Goal: Communication & Community: Answer question/provide support

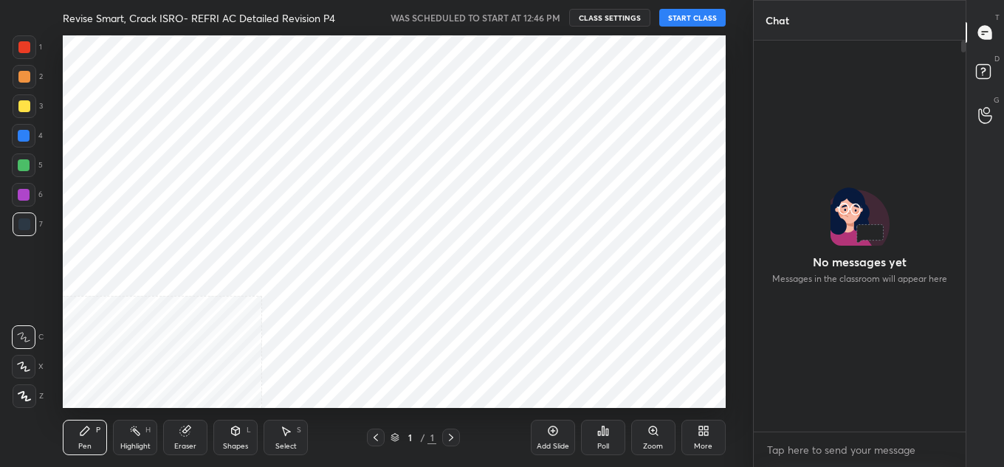
scroll to position [373, 694]
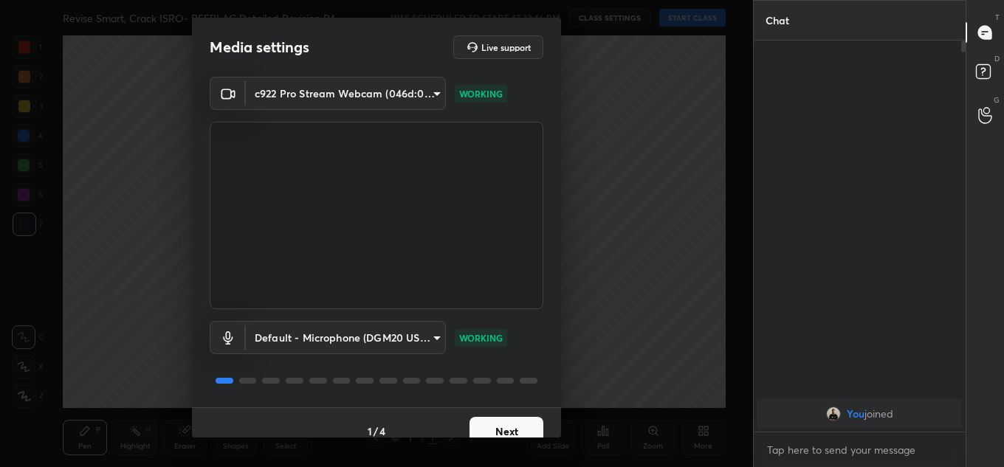
click at [484, 433] on button "Next" at bounding box center [506, 432] width 74 height 30
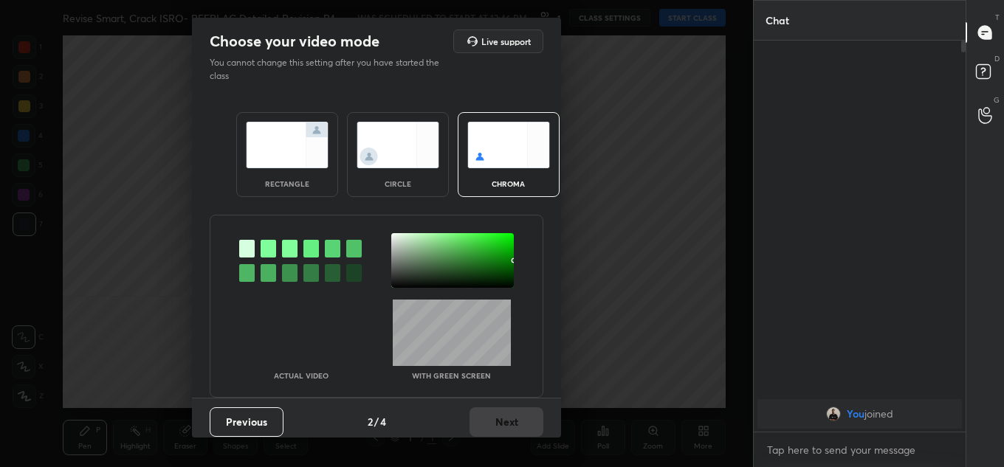
click at [317, 199] on div "rectangle circle chroma" at bounding box center [377, 154] width 317 height 120
click at [304, 193] on div "rectangle" at bounding box center [287, 154] width 102 height 85
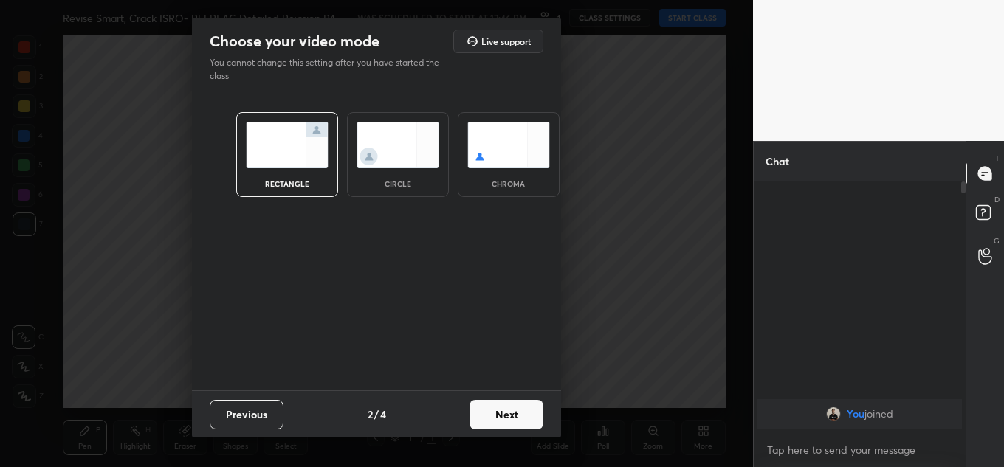
click at [537, 408] on button "Next" at bounding box center [506, 415] width 74 height 30
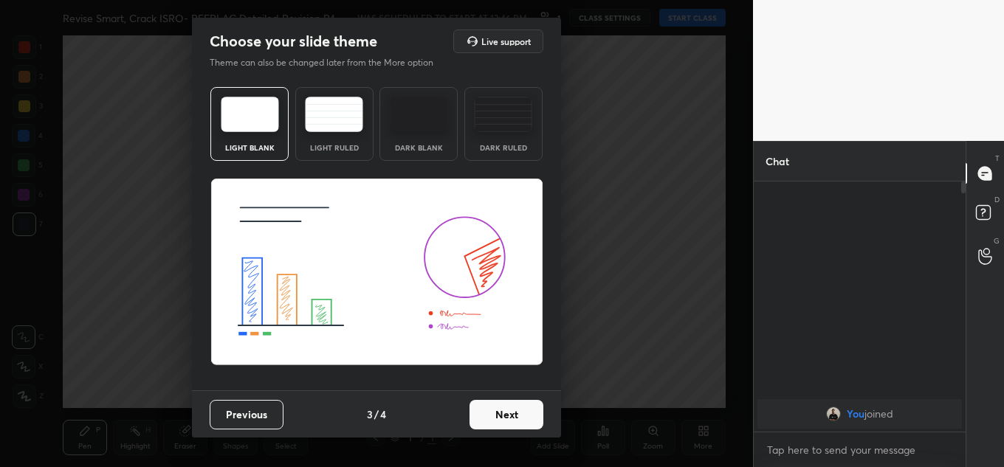
click at [537, 408] on button "Next" at bounding box center [506, 415] width 74 height 30
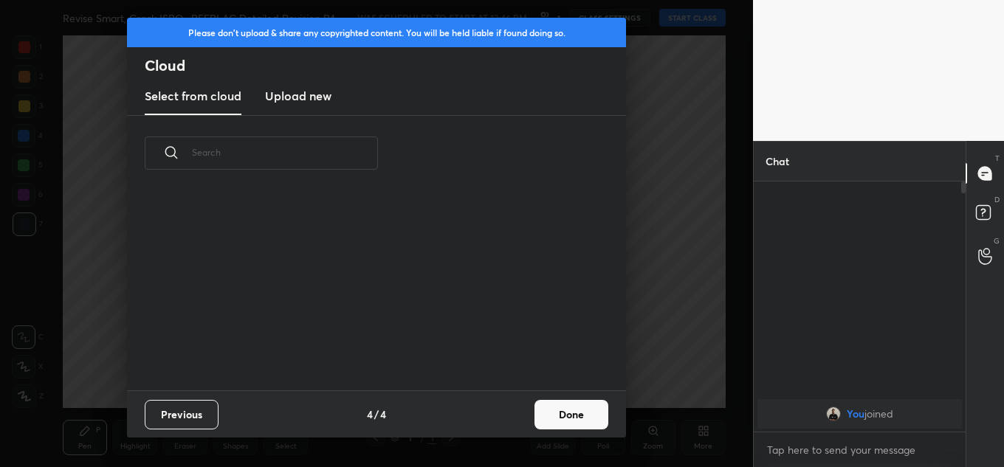
click at [548, 409] on button "Done" at bounding box center [571, 415] width 74 height 30
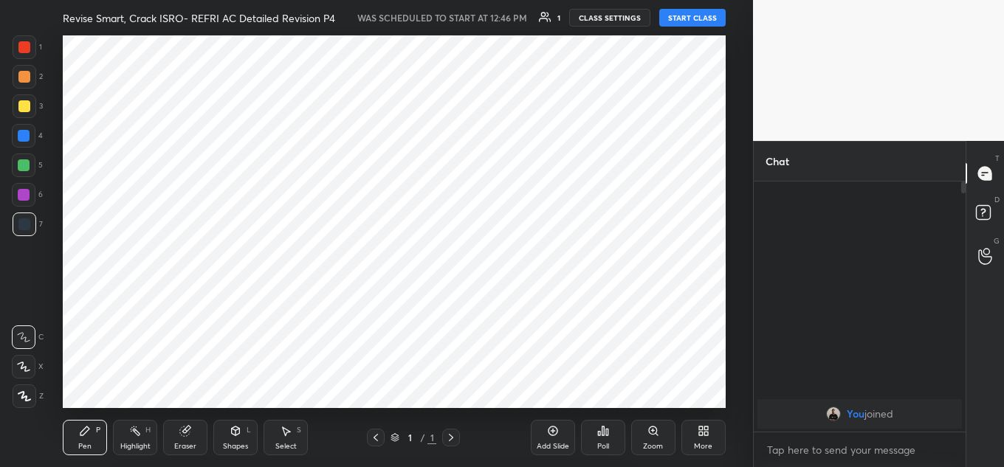
scroll to position [199, 474]
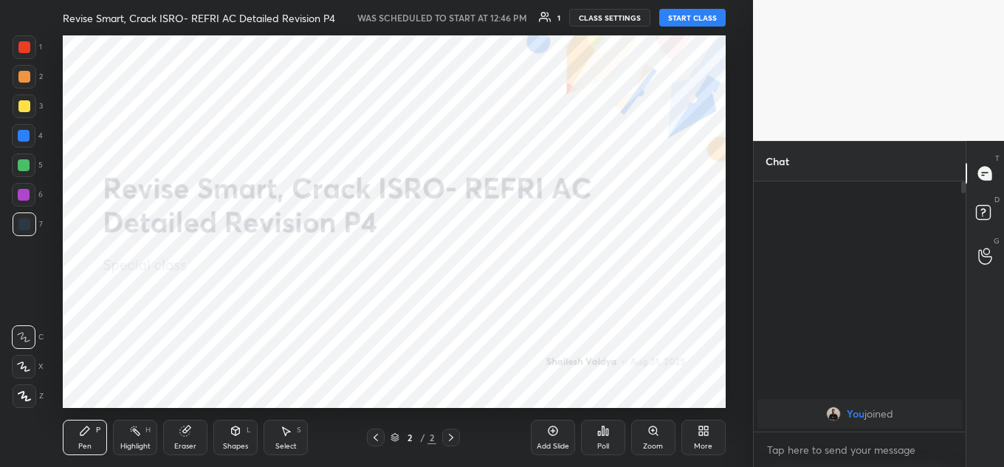
click at [678, 30] on div "Revise Smart, Crack ISRO- REFRI AC Detailed Revision P4 WAS SCHEDULED TO START …" at bounding box center [394, 17] width 663 height 35
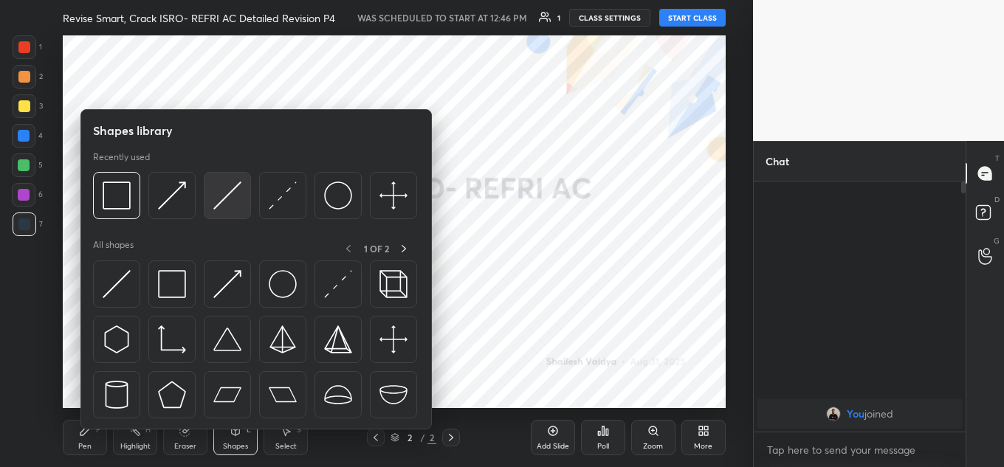
click at [210, 196] on div at bounding box center [227, 195] width 47 height 47
click at [128, 203] on img at bounding box center [117, 196] width 28 height 28
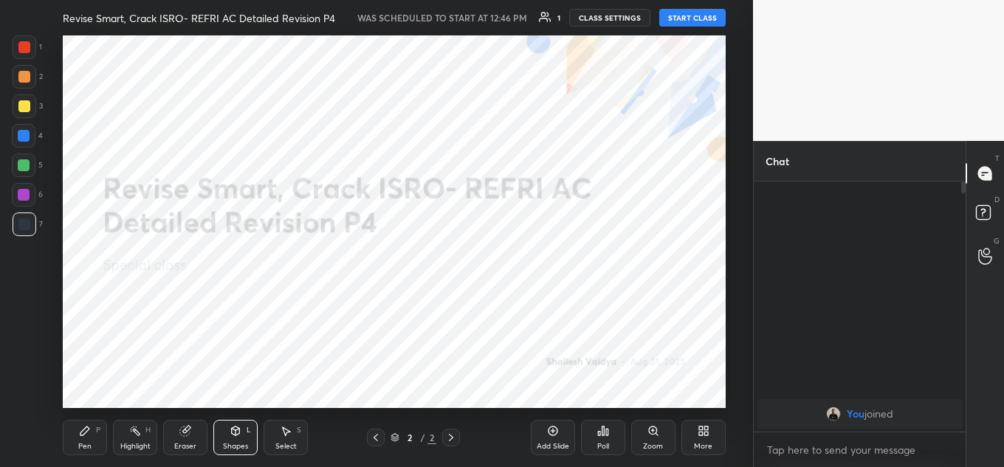
click at [689, 21] on button "START CLASS" at bounding box center [692, 18] width 66 height 18
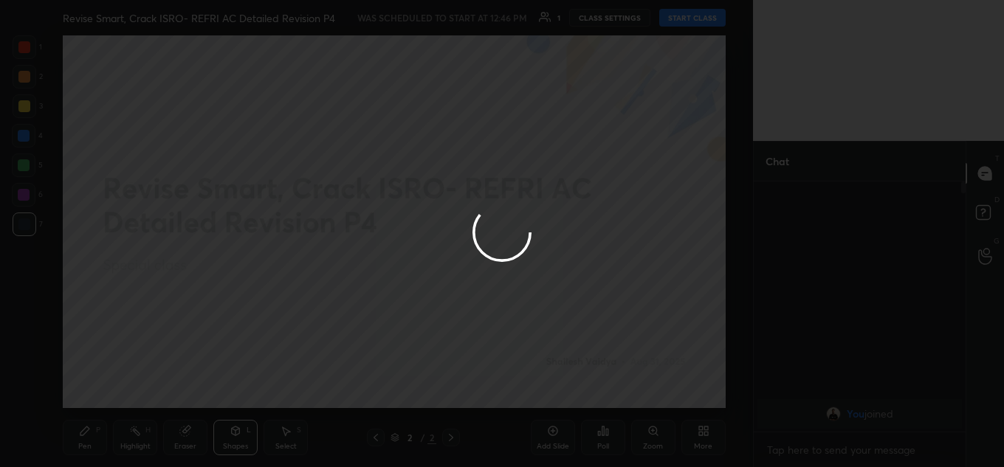
type textarea "x"
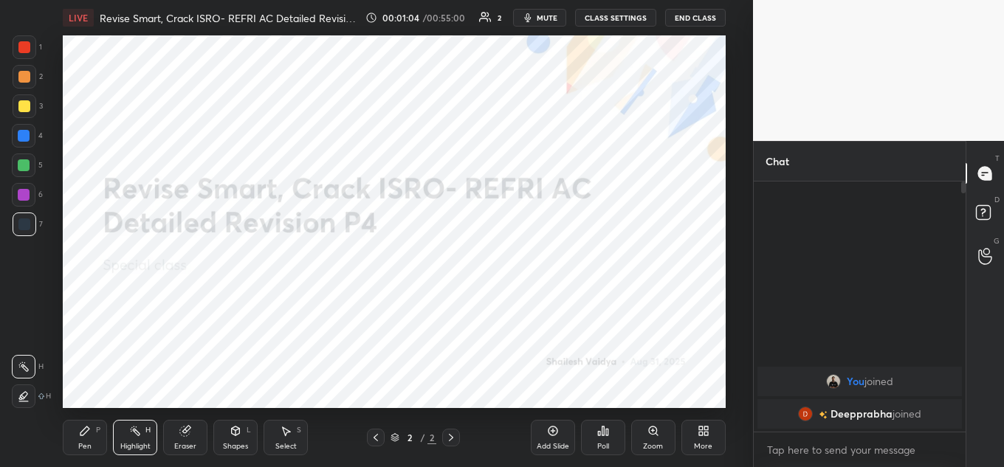
click at [695, 447] on div "More" at bounding box center [703, 446] width 18 height 7
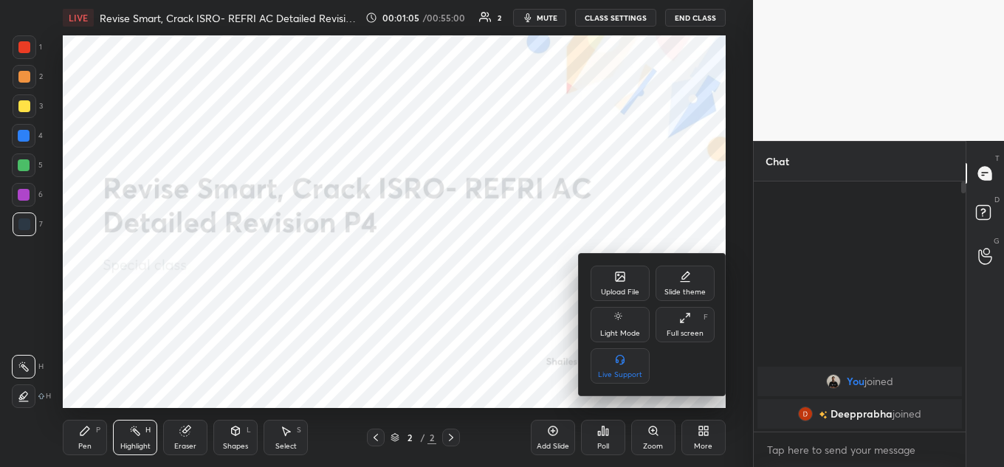
click at [603, 293] on div "Upload File" at bounding box center [620, 292] width 38 height 7
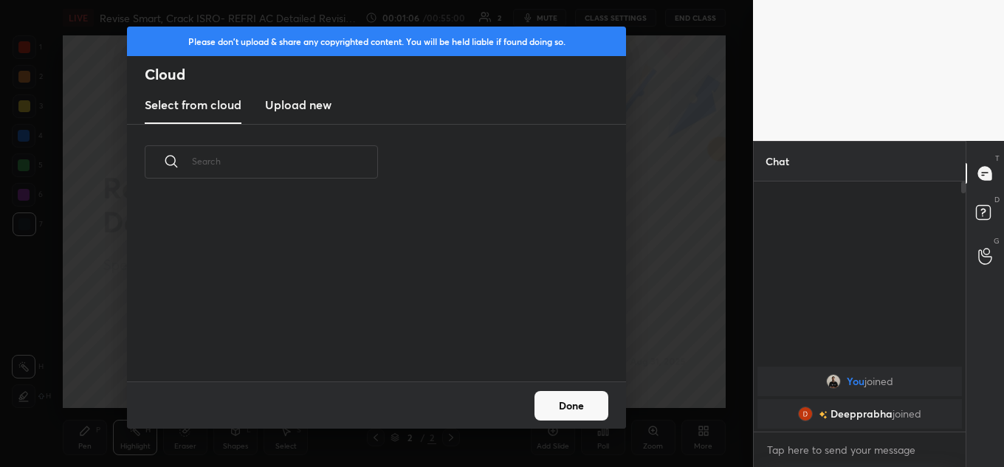
scroll to position [182, 474]
click at [317, 97] on h3 "Upload new" at bounding box center [298, 105] width 66 height 18
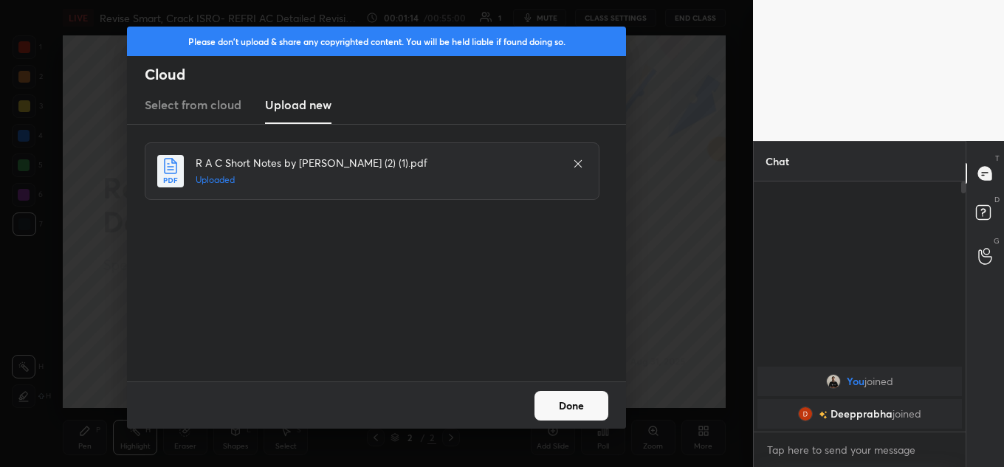
click at [602, 403] on button "Done" at bounding box center [571, 406] width 74 height 30
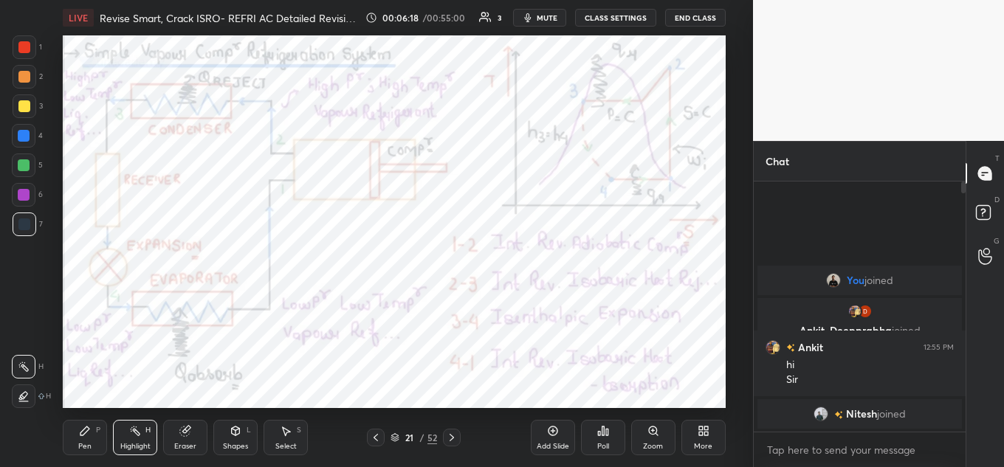
click at [818, 219] on div "You joined Ankit, Deepprabha joined Ankit 12:55 PM hi Sir Nitesh joined" at bounding box center [860, 307] width 212 height 250
click at [601, 16] on button "CLASS SETTINGS" at bounding box center [615, 18] width 81 height 18
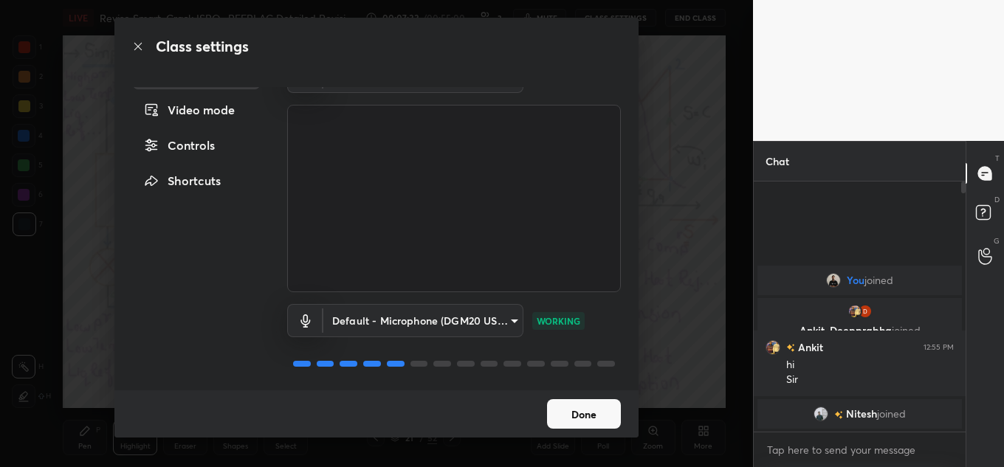
scroll to position [32, 0]
click at [562, 415] on button "Done" at bounding box center [584, 414] width 74 height 30
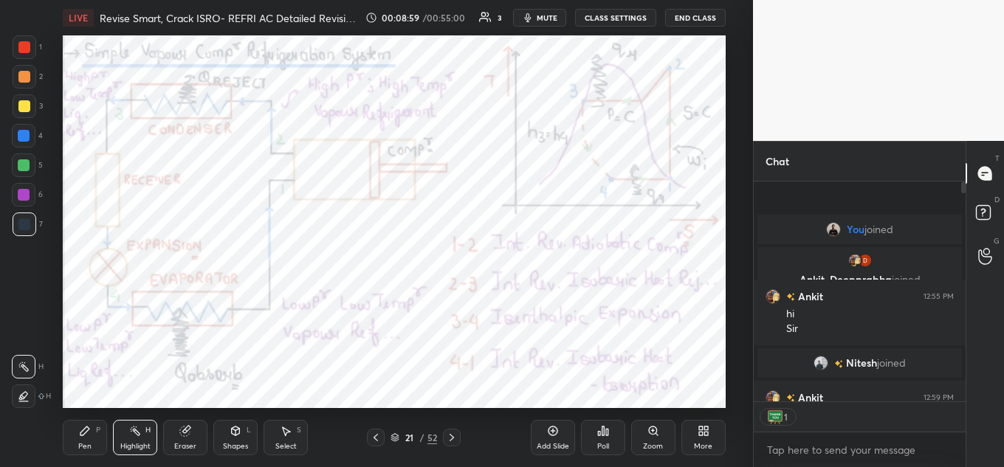
scroll to position [216, 207]
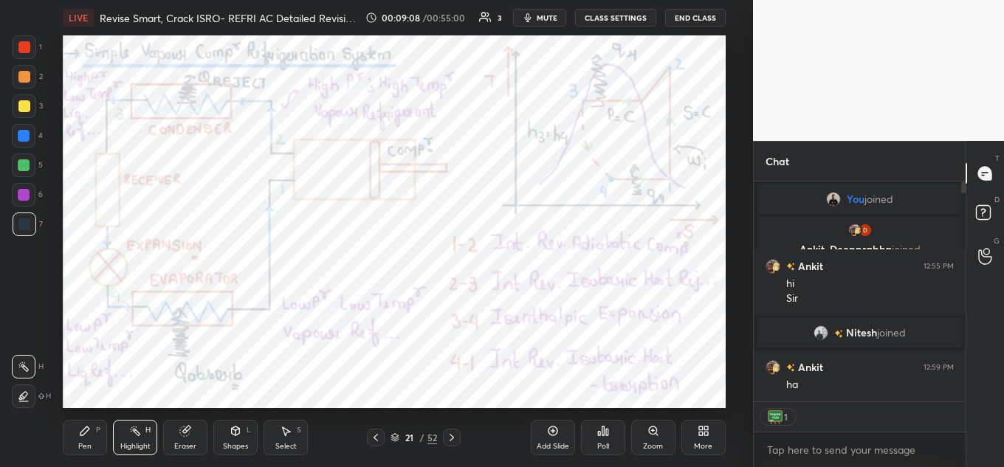
type textarea "x"
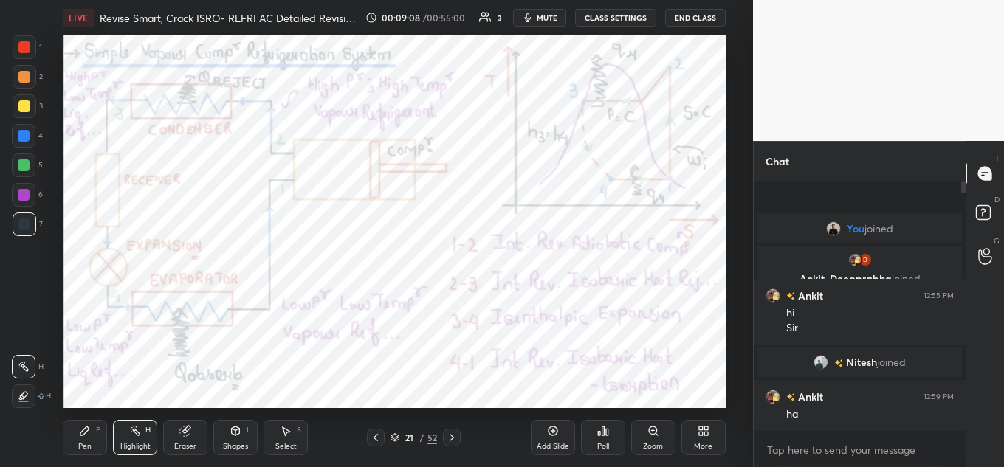
scroll to position [5, 5]
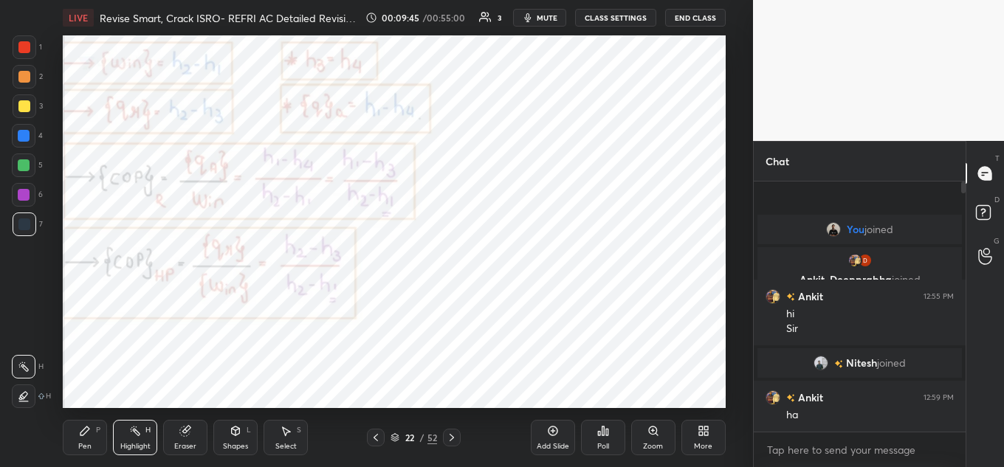
click at [608, 15] on button "CLASS SETTINGS" at bounding box center [615, 18] width 81 height 18
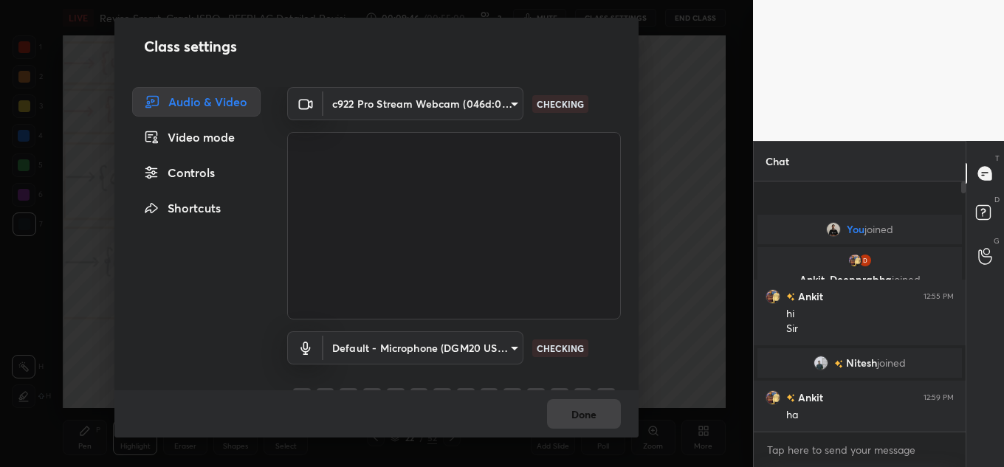
click at [434, 344] on body "1 2 3 4 5 6 7 C X Z C X Z E E Erase all H H LIVE Revise Smart, Crack ISRO- REFR…" at bounding box center [502, 233] width 1004 height 467
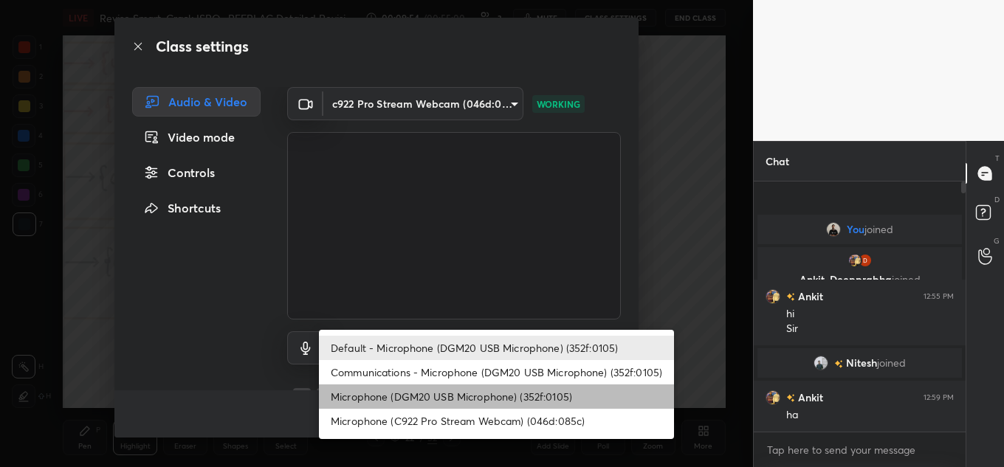
drag, startPoint x: 495, startPoint y: 394, endPoint x: 464, endPoint y: 433, distance: 49.9
click at [494, 407] on li "Microphone (DGM20 USB Microphone) (352f:0105)" at bounding box center [496, 397] width 355 height 24
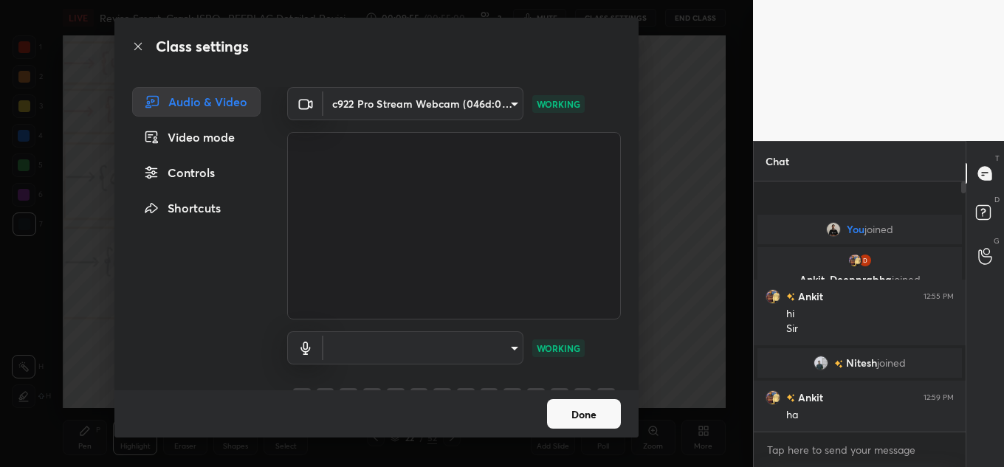
click at [475, 333] on body "1 2 3 4 5 6 7 C X Z C X Z E E Erase all H H LIVE Revise Smart, Crack ISRO- REFR…" at bounding box center [502, 233] width 1004 height 467
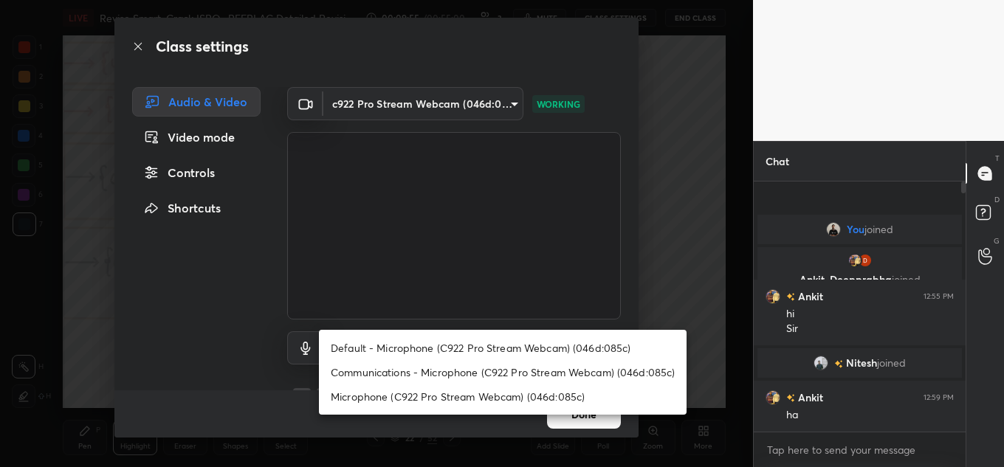
click at [449, 396] on li "Microphone (C922 Pro Stream Webcam) (046d:085c)" at bounding box center [503, 397] width 368 height 24
type input "920470165c5d87058614ff4c0a54d7f65e8fa370e29e6580d4b8eb02a10c6fc4"
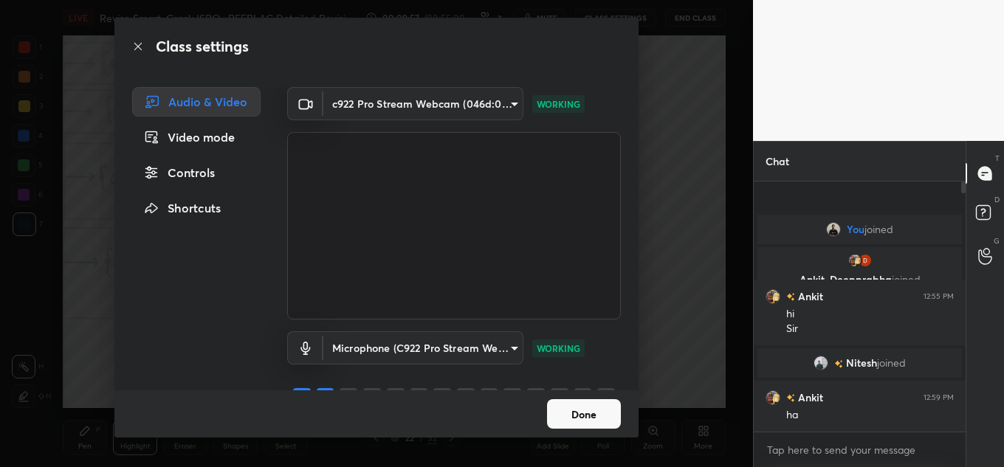
click at [625, 421] on div "Done" at bounding box center [376, 414] width 524 height 47
click at [585, 404] on button "Done" at bounding box center [584, 414] width 74 height 30
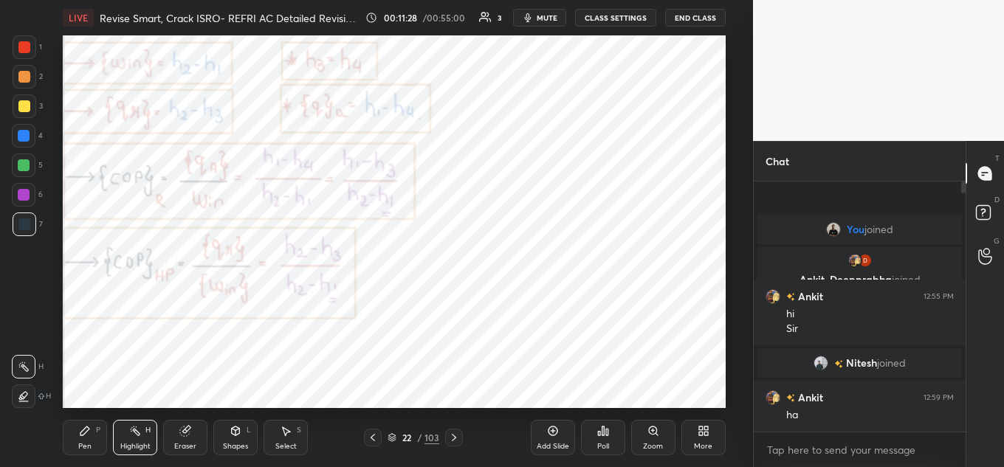
drag, startPoint x: 164, startPoint y: 30, endPoint x: 244, endPoint y: 6, distance: 84.1
click at [244, 6] on div "LIVE Revise Smart, Crack ISRO- REFRI AC Detailed Revision P4" at bounding box center [211, 17] width 297 height 35
click at [627, 11] on button "CLASS SETTINGS" at bounding box center [615, 18] width 81 height 18
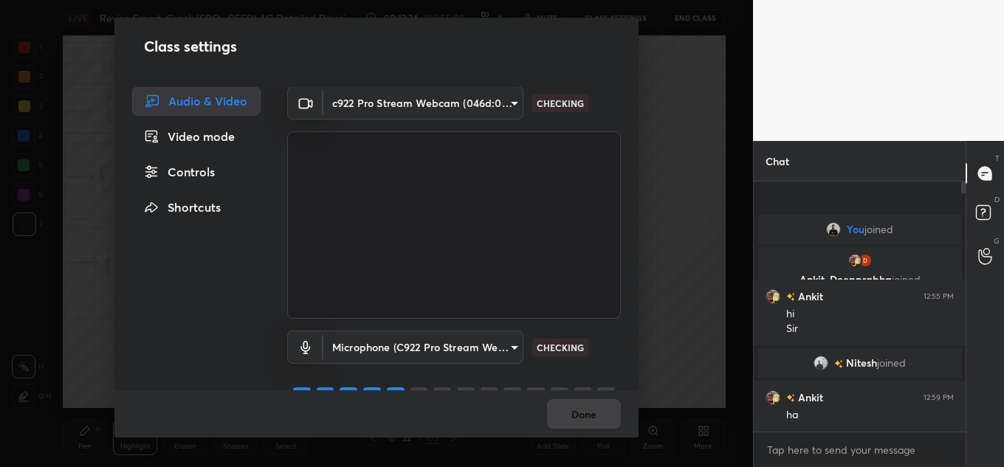
scroll to position [32, 0]
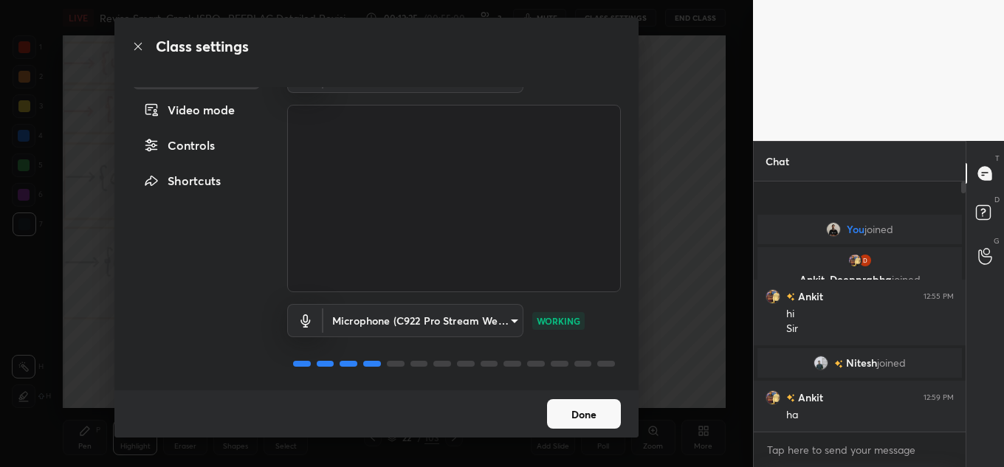
drag, startPoint x: 583, startPoint y: 413, endPoint x: 588, endPoint y: 399, distance: 14.7
click at [584, 410] on button "Done" at bounding box center [584, 414] width 74 height 30
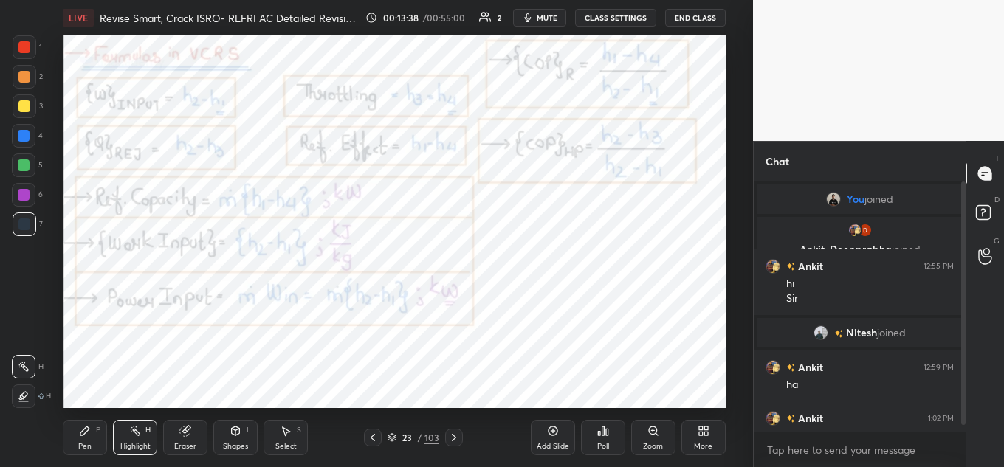
click at [962, 394] on div "Chat You joined Ankit, Deepprabha joined Ankit 12:55 PM hi Sir Nitesh joined An…" at bounding box center [878, 304] width 251 height 326
drag, startPoint x: 959, startPoint y: 400, endPoint x: 957, endPoint y: 416, distance: 16.3
click at [957, 416] on div at bounding box center [961, 307] width 9 height 250
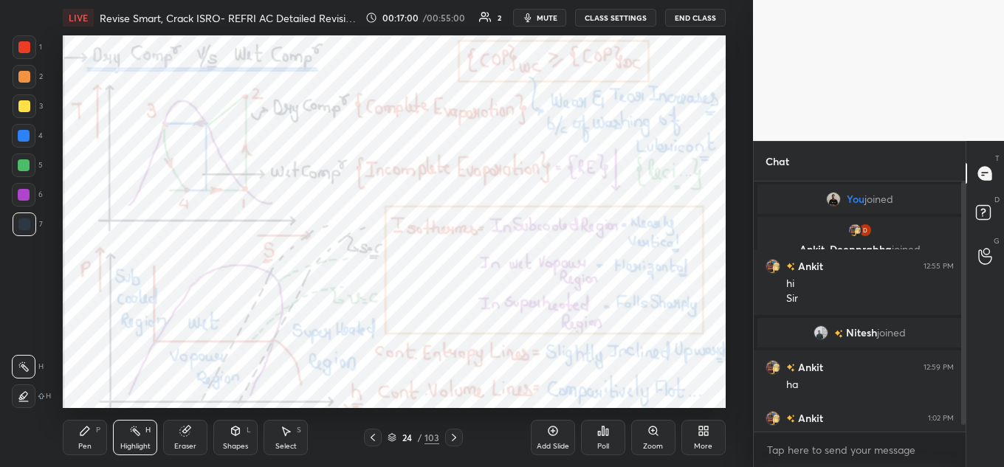
scroll to position [21, 0]
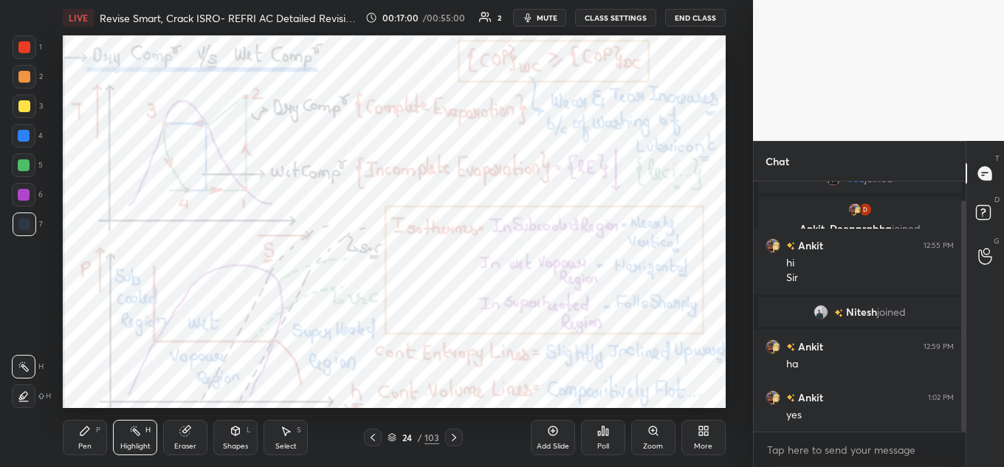
drag, startPoint x: 966, startPoint y: 411, endPoint x: 966, endPoint y: 436, distance: 24.4
click at [966, 436] on div "Chat You joined Ankit, Deepprabha joined Ankit 12:55 PM hi Sir Nitesh joined An…" at bounding box center [878, 304] width 251 height 326
click at [700, 435] on icon at bounding box center [701, 434] width 4 height 4
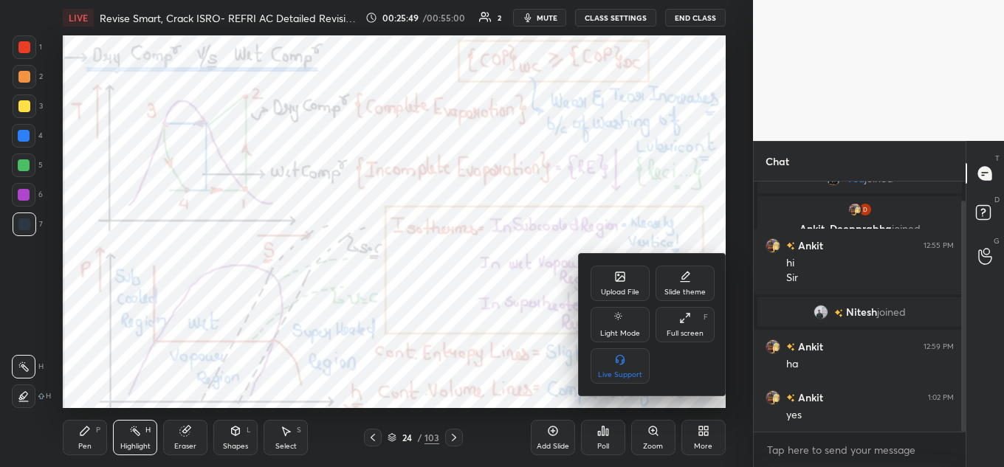
click at [594, 281] on div "Upload File" at bounding box center [620, 283] width 59 height 35
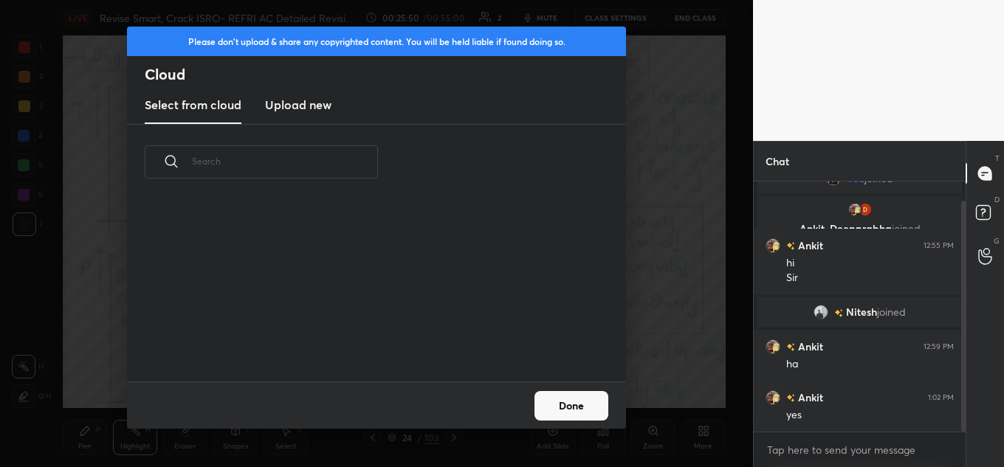
scroll to position [182, 474]
drag, startPoint x: 268, startPoint y: 73, endPoint x: 281, endPoint y: 87, distance: 18.8
click at [272, 80] on h2 "Cloud" at bounding box center [385, 74] width 481 height 19
click at [279, 104] on h3 "Upload new" at bounding box center [298, 105] width 66 height 18
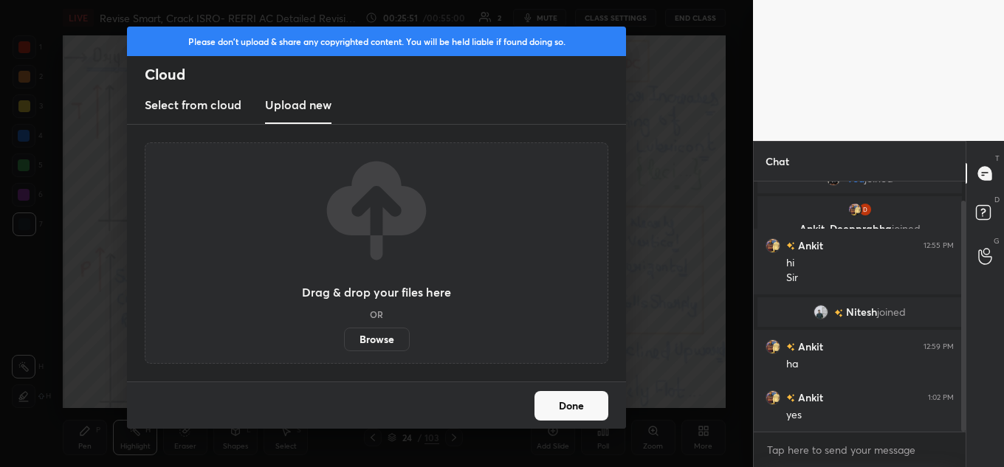
click at [375, 345] on label "Browse" at bounding box center [377, 340] width 66 height 24
click at [344, 345] on input "Browse" at bounding box center [344, 340] width 0 height 24
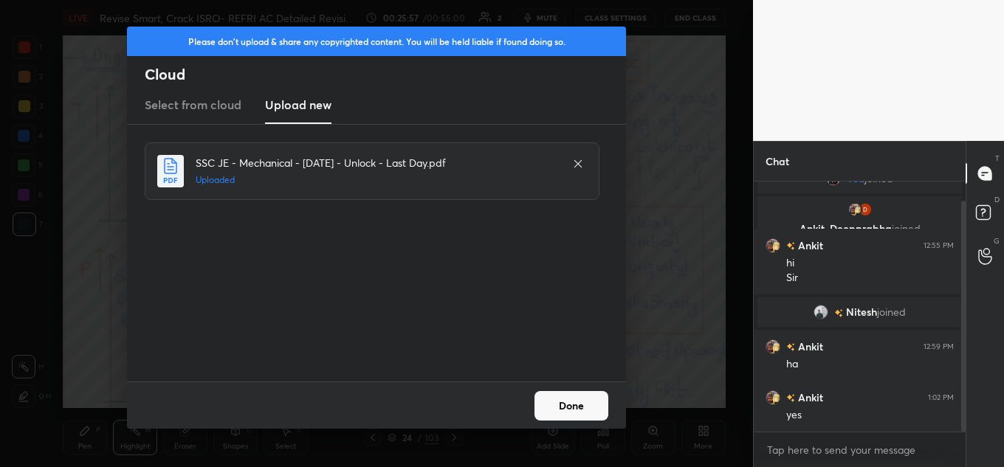
click at [578, 411] on button "Done" at bounding box center [571, 406] width 74 height 30
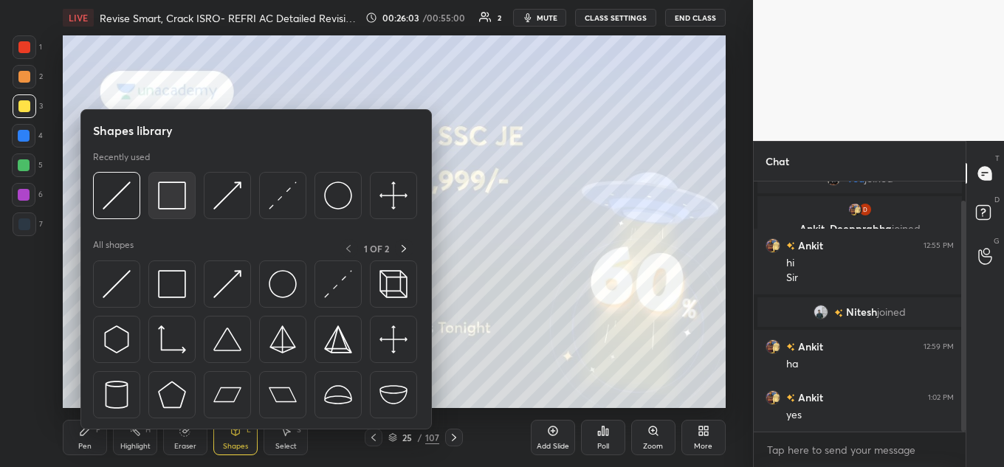
click at [178, 189] on img at bounding box center [172, 196] width 28 height 28
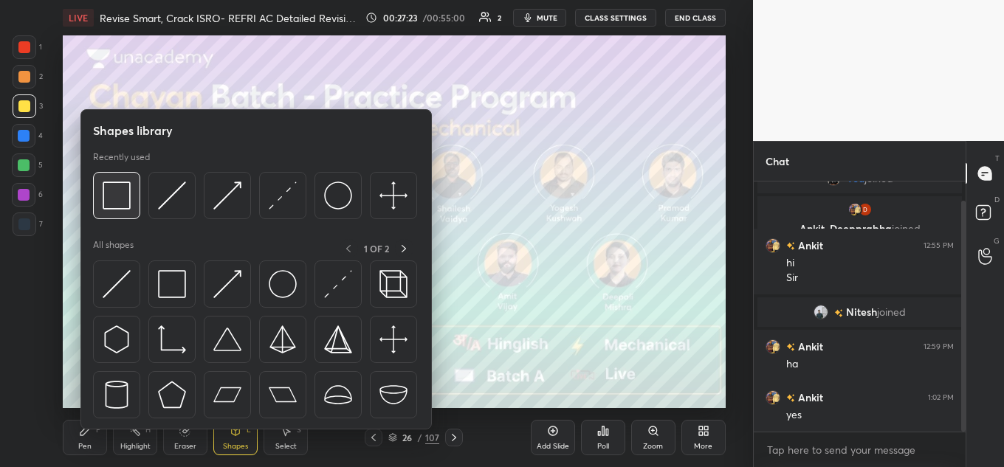
click at [127, 200] on img at bounding box center [117, 196] width 28 height 28
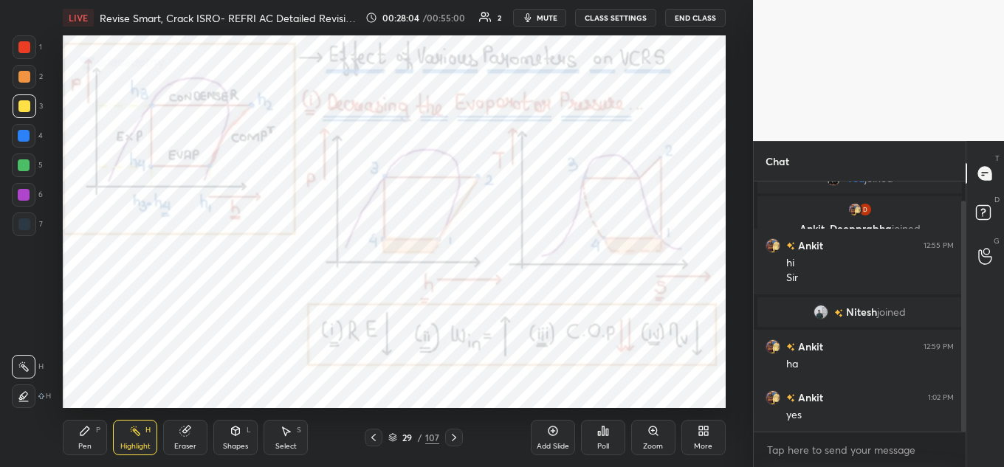
click at [687, 17] on button "End Class" at bounding box center [695, 18] width 61 height 18
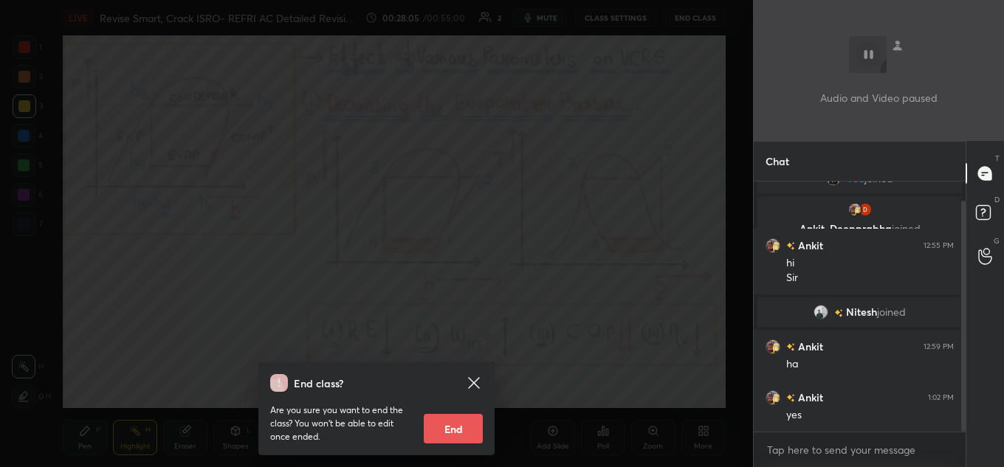
click at [444, 411] on div "Are you sure you want to end the class? You won’t be able to edit once ended. E…" at bounding box center [376, 418] width 213 height 52
click at [441, 427] on button "End" at bounding box center [453, 429] width 59 height 30
type textarea "x"
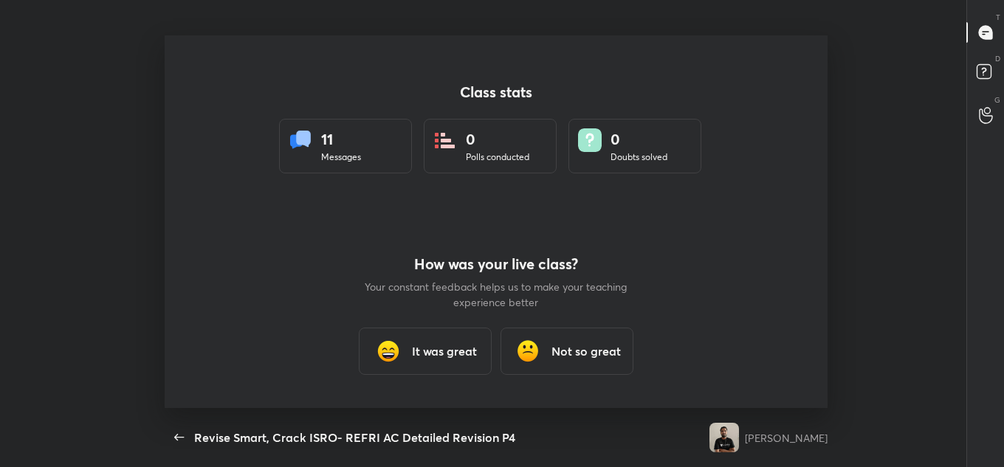
scroll to position [73446, 72836]
drag, startPoint x: 399, startPoint y: 357, endPoint x: 400, endPoint y: 348, distance: 8.2
click at [399, 355] on img at bounding box center [389, 352] width 30 height 30
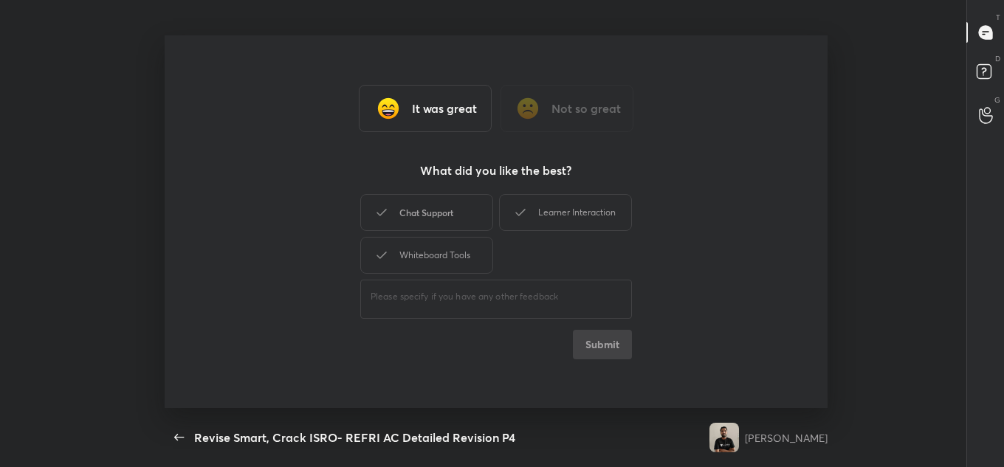
click at [417, 218] on div "Chat Support" at bounding box center [426, 212] width 133 height 37
drag, startPoint x: 410, startPoint y: 270, endPoint x: 422, endPoint y: 258, distance: 16.7
click at [415, 269] on div "Whiteboard Tools" at bounding box center [426, 255] width 133 height 37
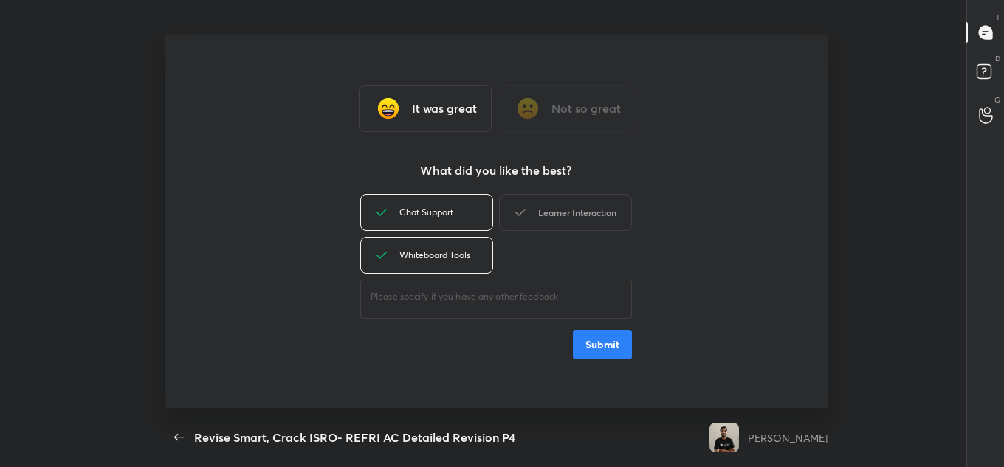
click at [550, 224] on div "Learner Interaction" at bounding box center [565, 212] width 133 height 37
drag, startPoint x: 605, startPoint y: 342, endPoint x: 586, endPoint y: 245, distance: 98.6
click at [606, 340] on button "Submit" at bounding box center [602, 345] width 59 height 30
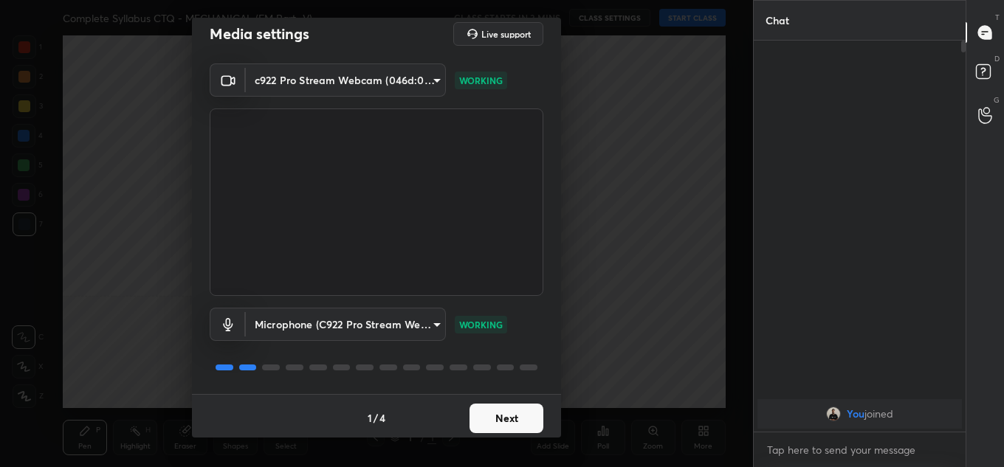
scroll to position [17, 0]
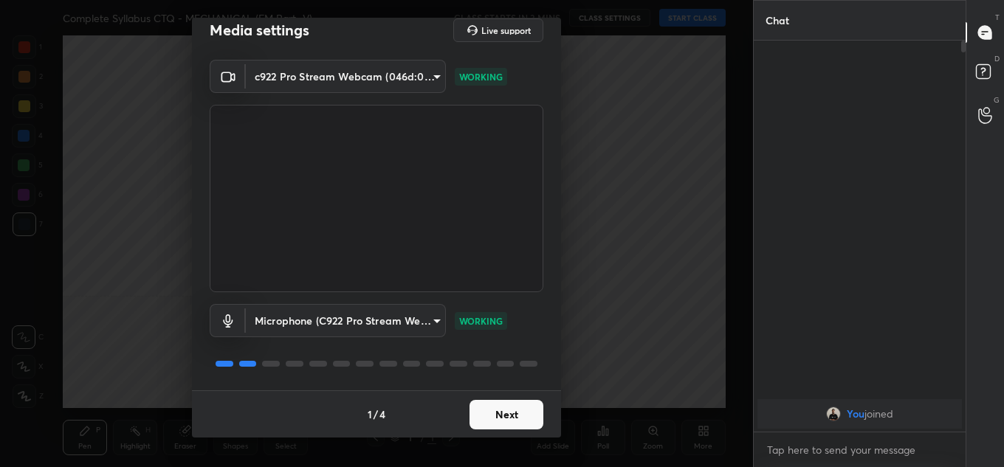
click at [495, 410] on button "Next" at bounding box center [506, 415] width 74 height 30
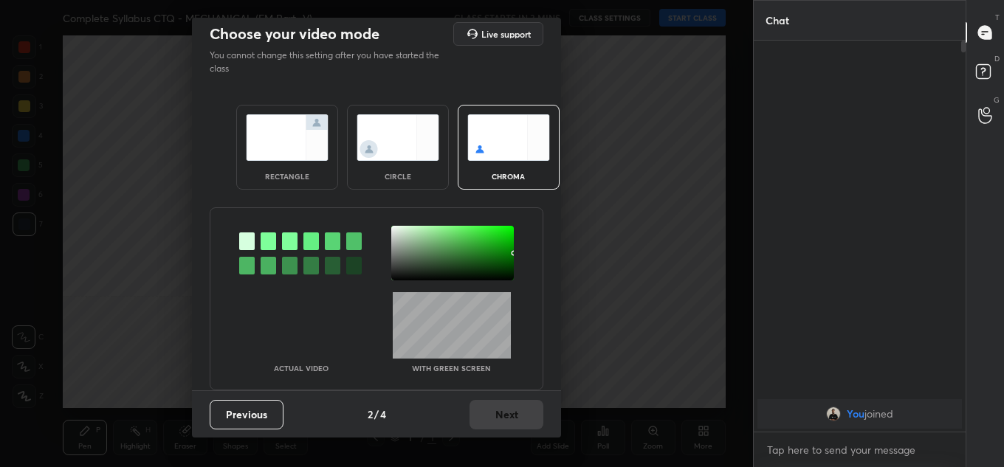
scroll to position [0, 0]
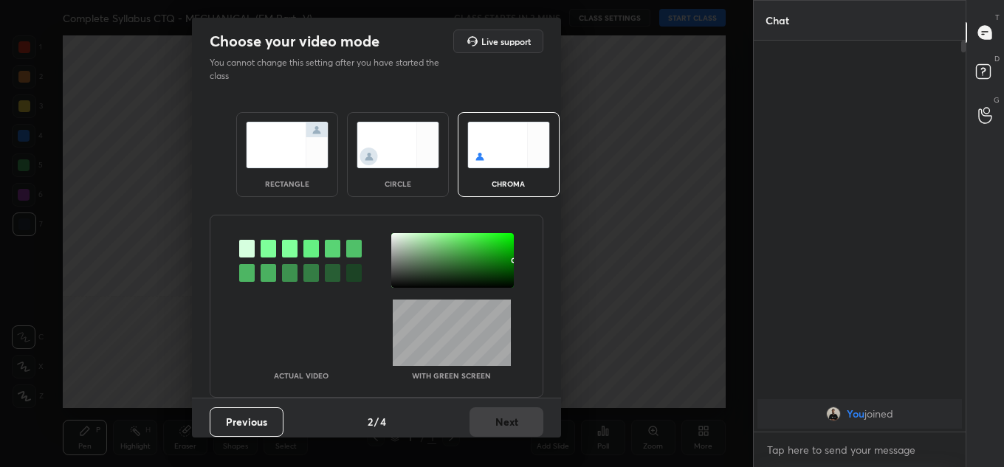
click at [261, 154] on img at bounding box center [287, 145] width 83 height 47
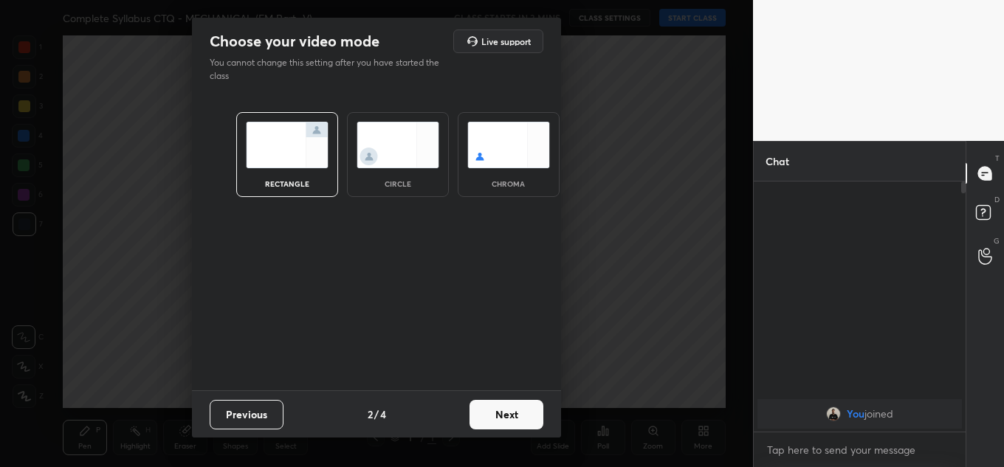
click at [509, 402] on button "Next" at bounding box center [506, 415] width 74 height 30
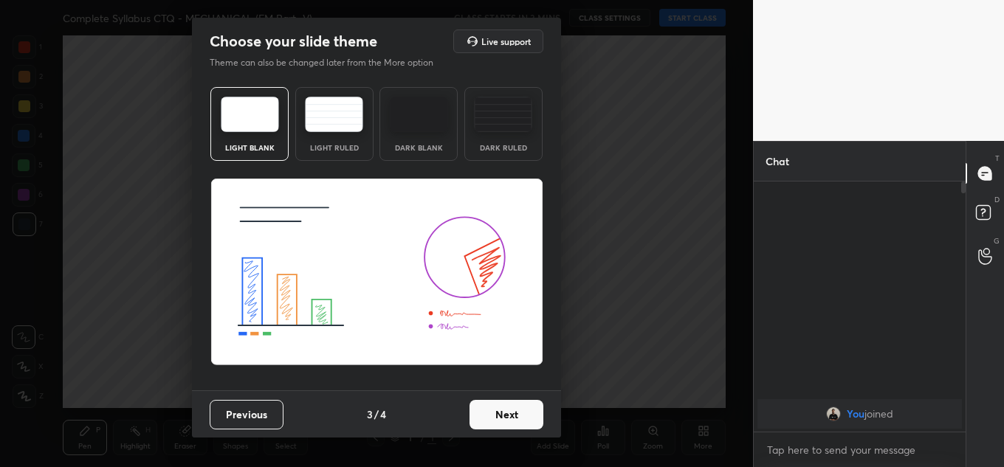
click at [512, 407] on button "Next" at bounding box center [506, 415] width 74 height 30
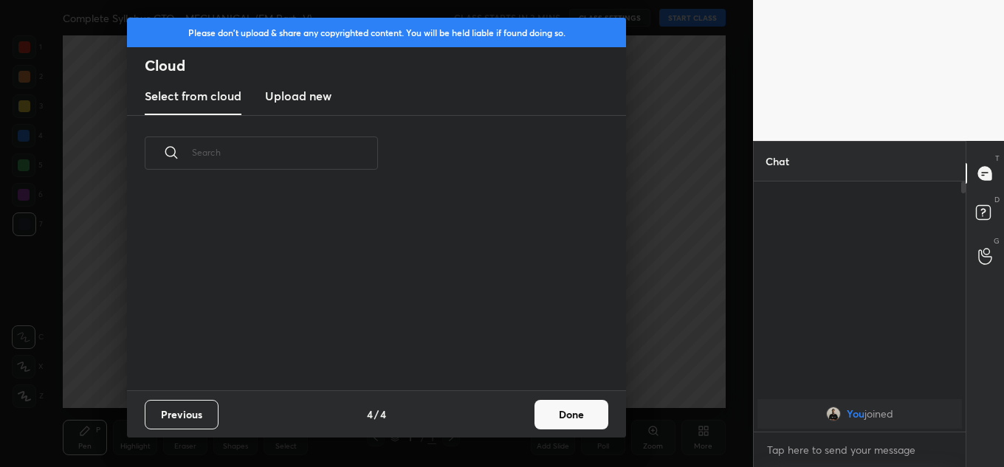
click at [581, 412] on button "Done" at bounding box center [571, 415] width 74 height 30
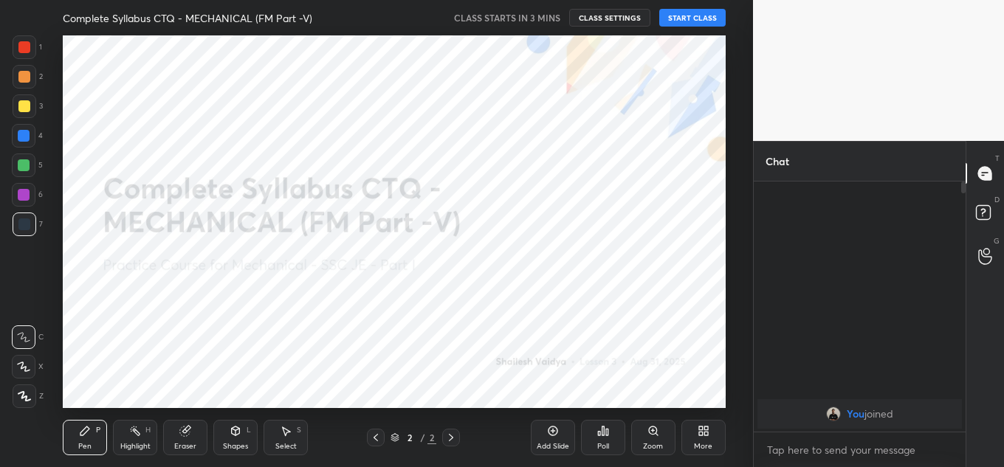
click at [658, 19] on div "CLASS STARTS IN 3 MINS CLASS SETTINGS START CLASS" at bounding box center [590, 18] width 272 height 18
click at [662, 24] on button "START CLASS" at bounding box center [692, 18] width 66 height 18
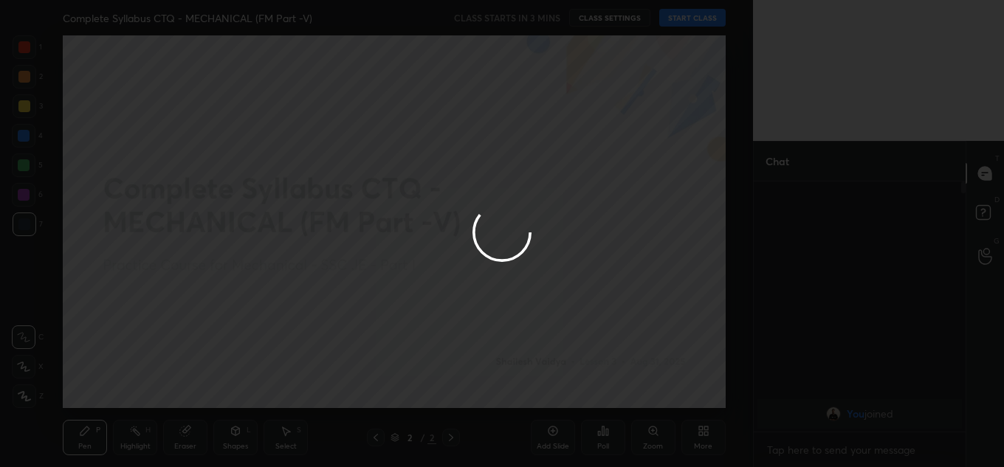
type textarea "x"
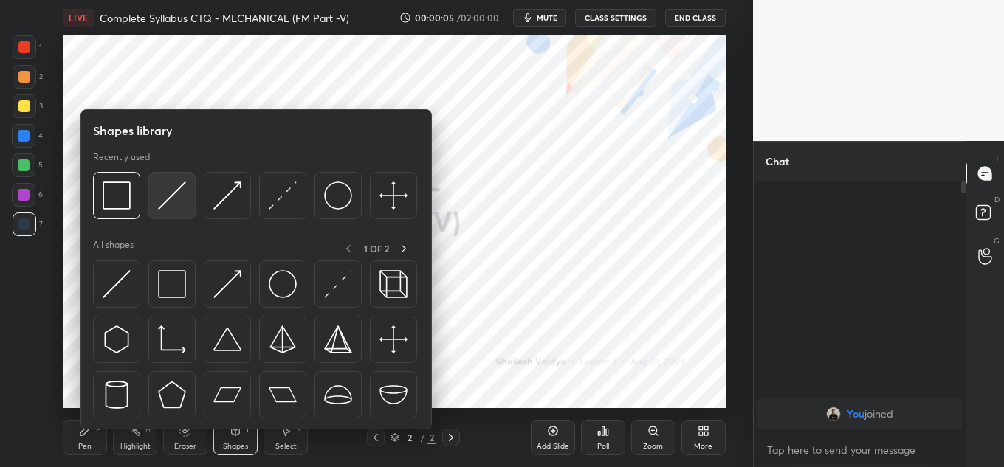
click at [169, 193] on img at bounding box center [172, 196] width 28 height 28
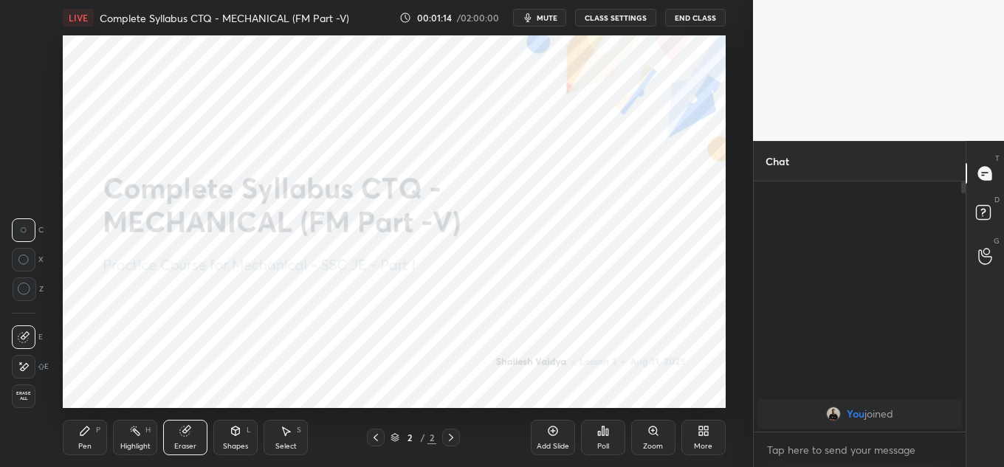
click at [703, 434] on icon at bounding box center [704, 431] width 12 height 12
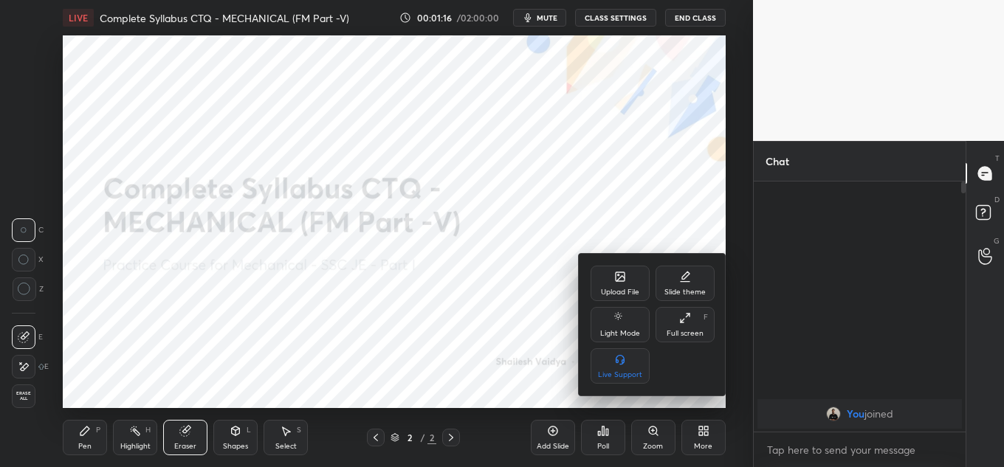
click at [599, 281] on div "Upload File" at bounding box center [620, 283] width 59 height 35
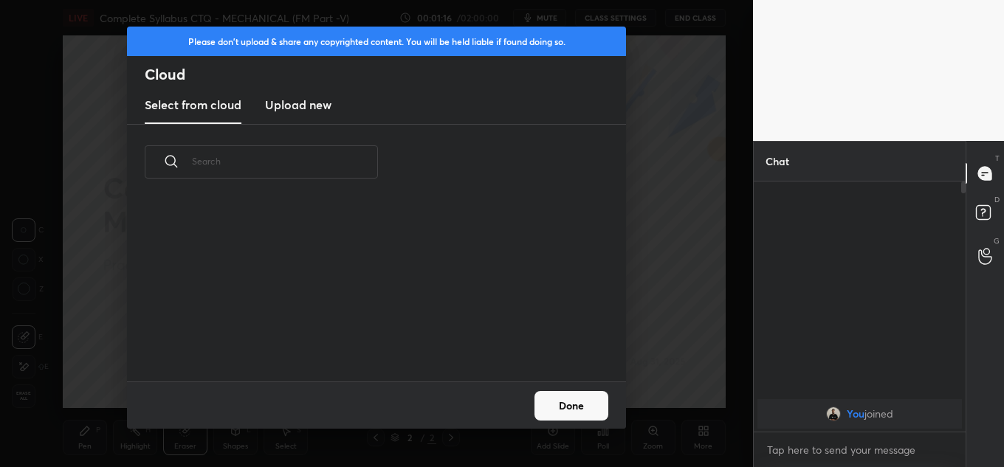
scroll to position [182, 474]
click at [285, 97] on h3 "Upload new" at bounding box center [298, 105] width 66 height 18
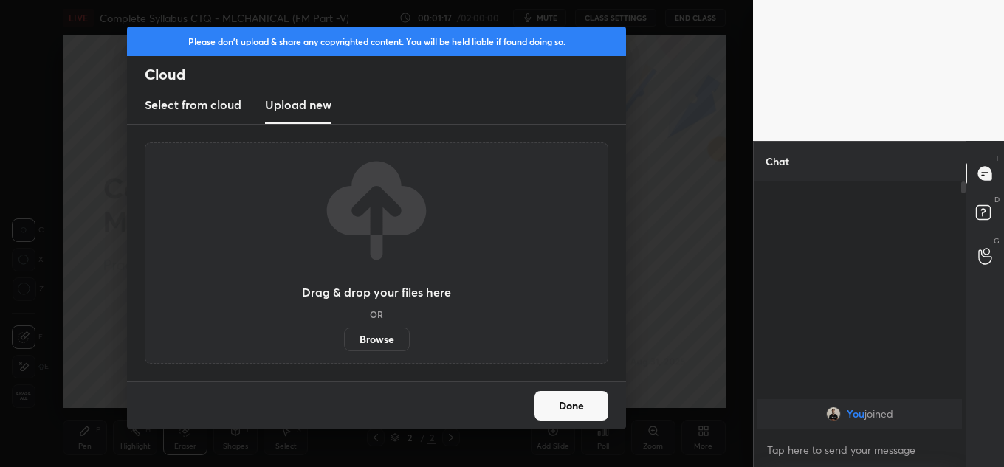
click at [357, 340] on label "Browse" at bounding box center [377, 340] width 66 height 24
click at [344, 340] on input "Browse" at bounding box center [344, 340] width 0 height 24
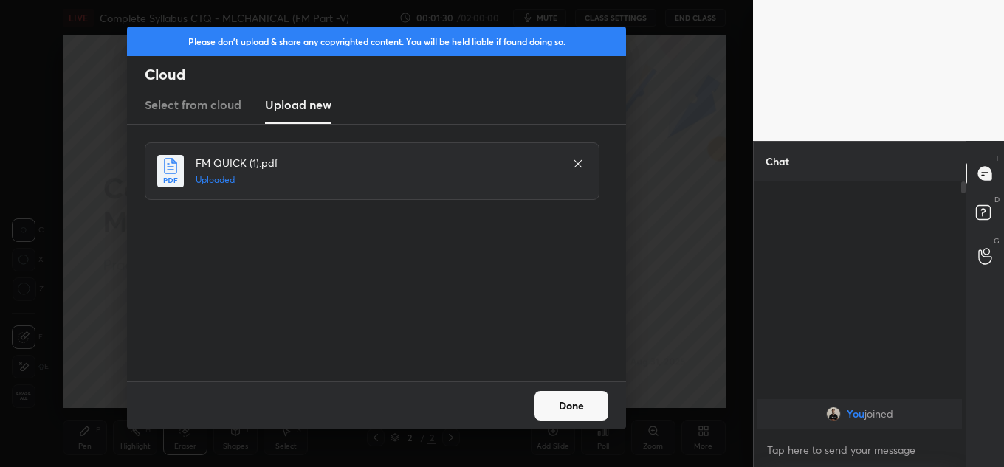
click at [562, 414] on button "Done" at bounding box center [571, 406] width 74 height 30
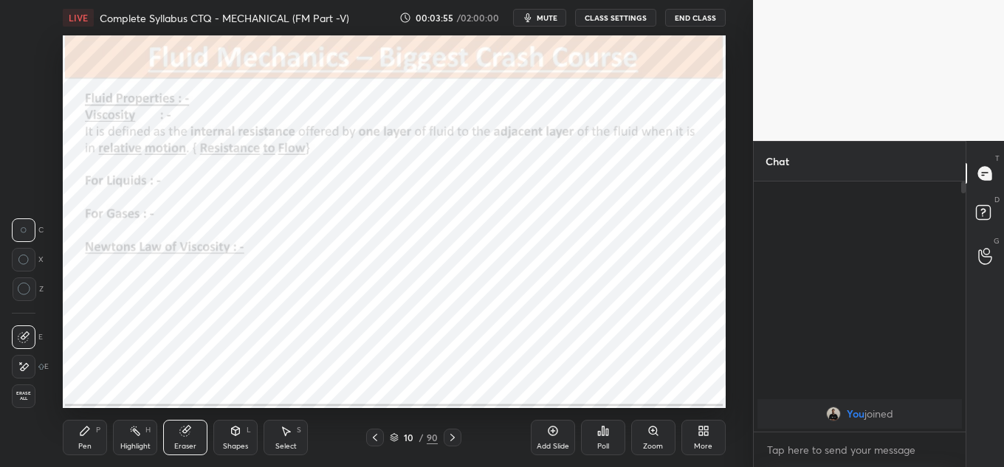
drag, startPoint x: 145, startPoint y: 430, endPoint x: 150, endPoint y: 410, distance: 20.6
click at [145, 427] on div "H" at bounding box center [147, 430] width 5 height 7
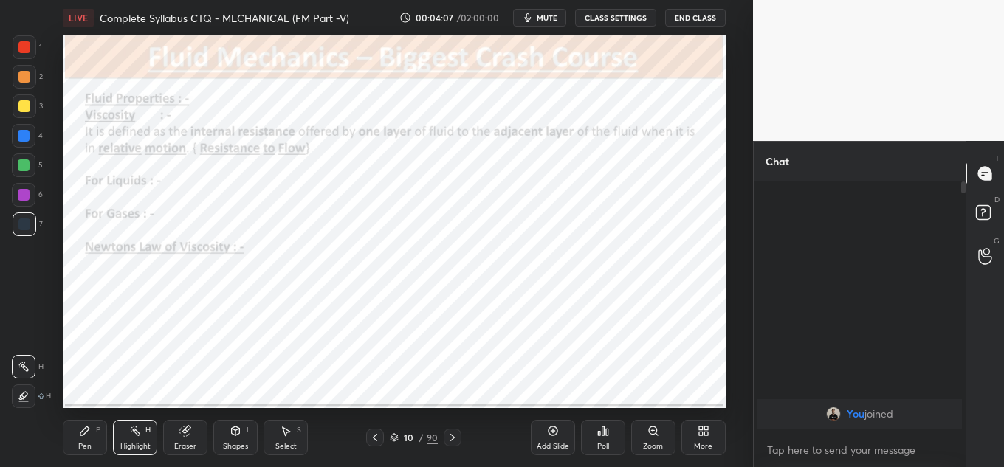
click at [618, 19] on button "CLASS SETTINGS" at bounding box center [615, 18] width 81 height 18
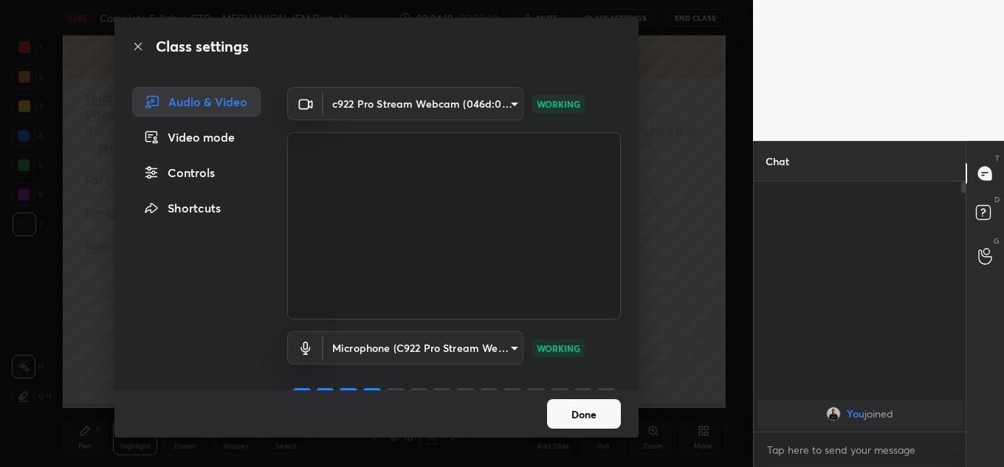
scroll to position [32, 0]
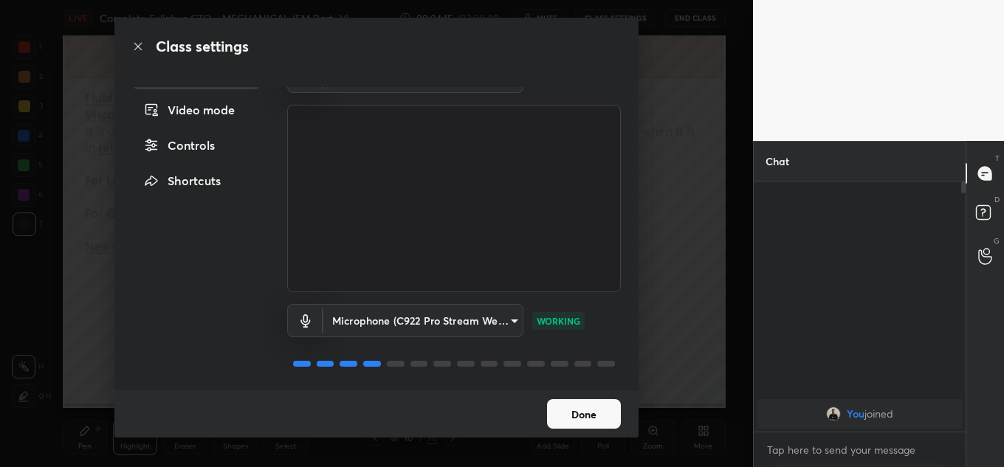
drag, startPoint x: 577, startPoint y: 410, endPoint x: 570, endPoint y: 406, distance: 8.3
click at [571, 407] on button "Done" at bounding box center [584, 414] width 74 height 30
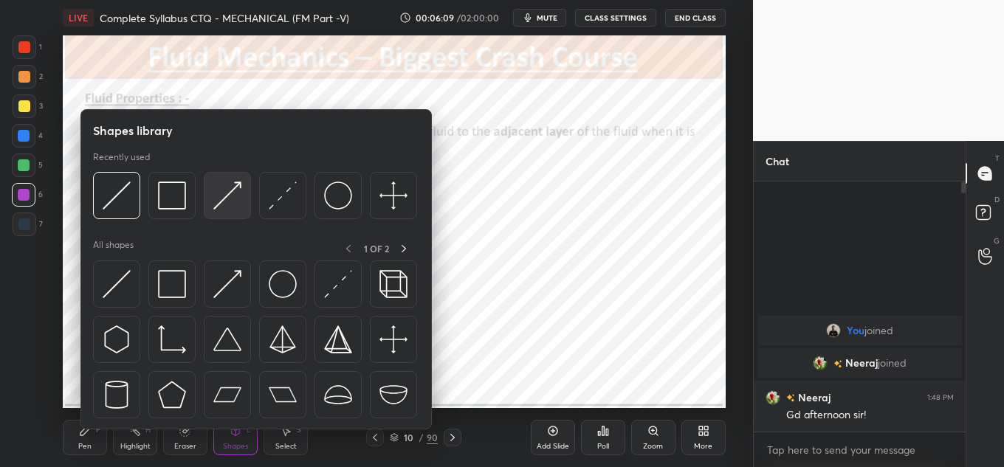
click at [207, 193] on div at bounding box center [227, 195] width 47 height 47
click at [111, 191] on img at bounding box center [117, 196] width 28 height 28
click at [127, 194] on img at bounding box center [117, 196] width 28 height 28
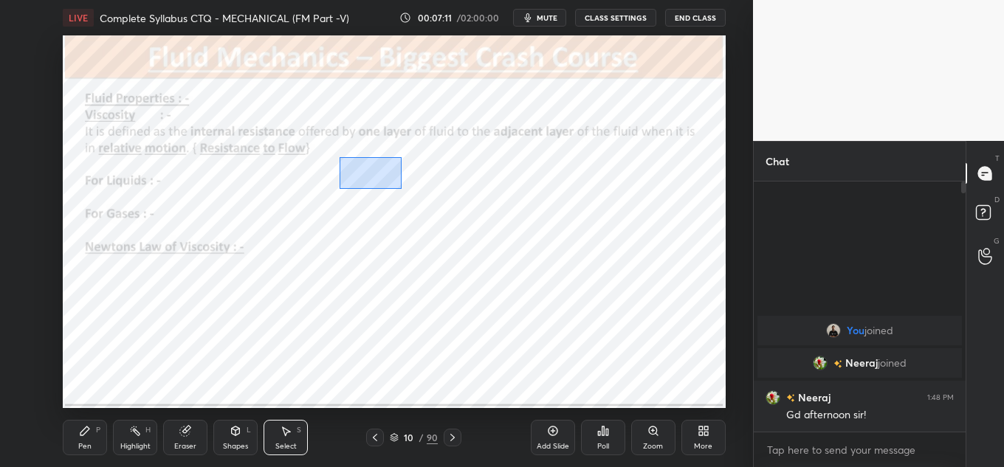
drag, startPoint x: 348, startPoint y: 171, endPoint x: 402, endPoint y: 186, distance: 55.4
click at [402, 189] on div "0 ° Undo Copy Duplicate Duplicate to new slide Delete" at bounding box center [394, 221] width 663 height 373
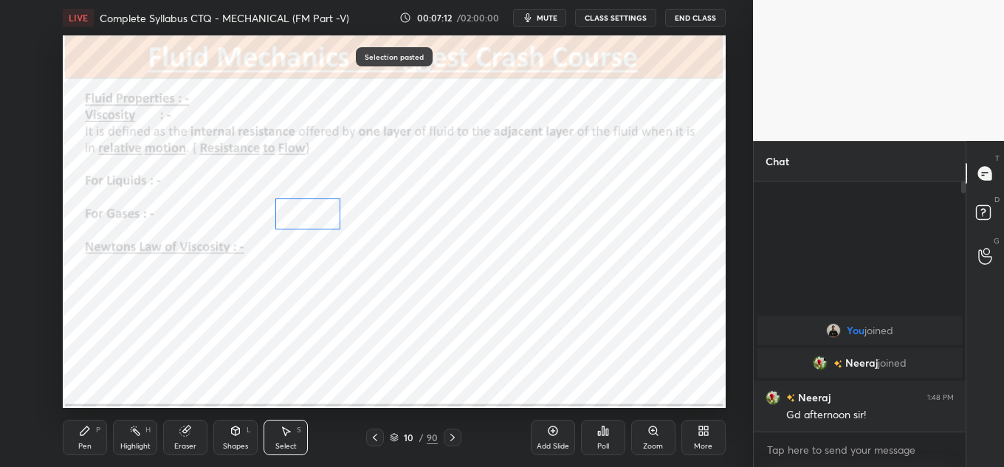
drag, startPoint x: 374, startPoint y: 192, endPoint x: 305, endPoint y: 213, distance: 72.6
click at [305, 215] on div "0 ° Undo Copy Paste here Duplicate Duplicate to new slide Delete" at bounding box center [394, 221] width 663 height 373
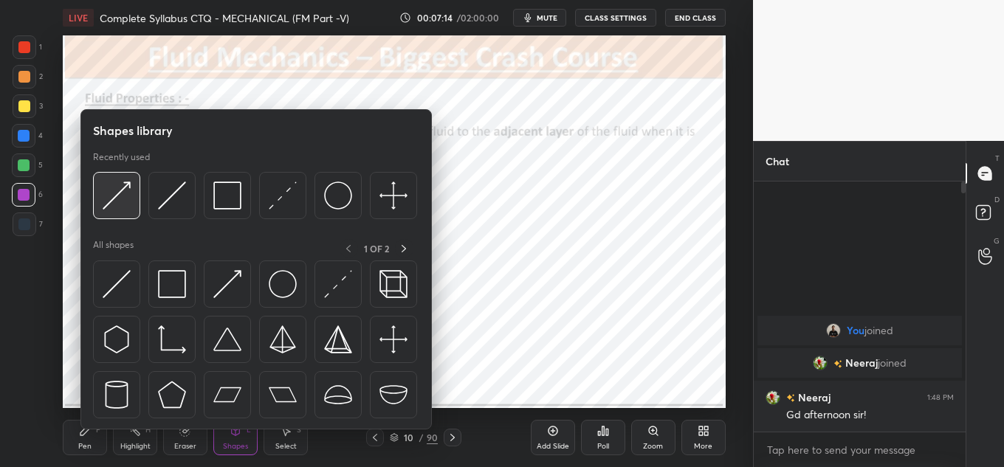
click at [137, 201] on div at bounding box center [116, 195] width 47 height 47
click at [124, 193] on img at bounding box center [117, 196] width 28 height 28
click at [125, 186] on img at bounding box center [117, 196] width 28 height 28
click at [115, 185] on img at bounding box center [117, 196] width 28 height 28
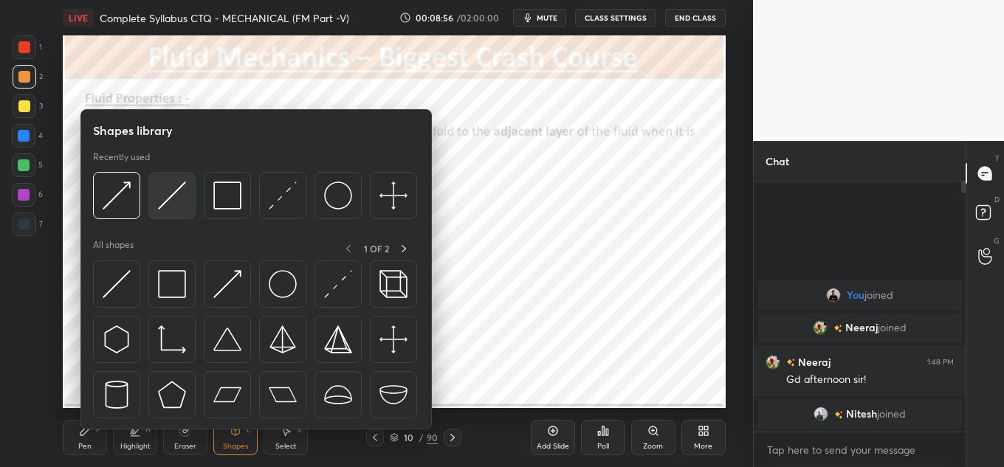
click at [162, 193] on img at bounding box center [172, 196] width 28 height 28
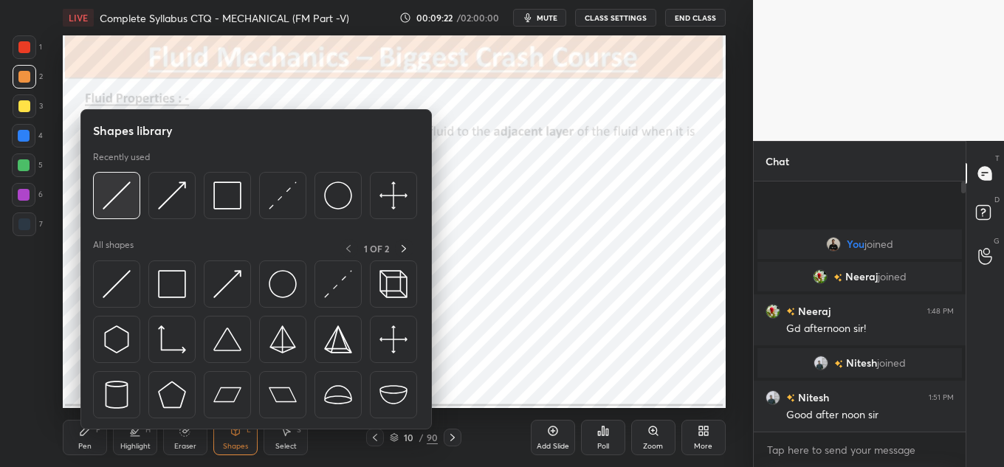
click at [132, 195] on div at bounding box center [116, 195] width 47 height 47
click at [215, 190] on img at bounding box center [227, 196] width 28 height 28
click at [119, 195] on img at bounding box center [117, 196] width 28 height 28
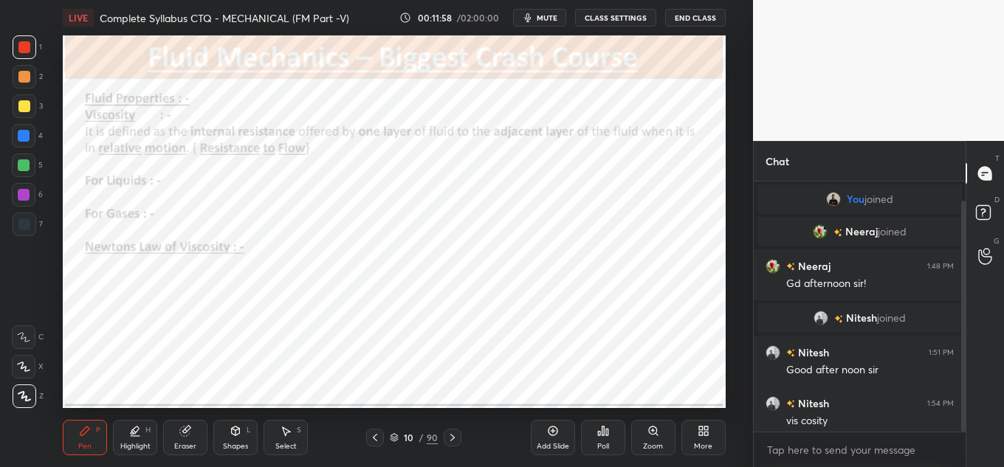
scroll to position [21, 0]
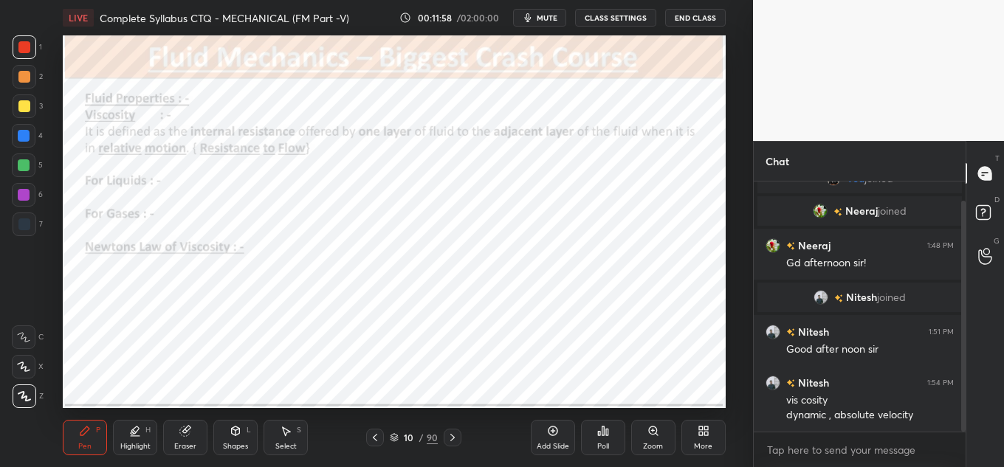
drag, startPoint x: 962, startPoint y: 410, endPoint x: 969, endPoint y: 416, distance: 9.5
click at [966, 420] on div "Chat You joined Neeraj joined Neeraj 1:48 PM Gd afternoon sir! Nitesh joined Ni…" at bounding box center [878, 304] width 251 height 326
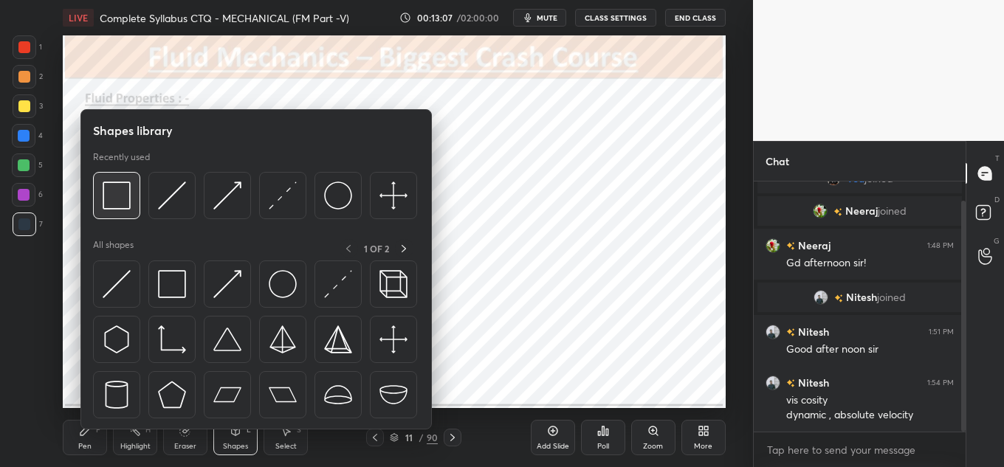
click at [125, 188] on img at bounding box center [117, 196] width 28 height 28
click at [241, 180] on div at bounding box center [227, 195] width 47 height 47
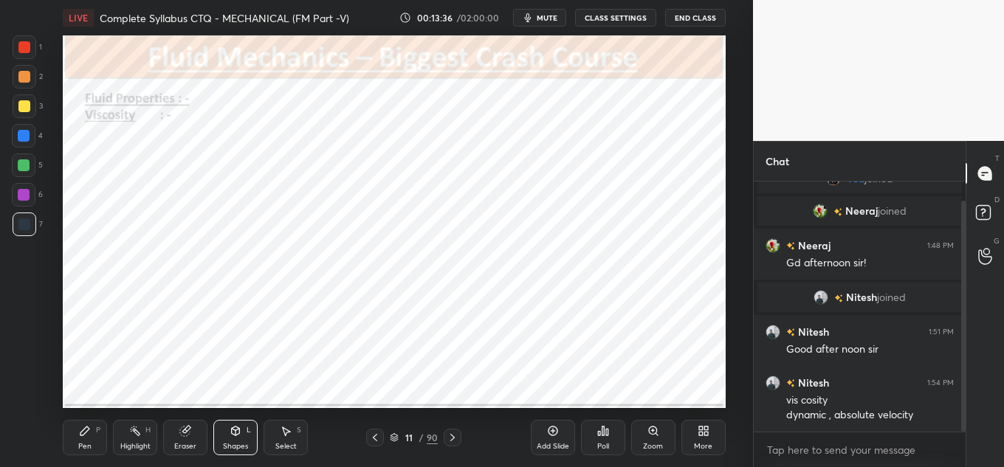
scroll to position [72, 0]
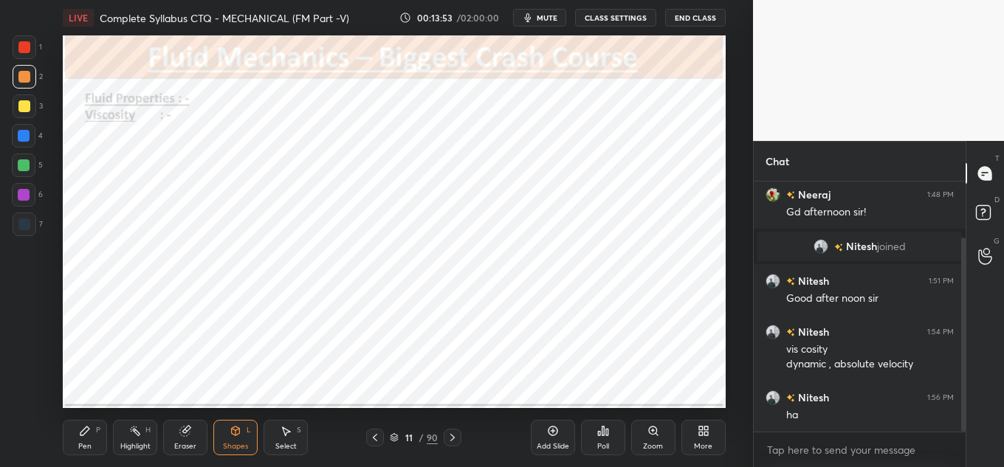
click at [235, 447] on div "Shapes" at bounding box center [235, 446] width 25 height 7
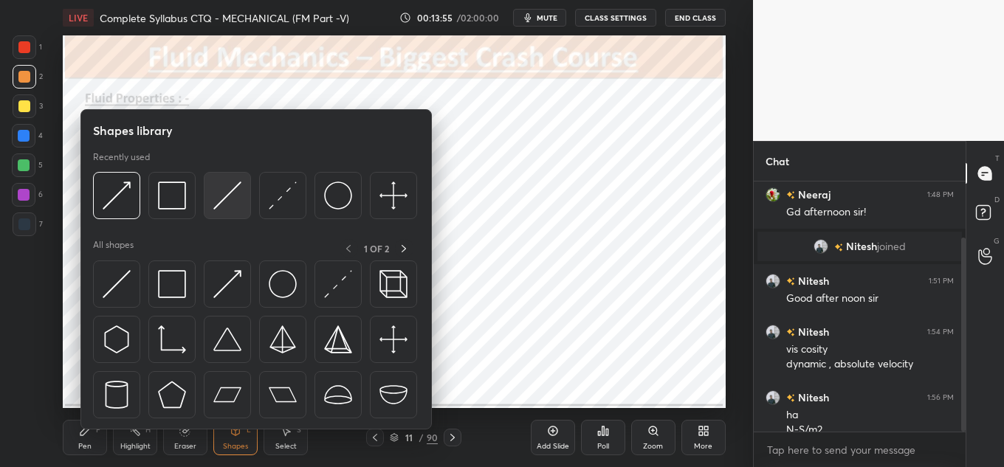
scroll to position [86, 0]
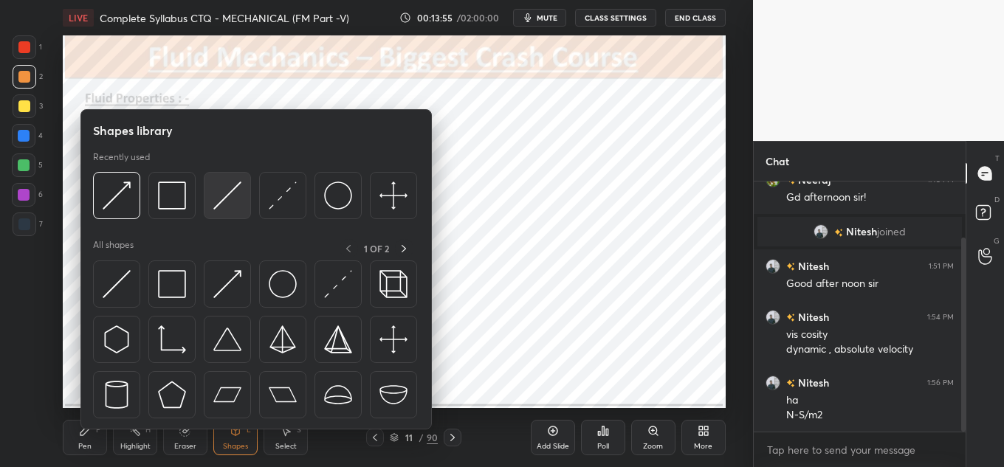
click at [206, 201] on div at bounding box center [227, 195] width 47 height 47
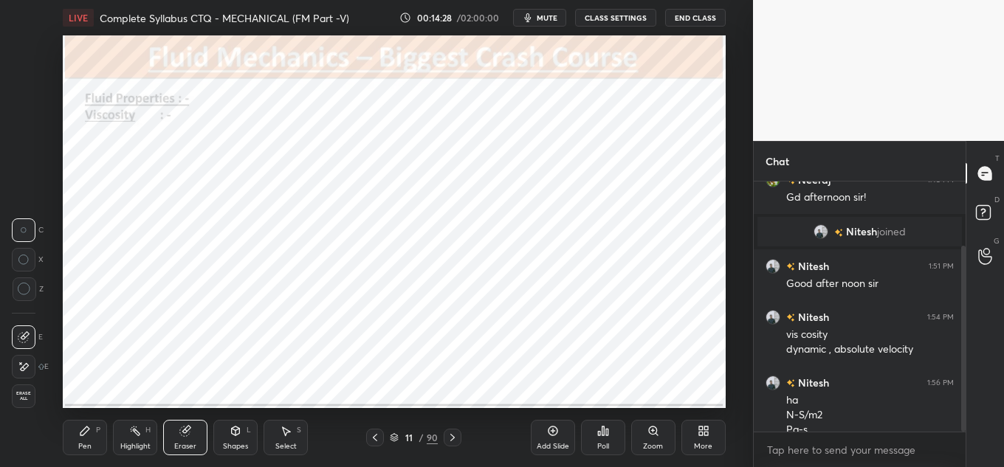
scroll to position [101, 0]
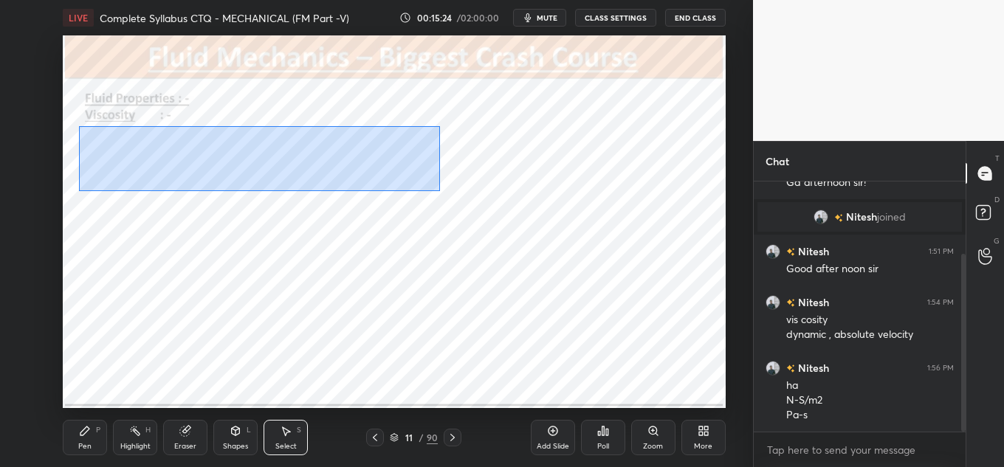
drag, startPoint x: 79, startPoint y: 126, endPoint x: 415, endPoint y: 203, distance: 344.5
click at [437, 190] on div "0 ° Undo Copy Paste here Duplicate Duplicate to new slide Delete" at bounding box center [394, 221] width 663 height 373
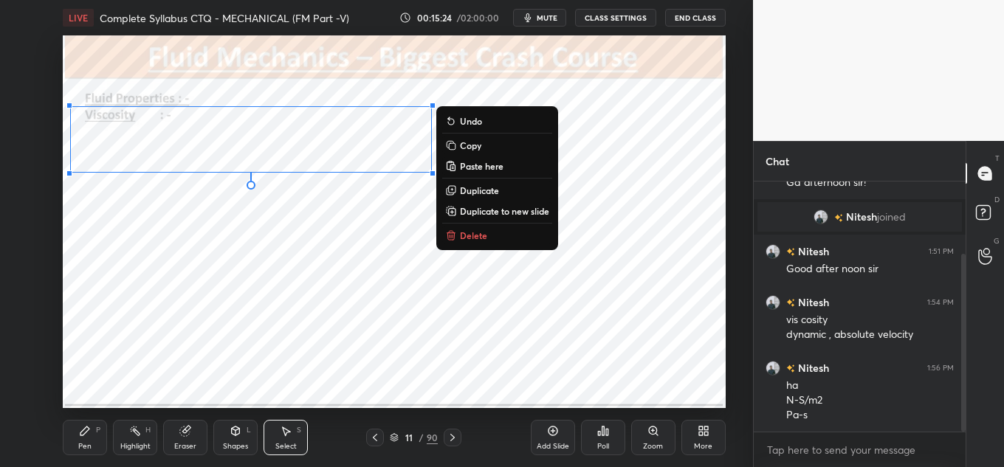
drag, startPoint x: 350, startPoint y: 231, endPoint x: 217, endPoint y: 197, distance: 137.1
click at [345, 231] on div "0 ° Undo Copy Paste here Duplicate Duplicate to new slide Delete" at bounding box center [394, 221] width 663 height 373
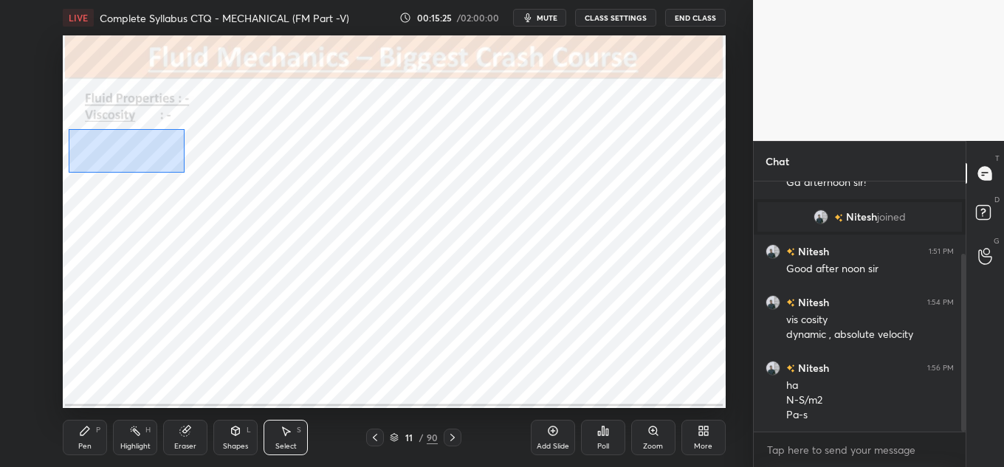
drag, startPoint x: 114, startPoint y: 156, endPoint x: 185, endPoint y: 173, distance: 73.0
click at [185, 173] on div "0 ° Undo Copy Paste here Duplicate Duplicate to new slide Delete" at bounding box center [394, 221] width 663 height 373
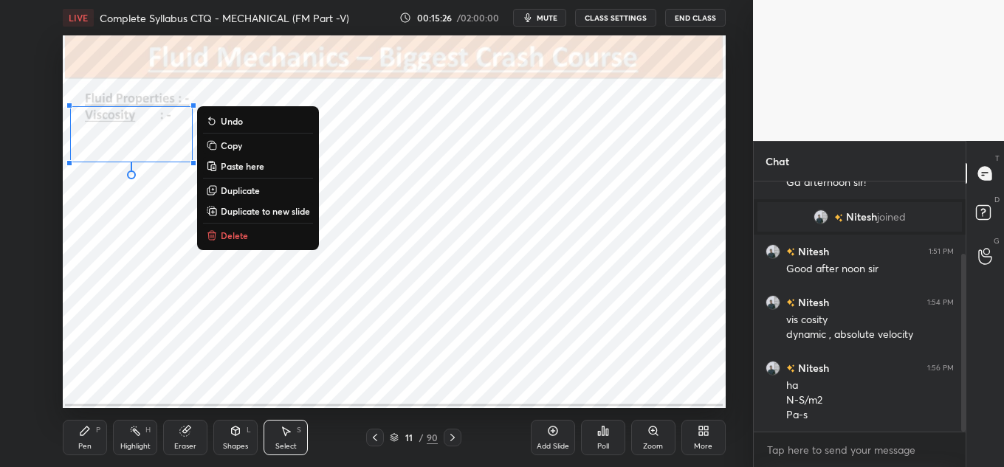
drag, startPoint x: 165, startPoint y: 185, endPoint x: 96, endPoint y: 152, distance: 76.9
click at [164, 185] on div "0 ° Undo Copy Paste here Duplicate Duplicate to new slide Delete" at bounding box center [394, 221] width 663 height 373
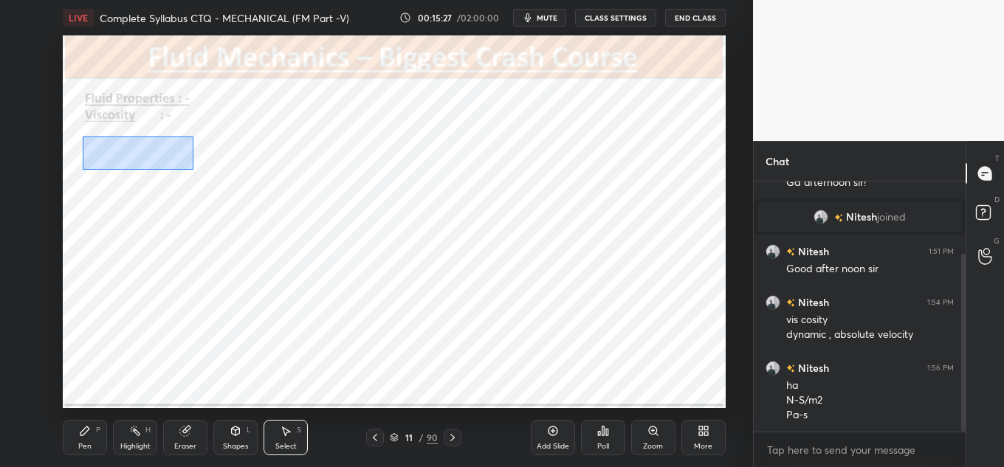
drag, startPoint x: 83, startPoint y: 137, endPoint x: 187, endPoint y: 162, distance: 108.0
click at [198, 170] on div "0 ° Undo Copy Paste here Duplicate Duplicate to new slide Delete" at bounding box center [394, 221] width 663 height 373
click at [174, 157] on div "0 ° Undo Copy Paste here Duplicate Duplicate to new slide Delete" at bounding box center [394, 221] width 663 height 373
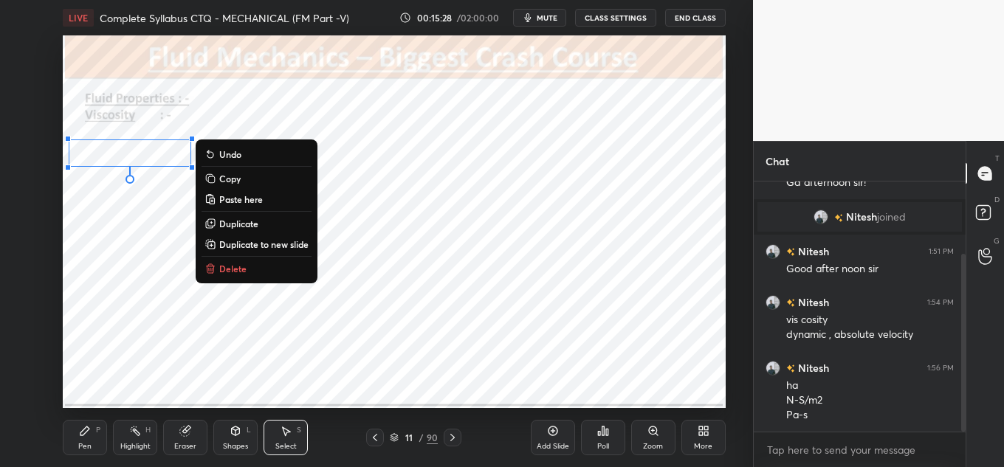
click at [154, 214] on div "0 ° Undo Copy Paste here Duplicate Duplicate to new slide Delete" at bounding box center [394, 221] width 663 height 373
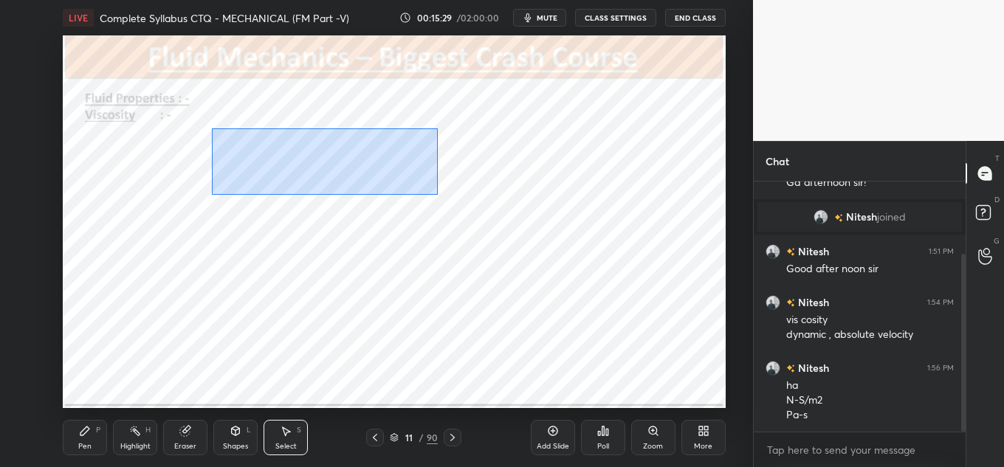
drag, startPoint x: 240, startPoint y: 141, endPoint x: 402, endPoint y: 154, distance: 162.2
click at [455, 192] on div "0 ° Undo Copy Paste here Duplicate Duplicate to new slide Delete" at bounding box center [394, 221] width 663 height 373
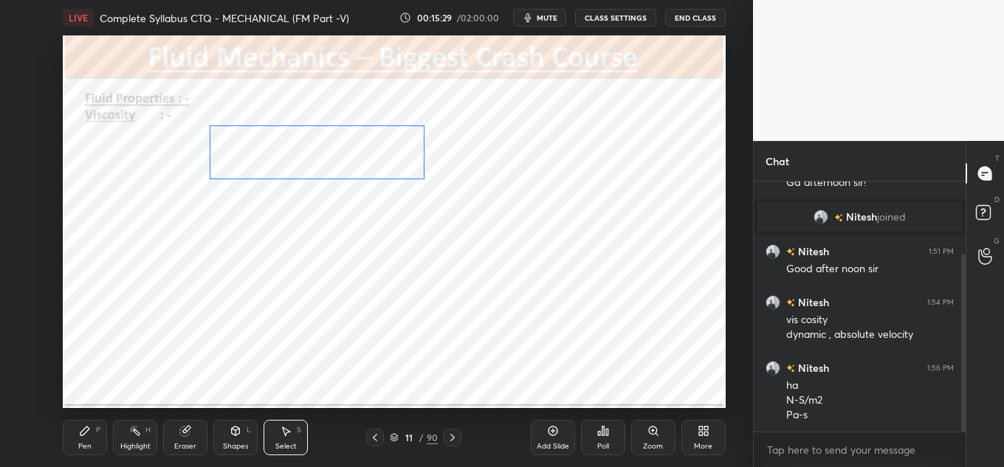
drag, startPoint x: 378, startPoint y: 142, endPoint x: 365, endPoint y: 146, distance: 13.8
click at [365, 147] on div "0 ° Undo Copy Paste here Duplicate Duplicate to new slide Delete" at bounding box center [394, 221] width 663 height 373
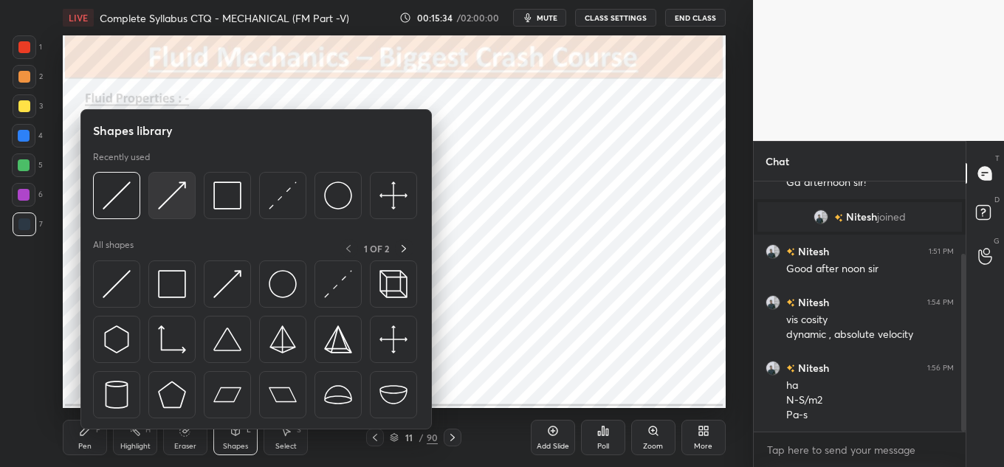
click at [157, 186] on div at bounding box center [171, 195] width 47 height 47
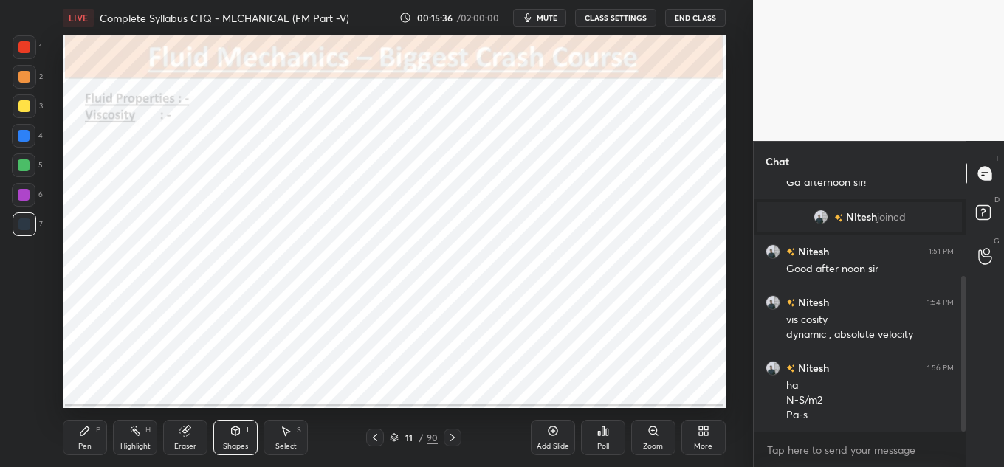
scroll to position [152, 0]
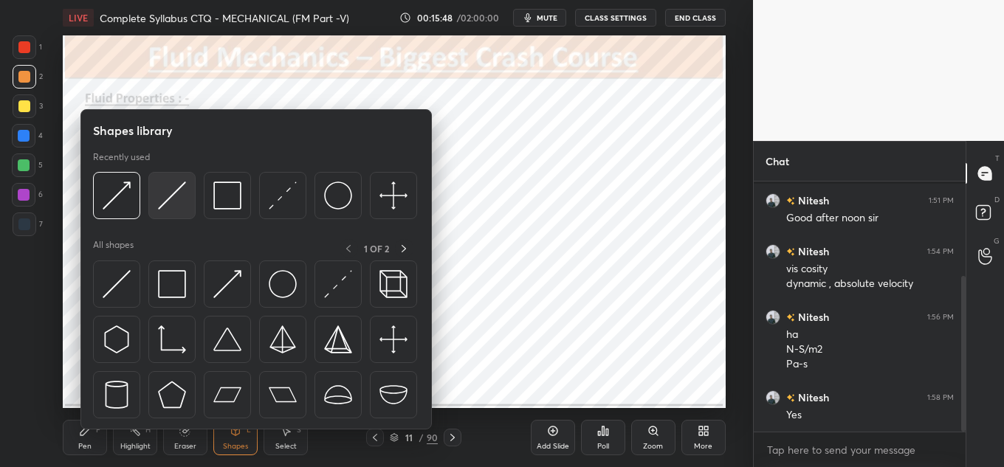
click at [174, 204] on img at bounding box center [172, 196] width 28 height 28
click at [176, 179] on div at bounding box center [171, 195] width 47 height 47
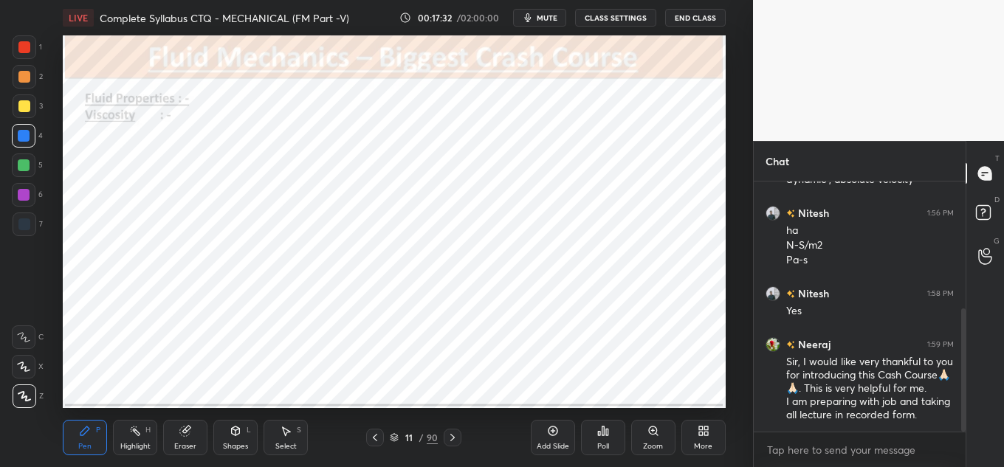
scroll to position [307, 0]
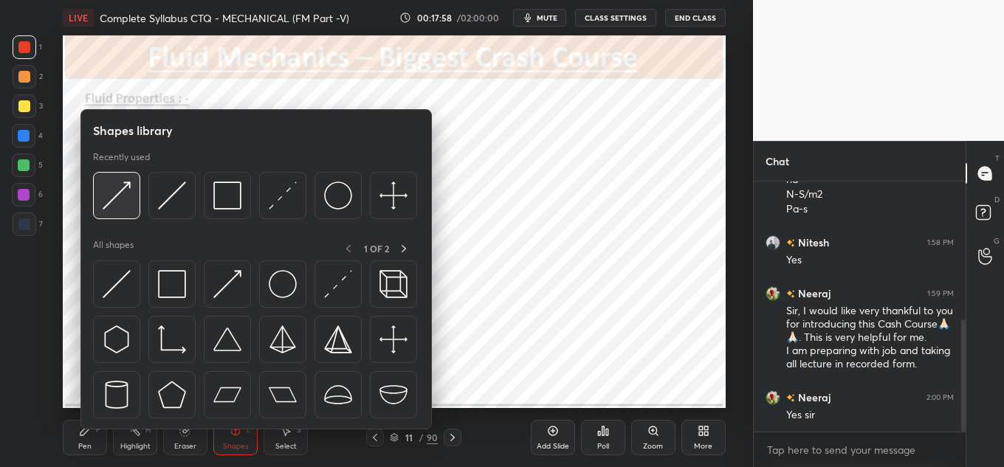
click at [115, 196] on img at bounding box center [117, 196] width 28 height 28
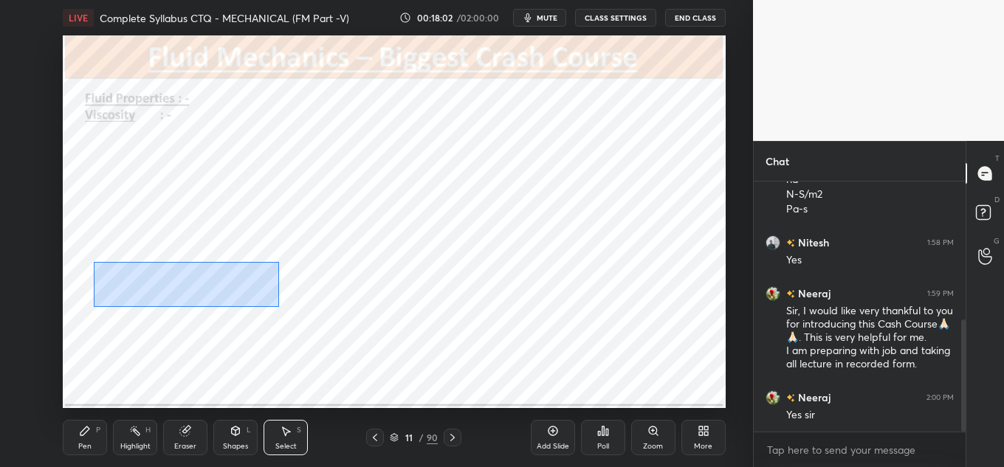
drag, startPoint x: 94, startPoint y: 262, endPoint x: 279, endPoint y: 298, distance: 188.1
click at [279, 306] on div "0 ° Undo Copy Paste here Duplicate Duplicate to new slide Delete" at bounding box center [394, 221] width 663 height 373
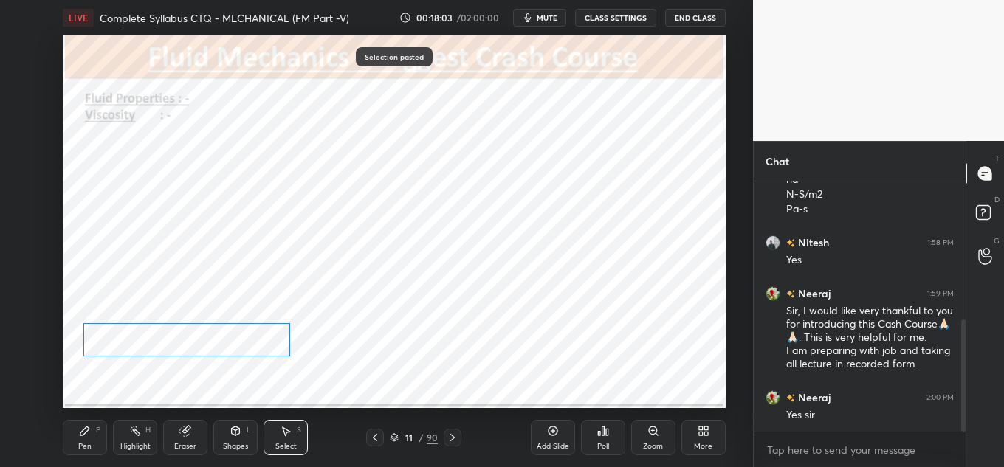
drag, startPoint x: 241, startPoint y: 327, endPoint x: 236, endPoint y: 334, distance: 8.6
click at [236, 334] on div "0 ° Undo Copy Paste here Duplicate Duplicate to new slide Delete" at bounding box center [394, 221] width 663 height 373
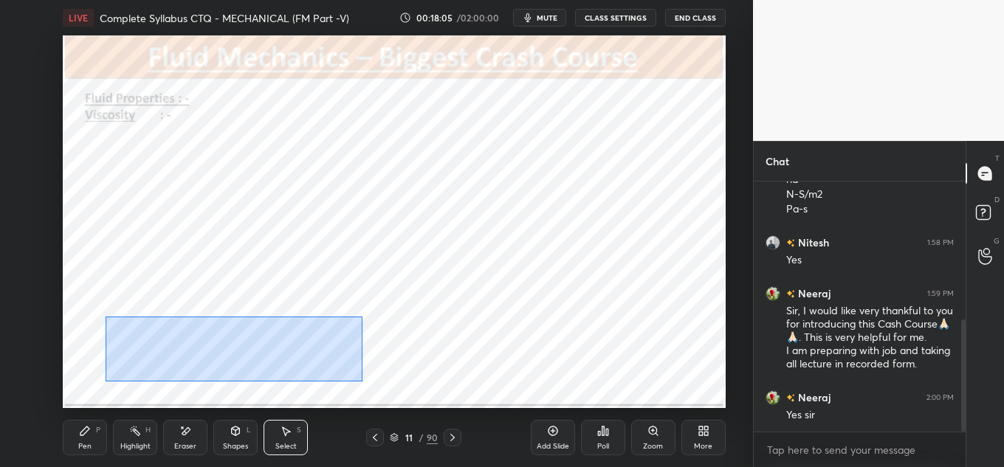
drag, startPoint x: 106, startPoint y: 317, endPoint x: 270, endPoint y: 353, distance: 167.7
click at [361, 381] on div "0 ° Undo Copy Paste here Duplicate Duplicate to new slide Delete" at bounding box center [394, 221] width 663 height 373
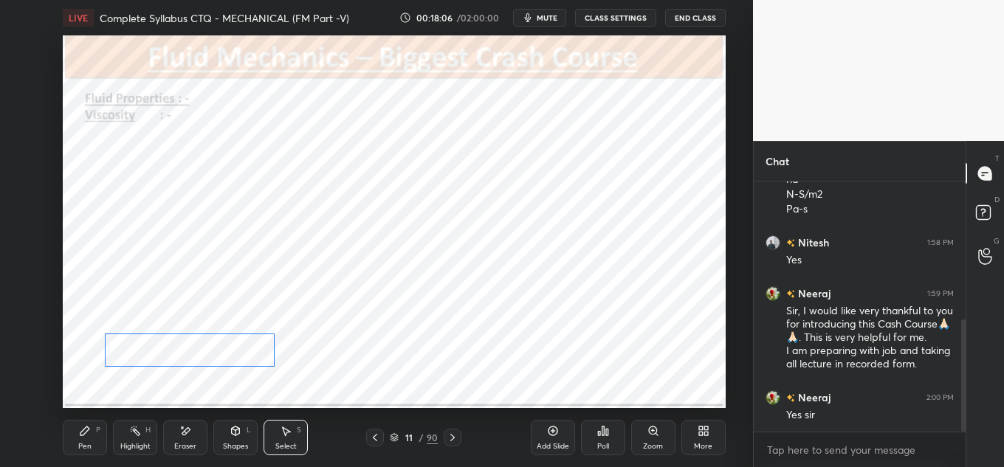
drag, startPoint x: 238, startPoint y: 340, endPoint x: 227, endPoint y: 346, distance: 13.2
click at [227, 346] on div "0 ° Undo Copy Paste here Duplicate Duplicate to new slide Delete" at bounding box center [394, 221] width 663 height 373
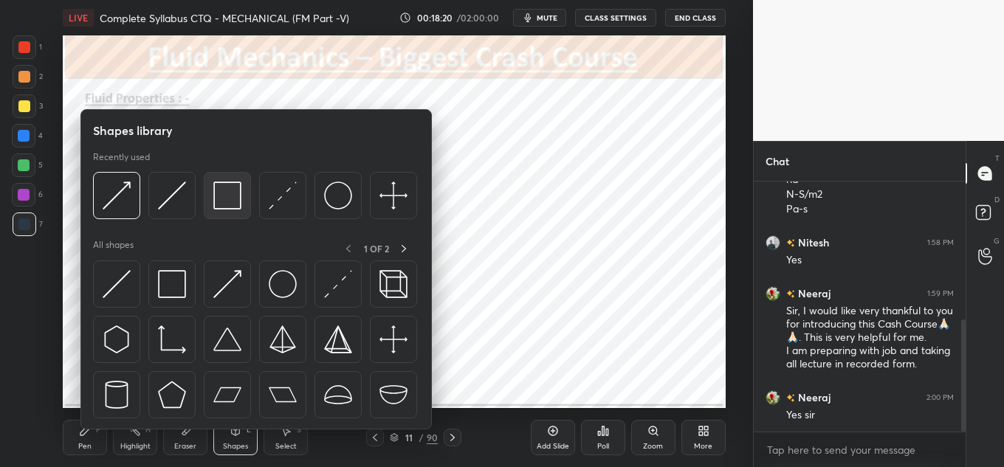
click at [208, 202] on div at bounding box center [227, 195] width 47 height 47
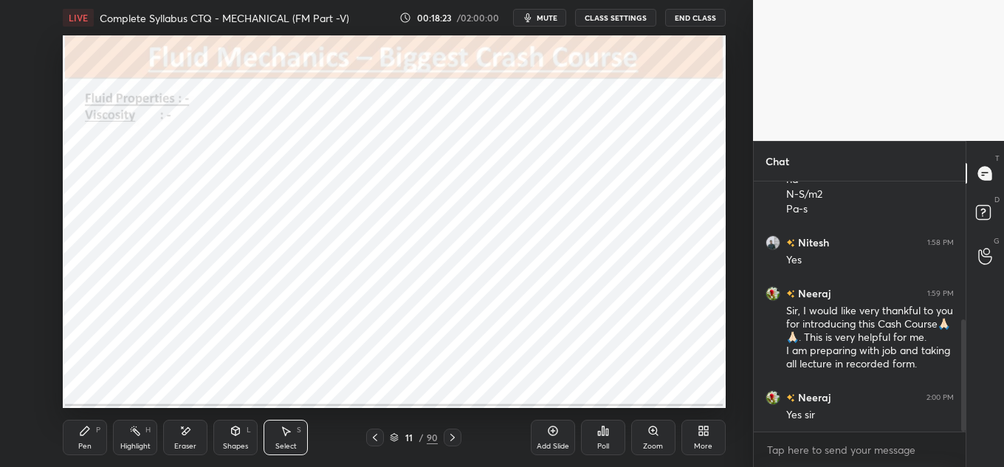
click at [388, 340] on div "0 ° Undo Copy Paste here Duplicate Duplicate to new slide Delete" at bounding box center [394, 221] width 663 height 373
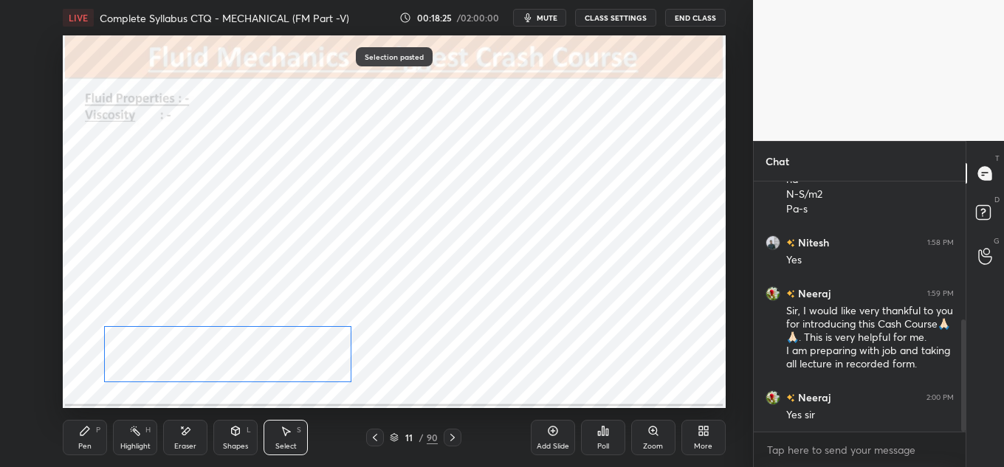
drag, startPoint x: 334, startPoint y: 288, endPoint x: 326, endPoint y: 345, distance: 58.3
click at [325, 346] on div "0 ° Undo Copy Paste here Duplicate Duplicate to new slide Delete" at bounding box center [394, 221] width 663 height 373
click at [322, 345] on div "0 ° Undo Copy Paste here Duplicate Duplicate to new slide Delete" at bounding box center [394, 221] width 663 height 373
drag, startPoint x: 350, startPoint y: 382, endPoint x: 373, endPoint y: 387, distance: 23.3
click at [373, 387] on div at bounding box center [374, 388] width 6 height 6
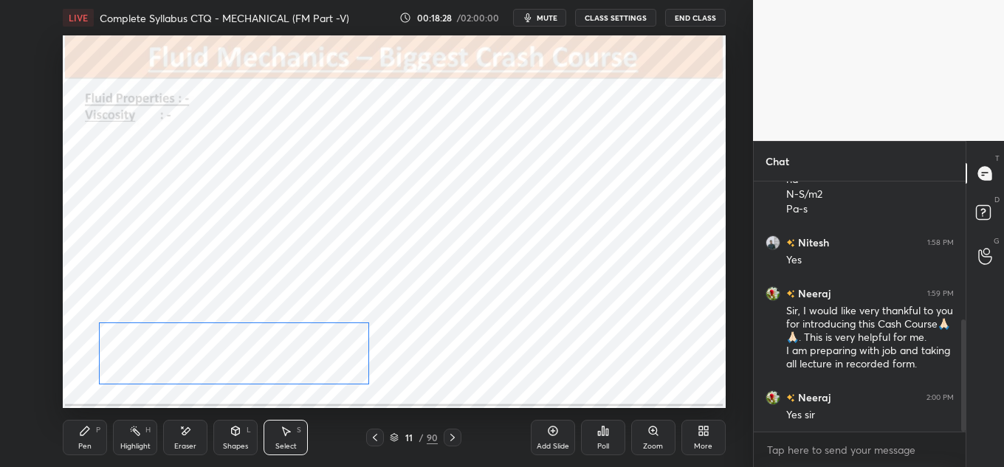
click at [343, 366] on div "0 ° Undo Copy Paste here Duplicate Duplicate to new slide Delete" at bounding box center [394, 221] width 663 height 373
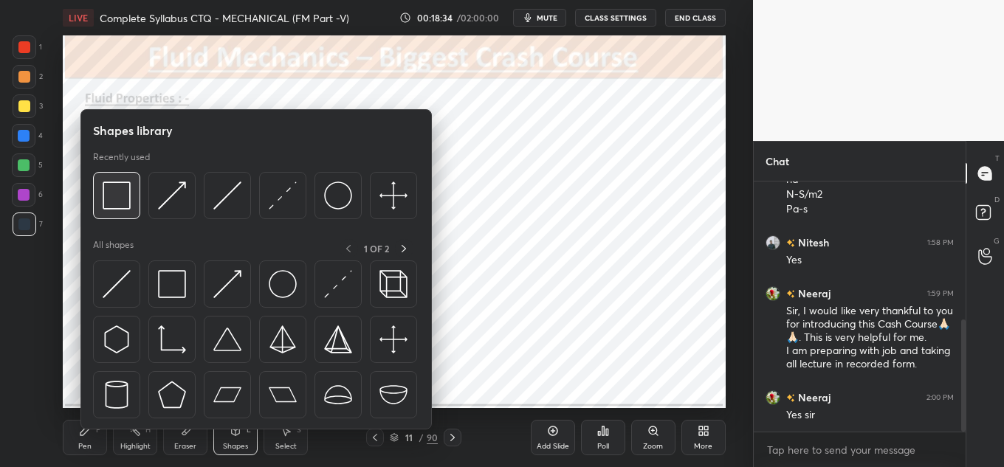
click at [113, 206] on img at bounding box center [117, 196] width 28 height 28
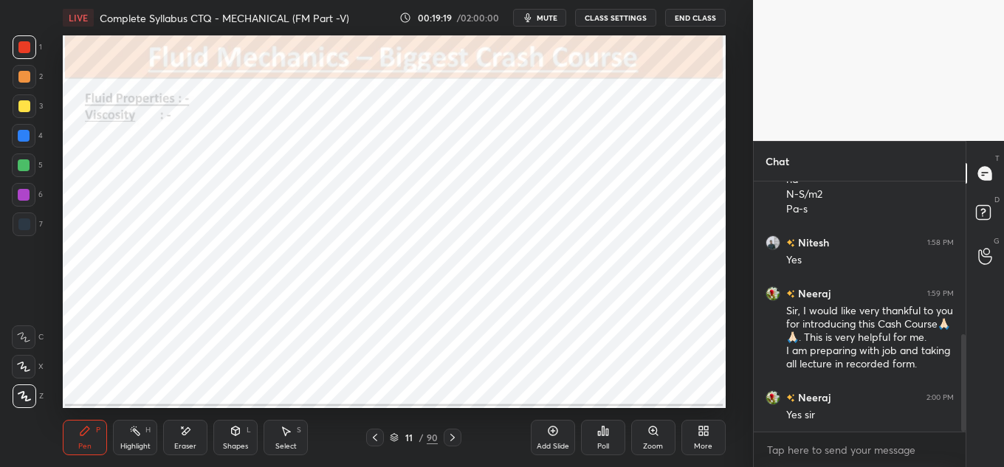
scroll to position [393, 0]
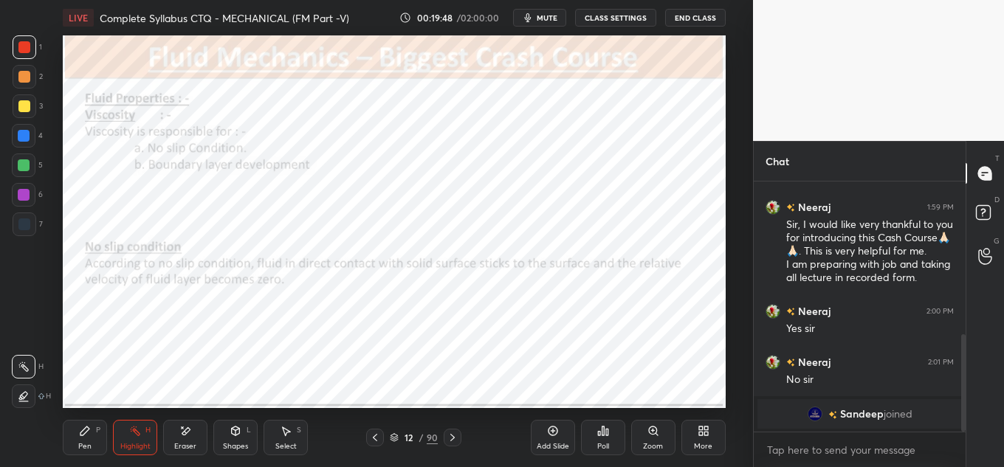
click at [221, 435] on div "Shapes L" at bounding box center [235, 437] width 44 height 35
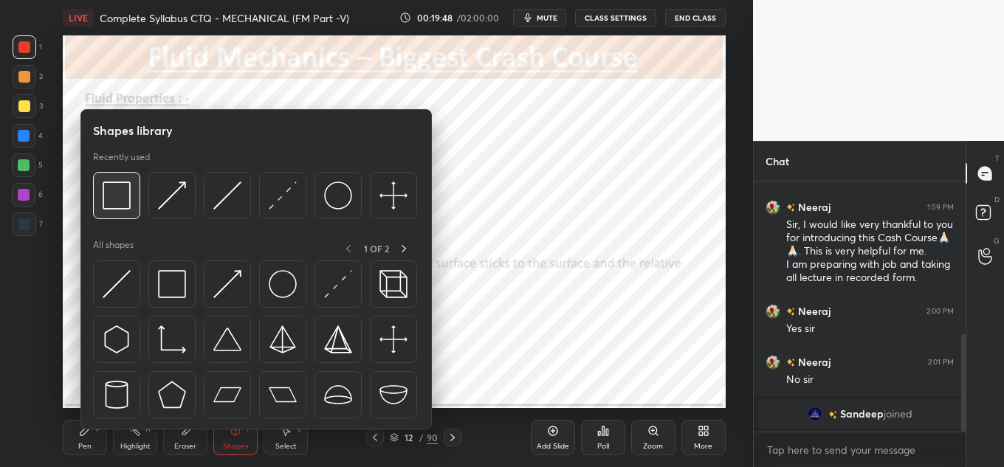
click at [108, 192] on img at bounding box center [117, 196] width 28 height 28
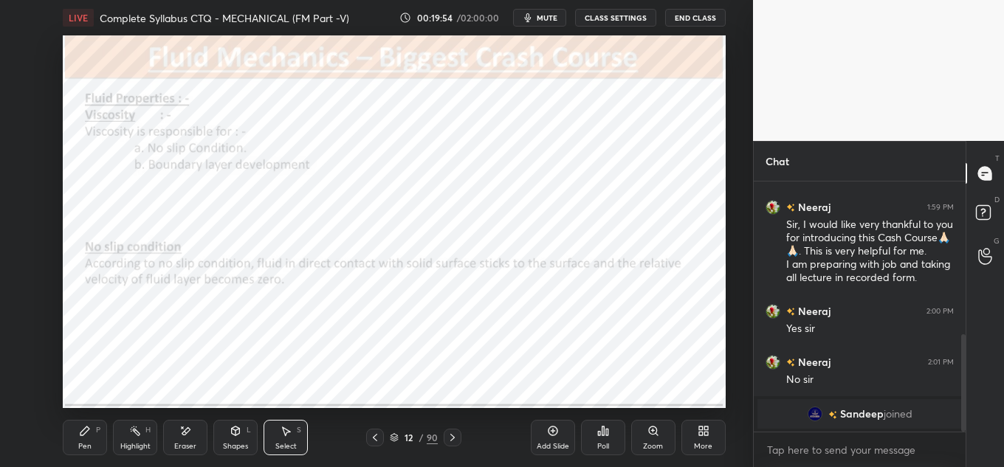
drag, startPoint x: 568, startPoint y: 201, endPoint x: 596, endPoint y: 227, distance: 38.7
click at [596, 227] on div "0 ° Undo Copy Paste here Duplicate Duplicate to new slide Delete" at bounding box center [394, 221] width 663 height 373
drag, startPoint x: 556, startPoint y: 224, endPoint x: 542, endPoint y: 115, distance: 110.1
click at [542, 115] on div "0 ° Undo Copy Paste here Duplicate Duplicate to new slide Delete" at bounding box center [394, 221] width 663 height 373
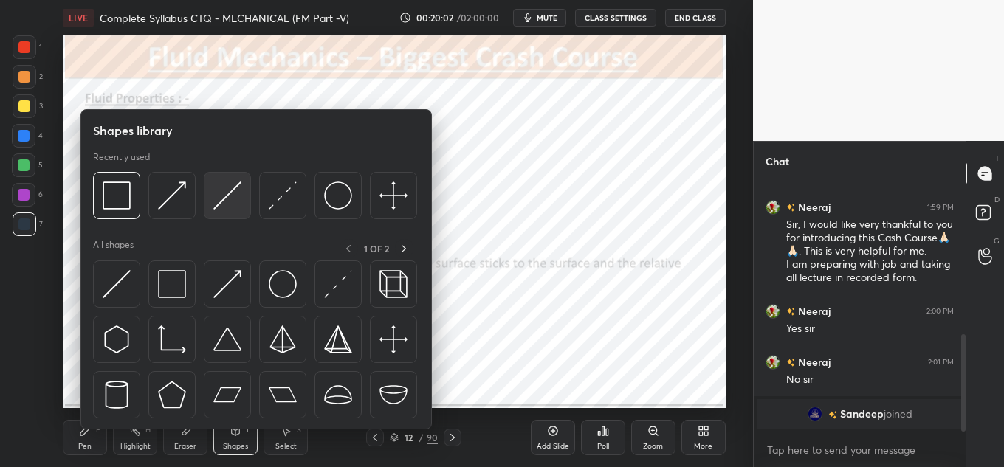
click at [232, 193] on img at bounding box center [227, 196] width 28 height 28
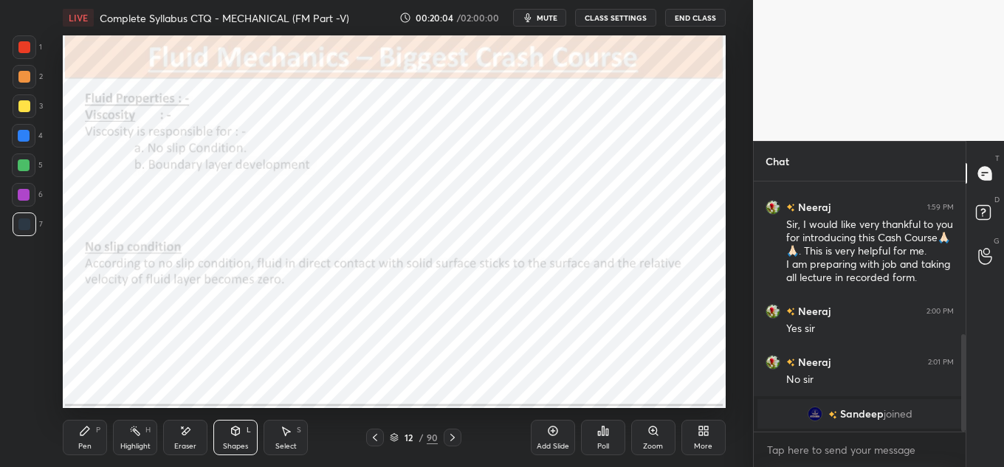
click at [233, 430] on icon at bounding box center [236, 430] width 8 height 2
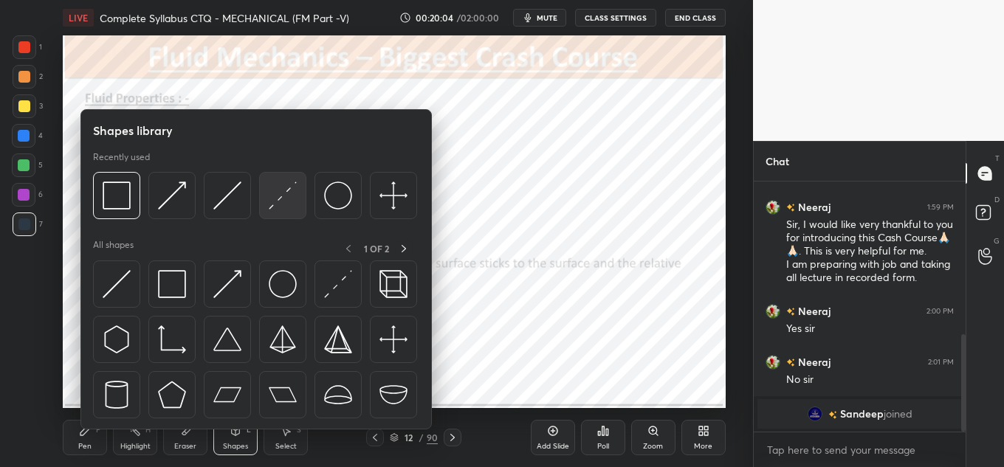
click at [278, 190] on img at bounding box center [283, 196] width 28 height 28
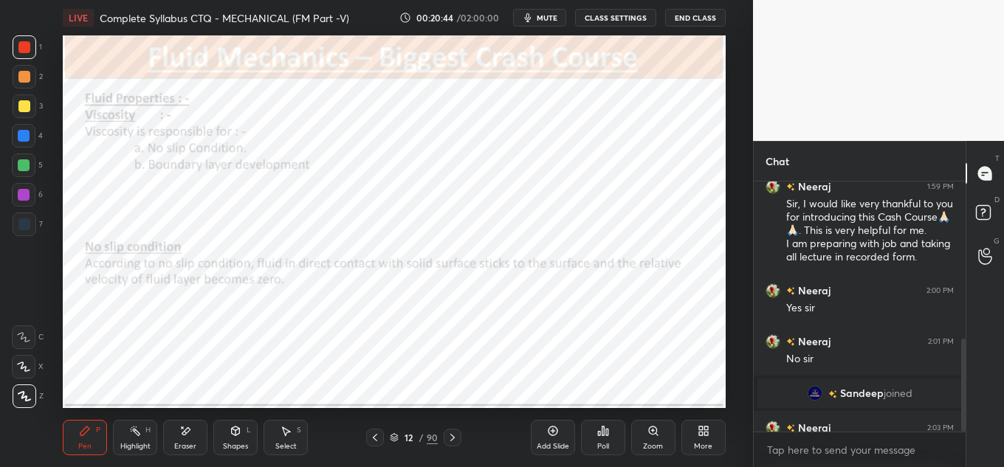
scroll to position [424, 0]
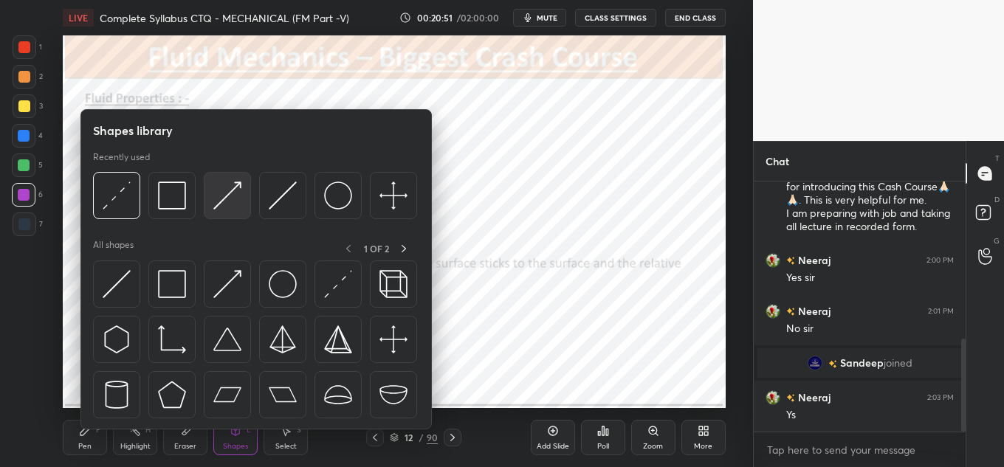
click at [213, 194] on img at bounding box center [227, 196] width 28 height 28
click at [267, 196] on div at bounding box center [282, 195] width 47 height 47
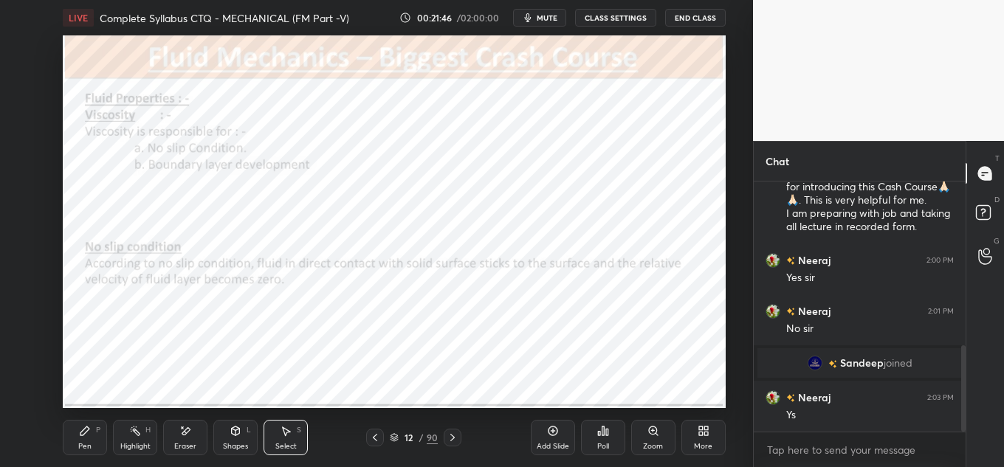
scroll to position [475, 0]
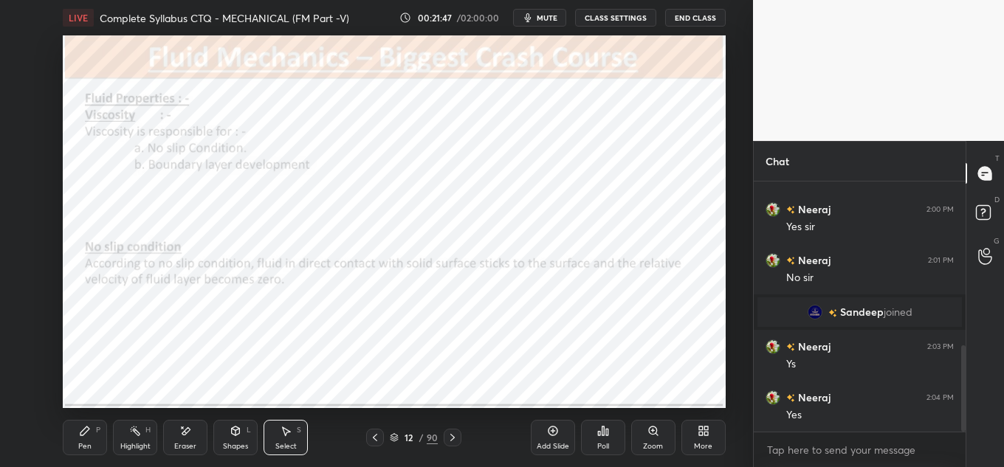
click at [523, 209] on div "0 ° Undo Copy Paste here Duplicate Duplicate to new slide Delete" at bounding box center [394, 221] width 663 height 373
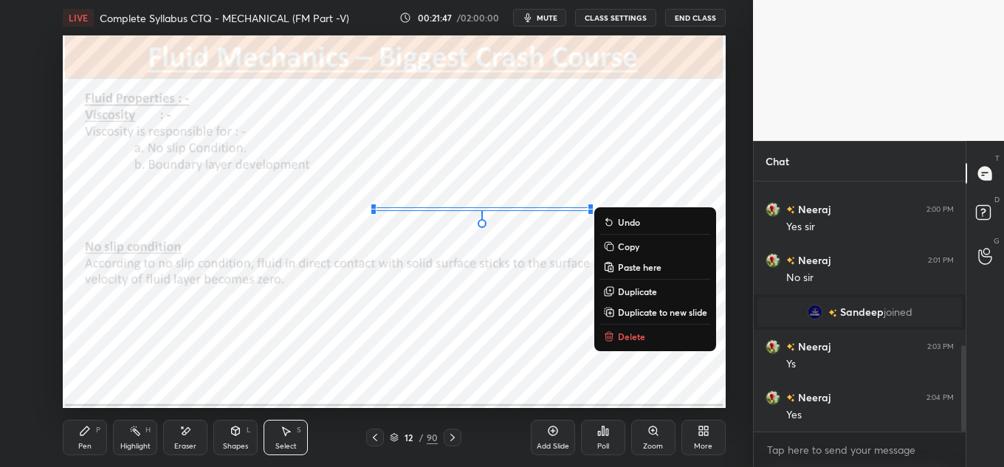
click at [525, 207] on div "0 ° Undo Copy Paste here Duplicate Duplicate to new slide Delete" at bounding box center [394, 221] width 663 height 373
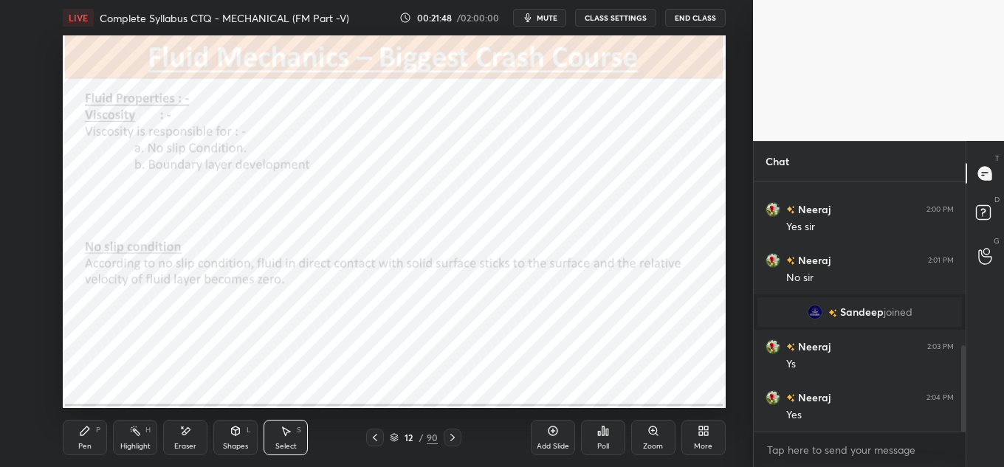
click at [526, 205] on div "0 ° Undo Copy Paste here Duplicate Duplicate to new slide Delete" at bounding box center [394, 221] width 663 height 373
click at [526, 206] on div "0 ° Undo Copy Paste here Duplicate Duplicate to new slide Delete" at bounding box center [394, 221] width 663 height 373
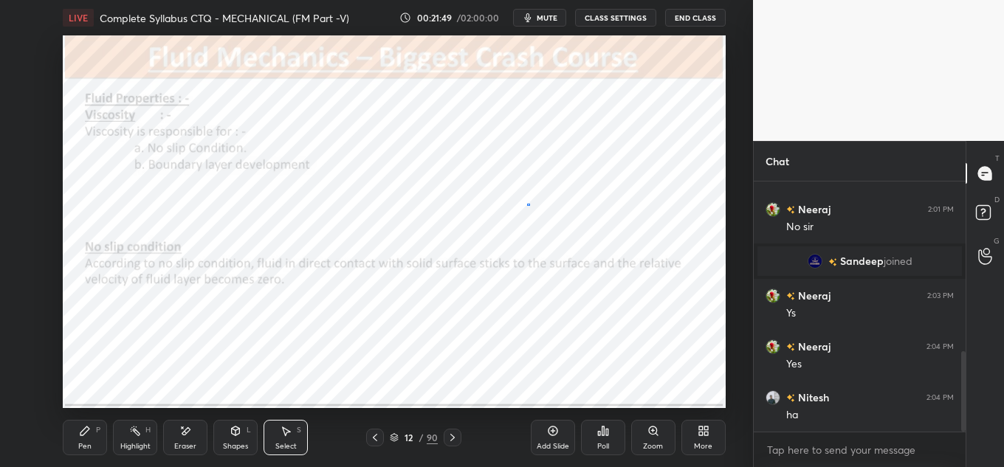
click at [533, 207] on div "0 ° Undo Copy Paste here Duplicate Duplicate to new slide Delete" at bounding box center [394, 221] width 663 height 373
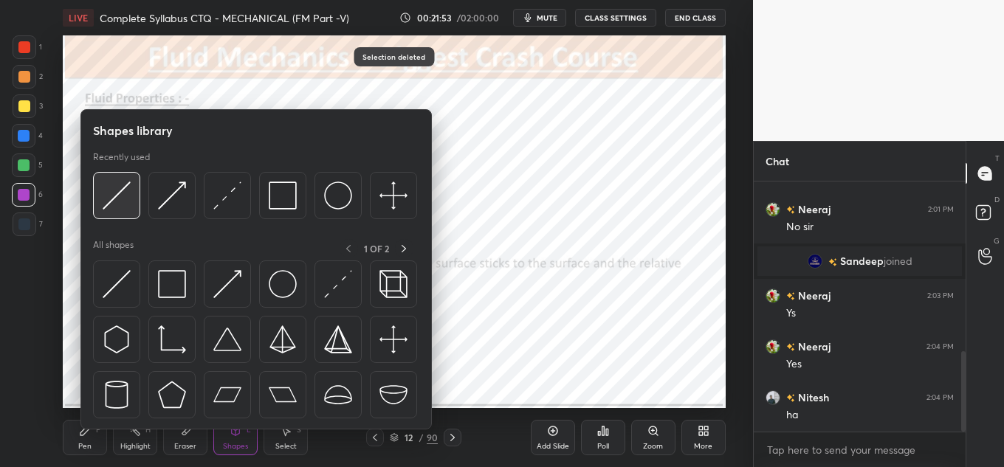
click at [121, 181] on div at bounding box center [116, 195] width 47 height 47
click at [349, 197] on img at bounding box center [338, 196] width 28 height 28
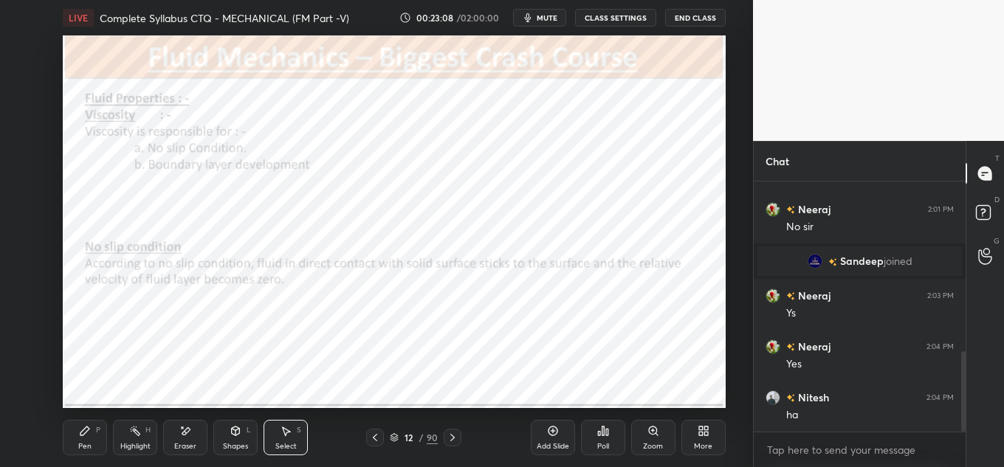
click at [409, 387] on div "0 ° Undo Copy Paste here Duplicate Duplicate to new slide Delete" at bounding box center [394, 221] width 663 height 373
drag, startPoint x: 337, startPoint y: 354, endPoint x: 278, endPoint y: 354, distance: 59.1
click at [278, 354] on div "0 ° Undo Copy Paste here Duplicate Duplicate to new slide Delete" at bounding box center [394, 221] width 663 height 373
click at [286, 351] on div "0 ° Undo Copy Paste here Duplicate Duplicate to new slide Delete" at bounding box center [394, 221] width 663 height 373
click at [319, 382] on div at bounding box center [322, 384] width 6 height 6
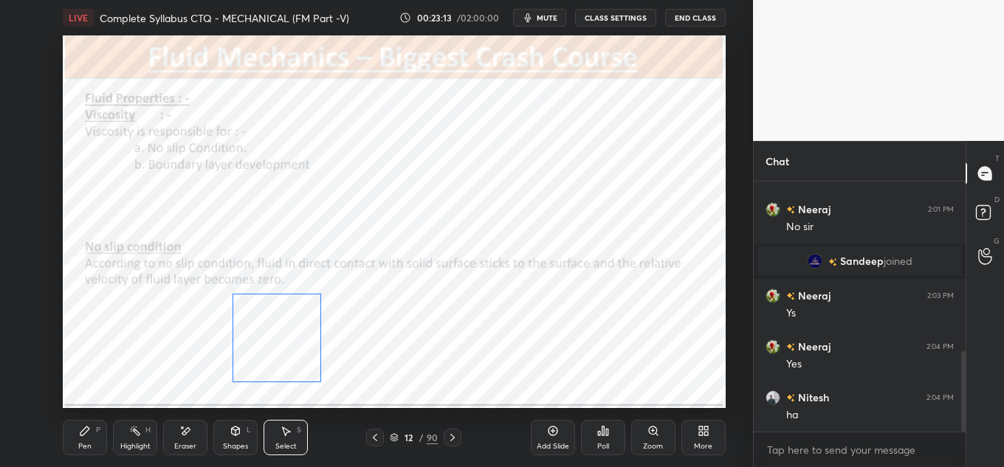
click at [298, 362] on div "0 ° Undo Copy Paste here Duplicate Duplicate to new slide Delete" at bounding box center [394, 221] width 663 height 373
click at [299, 362] on div "0 ° Undo Copy Paste here Duplicate Duplicate to new slide Delete" at bounding box center [394, 221] width 663 height 373
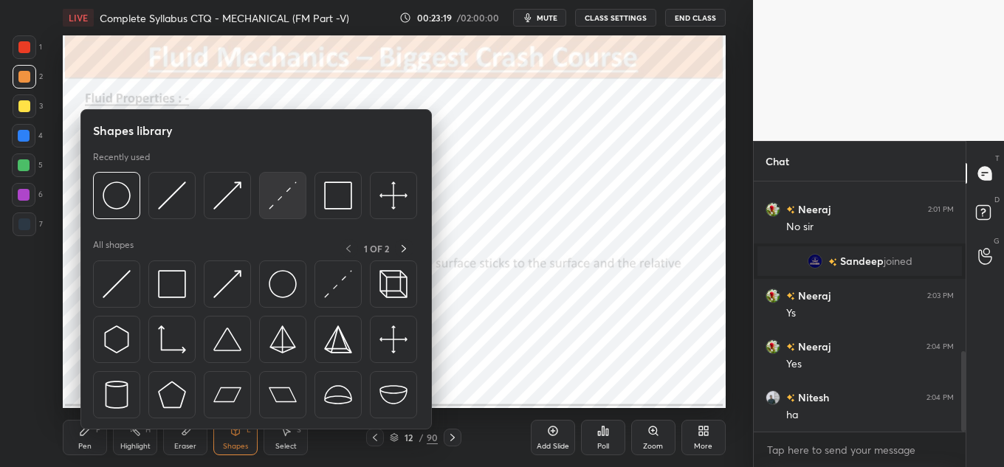
click at [289, 183] on img at bounding box center [283, 196] width 28 height 28
click at [163, 189] on img at bounding box center [172, 196] width 28 height 28
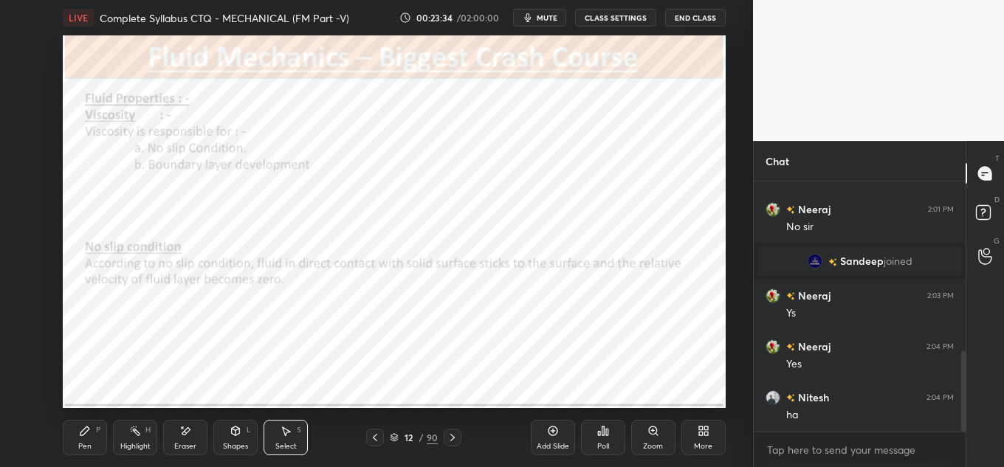
drag, startPoint x: 163, startPoint y: 189, endPoint x: 432, endPoint y: 357, distance: 317.1
click at [432, 357] on div "0 ° Undo Copy Paste here Duplicate Duplicate to new slide Delete" at bounding box center [394, 221] width 663 height 373
drag, startPoint x: 417, startPoint y: 350, endPoint x: 500, endPoint y: 334, distance: 84.1
click at [500, 334] on div "0 ° Undo Copy Paste here Duplicate Duplicate to new slide Delete" at bounding box center [394, 221] width 663 height 373
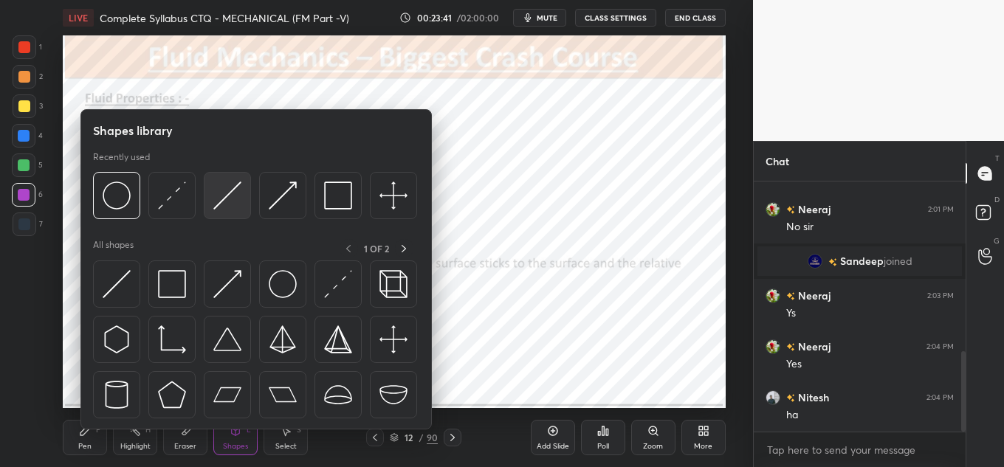
click at [246, 203] on div at bounding box center [227, 195] width 47 height 47
click at [225, 184] on img at bounding box center [227, 196] width 28 height 28
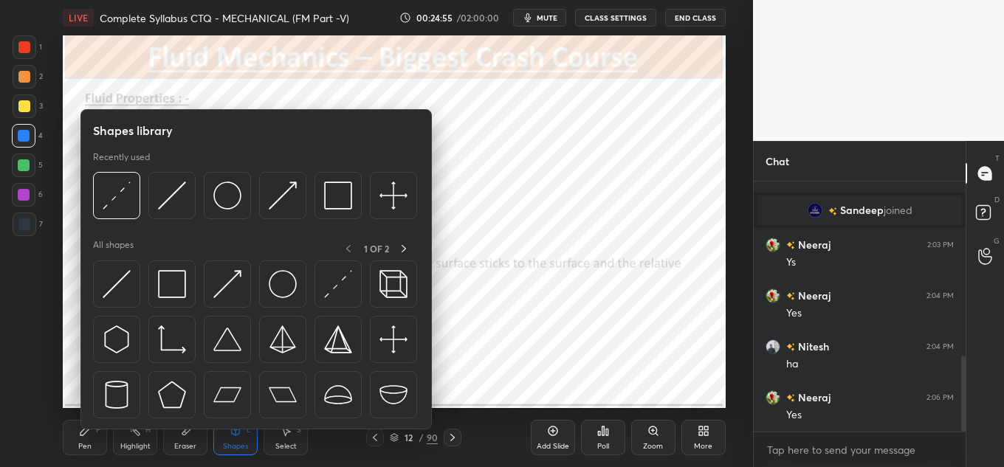
scroll to position [627, 0]
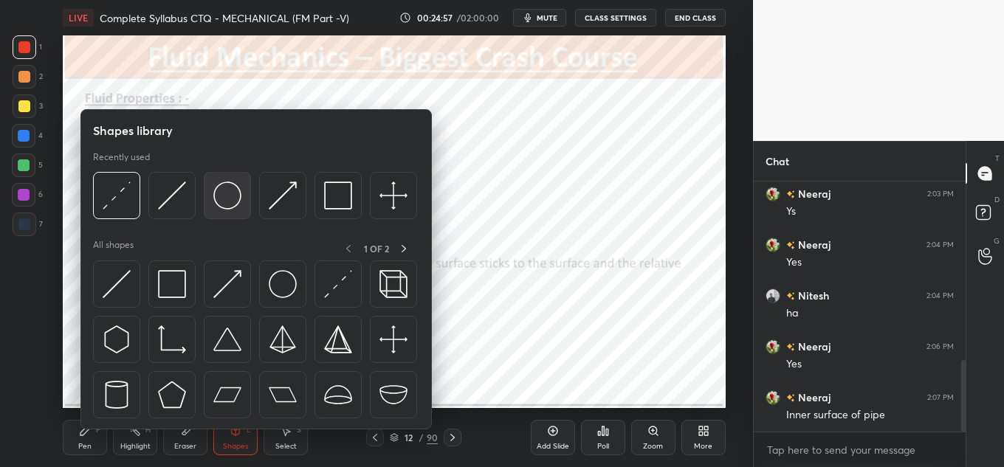
click at [216, 176] on div at bounding box center [227, 195] width 47 height 47
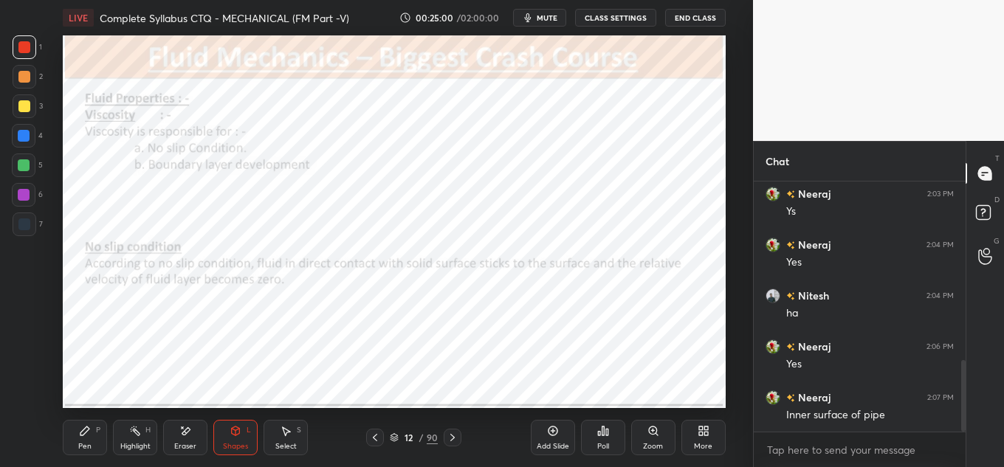
scroll to position [678, 0]
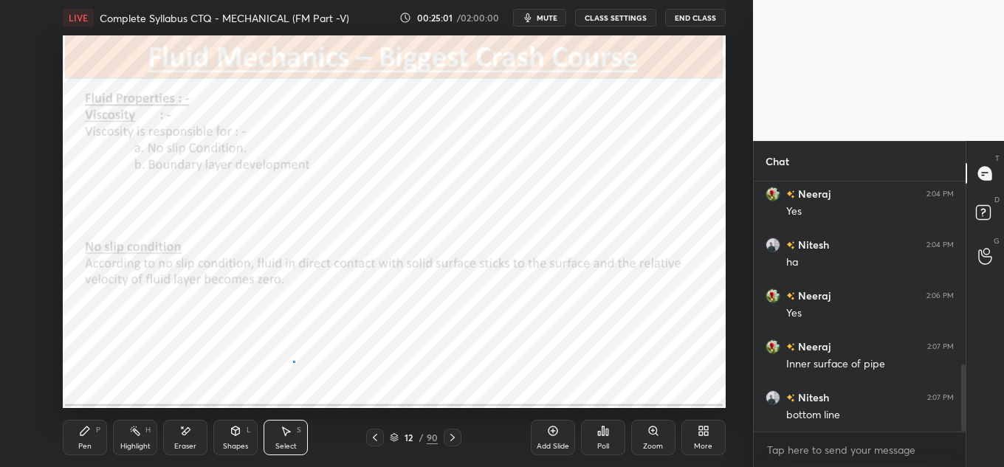
drag, startPoint x: 294, startPoint y: 362, endPoint x: 298, endPoint y: 372, distance: 10.6
click at [297, 371] on div "0 ° Undo Copy Paste here Duplicate Duplicate to new slide Delete" at bounding box center [394, 221] width 663 height 373
click at [298, 371] on div "0 ° Undo Copy Paste here Duplicate Duplicate to new slide Delete" at bounding box center [394, 221] width 663 height 373
click at [295, 365] on div "0 ° Undo Copy Paste here Duplicate Duplicate to new slide Delete" at bounding box center [394, 221] width 663 height 373
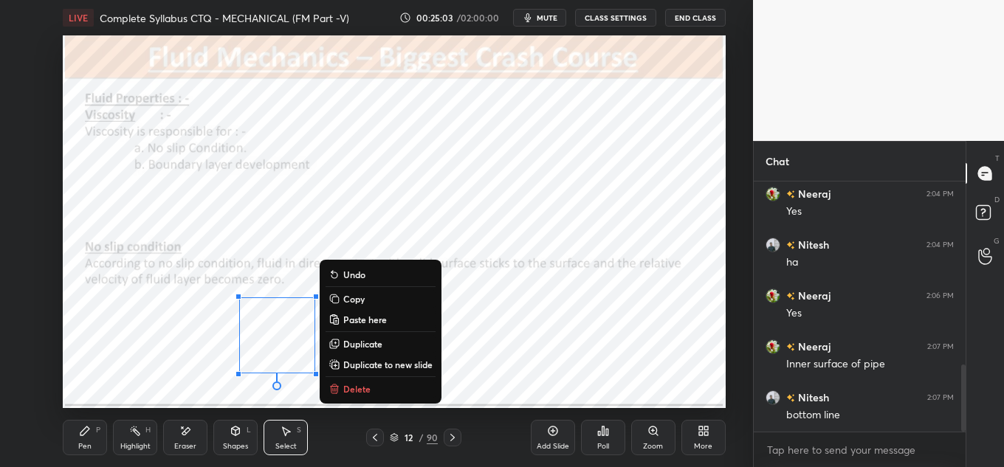
click at [297, 368] on div "0 ° Undo Copy Paste here Duplicate Duplicate to new slide Delete" at bounding box center [394, 221] width 663 height 373
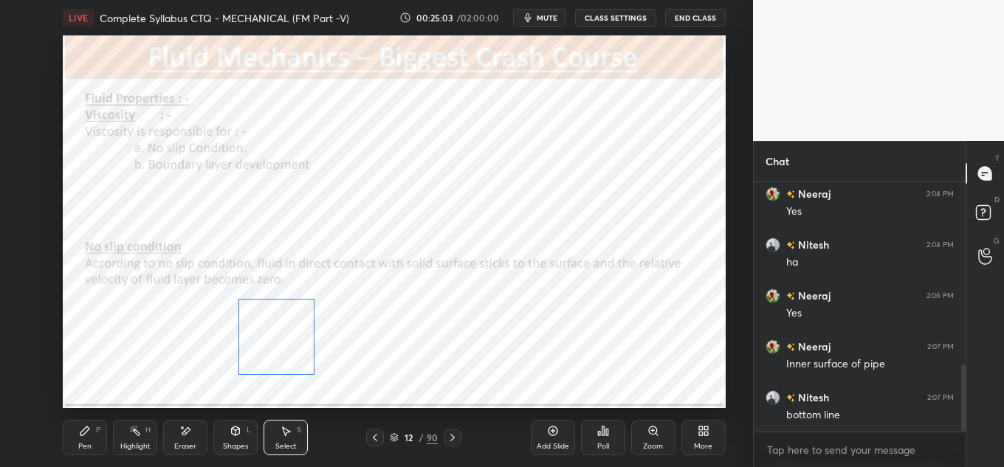
click at [290, 359] on div "0 ° Undo Copy Paste here Duplicate Duplicate to new slide Delete" at bounding box center [394, 221] width 663 height 373
drag, startPoint x: 314, startPoint y: 376, endPoint x: 323, endPoint y: 379, distance: 10.0
click at [321, 382] on div at bounding box center [318, 380] width 6 height 6
click at [286, 350] on div "0 ° Undo Copy Paste here Duplicate Duplicate to new slide Delete" at bounding box center [394, 221] width 663 height 373
click at [233, 293] on div at bounding box center [232, 294] width 6 height 6
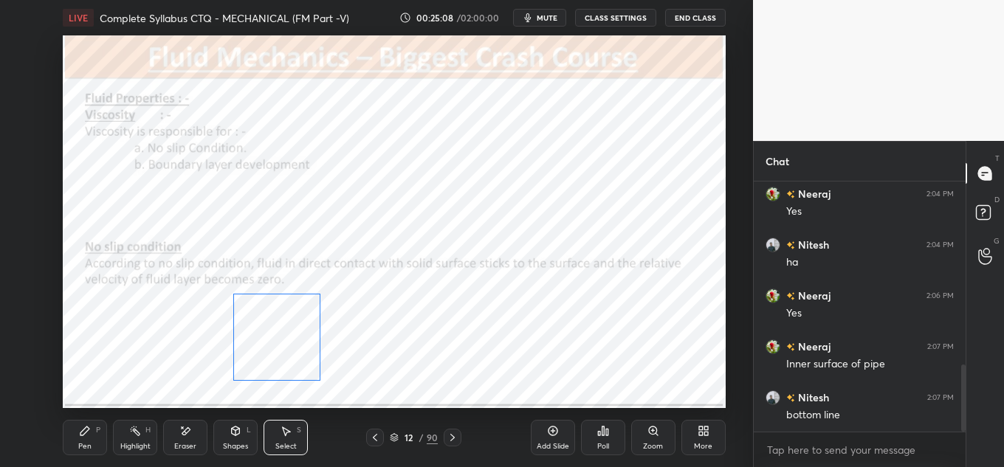
click at [256, 317] on div "0 ° Undo Copy Paste here Duplicate Duplicate to new slide Delete" at bounding box center [394, 221] width 663 height 373
click at [317, 295] on div at bounding box center [320, 294] width 6 height 6
click at [296, 317] on div "0 ° Undo Copy Paste here Duplicate Duplicate to new slide Delete" at bounding box center [394, 221] width 663 height 373
click at [317, 298] on div at bounding box center [319, 295] width 6 height 6
click at [295, 318] on div "0 ° Undo Copy Paste here Duplicate Duplicate to new slide Delete" at bounding box center [394, 221] width 663 height 373
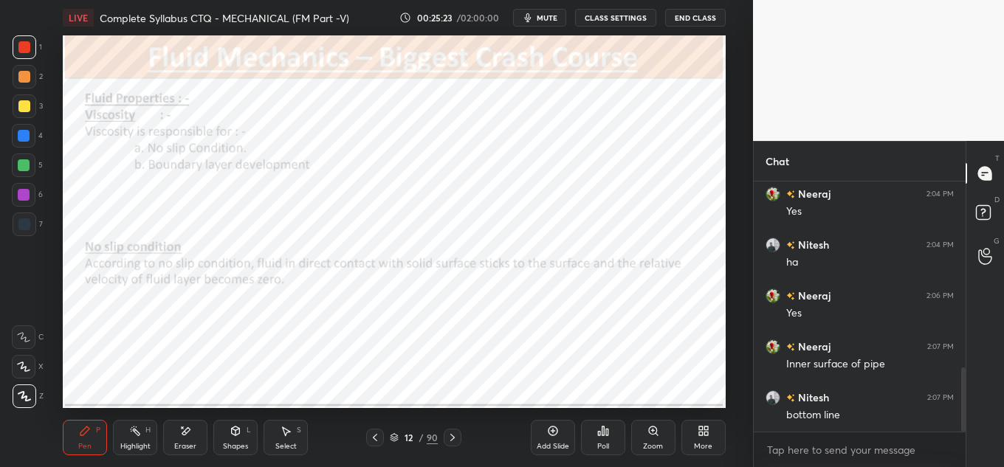
scroll to position [729, 0]
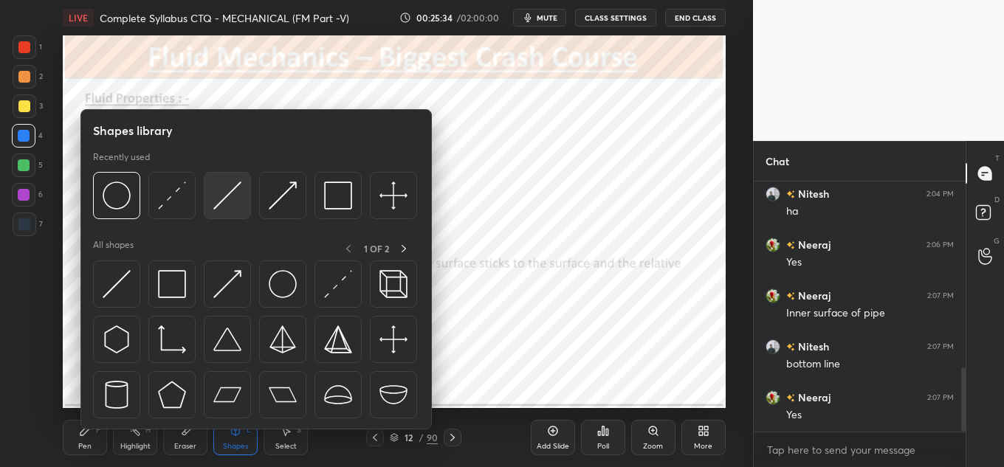
click at [230, 196] on img at bounding box center [227, 196] width 28 height 28
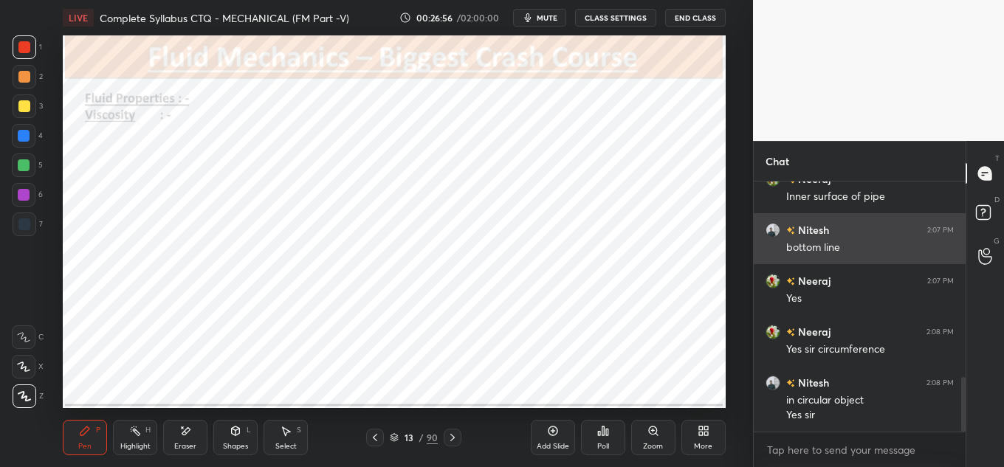
scroll to position [897, 0]
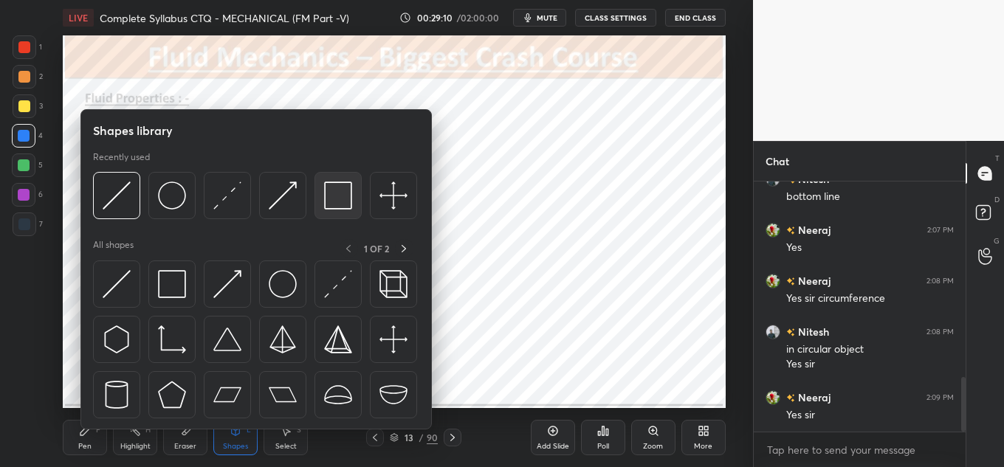
click at [348, 192] on img at bounding box center [338, 196] width 28 height 28
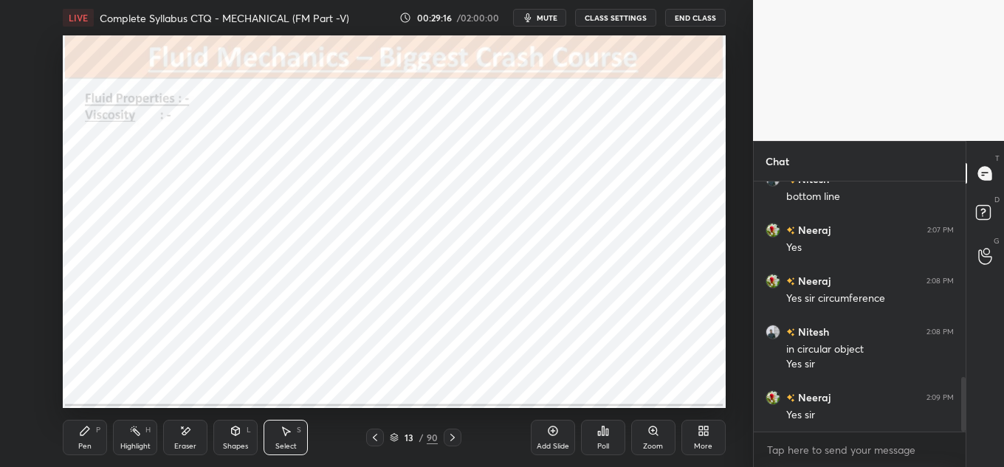
click at [644, 204] on div "0 ° Undo Copy Paste here Duplicate Duplicate to new slide Delete" at bounding box center [394, 221] width 663 height 373
drag, startPoint x: 621, startPoint y: 190, endPoint x: 605, endPoint y: 111, distance: 81.2
click at [605, 111] on div "0 ° Undo Copy Paste here Duplicate Duplicate to new slide Delete" at bounding box center [394, 221] width 663 height 373
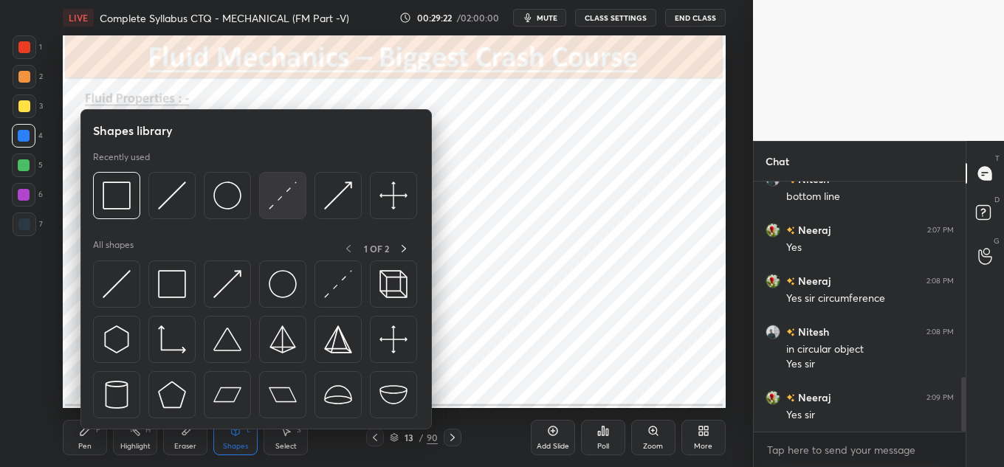
click at [280, 194] on img at bounding box center [283, 196] width 28 height 28
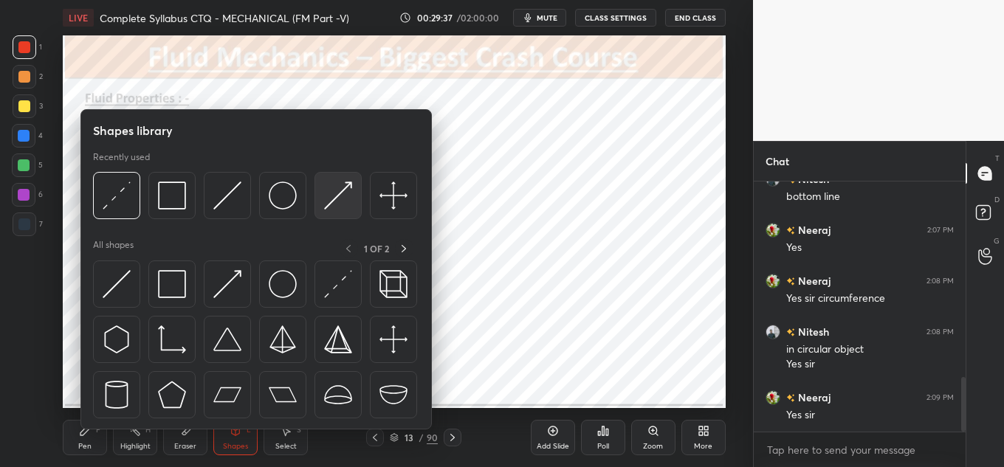
click at [343, 193] on img at bounding box center [338, 196] width 28 height 28
click at [126, 189] on img at bounding box center [117, 196] width 28 height 28
click at [273, 192] on img at bounding box center [283, 196] width 28 height 28
click at [284, 196] on img at bounding box center [283, 196] width 28 height 28
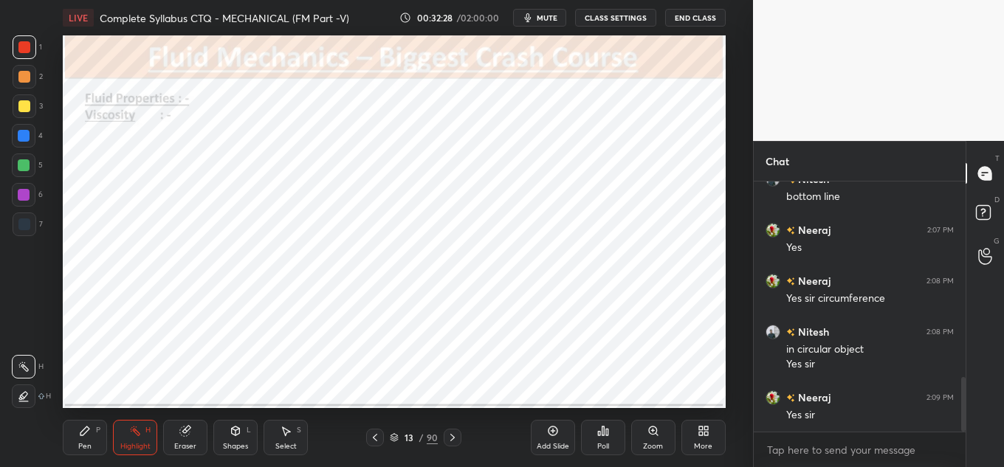
scroll to position [948, 0]
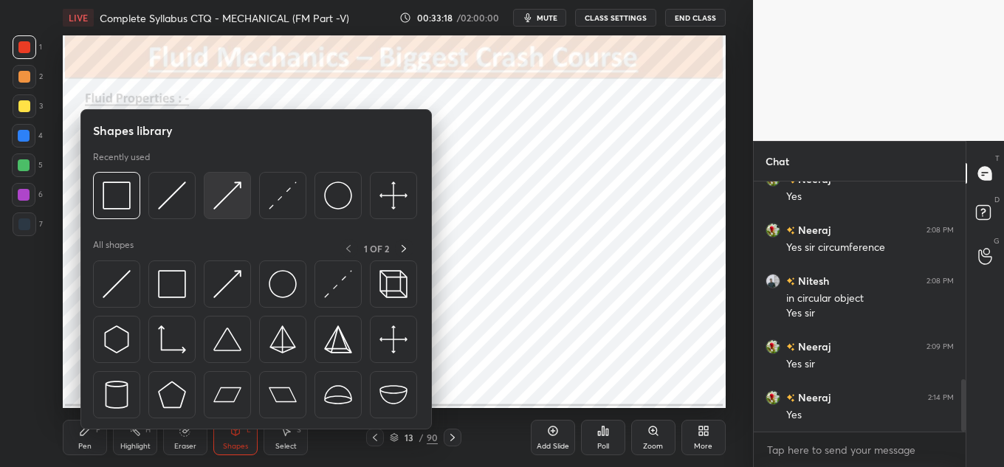
click at [238, 196] on img at bounding box center [227, 196] width 28 height 28
click at [233, 193] on img at bounding box center [227, 196] width 28 height 28
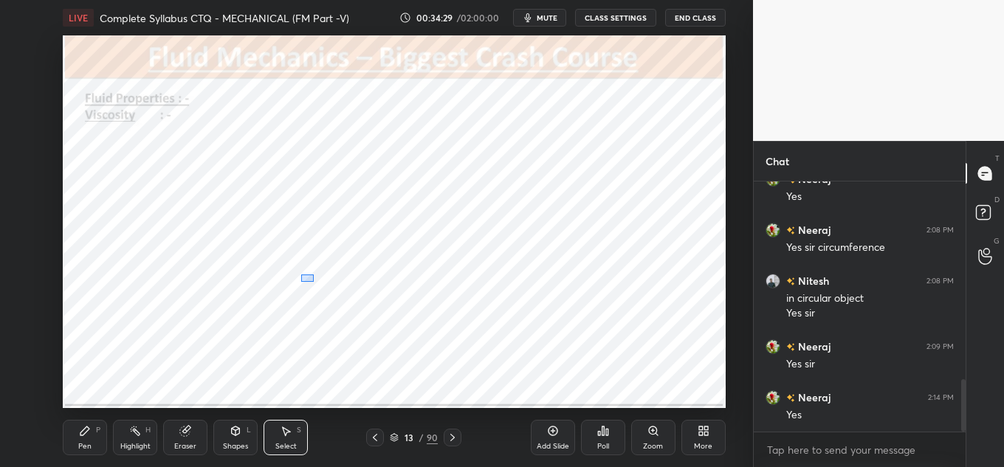
drag, startPoint x: 314, startPoint y: 282, endPoint x: 468, endPoint y: 334, distance: 162.7
click at [468, 334] on div "0 ° Undo Copy Paste here Duplicate Duplicate to new slide Delete" at bounding box center [394, 221] width 663 height 373
drag, startPoint x: 385, startPoint y: 299, endPoint x: 377, endPoint y: 305, distance: 10.0
click at [377, 305] on div "0 ° Undo Copy Paste here Duplicate Duplicate to new slide Delete" at bounding box center [394, 221] width 663 height 373
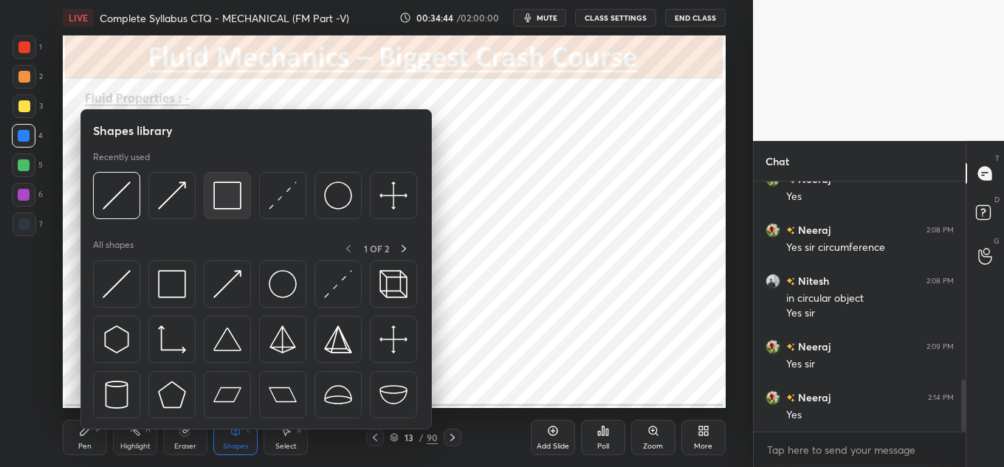
click at [236, 191] on img at bounding box center [227, 196] width 28 height 28
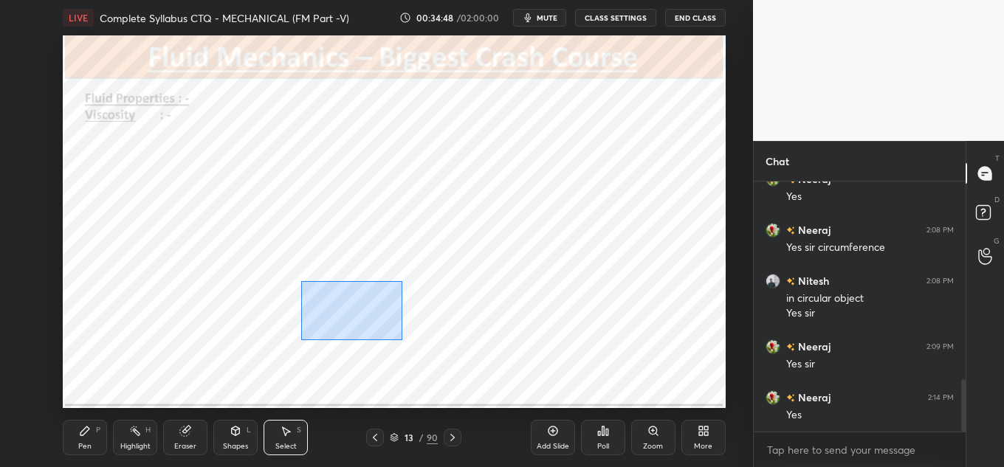
drag, startPoint x: 303, startPoint y: 282, endPoint x: 449, endPoint y: 348, distance: 160.6
click at [453, 356] on div "0 ° Undo Copy Paste here Duplicate Duplicate to new slide Delete" at bounding box center [394, 221] width 663 height 373
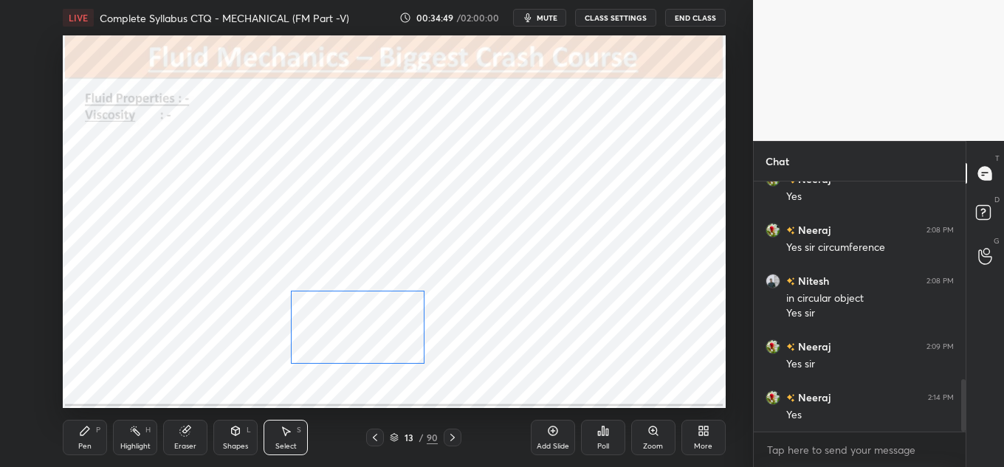
click at [377, 323] on div "0 ° Undo Copy Paste here Duplicate Duplicate to new slide Delete" at bounding box center [394, 221] width 663 height 373
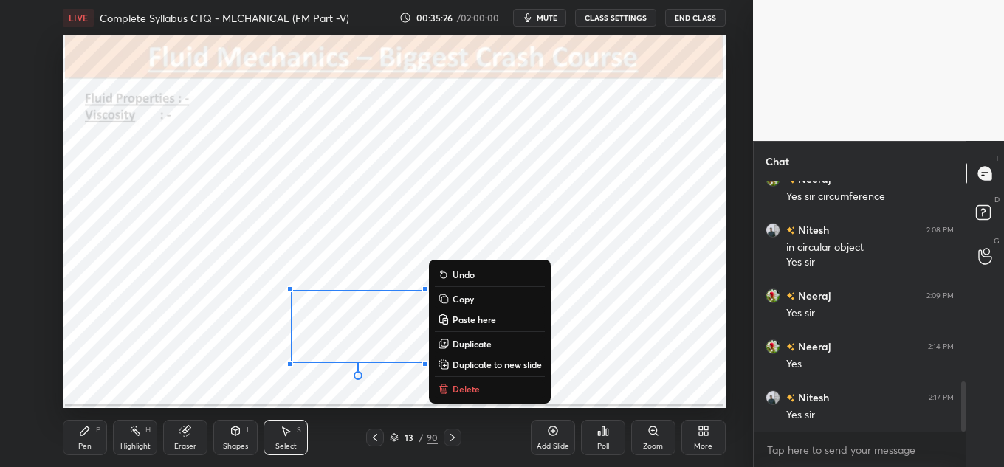
scroll to position [1050, 0]
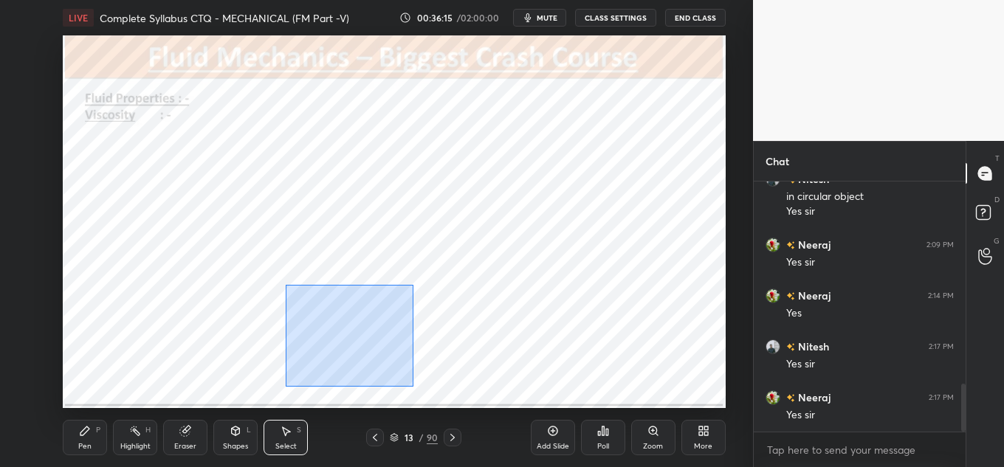
drag, startPoint x: 297, startPoint y: 295, endPoint x: 441, endPoint y: 375, distance: 164.5
click at [441, 376] on div "0 ° Undo Copy Paste here Duplicate Duplicate to new slide Delete" at bounding box center [394, 221] width 663 height 373
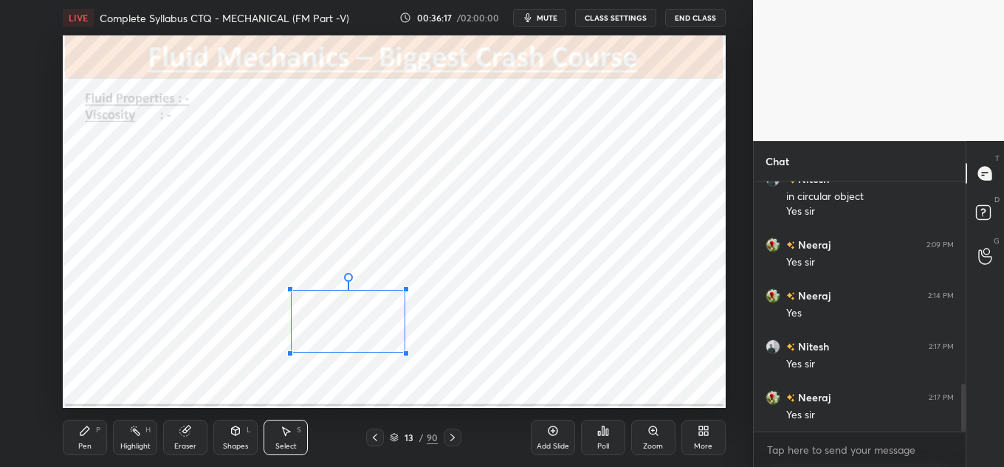
drag, startPoint x: 424, startPoint y: 362, endPoint x: 384, endPoint y: 340, distance: 45.2
click at [399, 353] on div "0 ° Undo Copy Paste here Duplicate Duplicate to new slide Delete" at bounding box center [394, 221] width 663 height 373
drag, startPoint x: 376, startPoint y: 331, endPoint x: 368, endPoint y: 327, distance: 8.3
click at [368, 330] on div "0 ° Undo Copy Paste here Duplicate Duplicate to new slide Delete" at bounding box center [394, 221] width 663 height 373
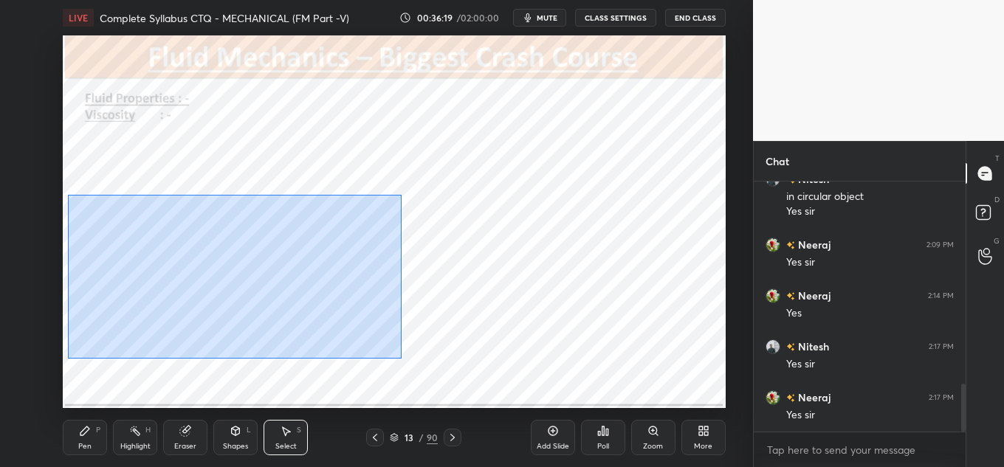
drag, startPoint x: 80, startPoint y: 203, endPoint x: 422, endPoint y: 382, distance: 385.7
click at [422, 382] on div "0 ° Undo Copy Paste here Duplicate Duplicate to new slide Delete" at bounding box center [394, 221] width 663 height 373
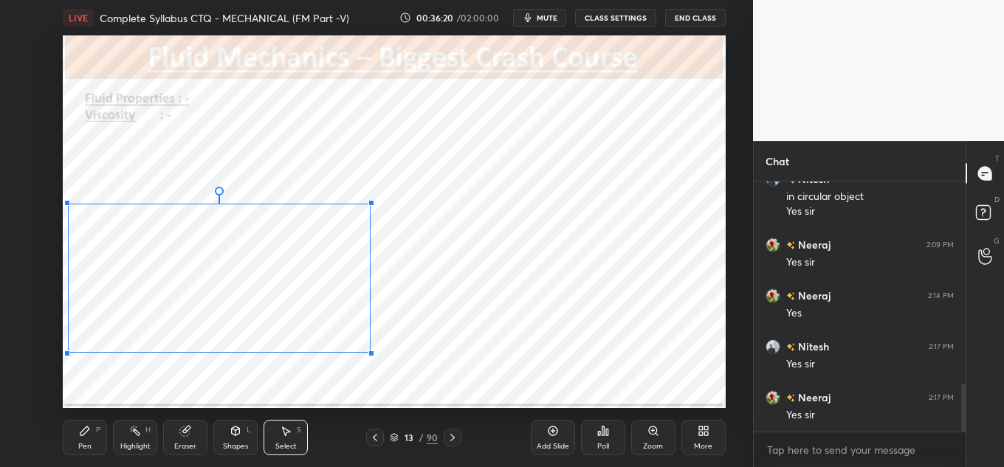
drag, startPoint x: 396, startPoint y: 365, endPoint x: 335, endPoint y: 323, distance: 74.7
click at [343, 332] on div "0 ° Undo Copy Paste here Duplicate Duplicate to new slide Delete" at bounding box center [394, 221] width 663 height 373
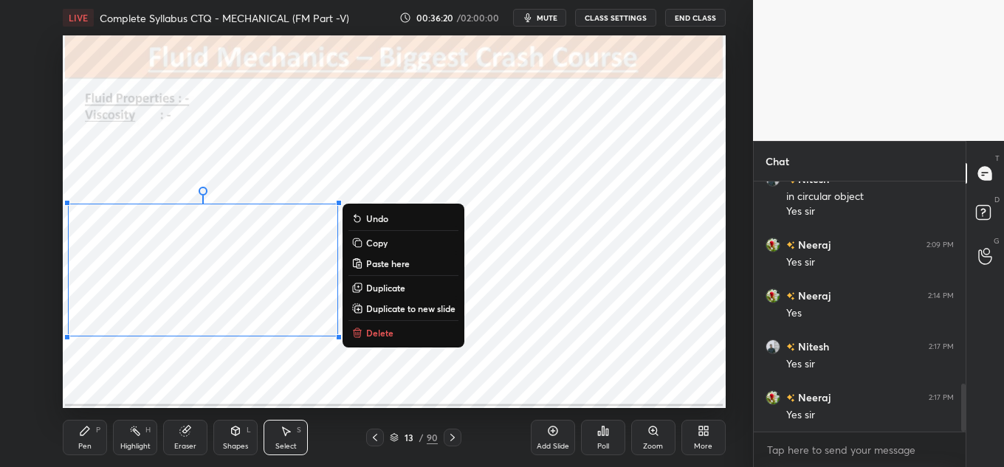
click at [288, 306] on div "0 ° Undo Copy Paste here Duplicate Duplicate to new slide Delete" at bounding box center [394, 221] width 663 height 373
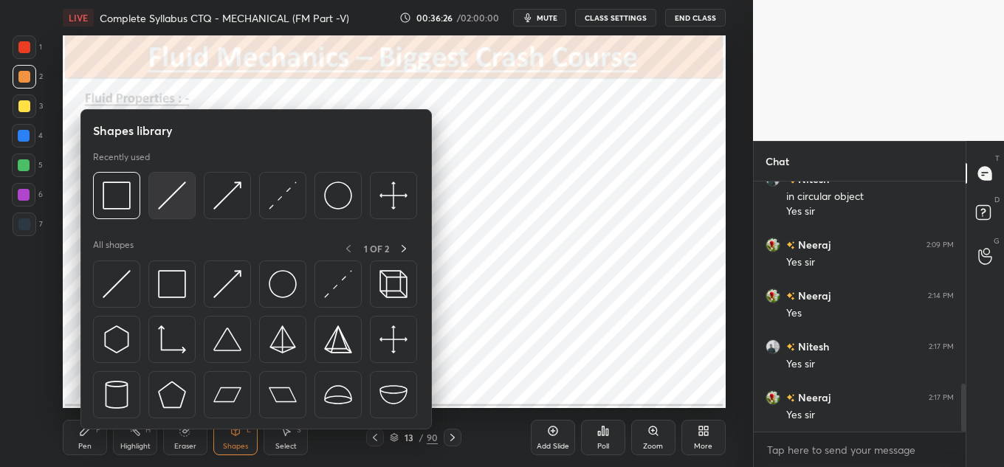
click at [172, 190] on img at bounding box center [172, 196] width 28 height 28
click at [234, 201] on img at bounding box center [227, 196] width 28 height 28
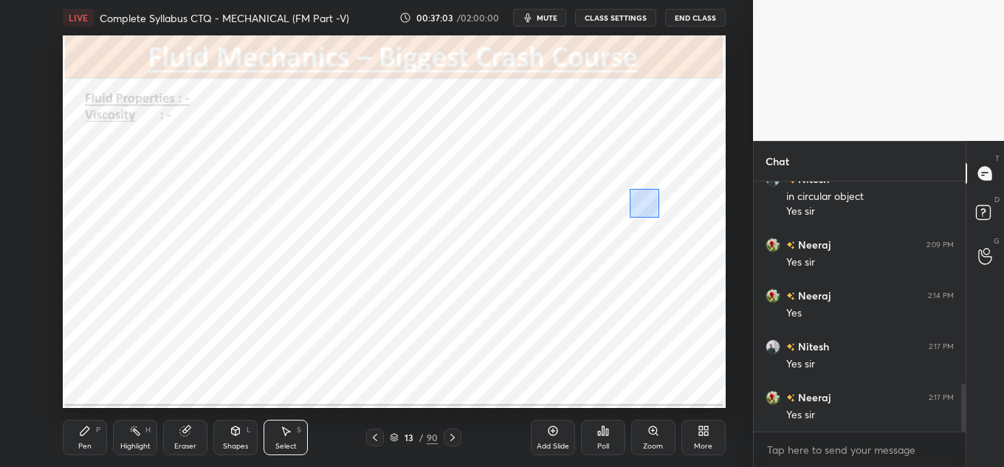
drag, startPoint x: 631, startPoint y: 190, endPoint x: 689, endPoint y: 238, distance: 75.4
click at [689, 241] on div "0 ° Undo Copy Paste here Duplicate Duplicate to new slide Delete" at bounding box center [394, 221] width 663 height 373
drag, startPoint x: 672, startPoint y: 213, endPoint x: 679, endPoint y: 140, distance: 73.5
click at [678, 141] on div "0 ° Undo Copy Paste here Duplicate Duplicate to new slide Delete" at bounding box center [394, 221] width 663 height 373
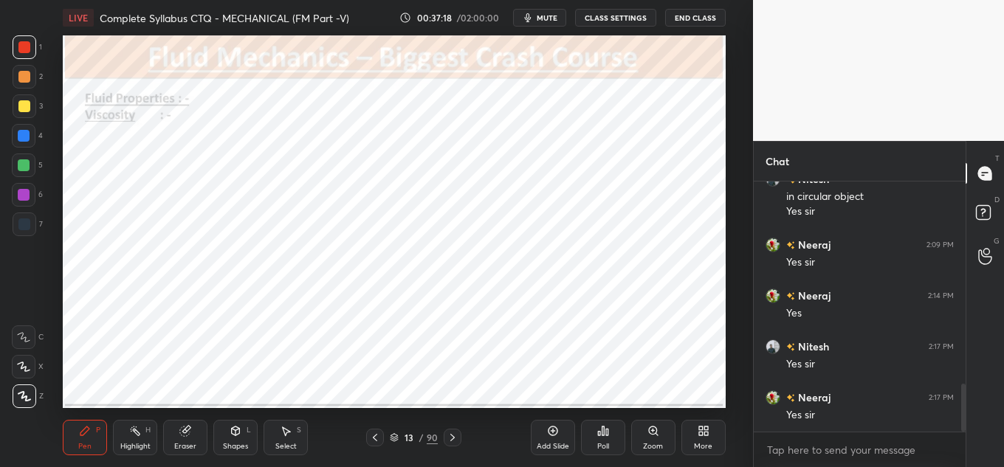
scroll to position [1101, 0]
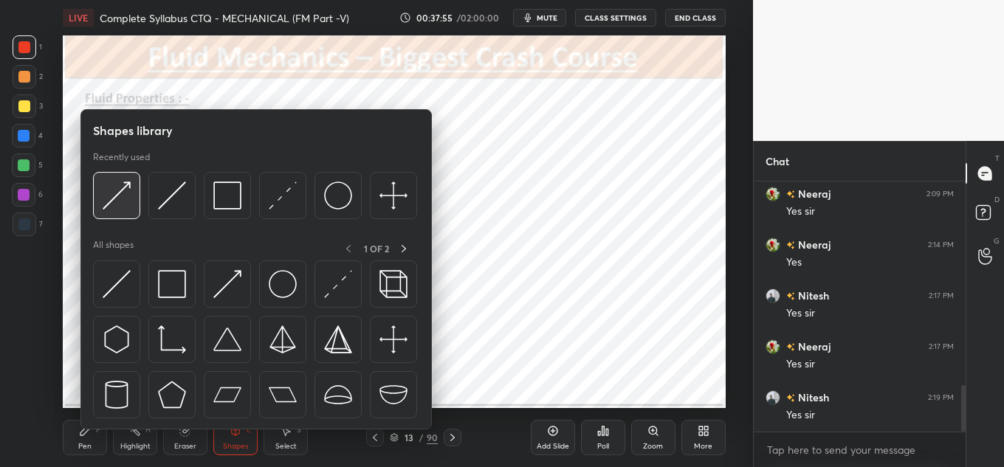
click at [109, 202] on img at bounding box center [117, 196] width 28 height 28
click at [127, 202] on img at bounding box center [117, 196] width 28 height 28
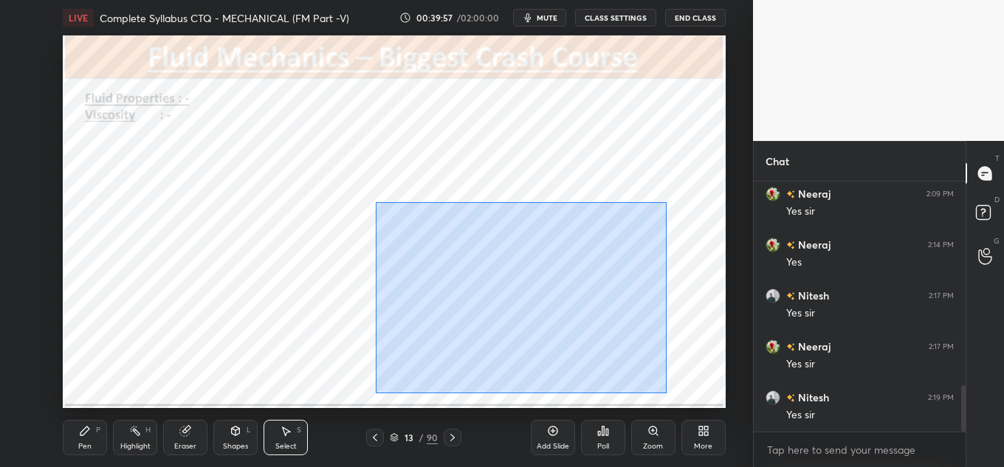
drag, startPoint x: 376, startPoint y: 204, endPoint x: 664, endPoint y: 391, distance: 343.8
click at [666, 393] on div "0 ° Undo Copy Paste here Duplicate Duplicate to new slide Delete" at bounding box center [394, 221] width 663 height 373
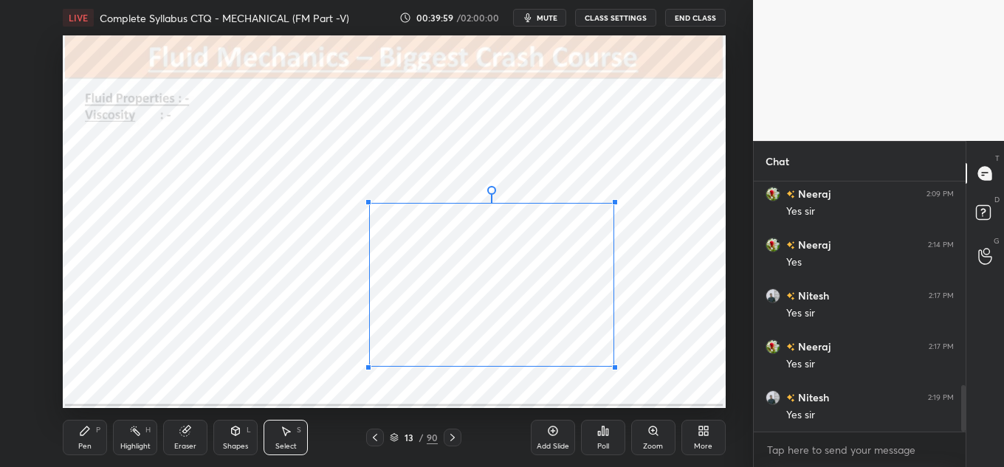
drag, startPoint x: 639, startPoint y: 382, endPoint x: 609, endPoint y: 368, distance: 33.0
click at [609, 368] on div "0 ° Undo Copy Paste here Duplicate Duplicate to new slide Delete" at bounding box center [394, 221] width 663 height 373
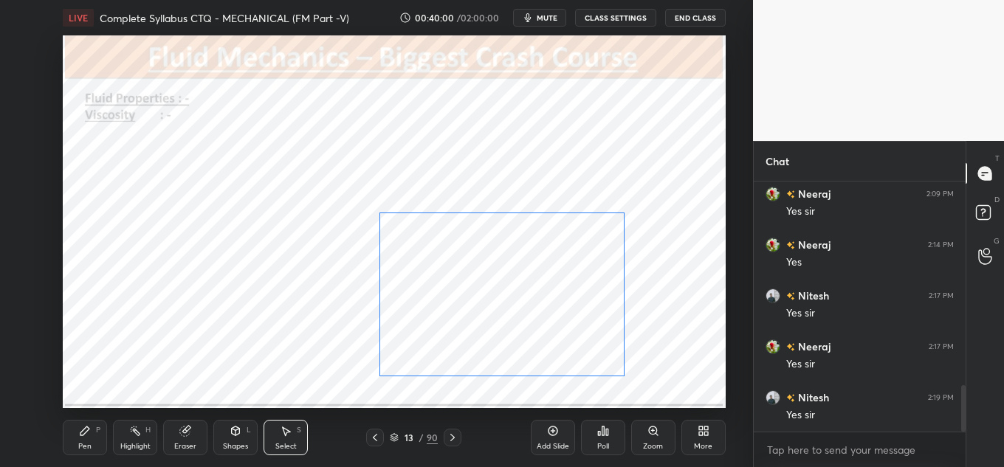
drag, startPoint x: 577, startPoint y: 323, endPoint x: 583, endPoint y: 330, distance: 9.4
click at [584, 331] on div "0 ° Undo Copy Paste here Duplicate Duplicate to new slide Delete" at bounding box center [394, 221] width 663 height 373
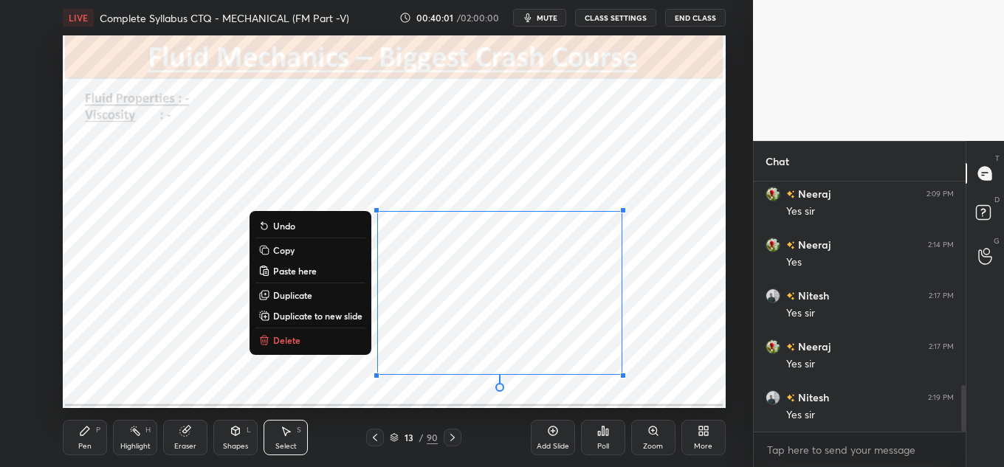
click at [639, 336] on div "0 ° Undo Copy Paste here Duplicate Duplicate to new slide Delete" at bounding box center [394, 221] width 663 height 373
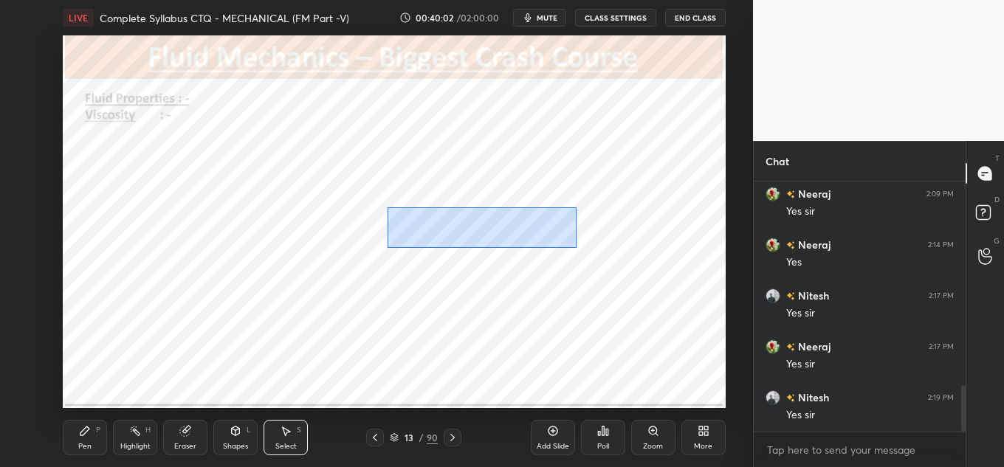
drag, startPoint x: 406, startPoint y: 221, endPoint x: 582, endPoint y: 247, distance: 177.6
click at [583, 248] on div "0 ° Undo Copy Paste here Duplicate Duplicate to new slide Delete" at bounding box center [394, 221] width 663 height 373
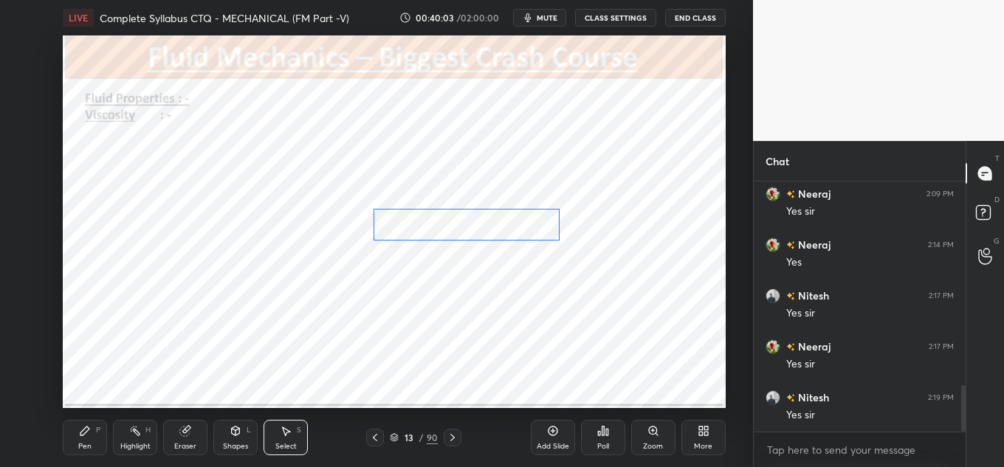
drag, startPoint x: 521, startPoint y: 224, endPoint x: 513, endPoint y: 222, distance: 8.4
click at [513, 222] on div "0 ° Undo Copy Paste here Duplicate Duplicate to new slide Delete" at bounding box center [394, 221] width 663 height 373
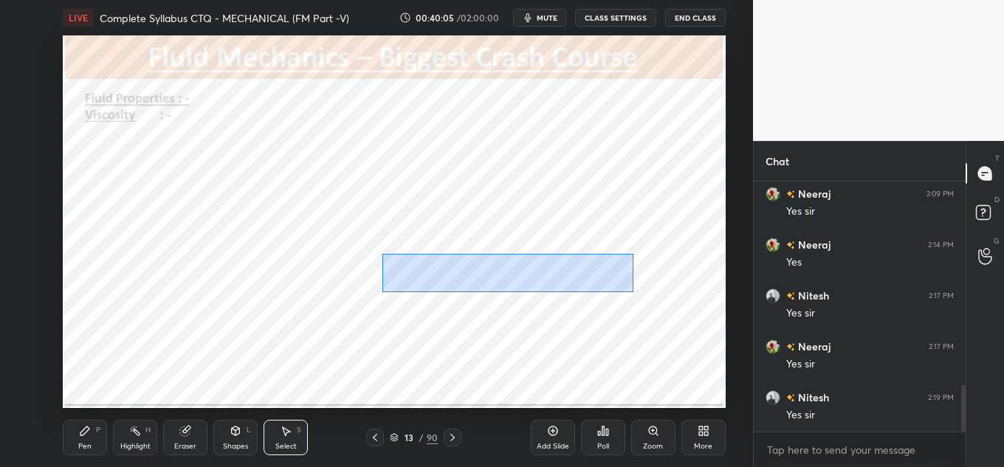
drag, startPoint x: 387, startPoint y: 263, endPoint x: 633, endPoint y: 288, distance: 247.8
click at [633, 289] on div "0 ° Undo Copy Paste here Duplicate Duplicate to new slide Delete" at bounding box center [394, 221] width 663 height 373
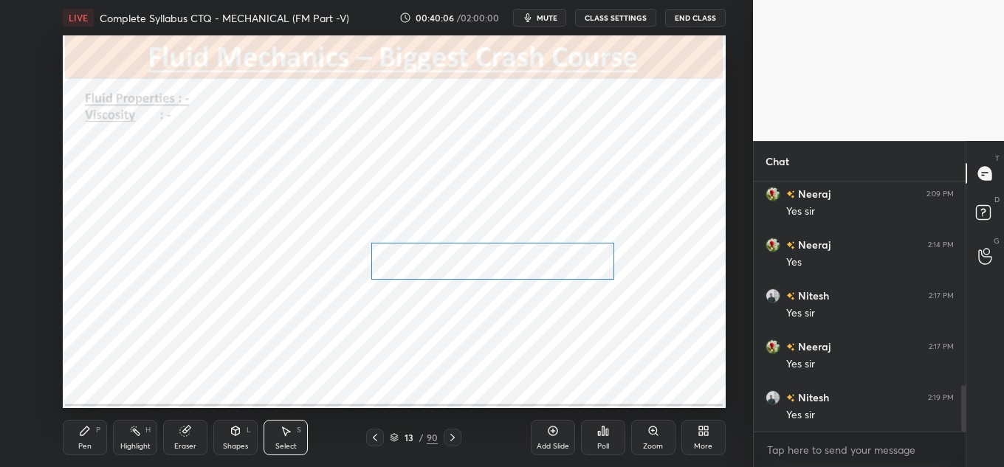
drag, startPoint x: 596, startPoint y: 269, endPoint x: 588, endPoint y: 259, distance: 12.6
click at [588, 261] on div "0 ° Undo Copy Paste here Duplicate Duplicate to new slide Delete" at bounding box center [394, 221] width 663 height 373
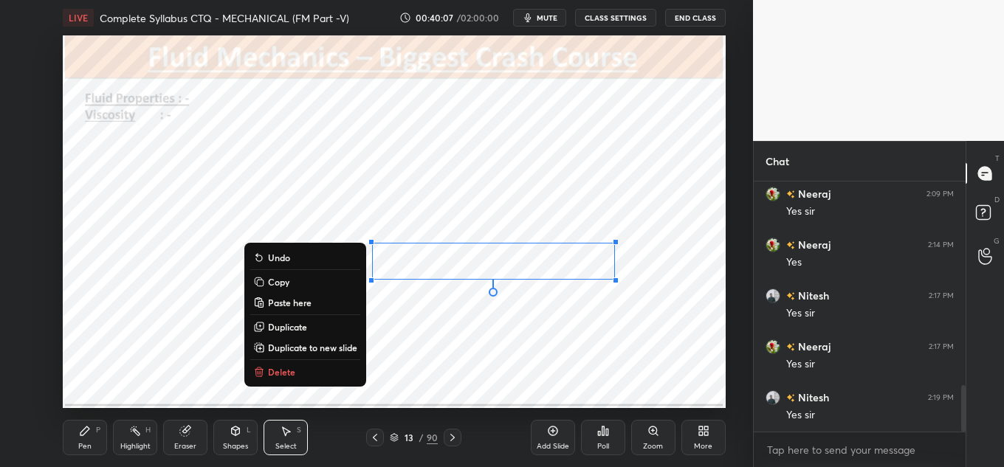
click at [649, 331] on div "0 ° Undo Copy Paste here Duplicate Duplicate to new slide Delete" at bounding box center [394, 221] width 663 height 373
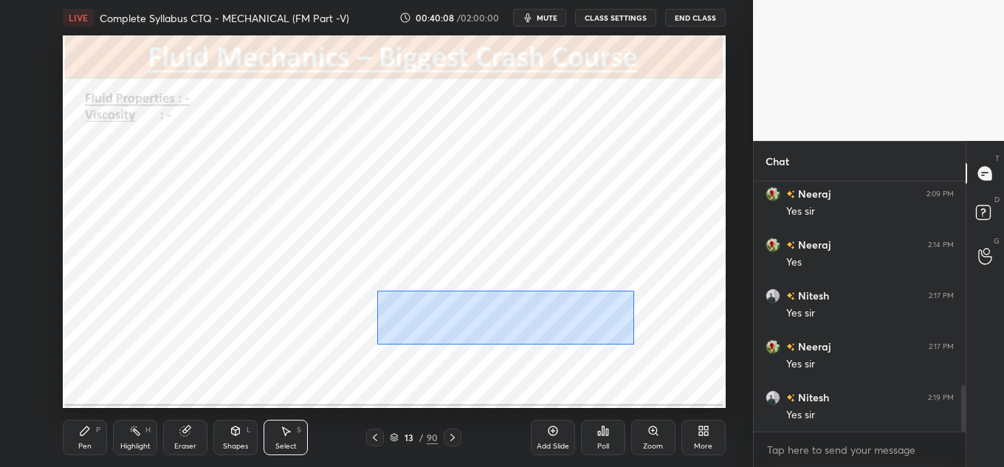
drag, startPoint x: 377, startPoint y: 291, endPoint x: 608, endPoint y: 324, distance: 232.7
click at [634, 344] on div "0 ° Undo Copy Paste here Duplicate Duplicate to new slide Delete" at bounding box center [394, 221] width 663 height 373
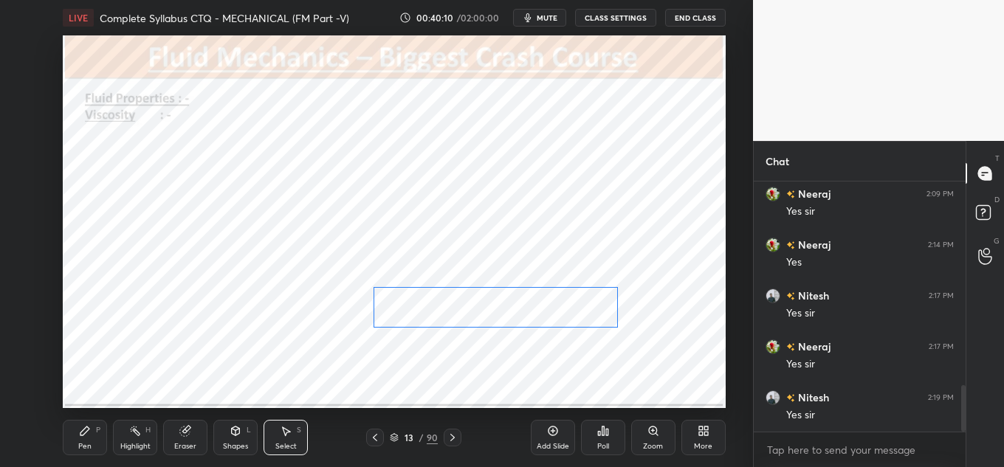
drag, startPoint x: 565, startPoint y: 312, endPoint x: 561, endPoint y: 300, distance: 12.4
click at [561, 300] on div "0 ° Undo Copy Paste here Duplicate Duplicate to new slide Delete" at bounding box center [394, 221] width 663 height 373
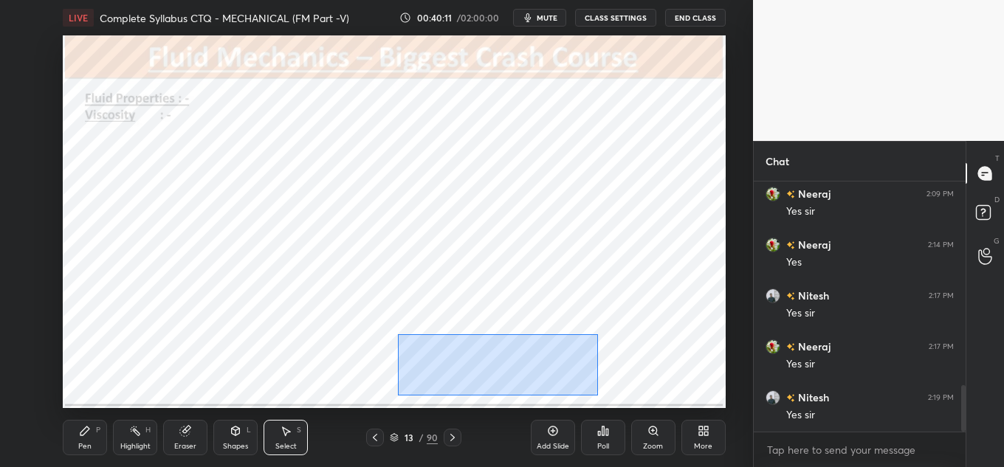
drag, startPoint x: 436, startPoint y: 358, endPoint x: 547, endPoint y: 367, distance: 111.1
click at [597, 394] on div "0 ° Undo Copy Paste here Duplicate Duplicate to new slide Delete" at bounding box center [394, 221] width 663 height 373
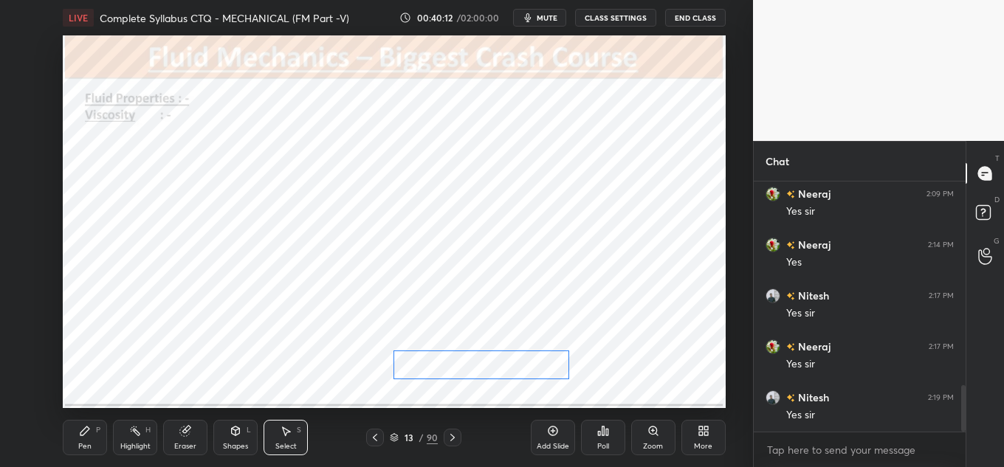
drag, startPoint x: 540, startPoint y: 360, endPoint x: 532, endPoint y: 365, distance: 9.0
click at [534, 365] on div "0 ° Undo Copy Paste here Duplicate Duplicate to new slide Delete" at bounding box center [394, 221] width 663 height 373
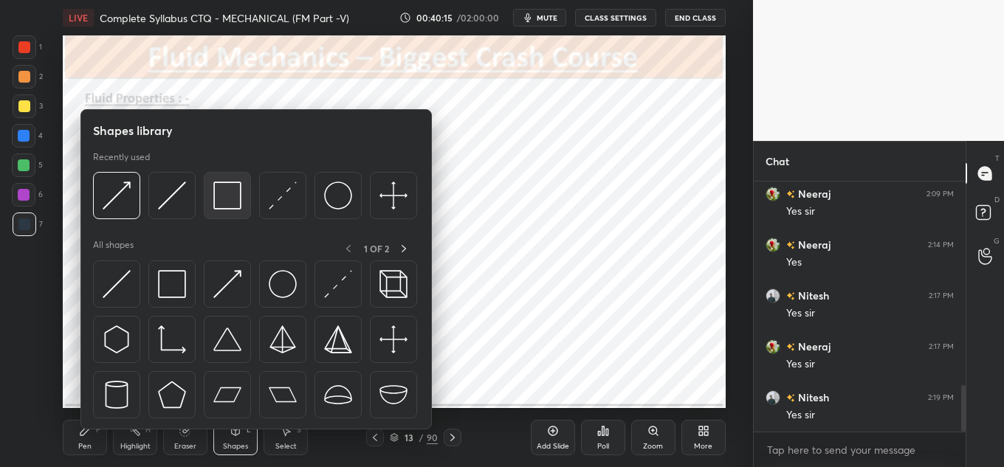
click at [219, 194] on img at bounding box center [227, 196] width 28 height 28
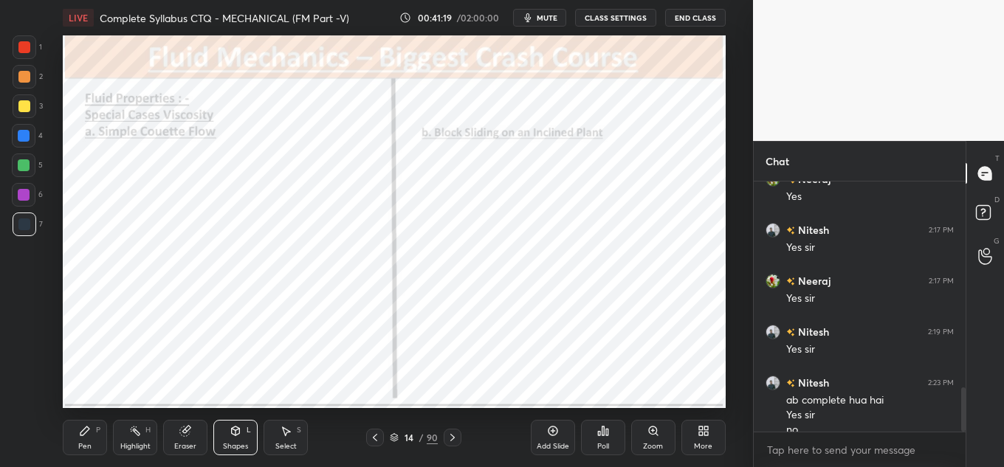
scroll to position [1181, 0]
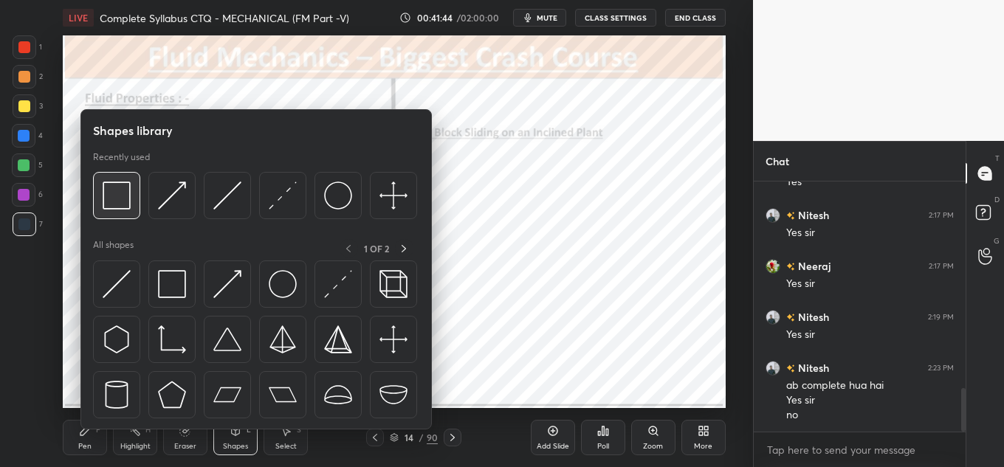
click at [120, 200] on img at bounding box center [117, 196] width 28 height 28
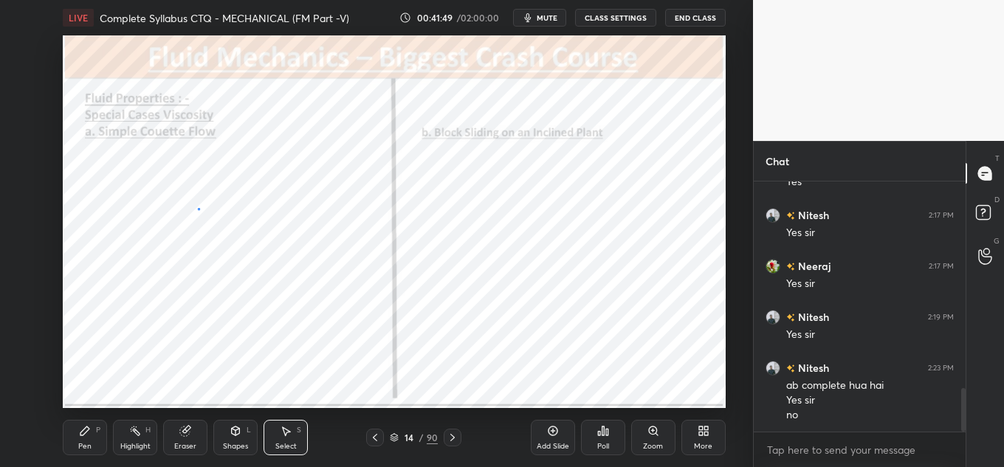
click at [226, 238] on div "0 ° Undo Copy Paste here Duplicate Duplicate to new slide Delete" at bounding box center [394, 221] width 663 height 373
drag, startPoint x: 201, startPoint y: 233, endPoint x: 187, endPoint y: 159, distance: 75.0
click at [186, 157] on div "0 ° Undo Copy Paste here Duplicate Duplicate to new slide Delete" at bounding box center [394, 221] width 663 height 373
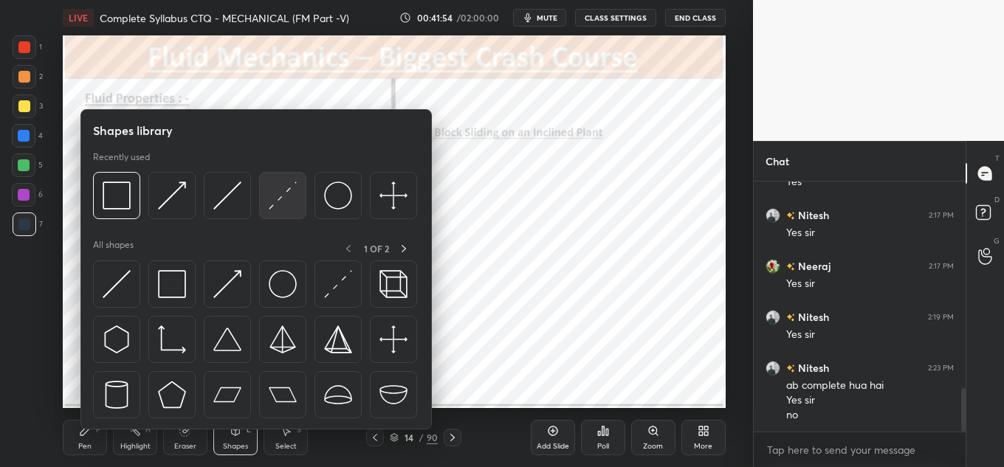
click at [292, 186] on img at bounding box center [283, 196] width 28 height 28
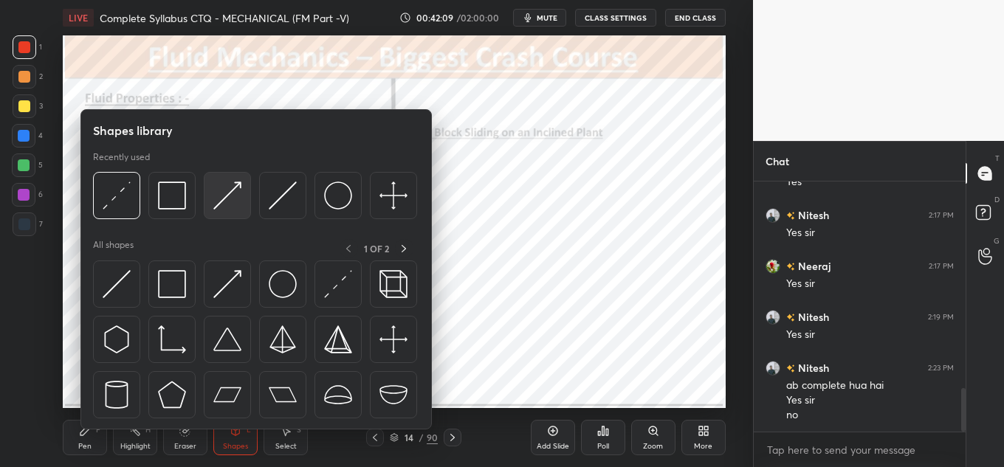
click at [221, 181] on div at bounding box center [227, 195] width 47 height 47
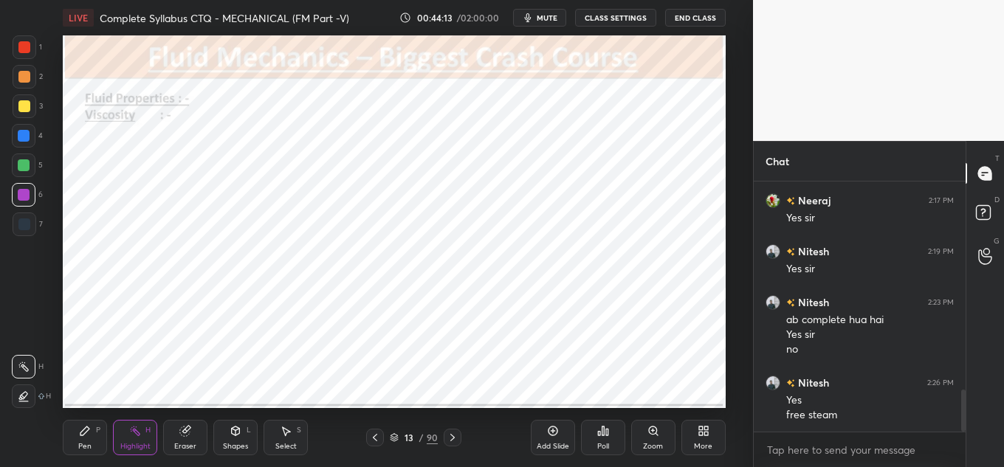
scroll to position [1262, 0]
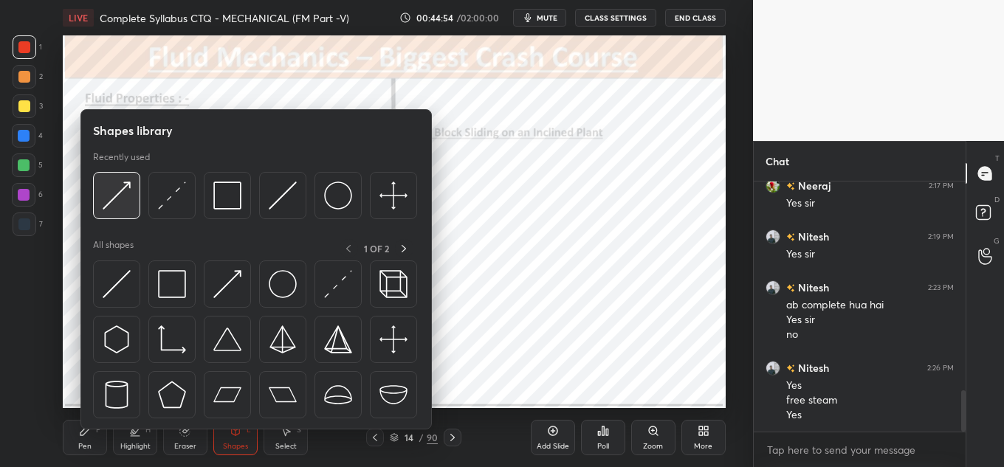
click at [109, 212] on div at bounding box center [116, 195] width 47 height 47
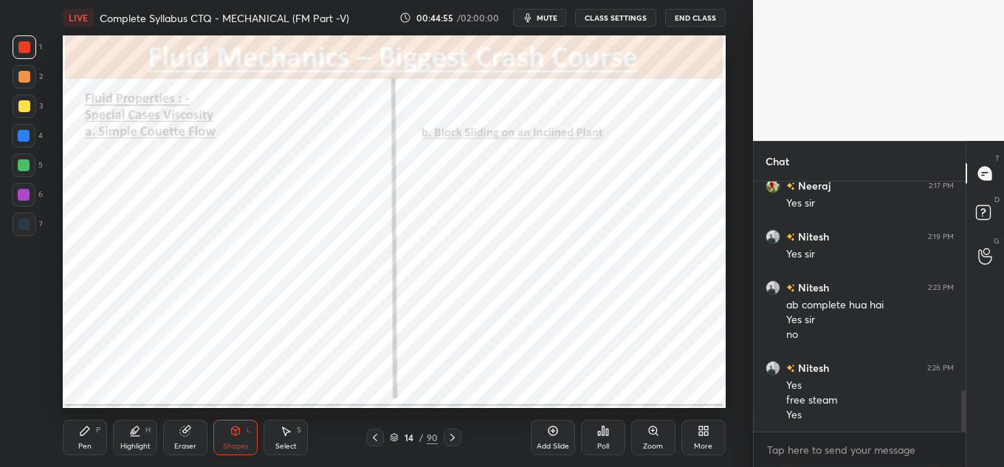
scroll to position [1312, 0]
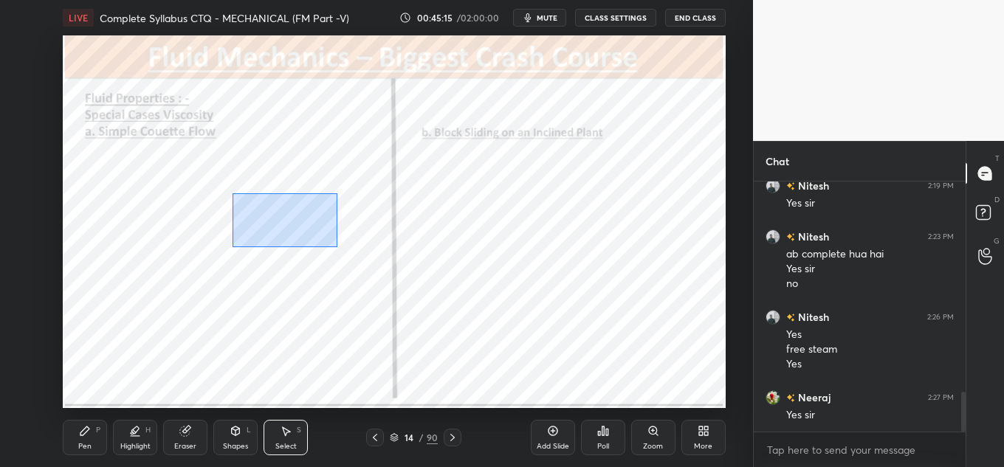
drag, startPoint x: 250, startPoint y: 221, endPoint x: 363, endPoint y: 233, distance: 114.4
click at [363, 233] on div "0 ° Undo Copy Paste here Duplicate Duplicate to new slide Delete" at bounding box center [394, 221] width 663 height 373
drag, startPoint x: 309, startPoint y: 213, endPoint x: 303, endPoint y: 205, distance: 10.0
click at [303, 205] on div "0 ° Undo Copy Paste here Duplicate Duplicate to new slide Delete" at bounding box center [394, 221] width 663 height 373
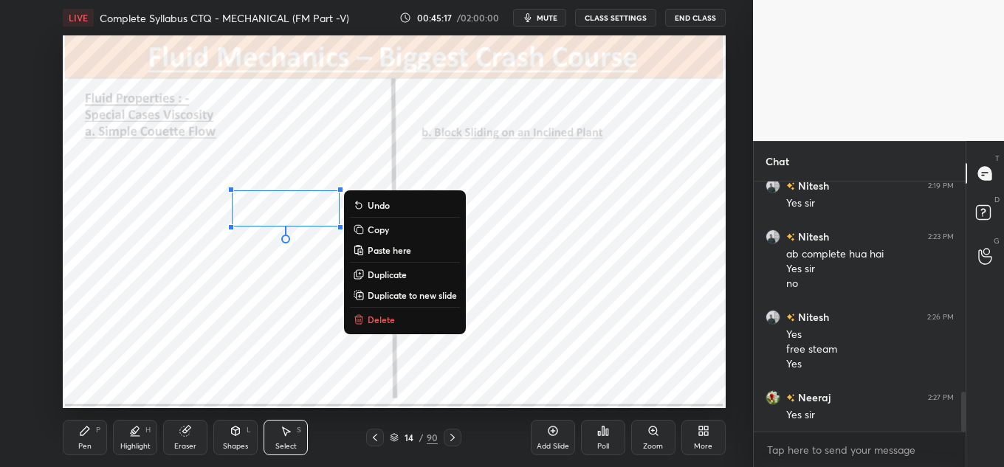
click at [281, 251] on div "0 ° Undo Copy Paste here Duplicate Duplicate to new slide Delete" at bounding box center [394, 221] width 663 height 373
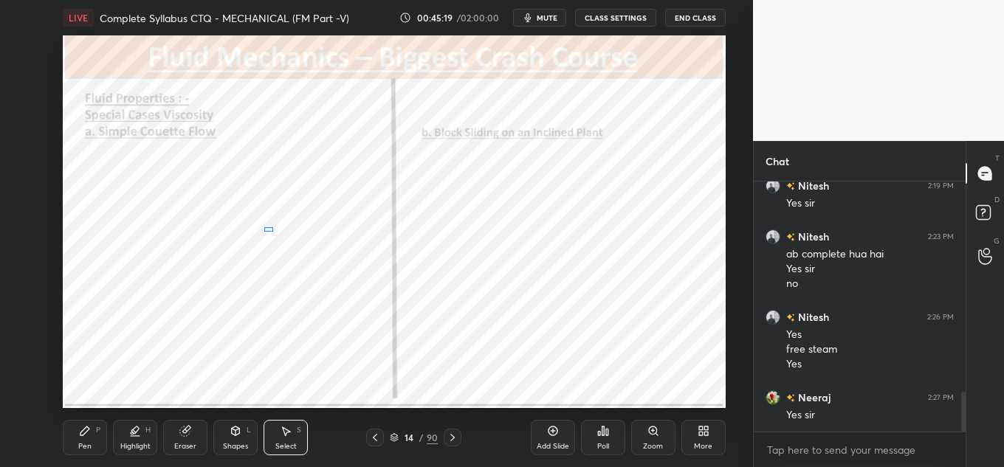
drag, startPoint x: 274, startPoint y: 238, endPoint x: 267, endPoint y: 228, distance: 12.3
click at [267, 228] on div "0 ° Undo Copy Paste here Duplicate Duplicate to new slide Delete" at bounding box center [394, 221] width 663 height 373
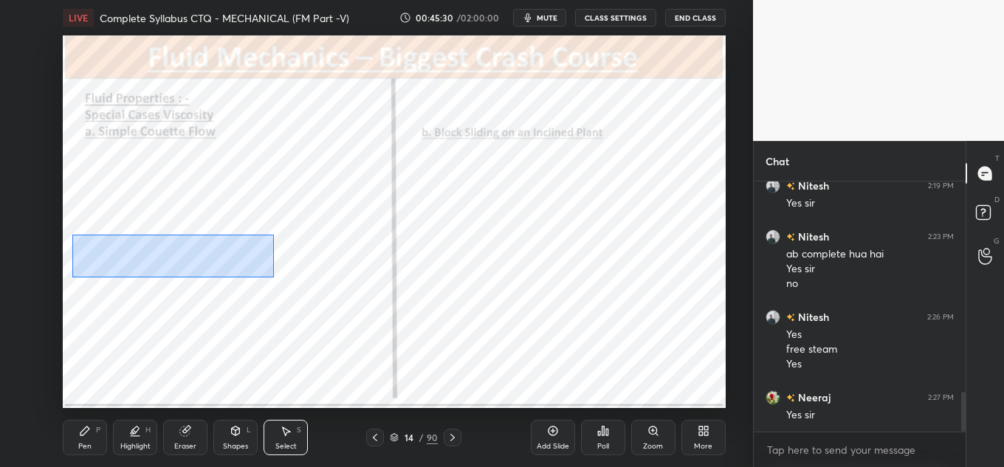
drag, startPoint x: 172, startPoint y: 265, endPoint x: 278, endPoint y: 277, distance: 106.2
click at [279, 278] on div "0 ° Undo Copy Paste here Duplicate Duplicate to new slide Delete" at bounding box center [394, 221] width 663 height 373
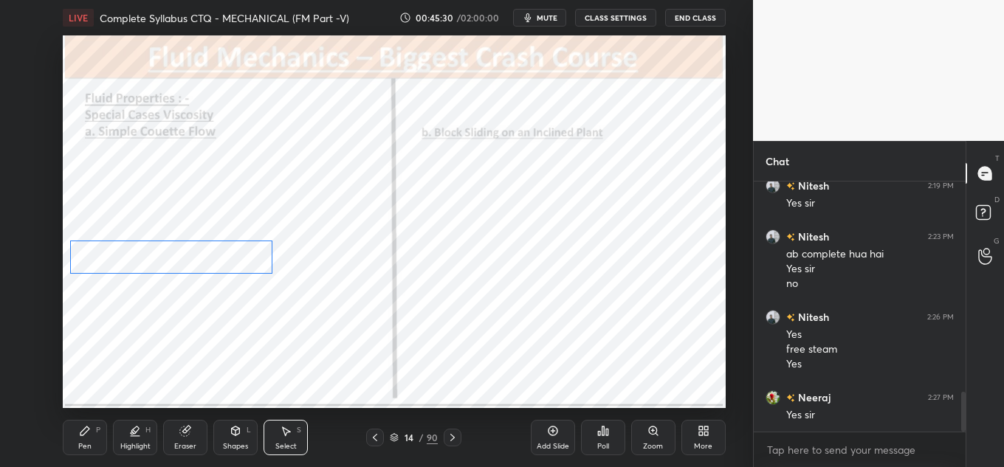
click at [255, 264] on div "0 ° Undo Copy Paste here Duplicate Duplicate to new slide Delete" at bounding box center [394, 221] width 663 height 373
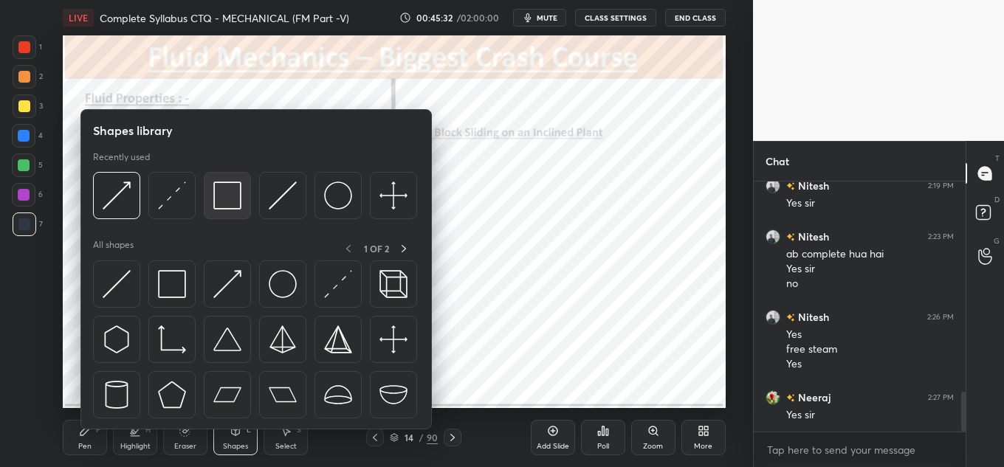
click at [213, 196] on img at bounding box center [227, 196] width 28 height 28
click at [121, 196] on img at bounding box center [117, 196] width 28 height 28
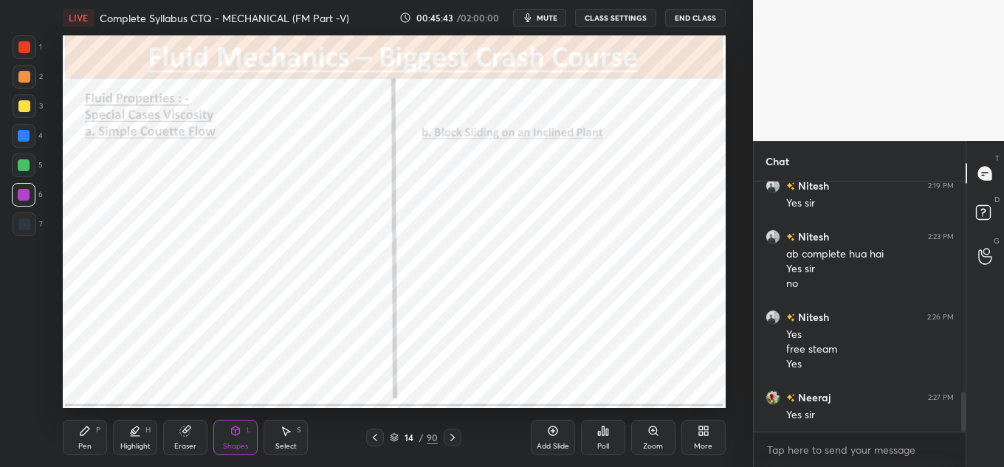
click at [219, 435] on div "Shapes L" at bounding box center [235, 437] width 44 height 35
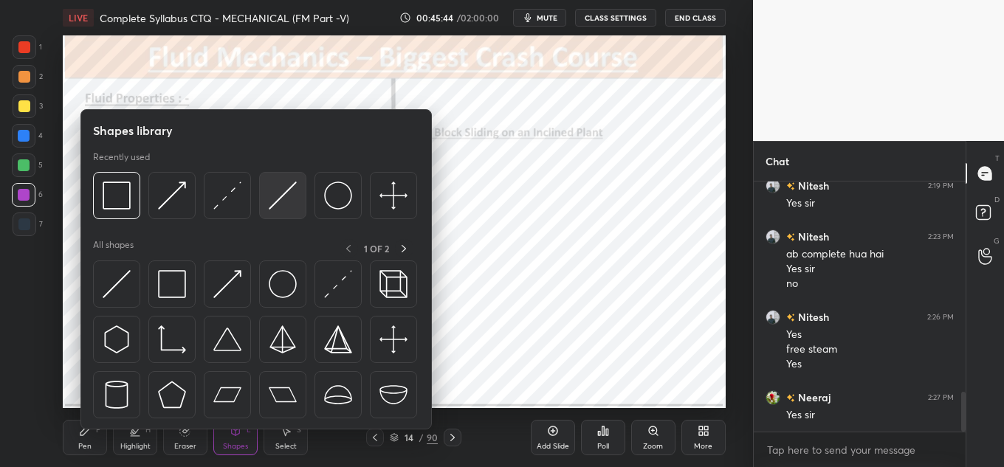
click at [283, 196] on img at bounding box center [283, 196] width 28 height 28
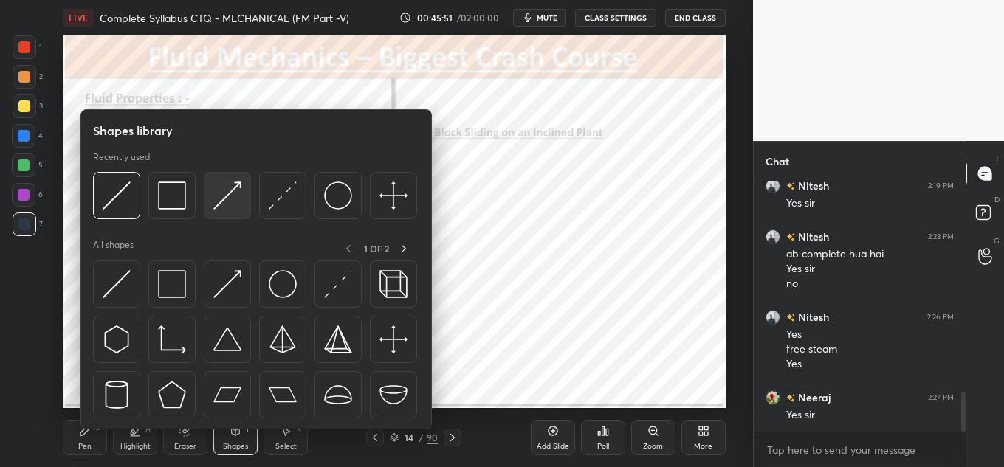
click at [221, 207] on img at bounding box center [227, 196] width 28 height 28
click at [177, 195] on img at bounding box center [172, 196] width 28 height 28
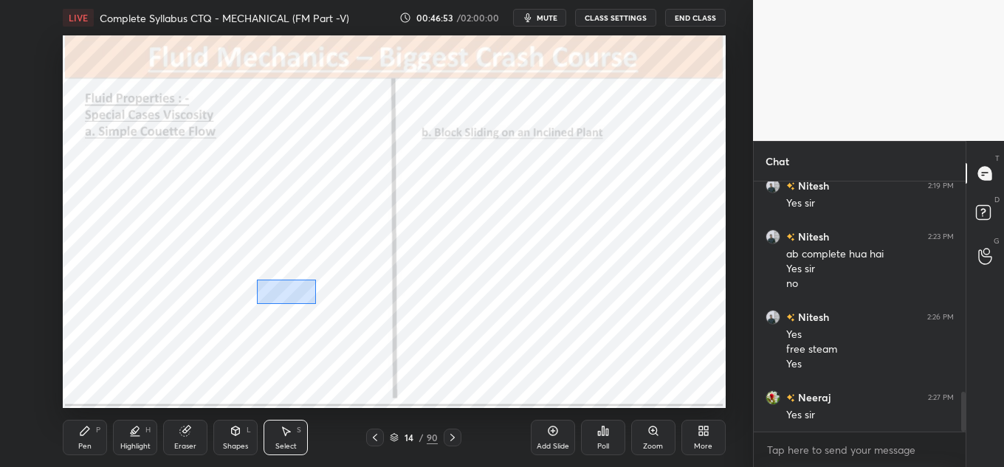
drag, startPoint x: 258, startPoint y: 280, endPoint x: 316, endPoint y: 304, distance: 62.5
click at [316, 304] on div "0 ° Undo Copy Paste here Duplicate Duplicate to new slide Delete" at bounding box center [394, 221] width 663 height 373
click at [287, 297] on div "0 ° Undo Copy Paste here Duplicate Duplicate to new slide Delete" at bounding box center [394, 221] width 663 height 373
drag, startPoint x: 199, startPoint y: 328, endPoint x: 334, endPoint y: 372, distance: 141.2
click at [334, 373] on div "0 ° Undo Copy Paste here Duplicate Duplicate to new slide Delete" at bounding box center [394, 221] width 663 height 373
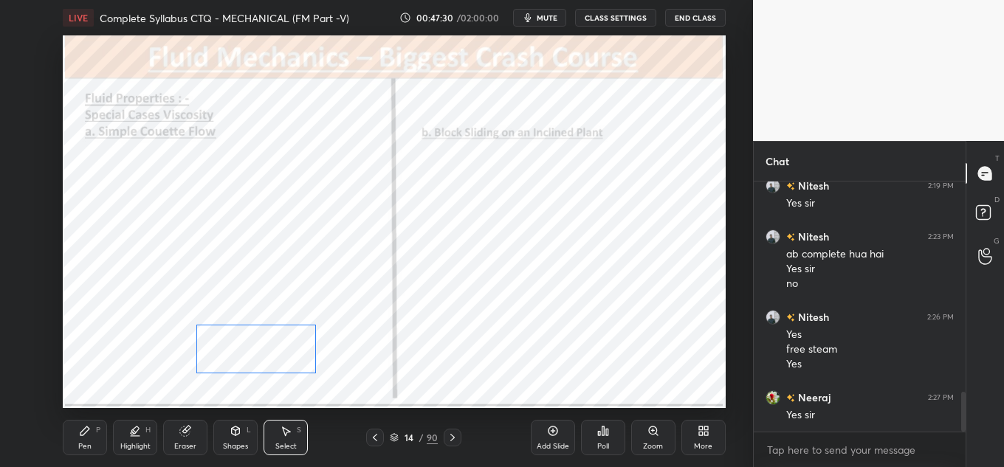
click at [293, 341] on div "0 ° Undo Copy Paste here Duplicate Duplicate to new slide Delete" at bounding box center [394, 221] width 663 height 373
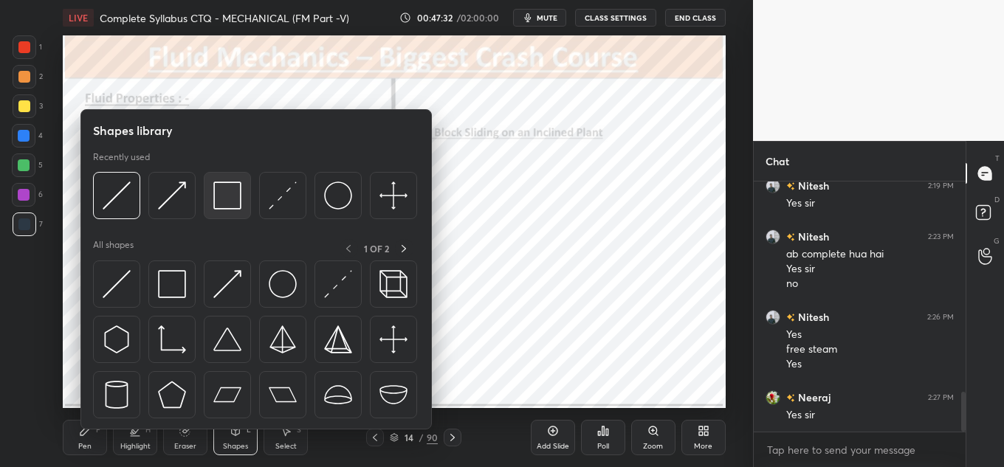
click at [206, 204] on div at bounding box center [227, 195] width 47 height 47
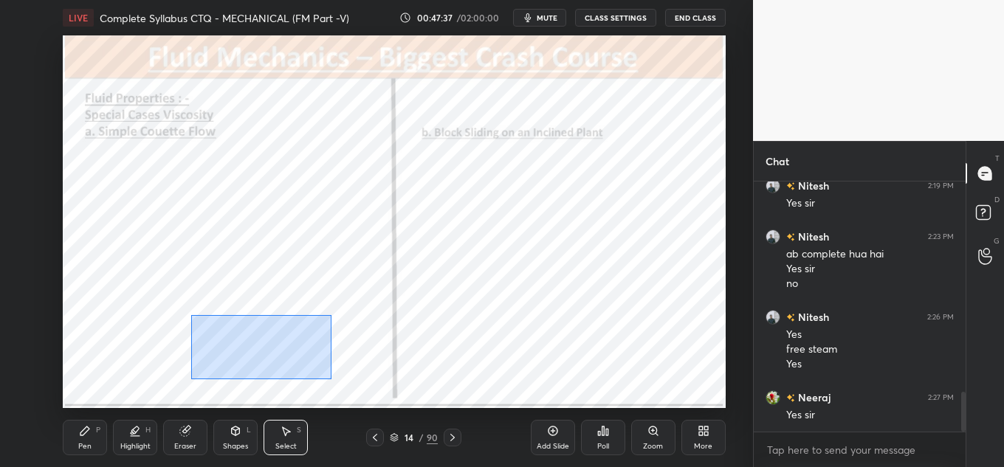
drag, startPoint x: 191, startPoint y: 315, endPoint x: 334, endPoint y: 382, distance: 158.2
click at [334, 382] on div "0 ° Undo Copy Paste here Duplicate Duplicate to new slide Delete" at bounding box center [394, 221] width 663 height 373
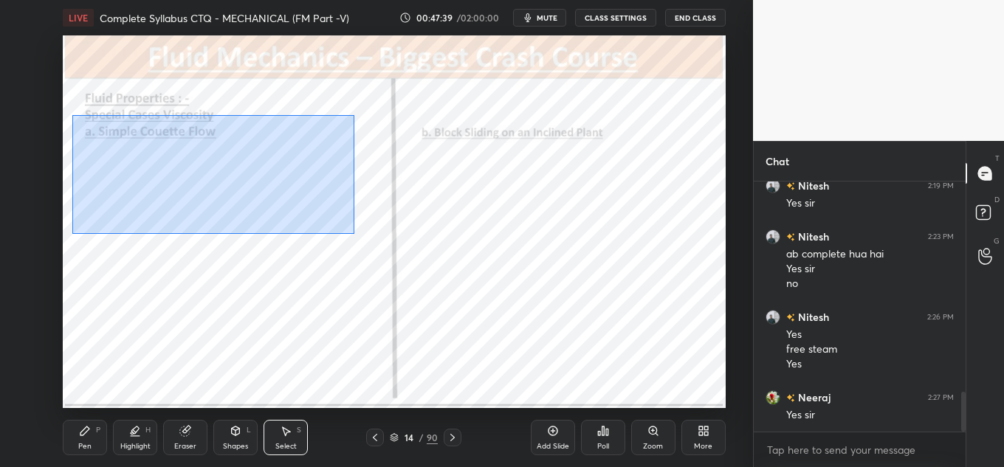
drag, startPoint x: 86, startPoint y: 133, endPoint x: 354, endPoint y: 233, distance: 285.9
click at [354, 233] on div "0 ° Undo Copy Paste here Duplicate Duplicate to new slide Delete" at bounding box center [394, 221] width 663 height 373
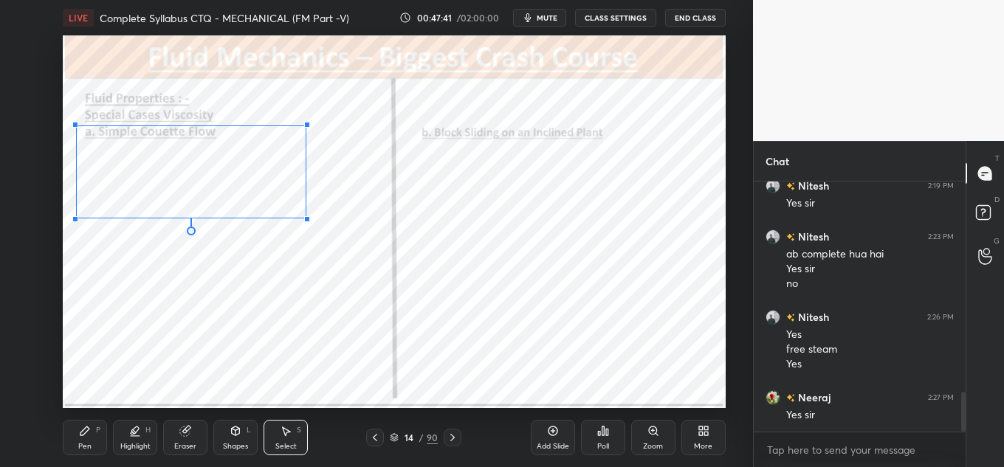
drag, startPoint x: 340, startPoint y: 231, endPoint x: 252, endPoint y: 189, distance: 97.4
click at [301, 218] on div "0 ° Undo Copy Paste here Duplicate Duplicate to new slide Delete" at bounding box center [394, 221] width 663 height 373
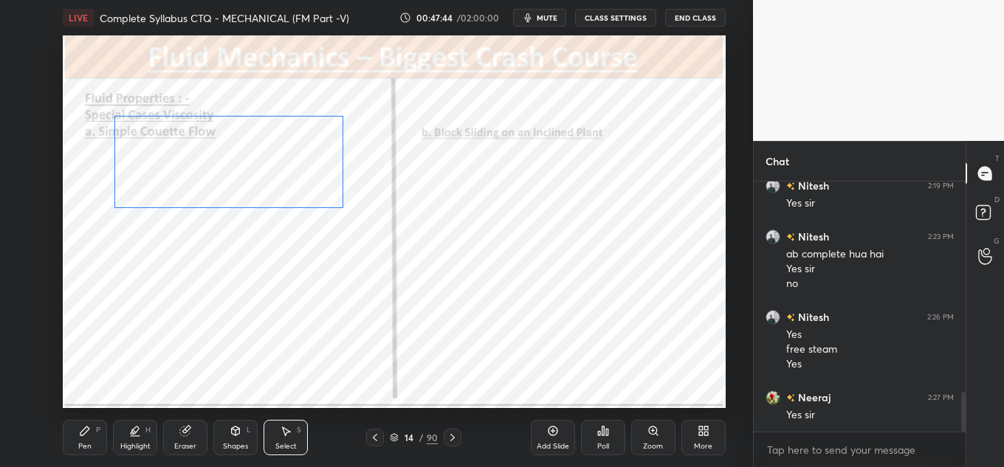
drag, startPoint x: 233, startPoint y: 182, endPoint x: 269, endPoint y: 173, distance: 37.1
click at [269, 173] on div "0 ° Undo Copy Paste here Duplicate Duplicate to new slide Delete" at bounding box center [394, 221] width 663 height 373
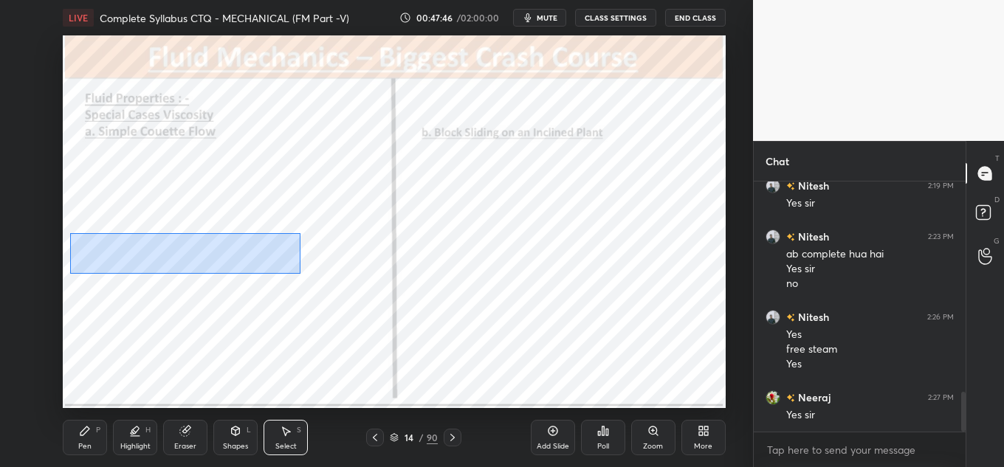
drag, startPoint x: 72, startPoint y: 236, endPoint x: 301, endPoint y: 275, distance: 232.8
click at [302, 275] on div "0 ° Undo Copy Paste here Duplicate Duplicate to new slide Delete" at bounding box center [394, 221] width 663 height 373
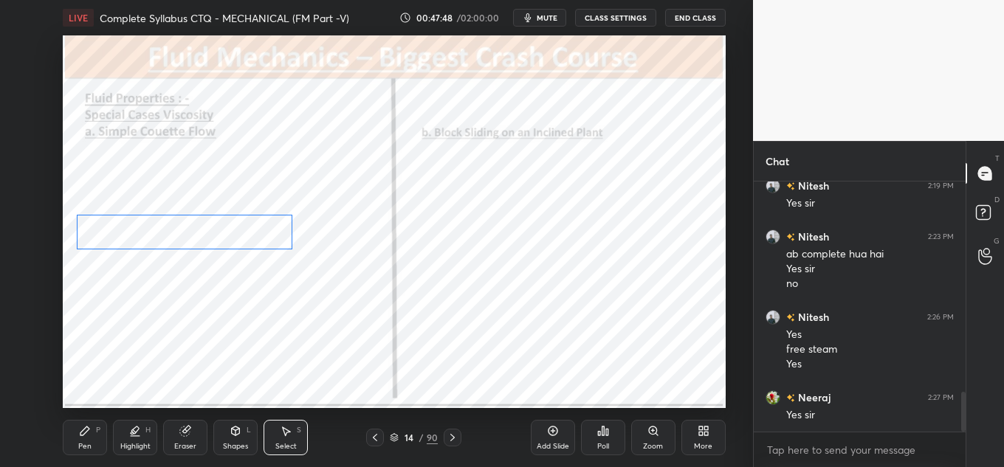
drag, startPoint x: 250, startPoint y: 248, endPoint x: 255, endPoint y: 229, distance: 20.1
click at [256, 229] on div "0 ° Undo Copy Paste here Duplicate Duplicate to new slide Delete" at bounding box center [394, 221] width 663 height 373
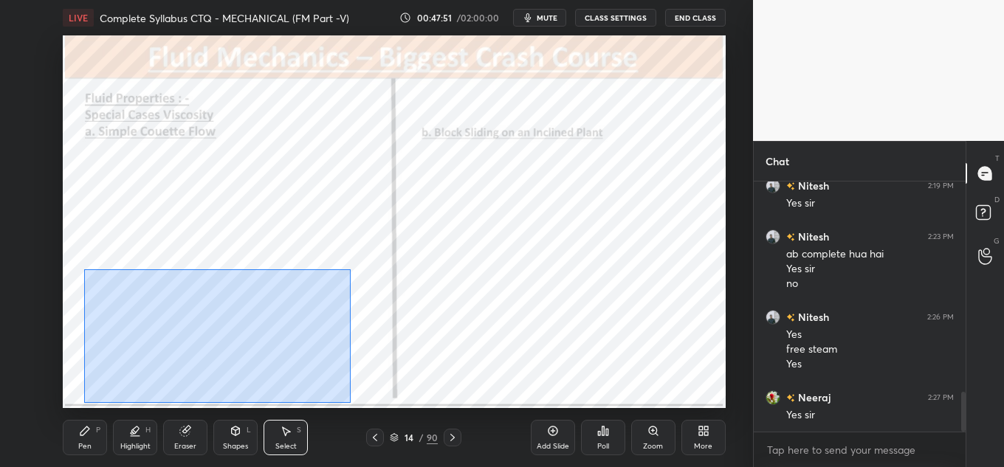
drag, startPoint x: 105, startPoint y: 278, endPoint x: 345, endPoint y: 382, distance: 261.8
click at [350, 401] on div "0 ° Undo Copy Paste here Duplicate Duplicate to new slide Delete" at bounding box center [394, 221] width 663 height 373
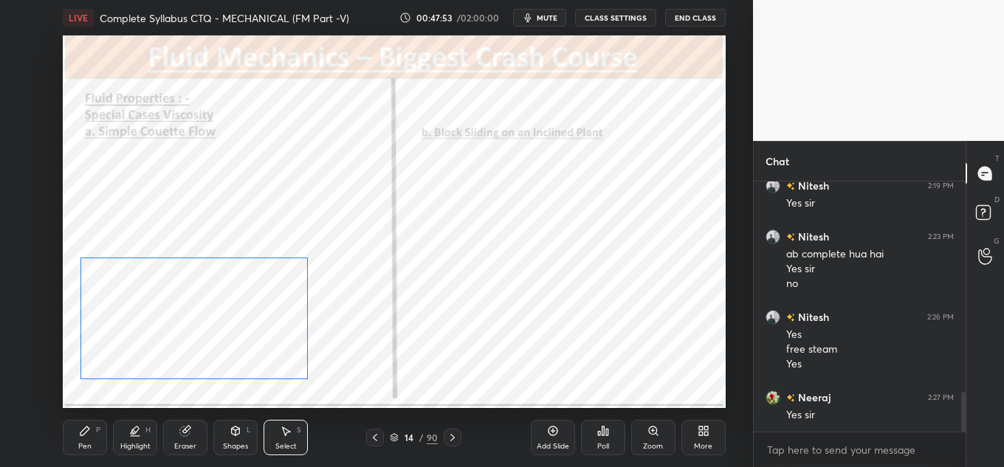
drag, startPoint x: 297, startPoint y: 348, endPoint x: 275, endPoint y: 333, distance: 26.6
click at [275, 333] on div "0 ° Undo Copy Paste here Duplicate Duplicate to new slide Delete" at bounding box center [394, 221] width 663 height 373
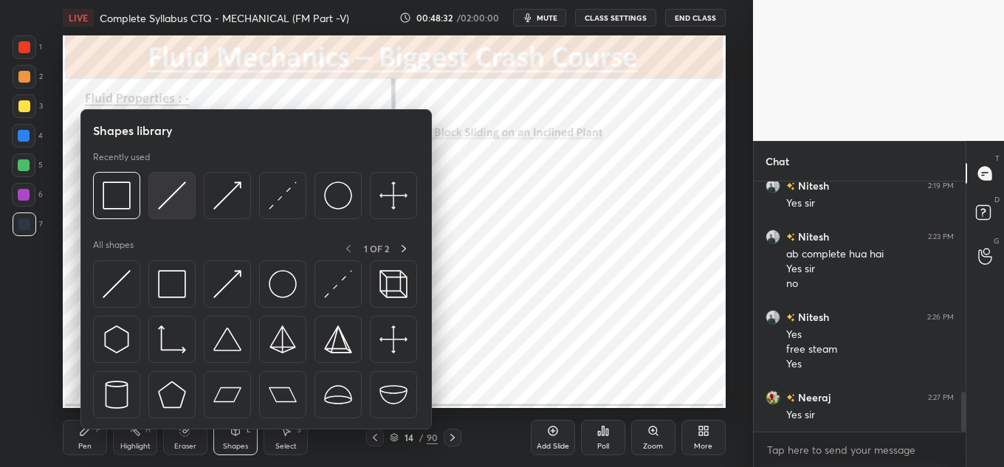
click at [171, 194] on img at bounding box center [172, 196] width 28 height 28
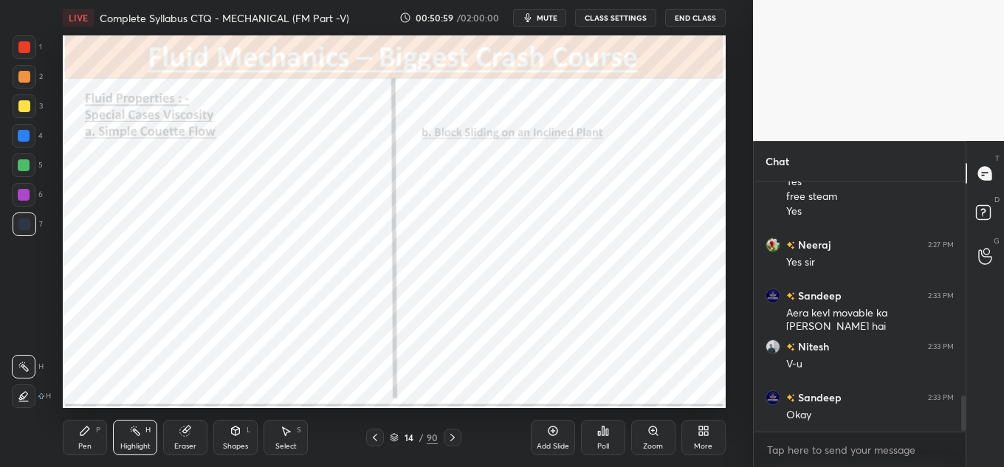
scroll to position [1516, 0]
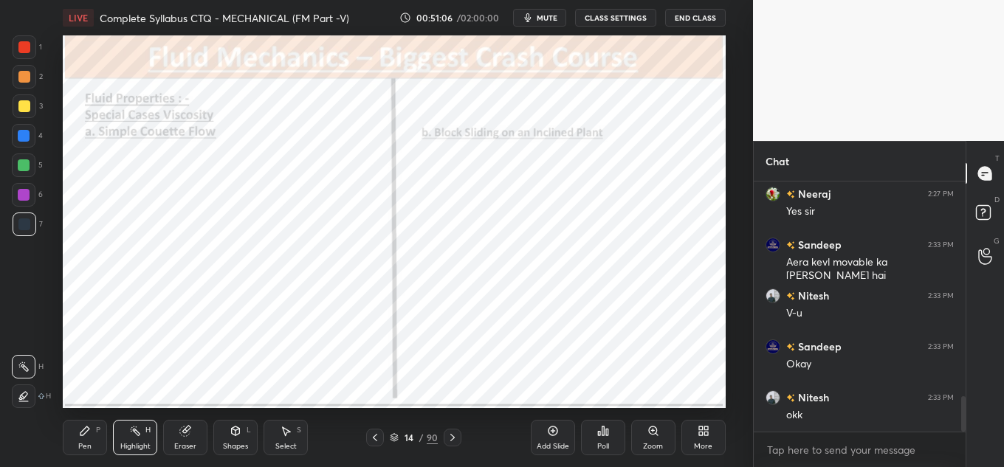
click at [238, 441] on div "Shapes L" at bounding box center [235, 437] width 44 height 35
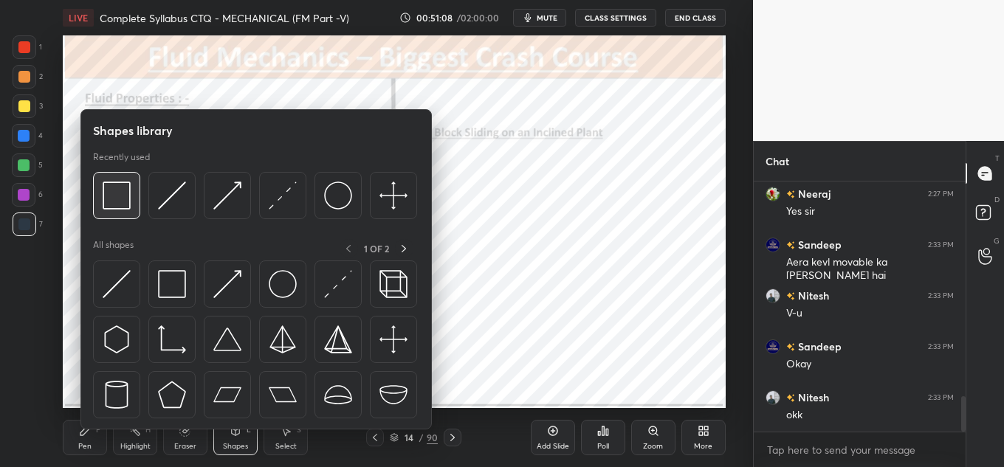
click at [122, 200] on img at bounding box center [117, 196] width 28 height 28
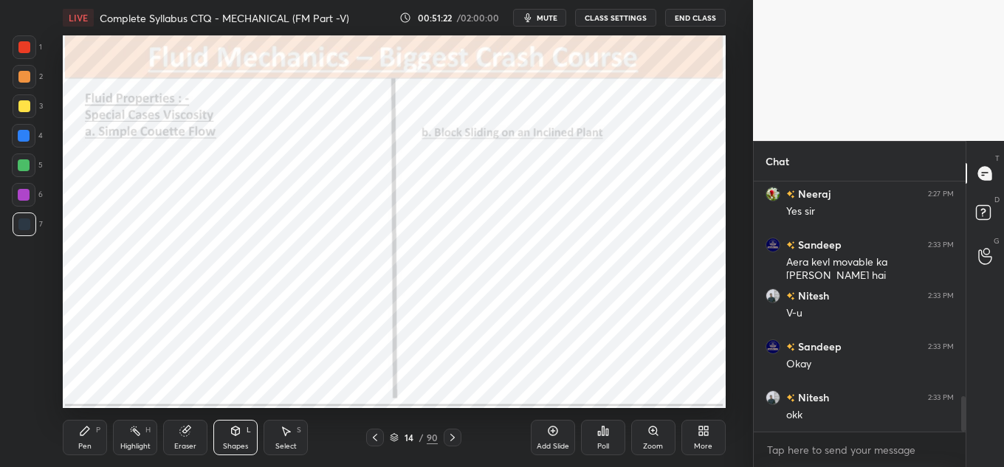
click at [227, 444] on div "Shapes" at bounding box center [235, 446] width 25 height 7
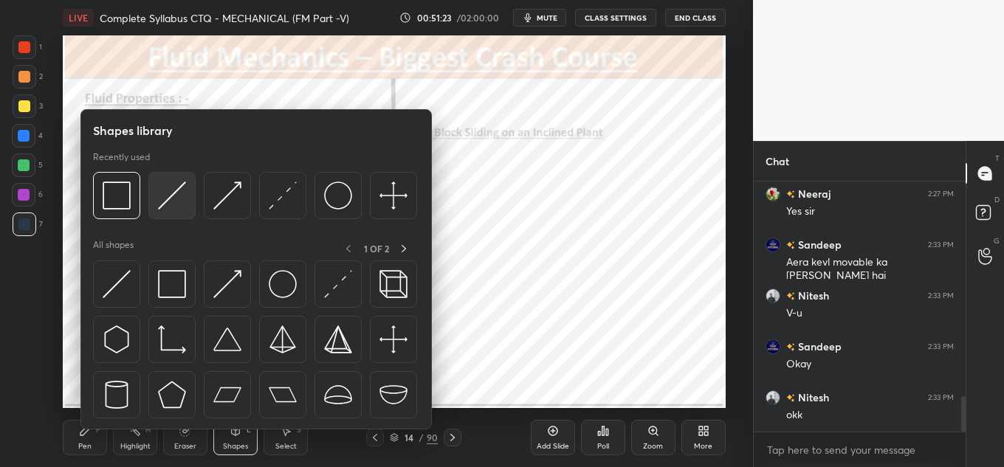
click at [173, 202] on img at bounding box center [172, 196] width 28 height 28
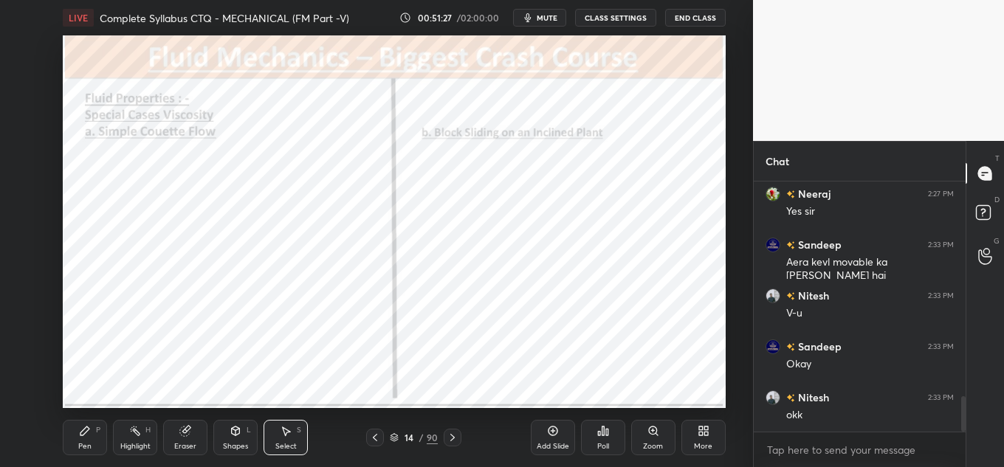
drag, startPoint x: 554, startPoint y: 151, endPoint x: 583, endPoint y: 164, distance: 32.1
click at [582, 164] on div "0 ° Undo Copy Paste here Duplicate Duplicate to new slide Delete" at bounding box center [394, 221] width 663 height 373
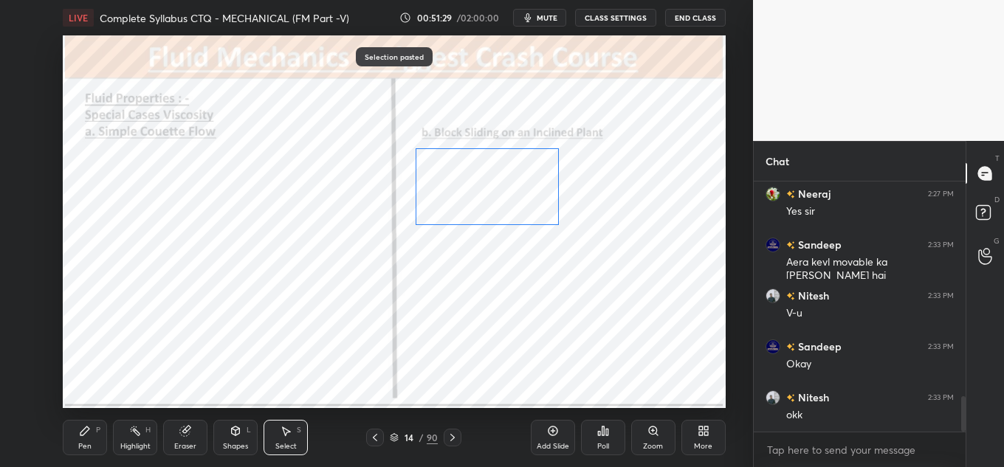
drag, startPoint x: 544, startPoint y: 170, endPoint x: 534, endPoint y: 164, distance: 11.9
click at [534, 164] on div "0 ° Undo Copy Paste here Duplicate Duplicate to new slide Delete" at bounding box center [394, 221] width 663 height 373
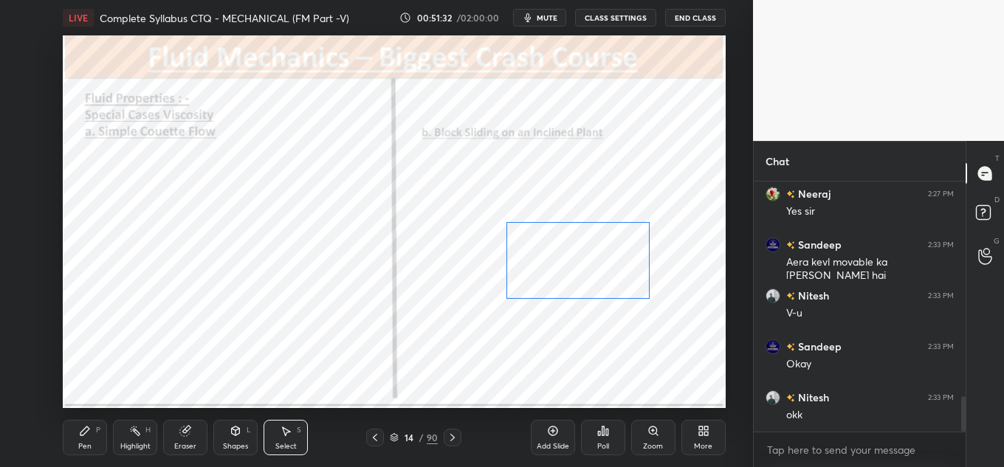
drag, startPoint x: 451, startPoint y: 170, endPoint x: 607, endPoint y: 237, distance: 169.6
click at [615, 247] on div "0 ° Undo Copy Paste here Duplicate Duplicate to new slide Delete" at bounding box center [394, 221] width 663 height 373
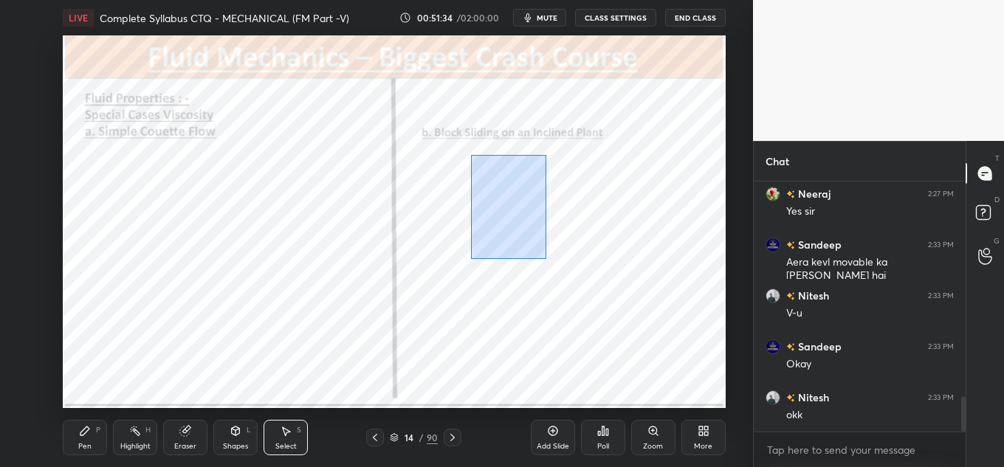
drag, startPoint x: 472, startPoint y: 158, endPoint x: 627, endPoint y: 269, distance: 190.5
click at [627, 269] on div "0 ° Undo Copy Paste here Duplicate Duplicate to new slide Delete" at bounding box center [394, 221] width 663 height 373
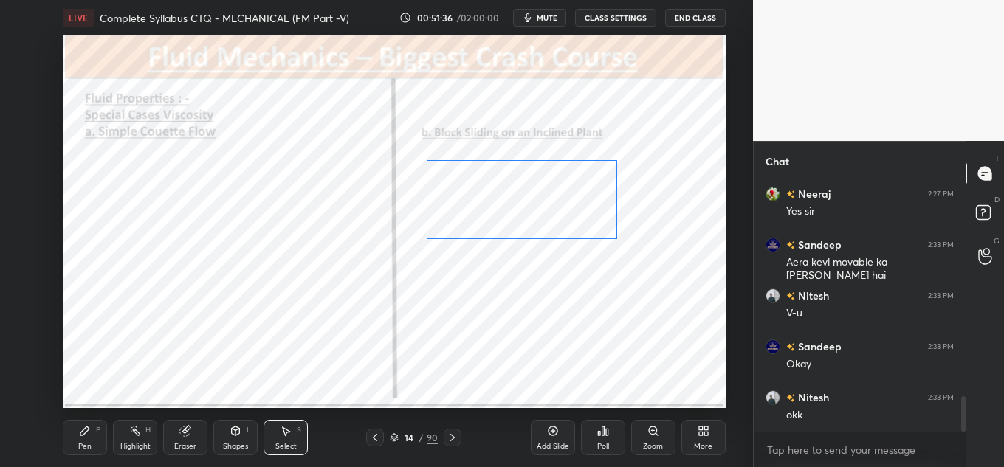
drag, startPoint x: 558, startPoint y: 210, endPoint x: 569, endPoint y: 223, distance: 16.7
click at [569, 223] on div "0 ° Undo Copy Paste here Duplicate Duplicate to new slide Delete" at bounding box center [394, 221] width 663 height 373
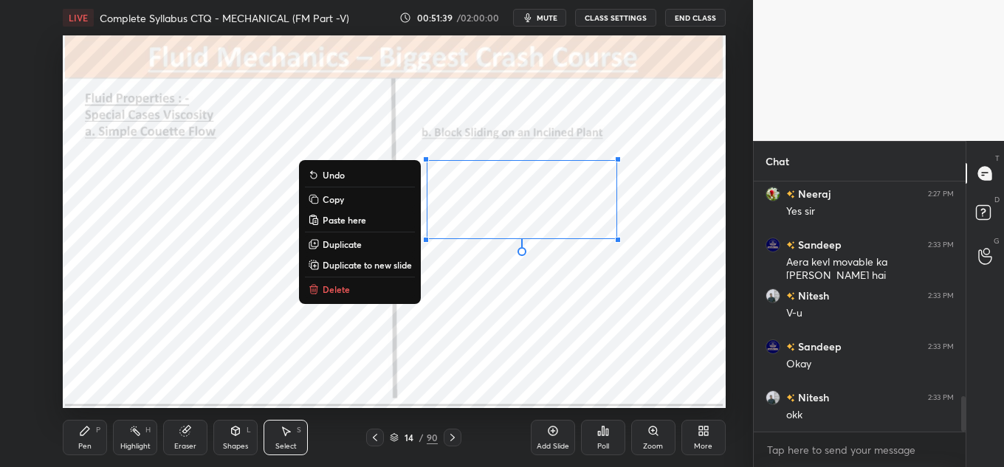
scroll to position [1567, 0]
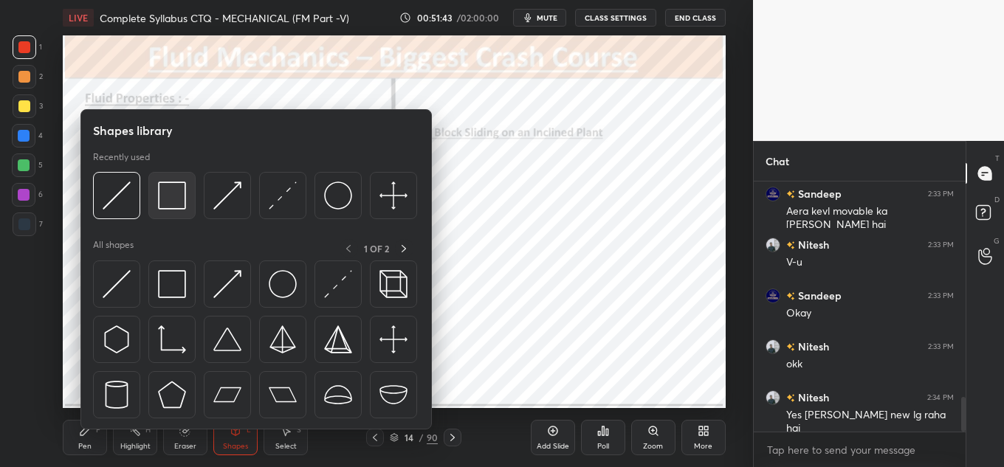
click at [183, 212] on div at bounding box center [171, 195] width 47 height 47
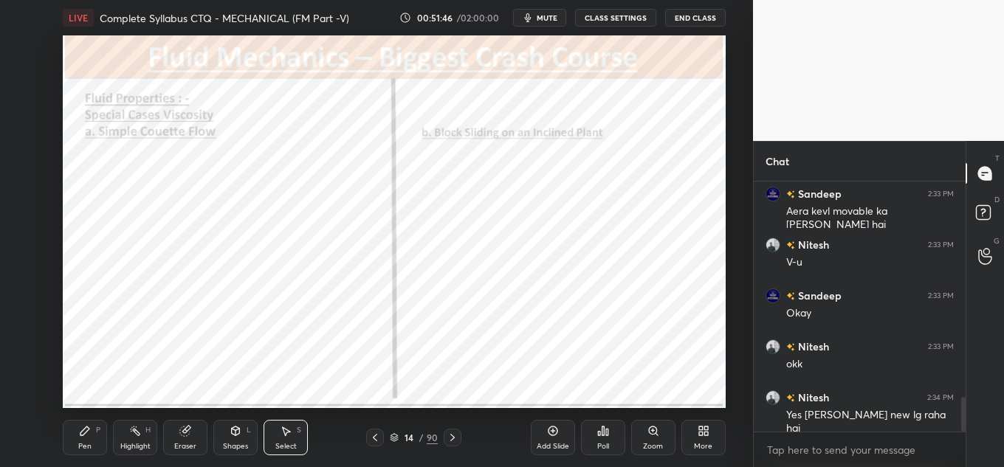
drag, startPoint x: 524, startPoint y: 314, endPoint x: 525, endPoint y: 307, distance: 7.4
click at [526, 314] on div "0 ° Undo Copy Paste here Duplicate Duplicate to new slide Delete" at bounding box center [394, 221] width 663 height 373
drag, startPoint x: 494, startPoint y: 275, endPoint x: 461, endPoint y: 155, distance: 123.9
click at [461, 156] on div "0 ° Undo Copy Paste here Duplicate Duplicate to new slide Delete" at bounding box center [394, 221] width 663 height 373
drag, startPoint x: 464, startPoint y: 188, endPoint x: 456, endPoint y: 167, distance: 22.9
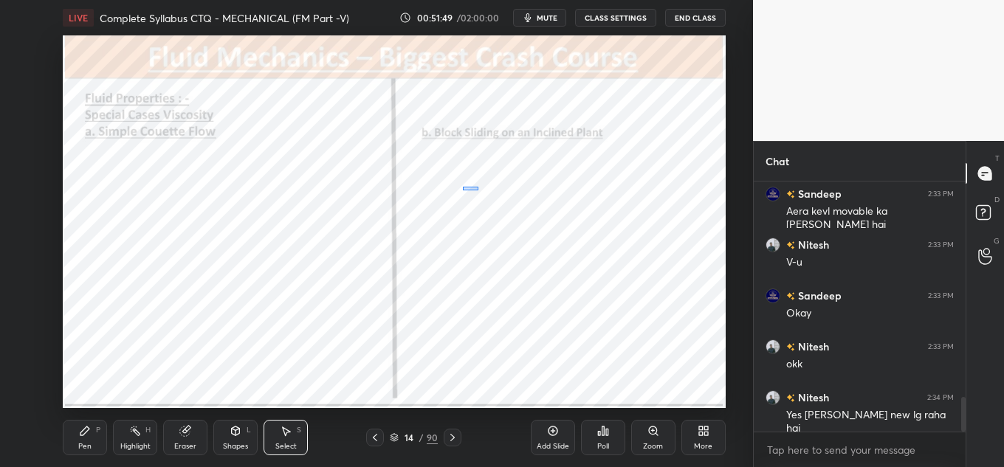
click at [476, 187] on div "0 ° Undo Copy Paste here Duplicate Duplicate to new slide Delete" at bounding box center [394, 221] width 663 height 373
drag, startPoint x: 460, startPoint y: 173, endPoint x: 472, endPoint y: 179, distance: 13.6
click at [469, 179] on div "0 ° Undo Copy Paste here Duplicate Duplicate to new slide Delete" at bounding box center [394, 221] width 663 height 373
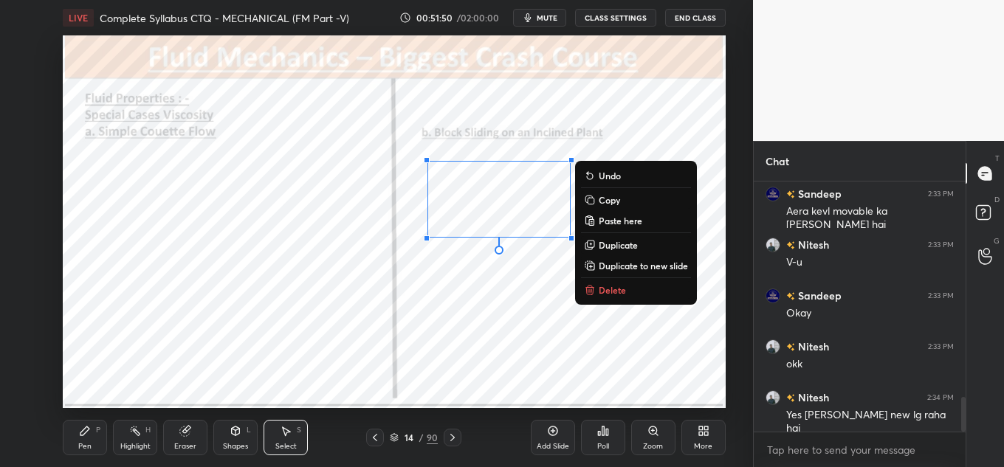
click at [442, 151] on div "0 ° Undo Copy Paste here Duplicate Duplicate to new slide Delete" at bounding box center [394, 221] width 663 height 373
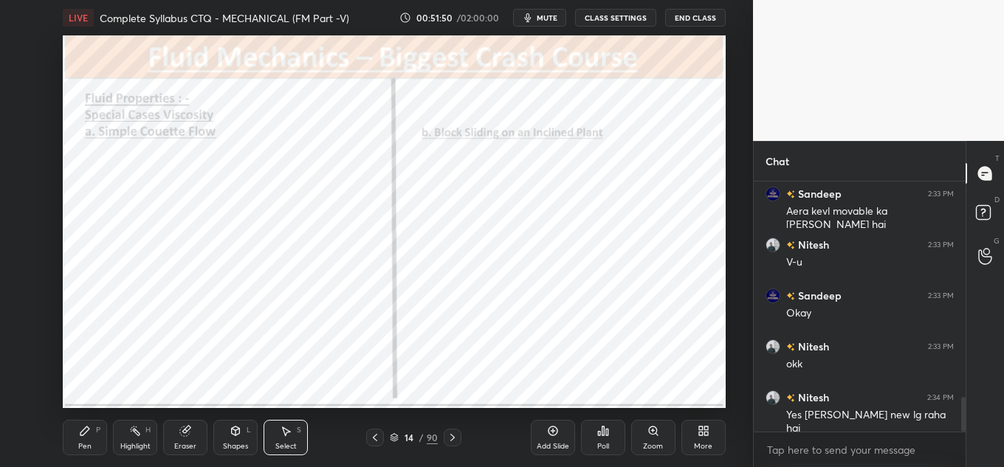
click at [407, 144] on div "0 ° Undo Copy Paste here Duplicate Duplicate to new slide Delete" at bounding box center [394, 221] width 663 height 373
drag, startPoint x: 463, startPoint y: 196, endPoint x: 490, endPoint y: 191, distance: 27.7
click at [490, 191] on div "27 ° Undo Copy Paste here Duplicate Duplicate to new slide Delete" at bounding box center [394, 221] width 663 height 373
drag, startPoint x: 478, startPoint y: 172, endPoint x: 492, endPoint y: 179, distance: 14.9
click at [492, 179] on div "27 ° Undo Copy Paste here Duplicate Duplicate to new slide Delete" at bounding box center [394, 221] width 663 height 373
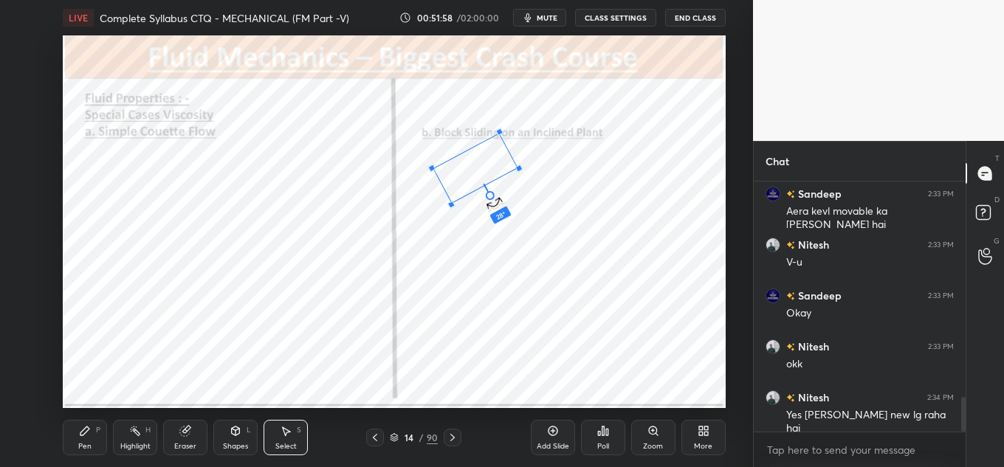
click at [489, 194] on div at bounding box center [490, 196] width 12 height 12
drag, startPoint x: 518, startPoint y: 169, endPoint x: 503, endPoint y: 166, distance: 15.8
click at [503, 166] on div at bounding box center [504, 166] width 8 height 8
drag, startPoint x: 484, startPoint y: 162, endPoint x: 495, endPoint y: 165, distance: 10.7
click at [495, 168] on div "28 ° Undo Copy Paste here Duplicate Duplicate to new slide Delete" at bounding box center [394, 221] width 663 height 373
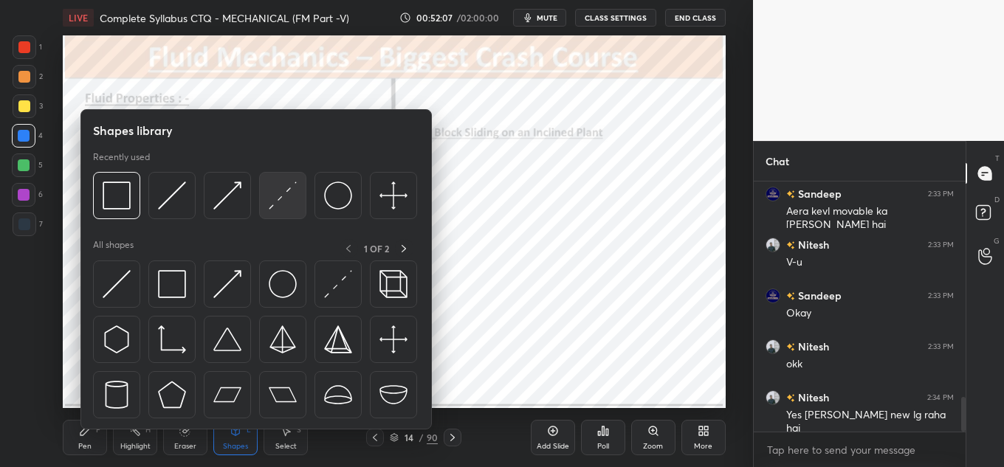
click at [265, 184] on div at bounding box center [282, 195] width 47 height 47
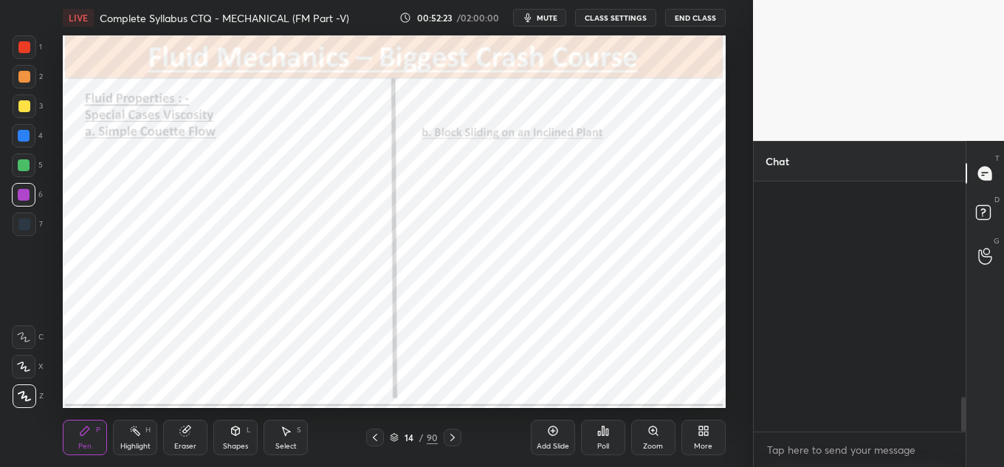
scroll to position [281, 207]
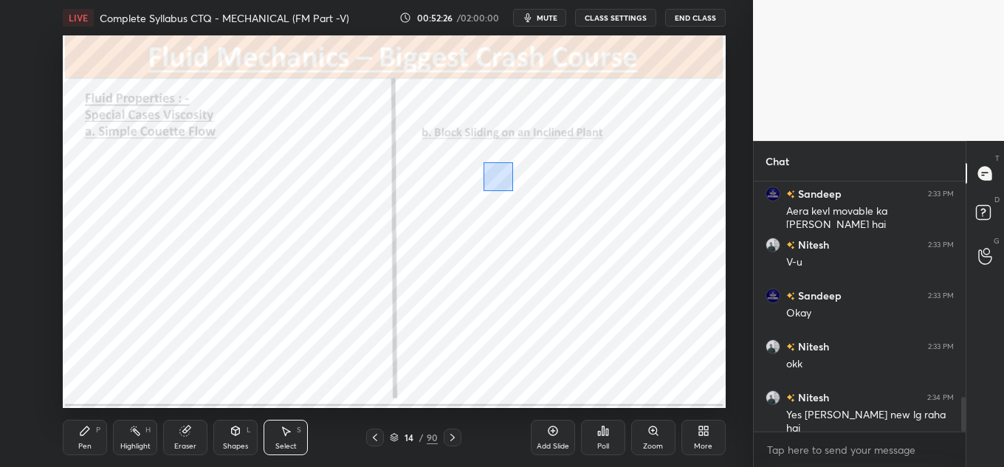
drag, startPoint x: 488, startPoint y: 167, endPoint x: 513, endPoint y: 187, distance: 32.0
click at [513, 187] on div "0 ° Undo Copy Paste here Duplicate Duplicate to new slide Delete" at bounding box center [394, 221] width 663 height 373
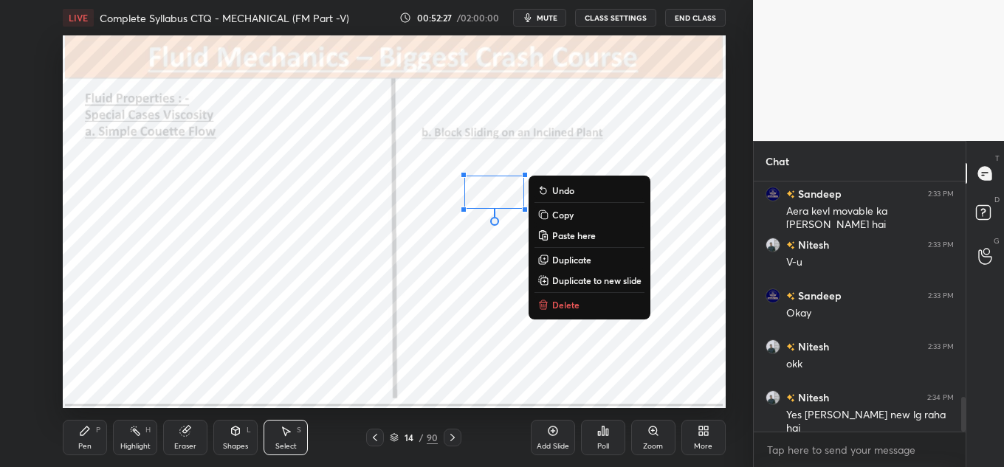
click at [489, 158] on div "0 ° Undo Copy Paste here Duplicate Duplicate to new slide Delete" at bounding box center [394, 221] width 663 height 373
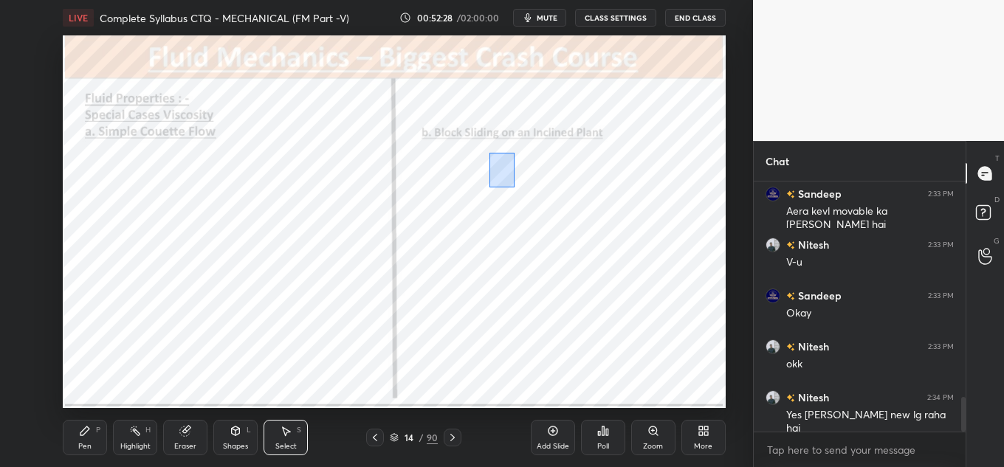
drag, startPoint x: 491, startPoint y: 156, endPoint x: 515, endPoint y: 187, distance: 39.6
click at [515, 187] on div "0 ° Undo Copy Paste here Duplicate Duplicate to new slide Delete" at bounding box center [394, 221] width 663 height 373
click at [509, 173] on div "0 ° Undo Copy Paste here Duplicate Duplicate to new slide Delete" at bounding box center [394, 221] width 663 height 373
click at [507, 174] on div "0 ° Undo Copy Paste here Duplicate Duplicate to new slide Delete" at bounding box center [394, 221] width 663 height 373
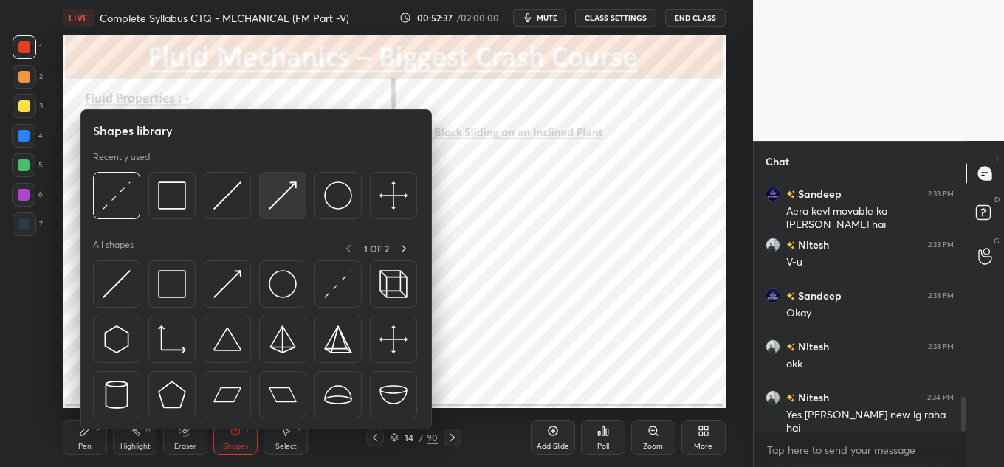
click at [277, 184] on img at bounding box center [283, 196] width 28 height 28
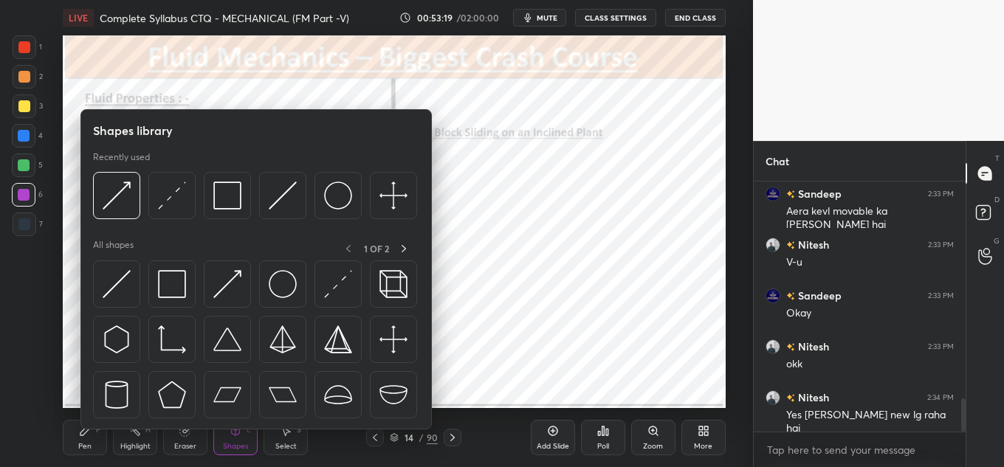
scroll to position [1618, 0]
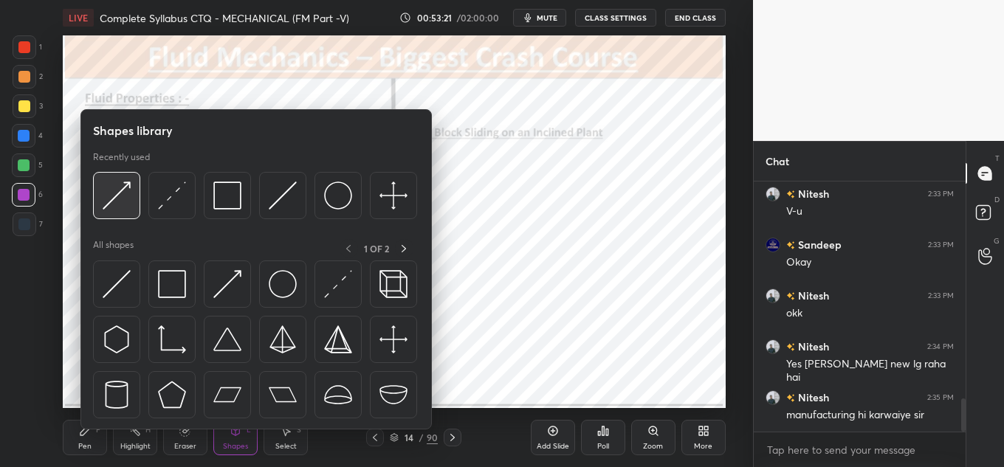
click at [129, 187] on img at bounding box center [117, 196] width 28 height 28
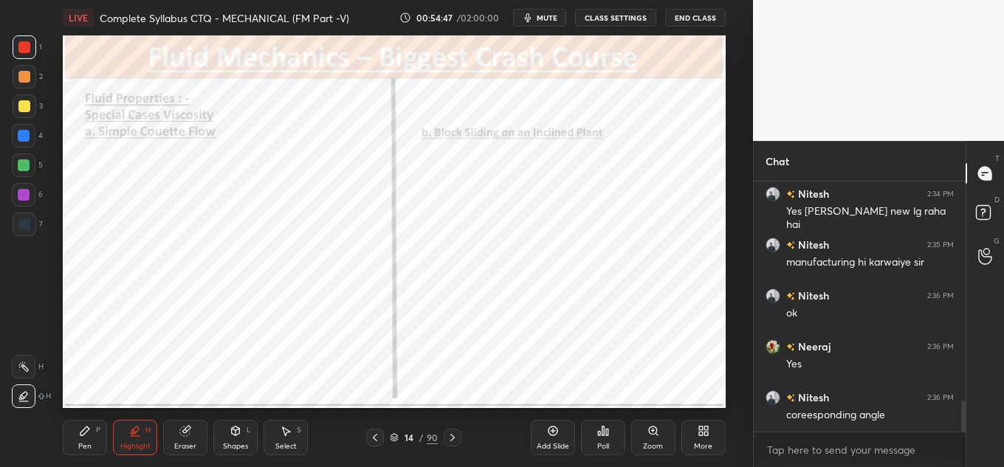
scroll to position [1822, 0]
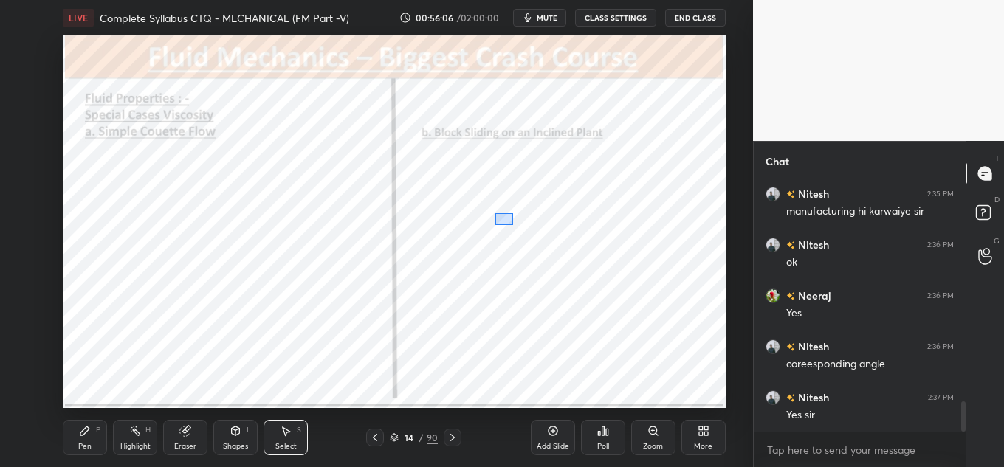
drag, startPoint x: 499, startPoint y: 216, endPoint x: 520, endPoint y: 223, distance: 22.6
click at [522, 225] on div "0 ° Undo Copy Paste here Duplicate Duplicate to new slide Delete" at bounding box center [394, 221] width 663 height 373
drag, startPoint x: 506, startPoint y: 219, endPoint x: 475, endPoint y: 214, distance: 30.7
click at [475, 214] on div "0 ° Undo Copy Paste here Duplicate Duplicate to new slide Delete" at bounding box center [394, 221] width 663 height 373
drag, startPoint x: 495, startPoint y: 207, endPoint x: 529, endPoint y: 230, distance: 40.5
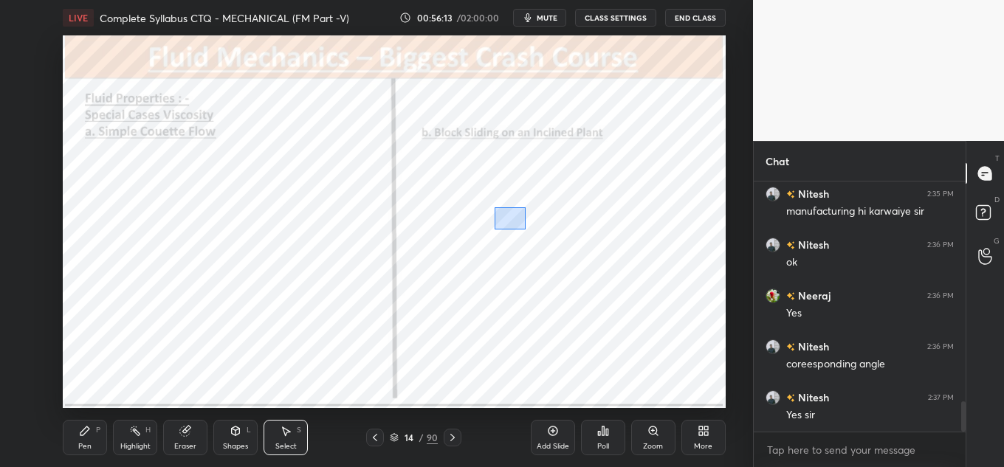
click at [529, 230] on div "0 ° Undo Copy Paste here Duplicate Duplicate to new slide Delete" at bounding box center [394, 221] width 663 height 373
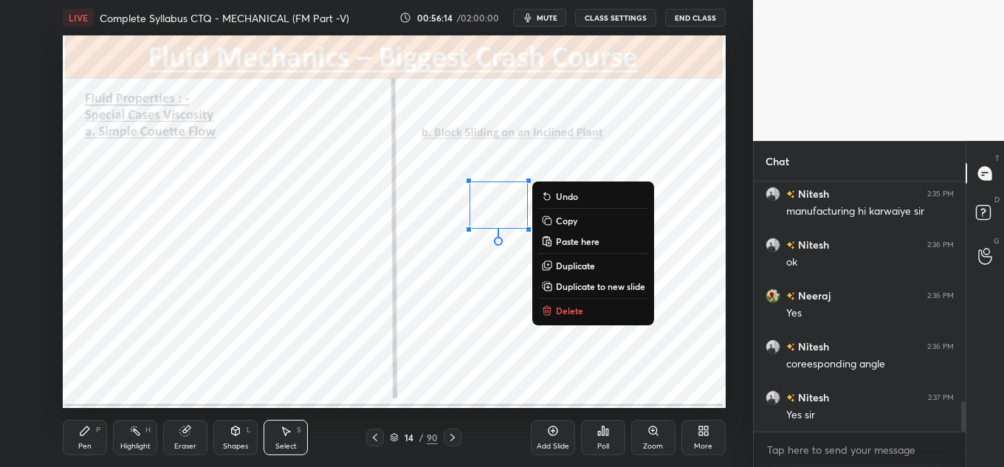
click at [504, 266] on div "0 ° Undo Copy Paste here Duplicate Duplicate to new slide Delete" at bounding box center [394, 221] width 663 height 373
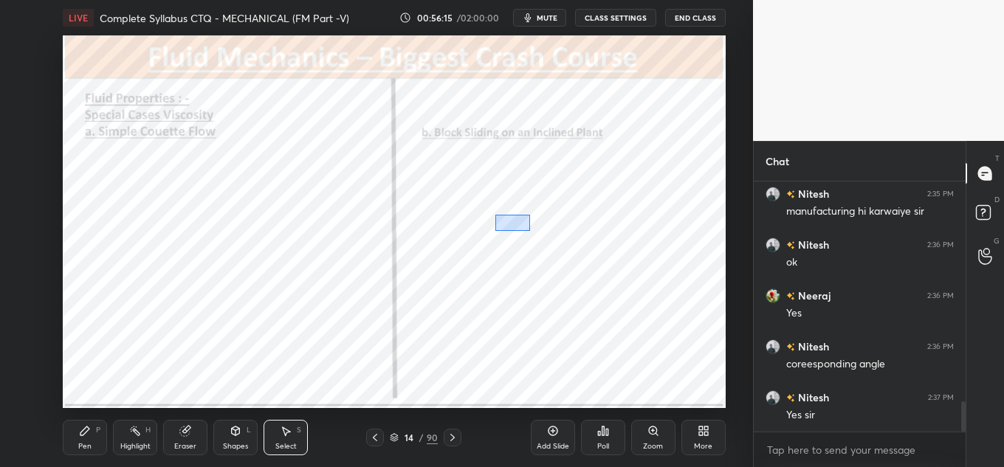
drag, startPoint x: 495, startPoint y: 215, endPoint x: 528, endPoint y: 231, distance: 36.3
click at [531, 231] on div "0 ° Undo Copy Paste here Duplicate Duplicate to new slide Delete" at bounding box center [394, 221] width 663 height 373
click at [517, 223] on div at bounding box center [519, 224] width 6 height 6
drag, startPoint x: 506, startPoint y: 219, endPoint x: 498, endPoint y: 221, distance: 8.4
click at [498, 221] on div "0 ° Undo Copy Paste here Duplicate Duplicate to new slide Delete" at bounding box center [394, 221] width 663 height 373
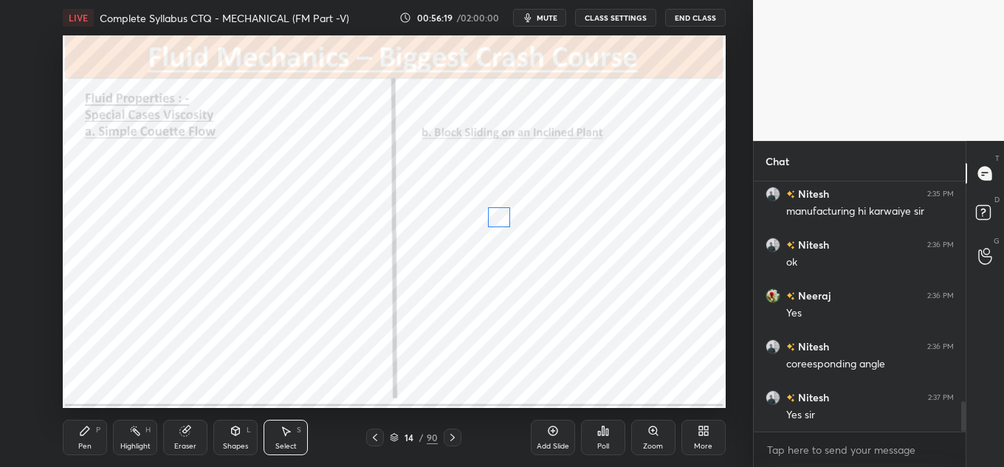
click at [500, 221] on div "0 ° Undo Copy Paste here Duplicate Duplicate to new slide Delete" at bounding box center [394, 221] width 663 height 373
drag, startPoint x: 465, startPoint y: 222, endPoint x: 483, endPoint y: 232, distance: 20.1
click at [483, 232] on div "0 ° Undo Copy Paste here Duplicate Duplicate to new slide Delete" at bounding box center [394, 221] width 663 height 373
drag, startPoint x: 486, startPoint y: 237, endPoint x: 481, endPoint y: 228, distance: 10.3
click at [481, 232] on div at bounding box center [483, 234] width 6 height 6
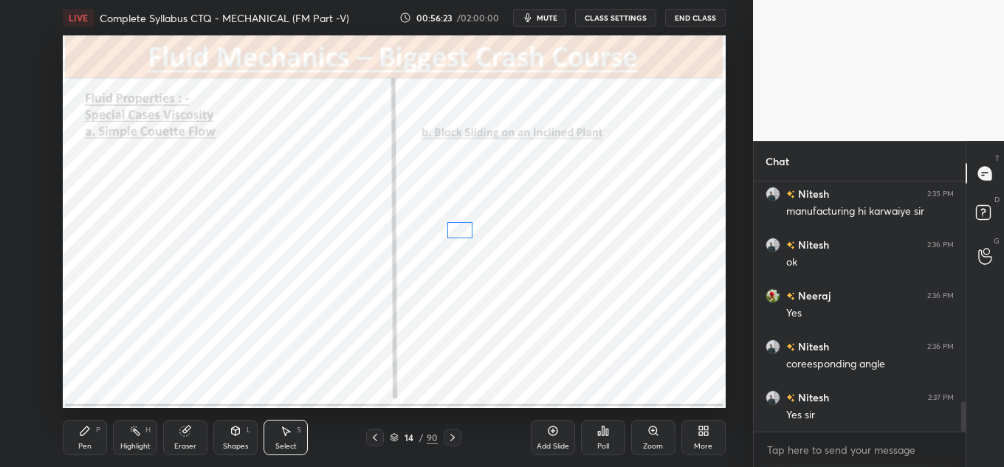
drag, startPoint x: 480, startPoint y: 228, endPoint x: 470, endPoint y: 234, distance: 11.3
click at [470, 234] on div "0 ° Undo Copy Paste here Duplicate Duplicate to new slide Delete" at bounding box center [394, 221] width 663 height 373
drag, startPoint x: 488, startPoint y: 218, endPoint x: 513, endPoint y: 225, distance: 26.2
click at [513, 225] on div "0 ° Undo Copy Paste here Duplicate Duplicate to new slide Delete" at bounding box center [394, 221] width 663 height 373
drag, startPoint x: 498, startPoint y: 219, endPoint x: 488, endPoint y: 225, distance: 11.7
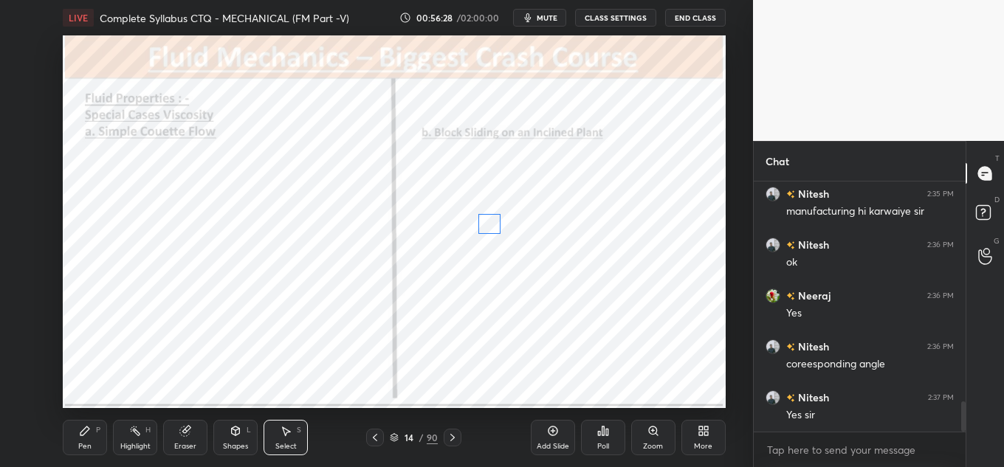
click at [488, 225] on div "0 ° Undo Copy Paste here Duplicate Duplicate to new slide Delete" at bounding box center [394, 221] width 663 height 373
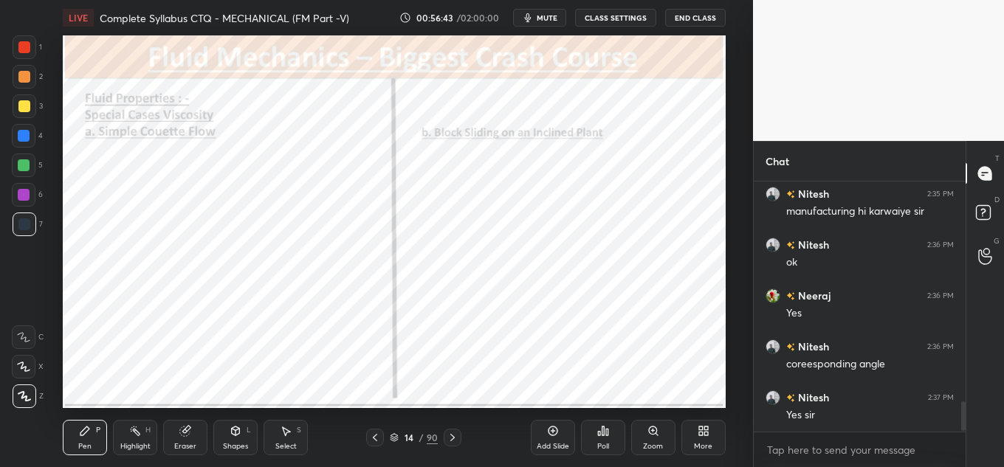
scroll to position [1873, 0]
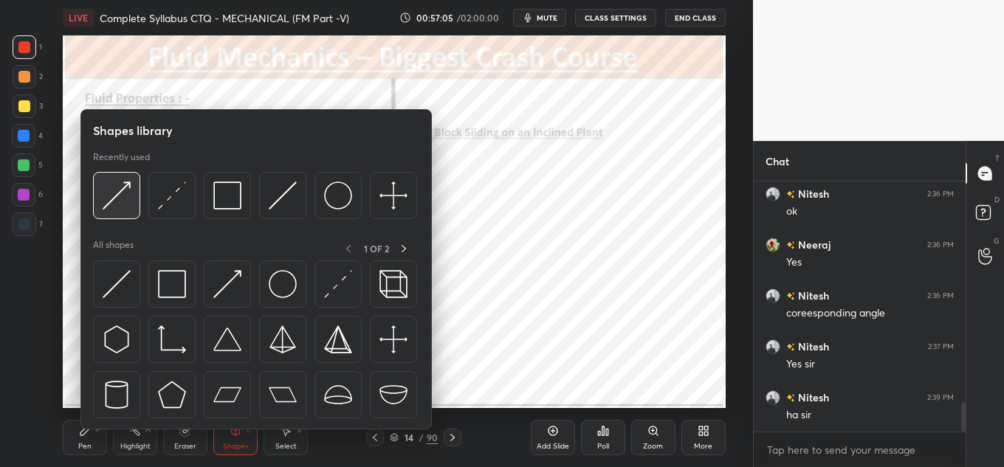
click at [120, 200] on img at bounding box center [117, 196] width 28 height 28
click at [103, 196] on img at bounding box center [117, 196] width 28 height 28
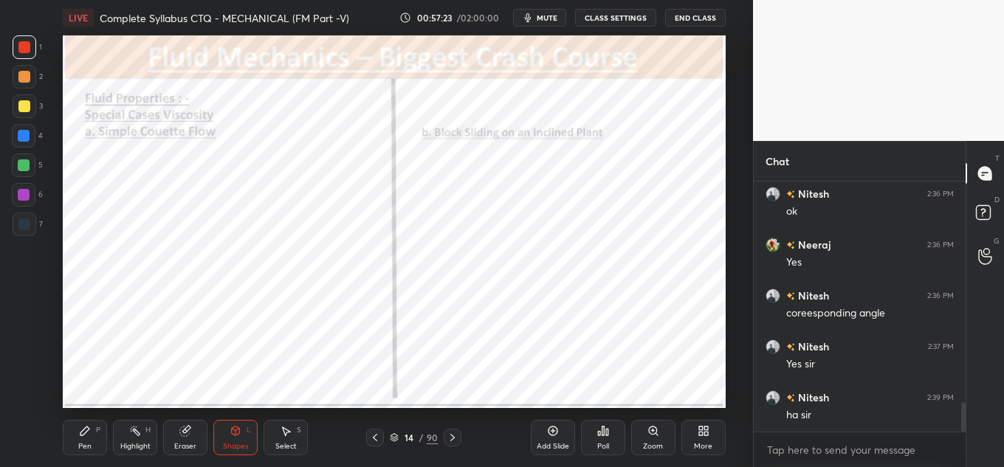
scroll to position [1924, 0]
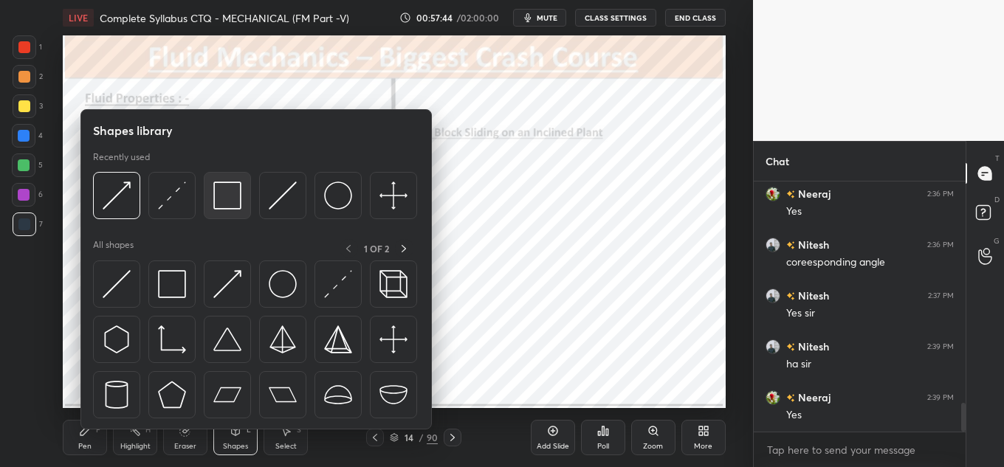
click at [233, 193] on img at bounding box center [227, 196] width 28 height 28
click at [146, 190] on div at bounding box center [255, 199] width 324 height 55
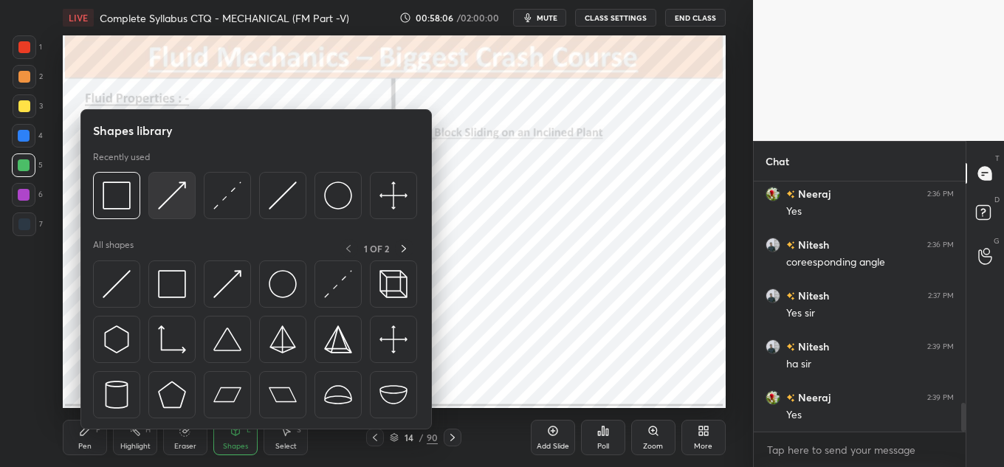
click at [169, 186] on img at bounding box center [172, 196] width 28 height 28
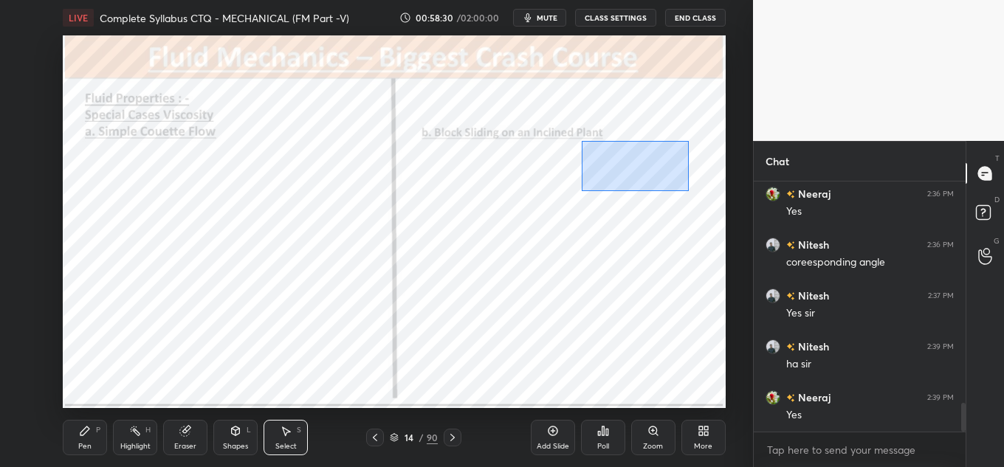
drag, startPoint x: 582, startPoint y: 141, endPoint x: 695, endPoint y: 191, distance: 124.3
click at [695, 191] on div "0 ° Undo Copy Paste here Duplicate Duplicate to new slide Delete" at bounding box center [394, 221] width 663 height 373
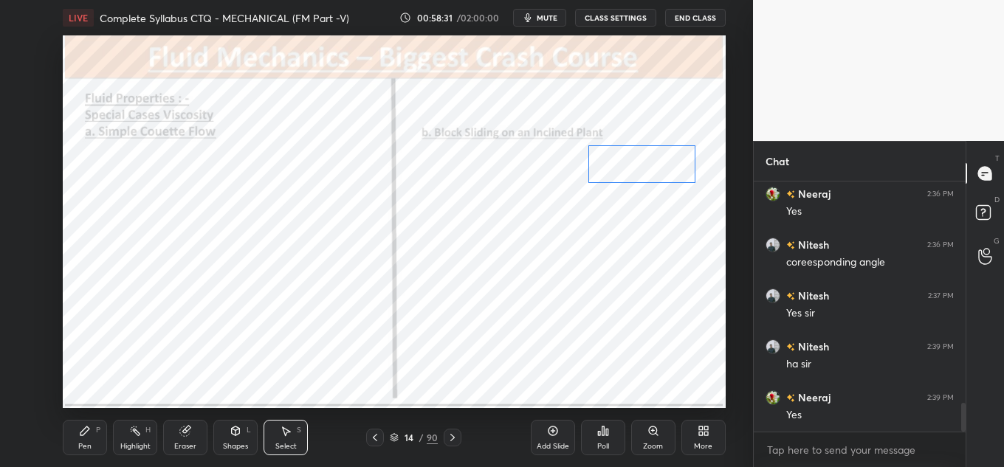
drag, startPoint x: 675, startPoint y: 168, endPoint x: 684, endPoint y: 170, distance: 9.1
click at [681, 175] on div "0 ° Undo Copy Paste here Duplicate Duplicate to new slide Delete" at bounding box center [394, 221] width 663 height 373
drag, startPoint x: 698, startPoint y: 145, endPoint x: 681, endPoint y: 154, distance: 18.2
click at [681, 154] on div at bounding box center [683, 152] width 6 height 6
drag, startPoint x: 669, startPoint y: 165, endPoint x: 678, endPoint y: 159, distance: 10.3
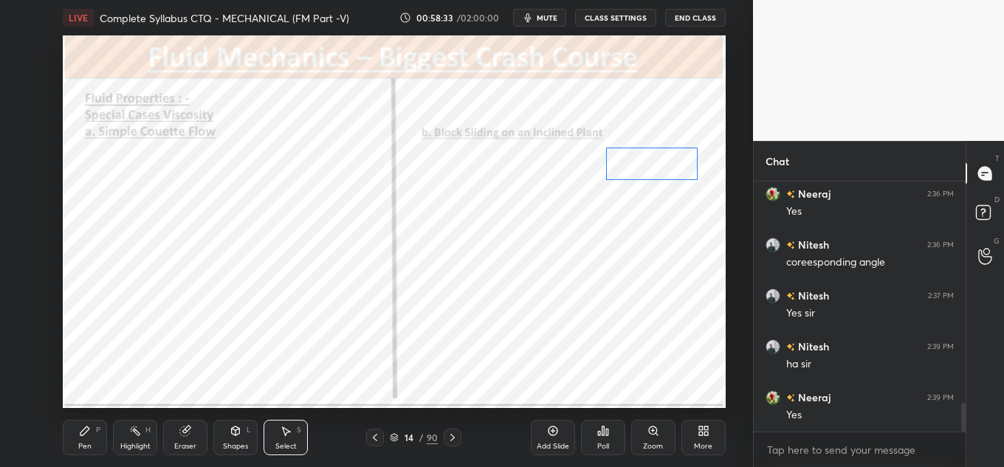
click at [678, 159] on div "0 ° Undo Copy Paste here Duplicate Duplicate to new slide Delete" at bounding box center [394, 221] width 663 height 373
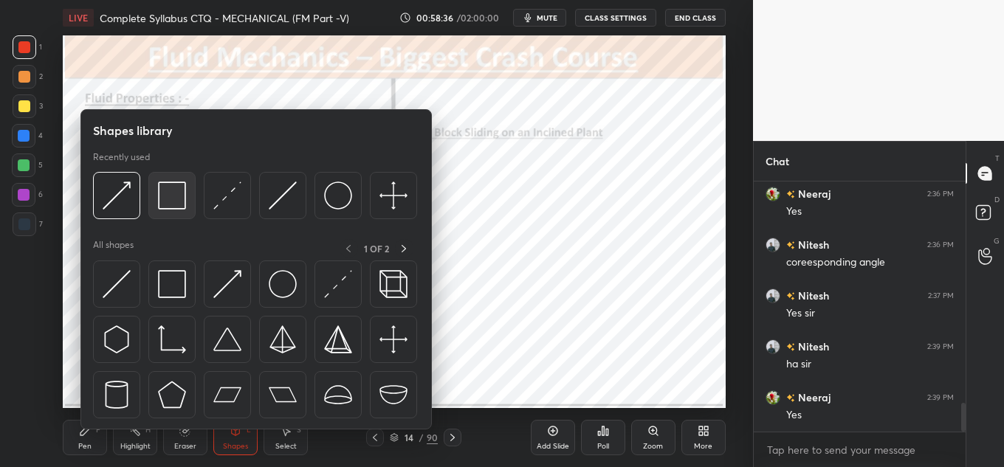
click at [156, 195] on div at bounding box center [171, 195] width 47 height 47
click at [279, 198] on img at bounding box center [283, 196] width 28 height 28
click at [182, 189] on img at bounding box center [172, 196] width 28 height 28
click at [179, 196] on img at bounding box center [172, 196] width 28 height 28
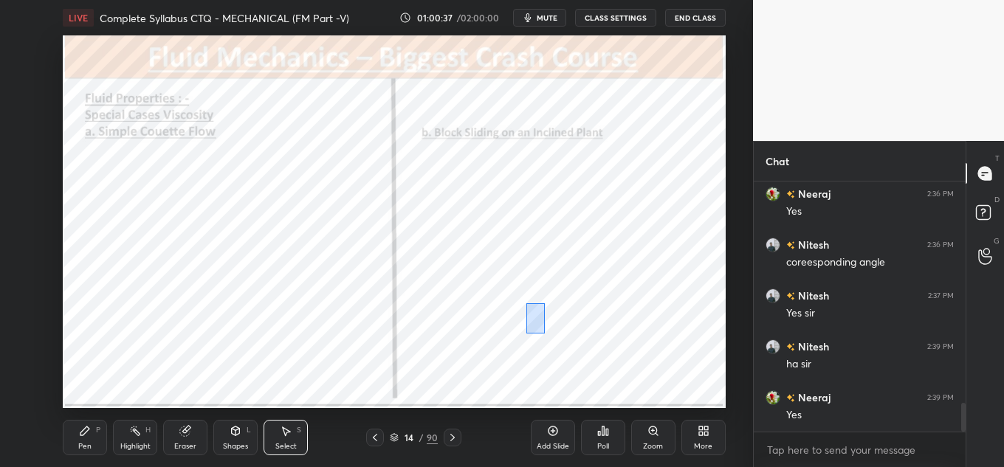
drag, startPoint x: 526, startPoint y: 303, endPoint x: 565, endPoint y: 363, distance: 71.5
click at [565, 365] on div "0 ° Undo Copy Paste here Duplicate Duplicate to new slide Delete" at bounding box center [394, 221] width 663 height 373
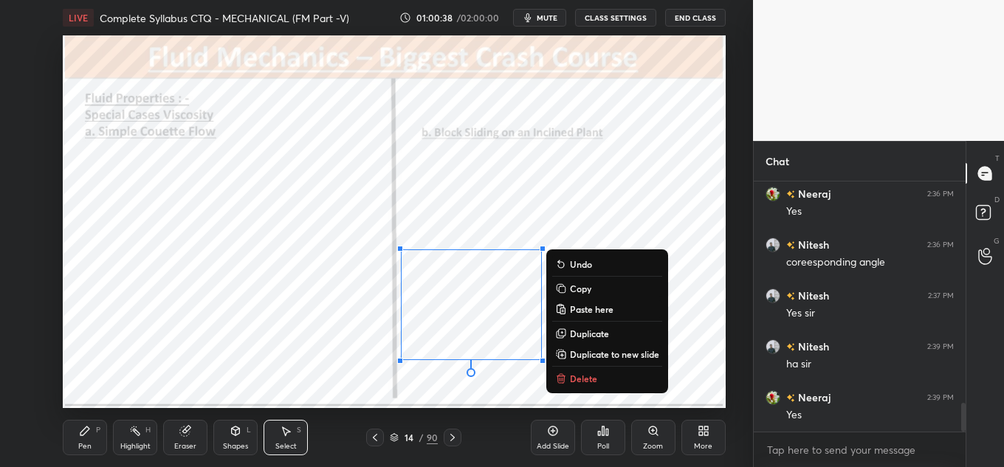
click at [533, 275] on div "0 ° Undo Copy Paste here Duplicate Duplicate to new slide Delete" at bounding box center [394, 221] width 663 height 373
click at [682, 233] on div "0 ° Undo Copy Paste here Duplicate Duplicate to new slide Delete" at bounding box center [394, 221] width 663 height 373
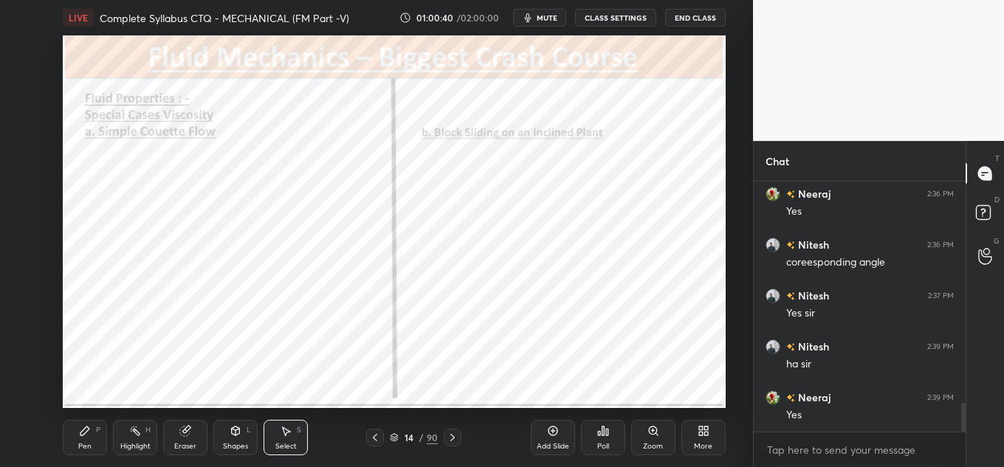
click at [555, 314] on div "0 ° Undo Copy Paste here Duplicate Duplicate to new slide Delete" at bounding box center [394, 221] width 663 height 373
drag, startPoint x: 543, startPoint y: 317, endPoint x: 554, endPoint y: 391, distance: 74.8
click at [556, 391] on div at bounding box center [558, 391] width 6 height 6
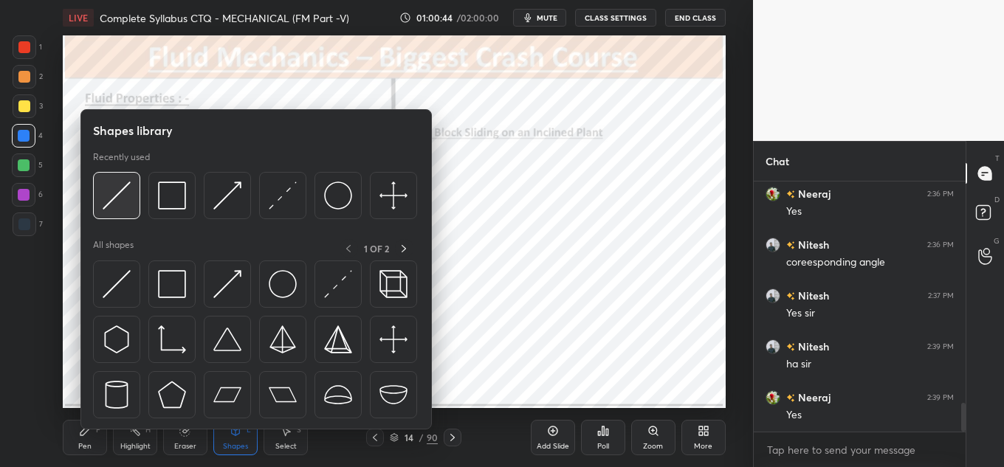
click at [119, 196] on img at bounding box center [117, 196] width 28 height 28
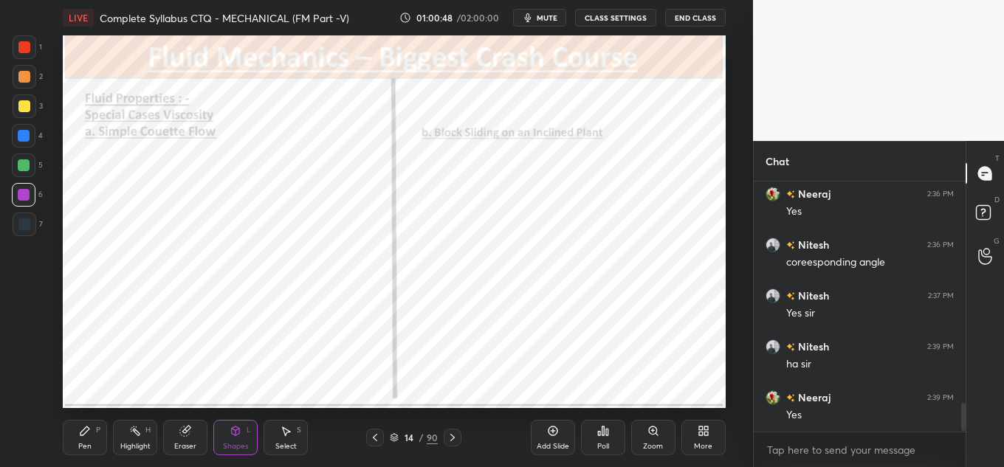
scroll to position [1975, 0]
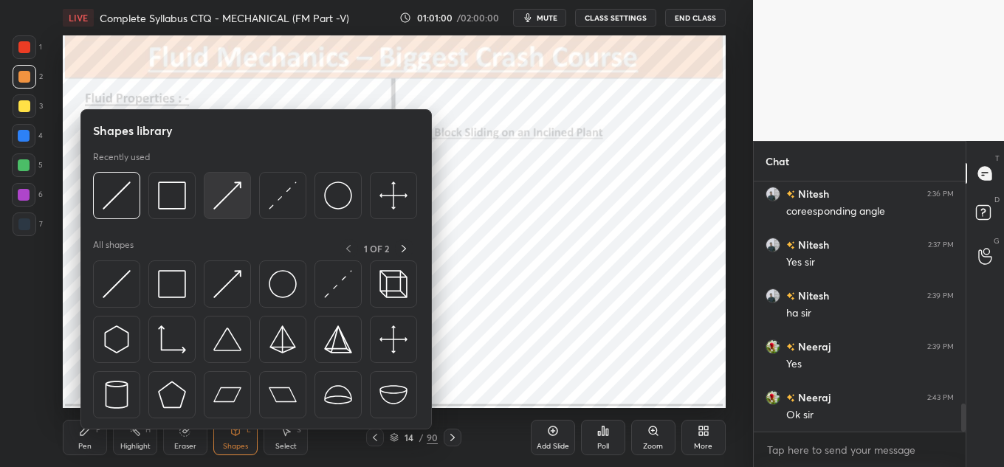
click at [226, 185] on img at bounding box center [227, 196] width 28 height 28
click at [172, 195] on img at bounding box center [172, 196] width 28 height 28
click at [177, 192] on img at bounding box center [172, 196] width 28 height 28
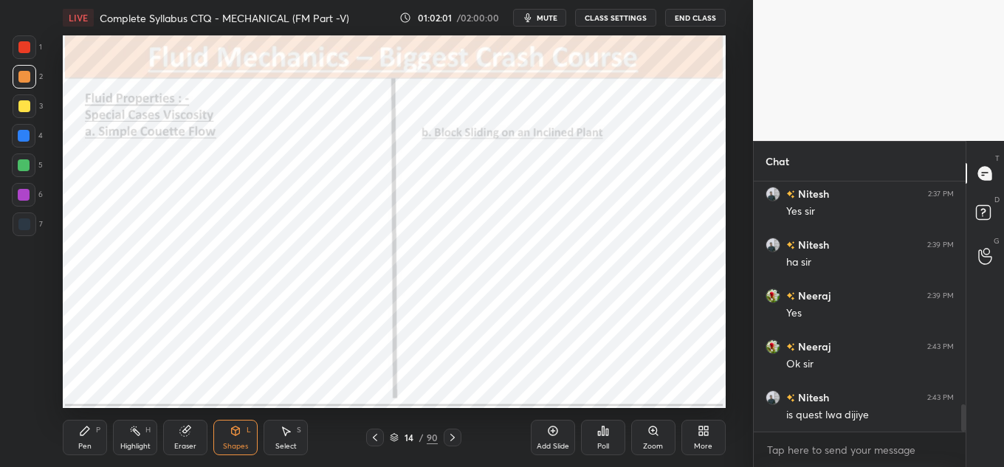
scroll to position [2077, 0]
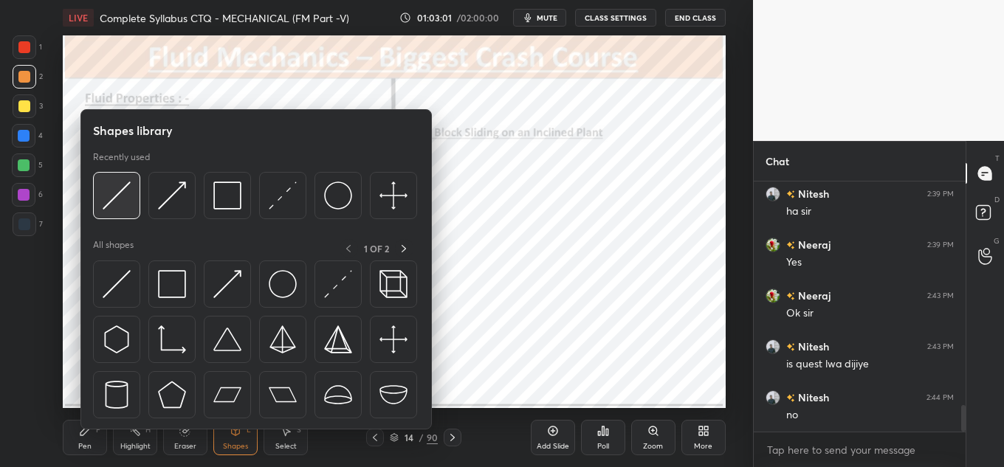
click at [123, 193] on img at bounding box center [117, 196] width 28 height 28
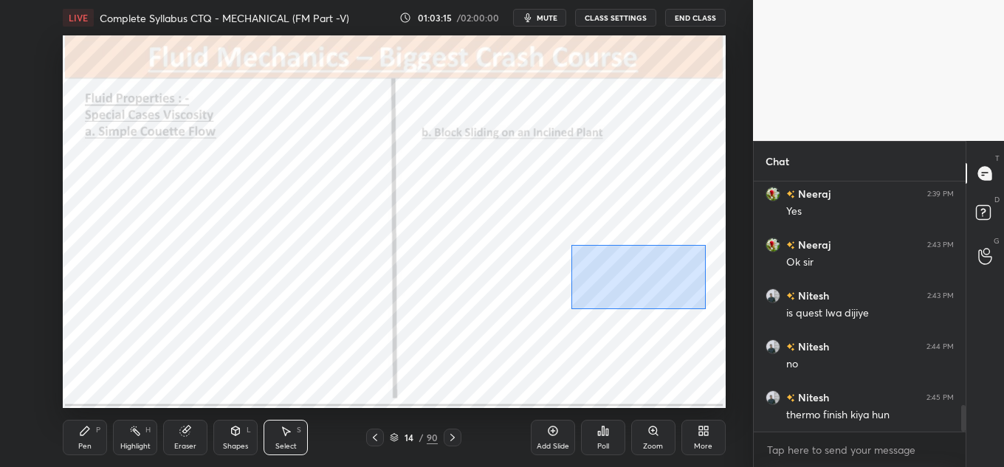
drag, startPoint x: 577, startPoint y: 250, endPoint x: 706, endPoint y: 305, distance: 140.3
click at [706, 306] on div "0 ° Undo Copy Paste here Duplicate Duplicate to new slide Delete" at bounding box center [394, 221] width 663 height 373
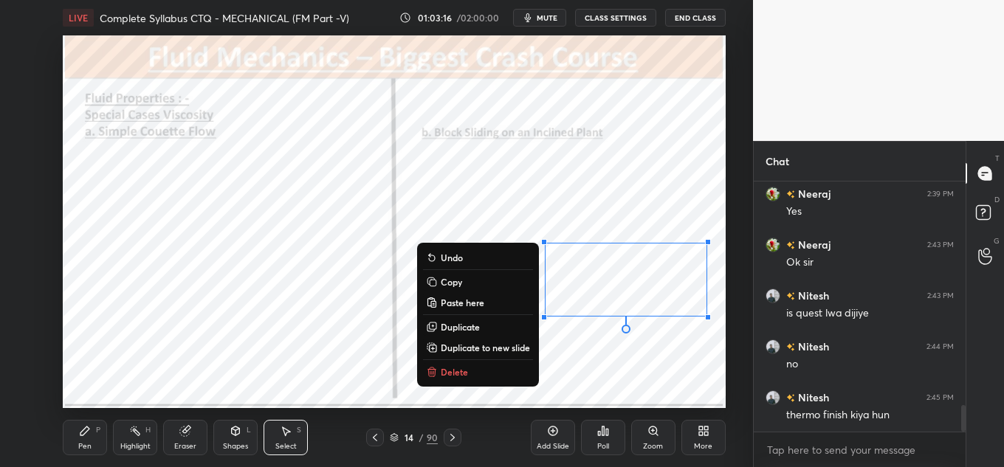
click at [690, 225] on div "0 ° Undo Copy Paste here Duplicate Duplicate to new slide Delete" at bounding box center [394, 221] width 663 height 373
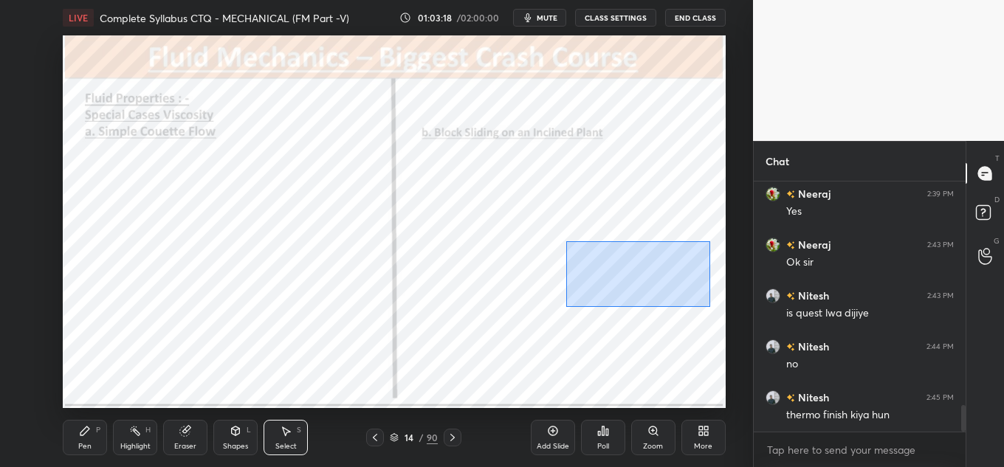
drag, startPoint x: 571, startPoint y: 246, endPoint x: 707, endPoint y: 305, distance: 148.1
click at [710, 306] on div "0 ° Undo Copy Paste here Duplicate Duplicate to new slide Delete" at bounding box center [394, 221] width 663 height 373
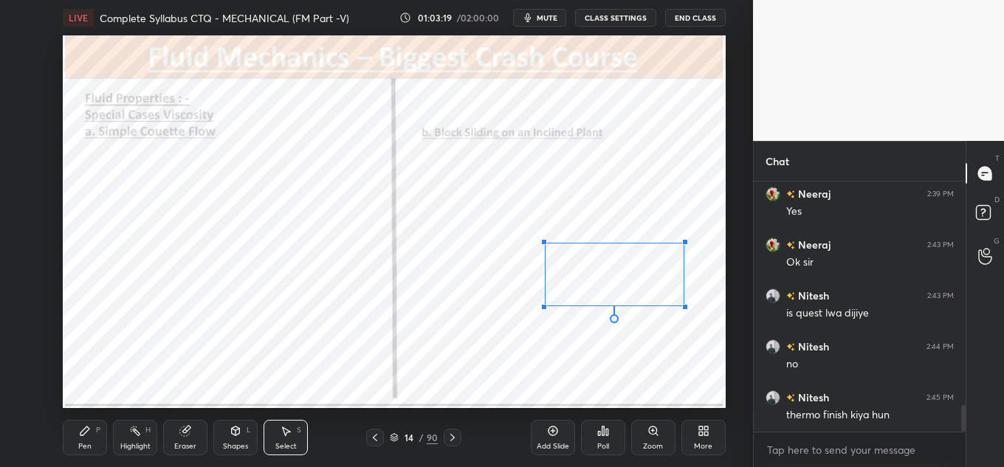
drag, startPoint x: 706, startPoint y: 318, endPoint x: 687, endPoint y: 297, distance: 28.7
click at [688, 298] on div "0 ° Undo Copy Paste here Duplicate Duplicate to new slide Delete" at bounding box center [394, 221] width 663 height 373
click at [652, 283] on div "0 ° Undo Copy Paste here Duplicate Duplicate to new slide Delete" at bounding box center [394, 221] width 663 height 373
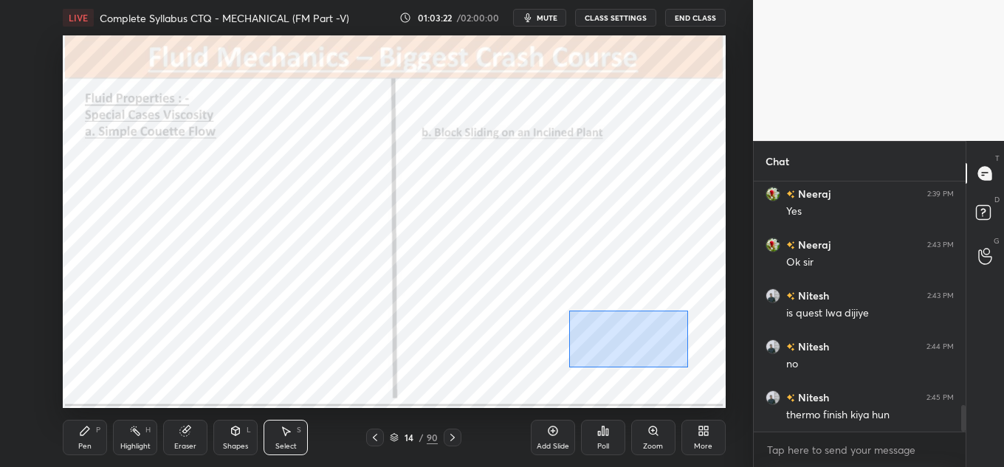
drag, startPoint x: 579, startPoint y: 324, endPoint x: 686, endPoint y: 364, distance: 113.5
click at [689, 366] on div "0 ° Undo Copy Paste here Duplicate Duplicate to new slide Delete" at bounding box center [394, 221] width 663 height 373
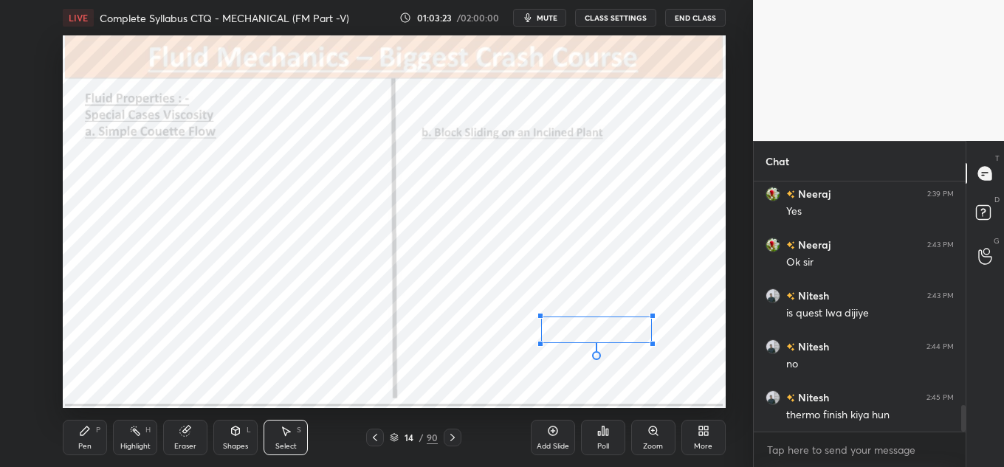
drag, startPoint x: 678, startPoint y: 349, endPoint x: 636, endPoint y: 334, distance: 44.8
click at [651, 343] on div at bounding box center [653, 344] width 6 height 6
click at [619, 325] on div "0 ° Undo Copy Paste here Duplicate Duplicate to new slide Delete" at bounding box center [394, 221] width 663 height 373
drag, startPoint x: 650, startPoint y: 345, endPoint x: 659, endPoint y: 348, distance: 9.6
click at [659, 348] on div "0 ° Undo Copy Paste here Duplicate Duplicate to new slide Delete" at bounding box center [394, 221] width 663 height 373
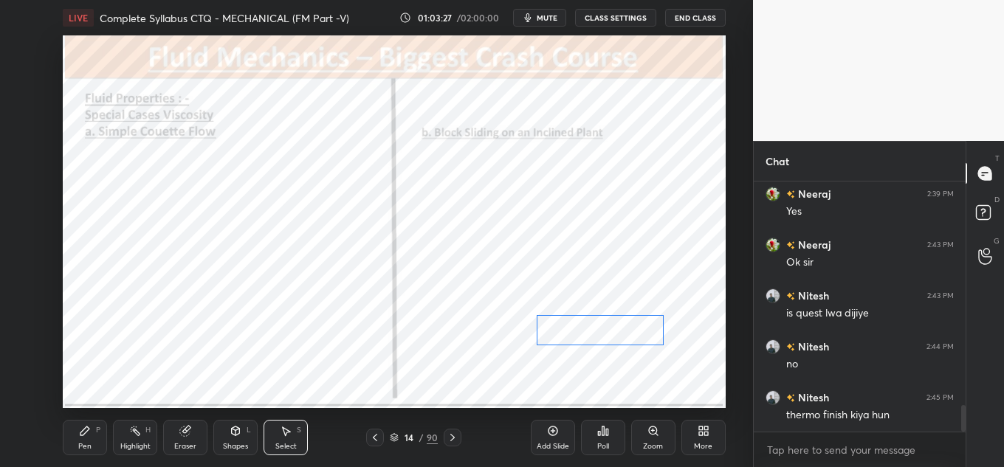
click at [637, 334] on div "0 ° Undo Copy Paste here Duplicate Duplicate to new slide Delete" at bounding box center [394, 221] width 663 height 373
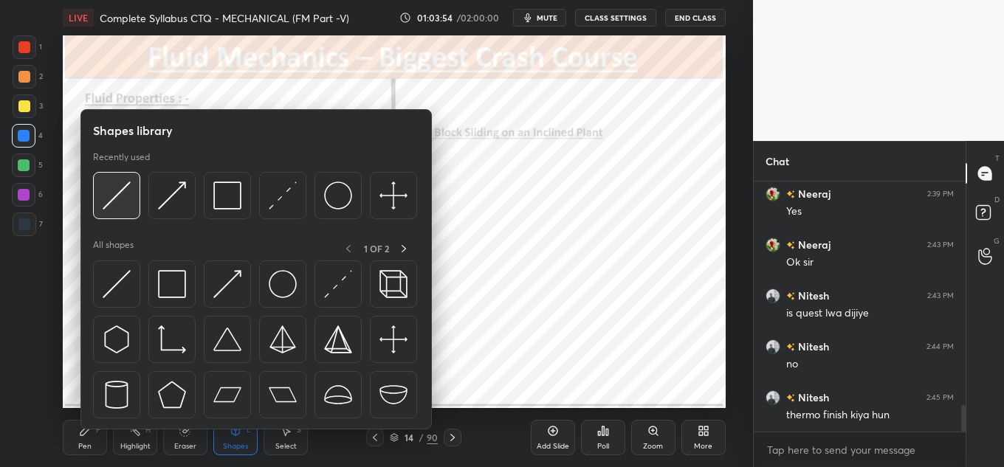
click at [103, 197] on img at bounding box center [117, 196] width 28 height 28
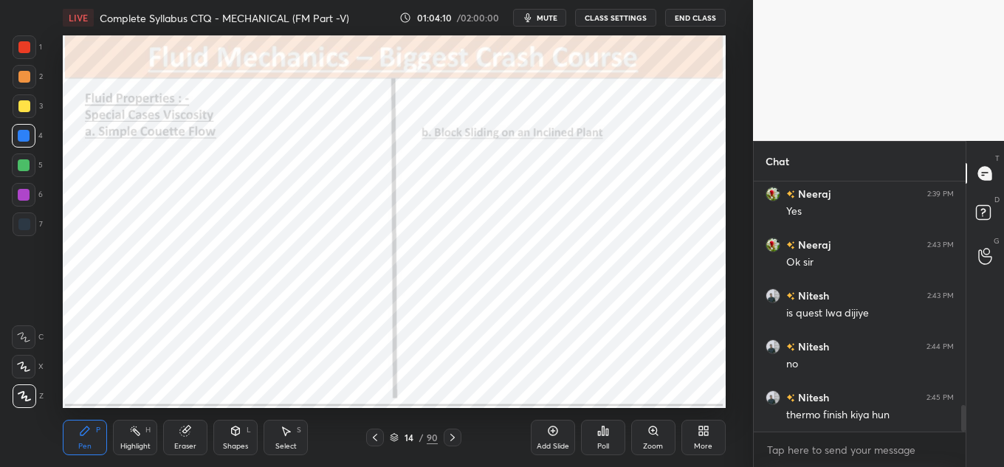
click at [673, 391] on div "LIVE Complete Syllabus CTQ - MECHANICAL (FM Part -V) 01:04:10 / 02:00:00 mute C…" at bounding box center [394, 233] width 694 height 467
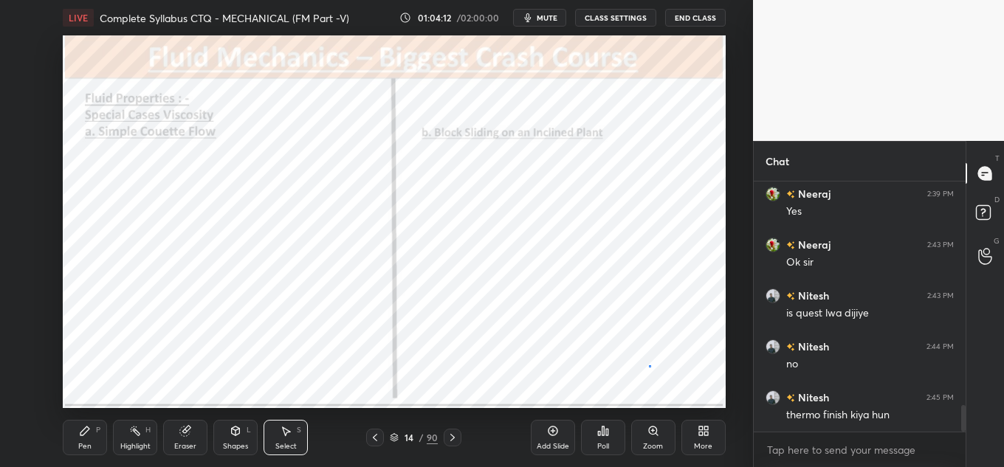
drag, startPoint x: 650, startPoint y: 368, endPoint x: 695, endPoint y: 390, distance: 50.2
click at [696, 390] on div "0 ° Undo Copy Paste here Duplicate Duplicate to new slide Delete" at bounding box center [394, 221] width 663 height 373
drag, startPoint x: 672, startPoint y: 375, endPoint x: 653, endPoint y: 371, distance: 20.3
click at [653, 371] on div "0 ° Undo Copy Paste here Duplicate Duplicate to new slide Delete" at bounding box center [394, 221] width 663 height 373
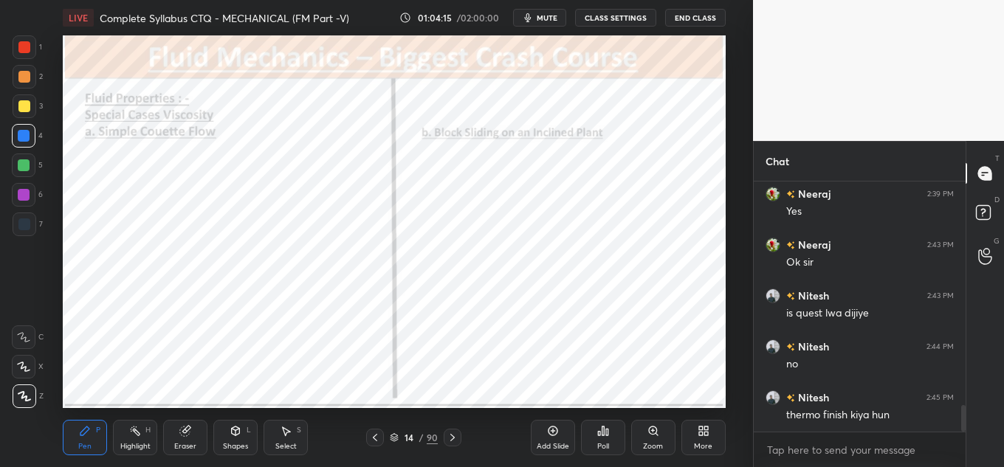
click at [647, 390] on div "LIVE Complete Syllabus CTQ - MECHANICAL (FM Part -V) 01:04:15 / 02:00:00 mute C…" at bounding box center [394, 233] width 694 height 467
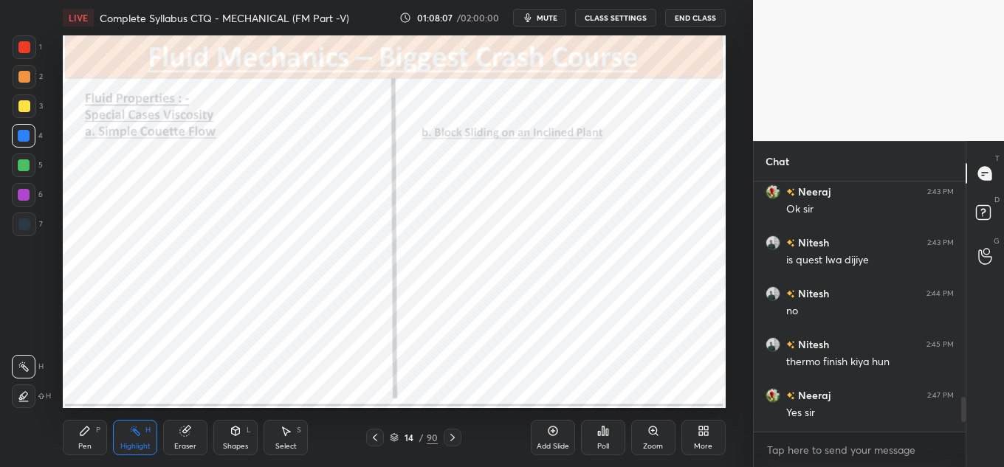
scroll to position [73446, 73125]
click at [967, 401] on div "T Messages (T) D Doubts (D) G Raise Hand (G)" at bounding box center [985, 304] width 38 height 326
click at [962, 407] on div at bounding box center [961, 307] width 9 height 250
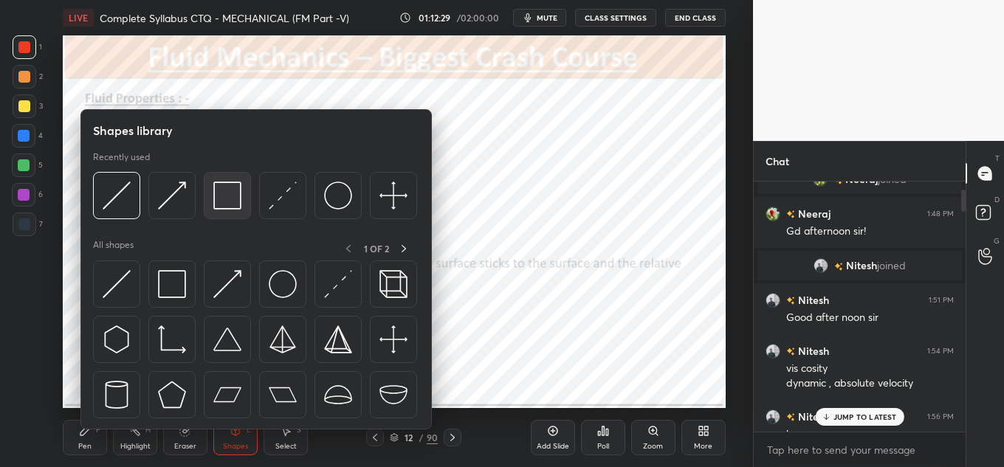
scroll to position [0, 0]
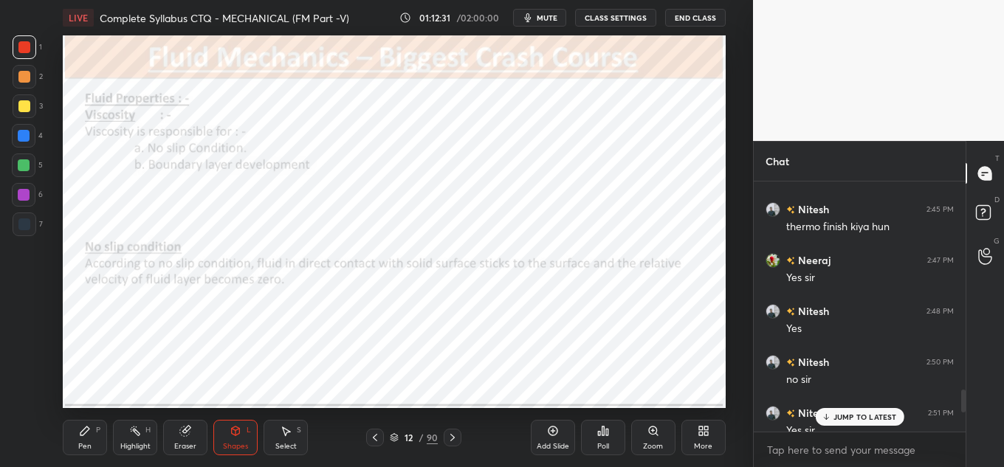
drag, startPoint x: 874, startPoint y: 417, endPoint x: 886, endPoint y: 419, distance: 12.0
click at [875, 417] on p "JUMP TO LATEST" at bounding box center [864, 417] width 63 height 9
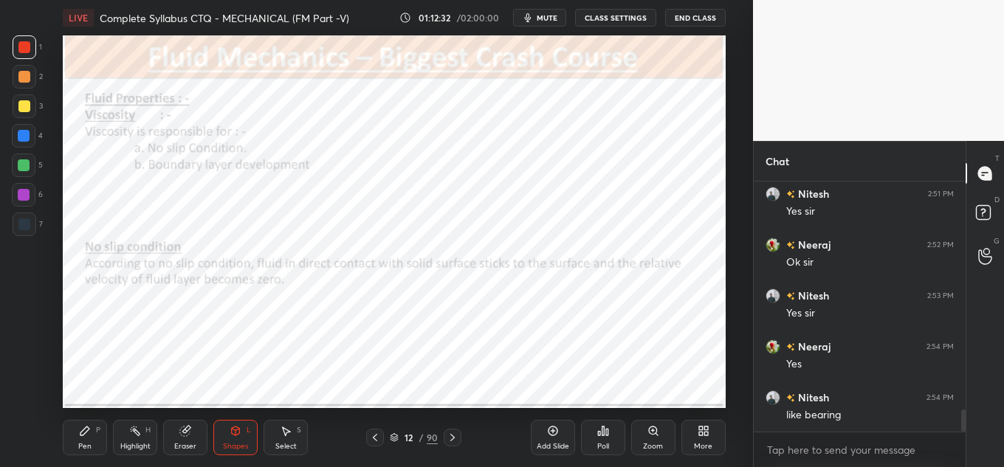
click at [235, 429] on icon at bounding box center [236, 430] width 8 height 2
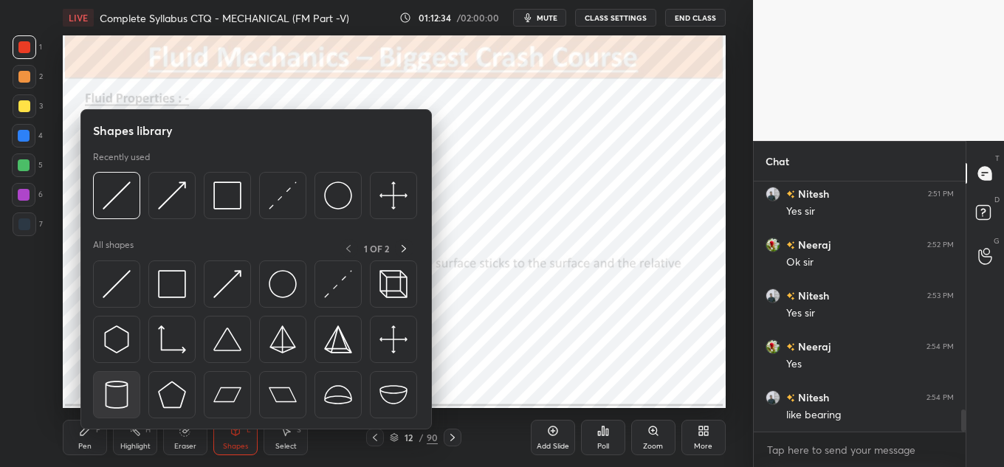
click at [114, 373] on div at bounding box center [116, 394] width 47 height 47
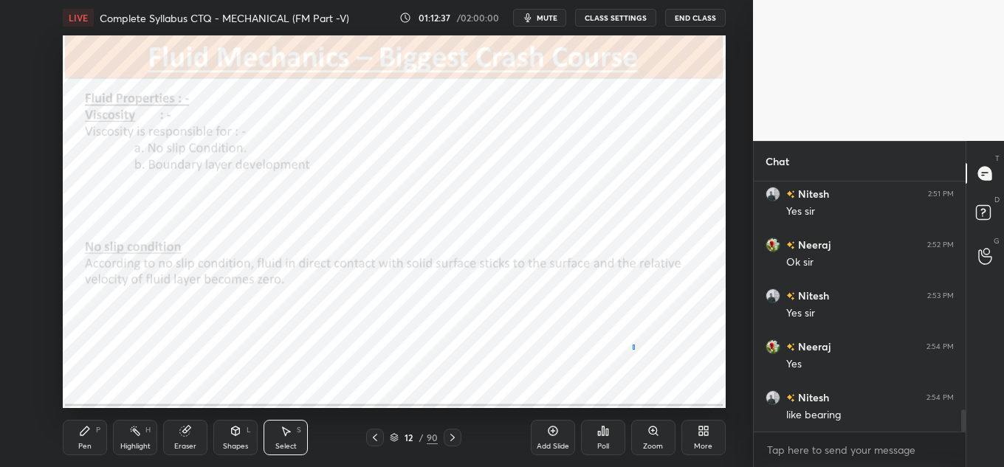
click at [686, 387] on div "0 ° Undo Copy Paste here Duplicate Duplicate to new slide Delete" at bounding box center [394, 221] width 663 height 373
drag, startPoint x: 635, startPoint y: 278, endPoint x: 584, endPoint y: 337, distance: 77.4
click at [581, 338] on div at bounding box center [578, 336] width 9 height 9
drag, startPoint x: 622, startPoint y: 337, endPoint x: 427, endPoint y: 326, distance: 195.2
click at [416, 335] on div "269 ° Undo Copy Paste here Duplicate Duplicate to new slide Delete" at bounding box center [394, 221] width 663 height 373
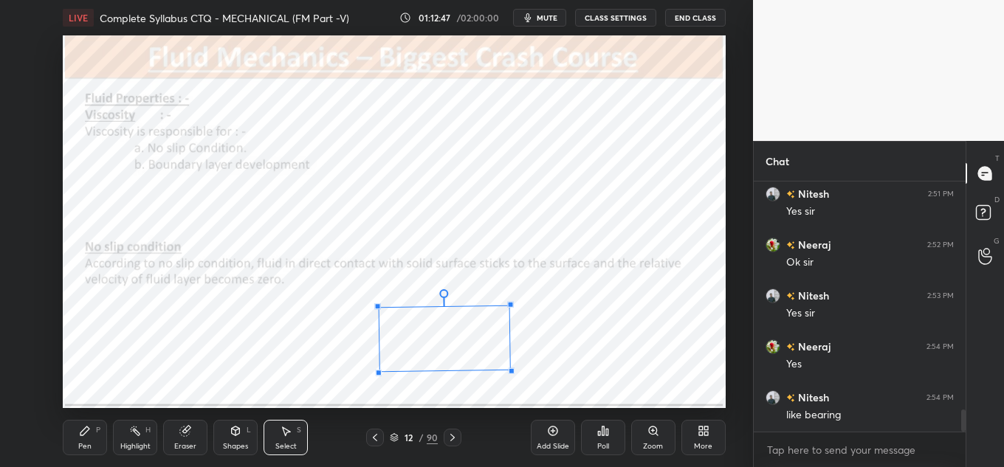
drag, startPoint x: 471, startPoint y: 363, endPoint x: 511, endPoint y: 371, distance: 40.5
click at [511, 371] on div at bounding box center [512, 371] width 6 height 6
click at [477, 348] on div "0 ° Undo Copy Paste here Duplicate Duplicate to new slide Delete" at bounding box center [394, 221] width 663 height 373
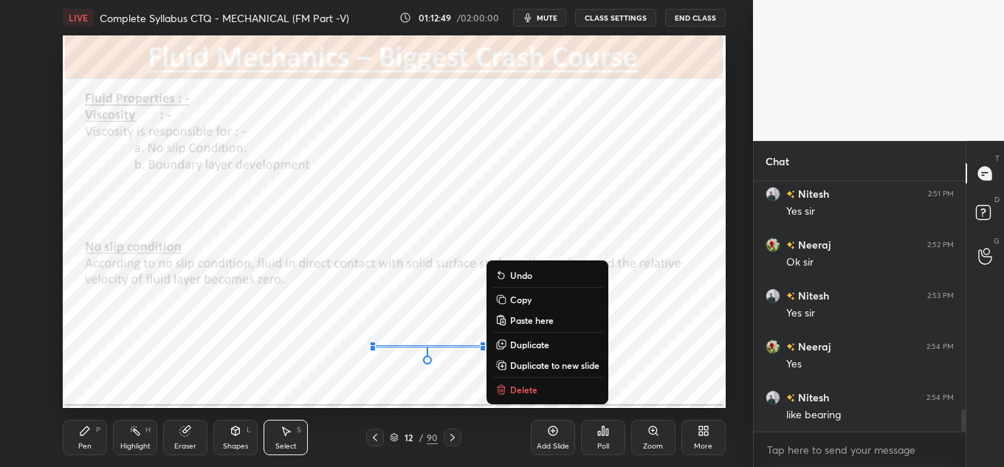
click at [661, 297] on div "0 ° Undo Copy Paste here Duplicate Duplicate to new slide Delete" at bounding box center [394, 221] width 663 height 373
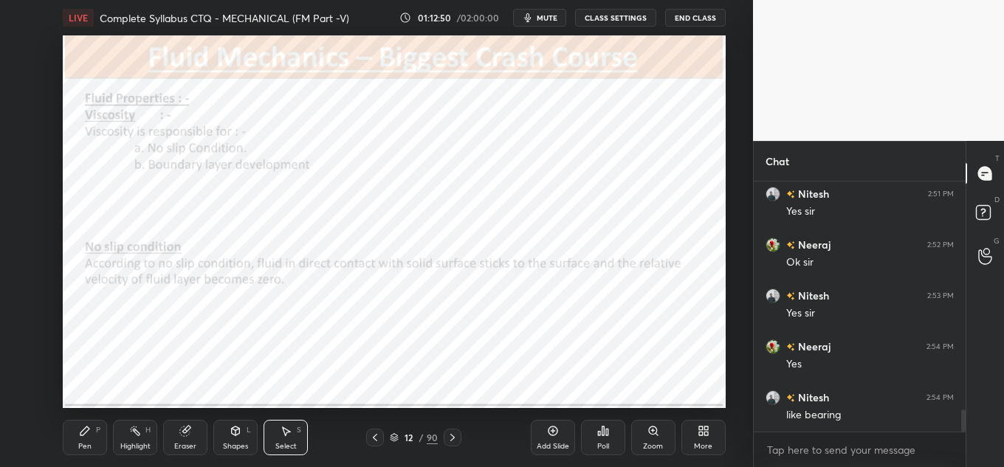
click at [512, 339] on div "0 ° Undo Copy Paste here Duplicate Duplicate to new slide Delete" at bounding box center [394, 221] width 663 height 373
drag, startPoint x: 495, startPoint y: 356, endPoint x: 500, endPoint y: 373, distance: 17.7
click at [499, 373] on div "0 ° Undo Copy Paste here Duplicate Duplicate to new slide Delete" at bounding box center [394, 221] width 663 height 373
click at [498, 374] on div "0 ° Undo Copy Paste here Duplicate Duplicate to new slide Delete" at bounding box center [394, 221] width 663 height 373
click at [501, 371] on div "0 ° Undo Copy Paste here Duplicate Duplicate to new slide Delete" at bounding box center [394, 221] width 663 height 373
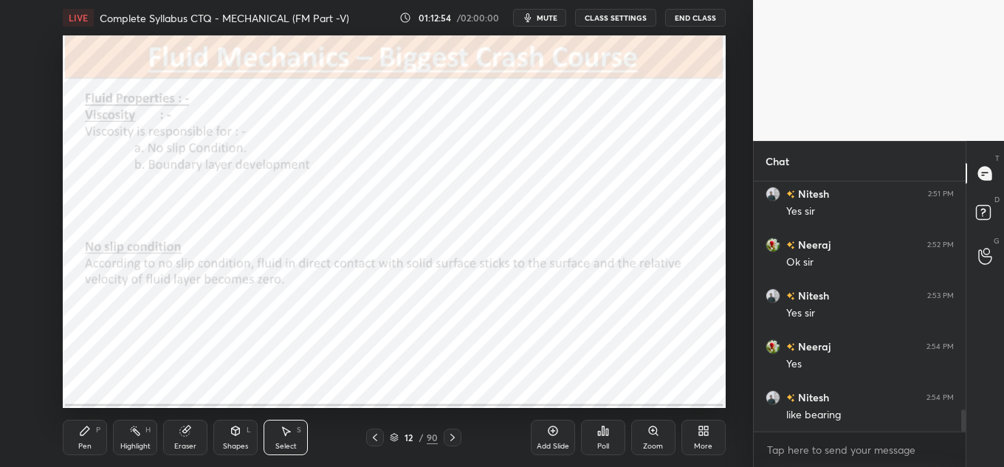
click at [506, 368] on div "0 ° Undo Copy Paste here Duplicate Duplicate to new slide Delete" at bounding box center [394, 221] width 663 height 373
click at [506, 324] on div "0 ° Undo Copy Paste here Duplicate Duplicate to new slide Delete" at bounding box center [394, 221] width 663 height 373
drag, startPoint x: 580, startPoint y: 322, endPoint x: 671, endPoint y: 374, distance: 104.5
click at [670, 374] on div "0 ° Undo Copy Paste here Duplicate Duplicate to new slide Delete" at bounding box center [394, 221] width 663 height 373
click at [685, 371] on div at bounding box center [685, 371] width 6 height 6
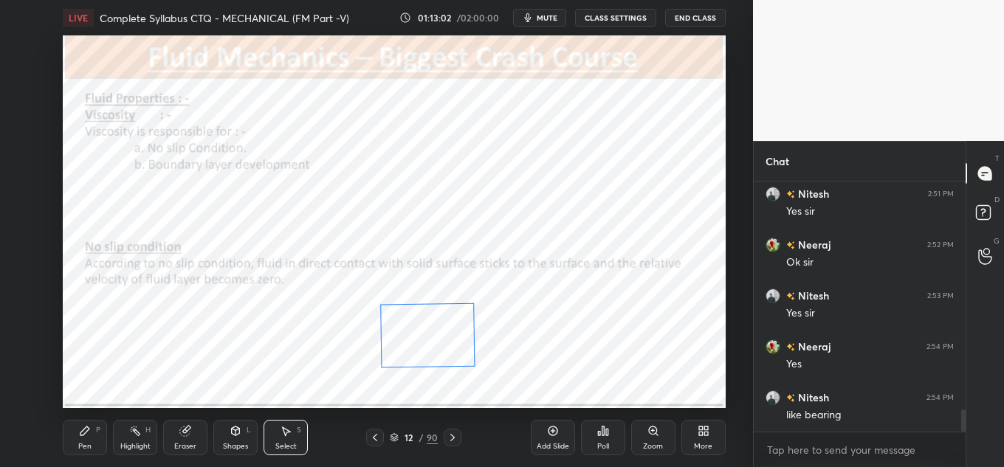
drag, startPoint x: 647, startPoint y: 348, endPoint x: 449, endPoint y: 346, distance: 198.6
click at [444, 345] on div "269 ° Undo Copy Paste here Duplicate Duplicate to new slide Delete" at bounding box center [394, 221] width 663 height 373
drag, startPoint x: 475, startPoint y: 370, endPoint x: 506, endPoint y: 371, distance: 31.8
click at [506, 371] on div at bounding box center [507, 371] width 6 height 6
drag, startPoint x: 498, startPoint y: 355, endPoint x: 503, endPoint y: 372, distance: 17.7
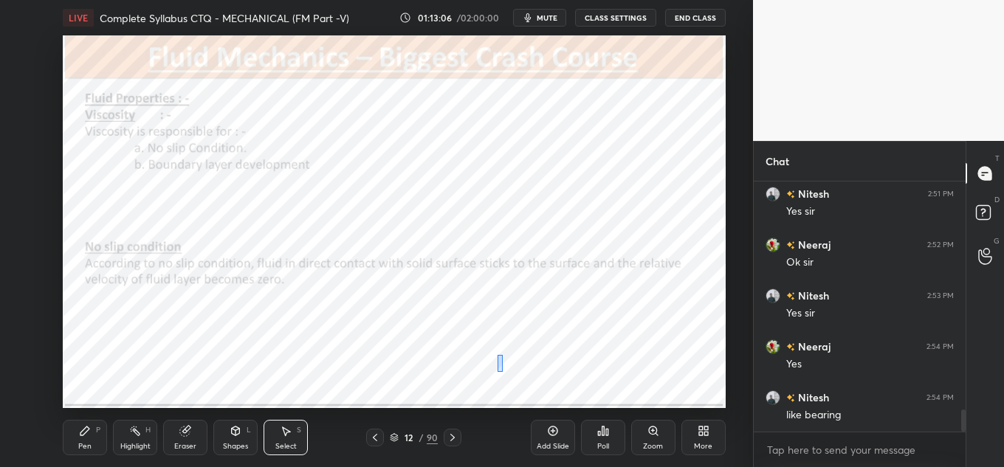
click at [503, 372] on div "0 ° Undo Copy Paste here Duplicate Duplicate to new slide Delete" at bounding box center [394, 221] width 663 height 373
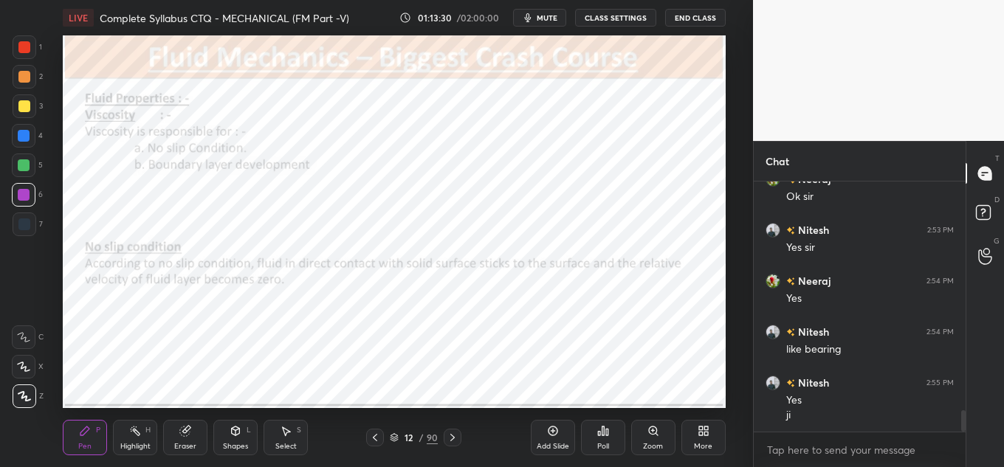
scroll to position [2672, 0]
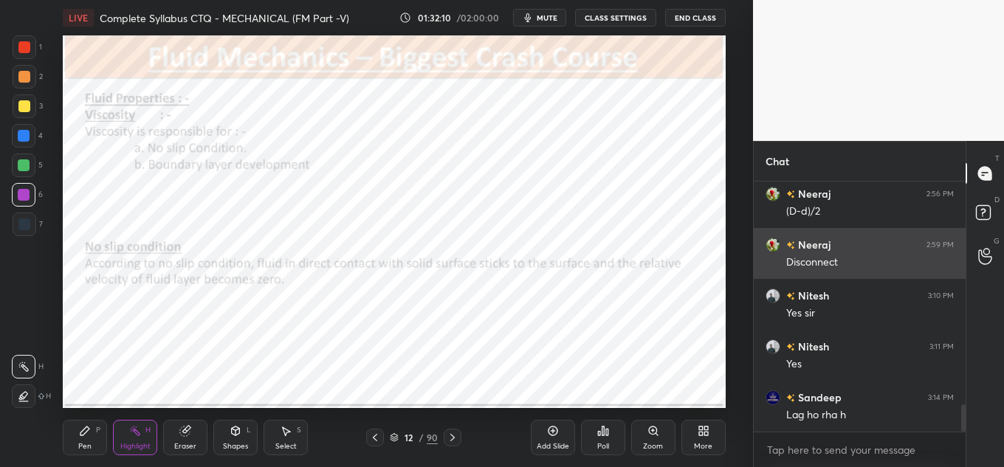
scroll to position [2031, 0]
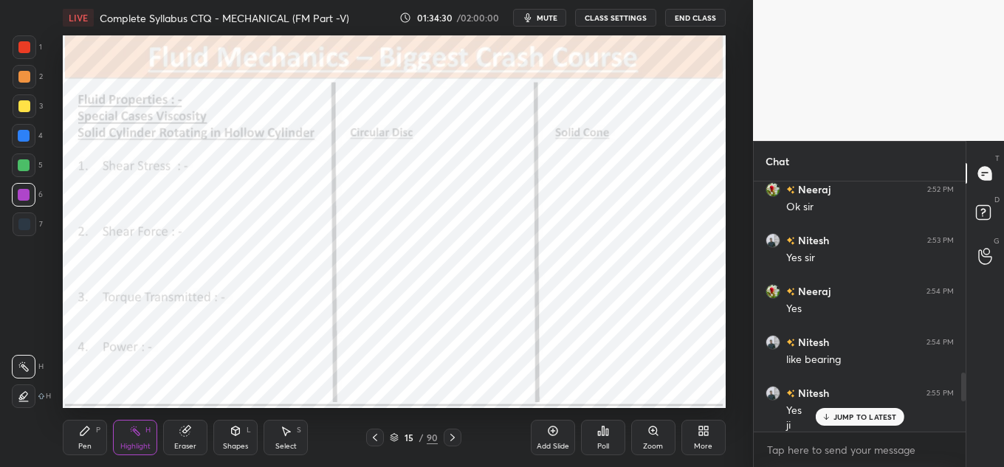
scroll to position [2023, 0]
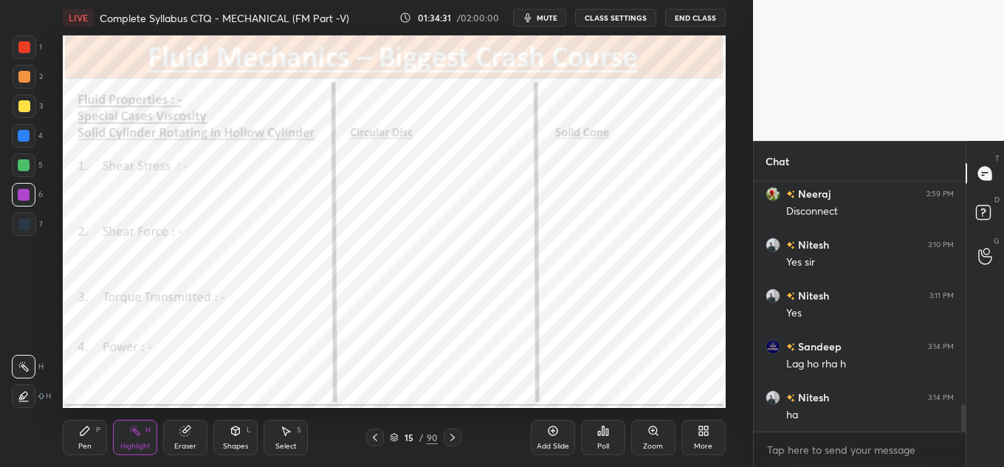
drag, startPoint x: 963, startPoint y: 405, endPoint x: 966, endPoint y: 474, distance: 68.8
click at [966, 0] on html "1 2 3 4 5 6 7 C X Z C X Z E E Erase all H H LIVE Complete Syllabus CTQ - MECHAN…" at bounding box center [502, 0] width 1004 height 0
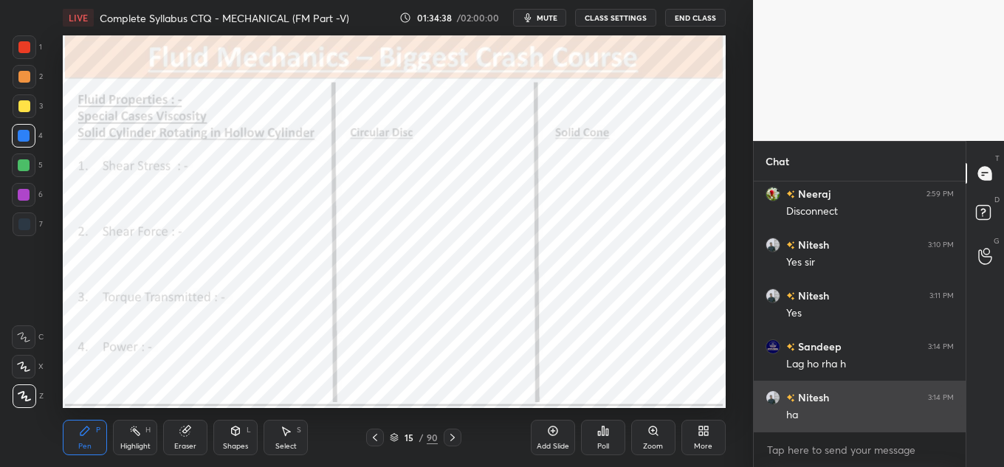
scroll to position [2074, 0]
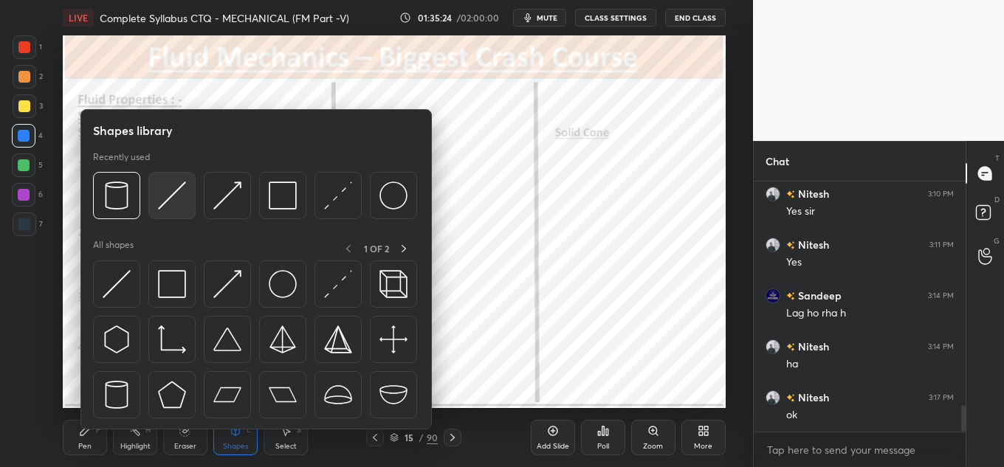
click at [179, 190] on img at bounding box center [172, 196] width 28 height 28
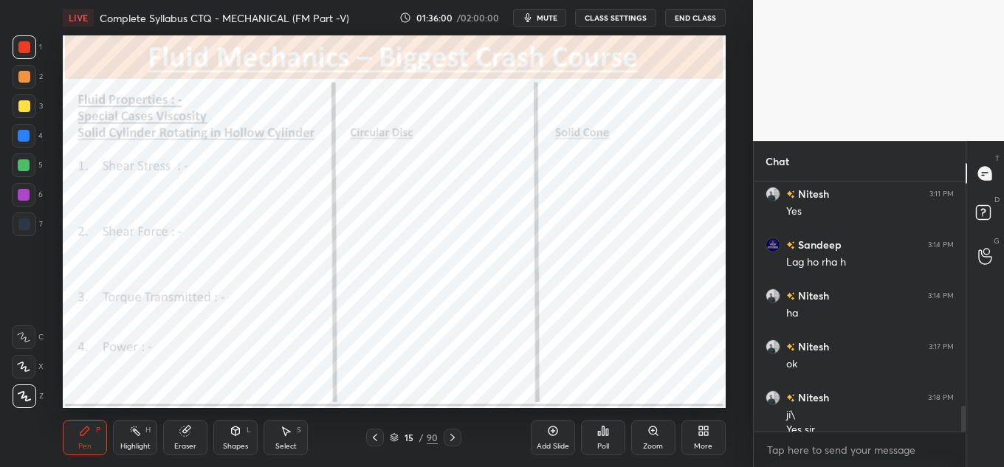
scroll to position [2140, 0]
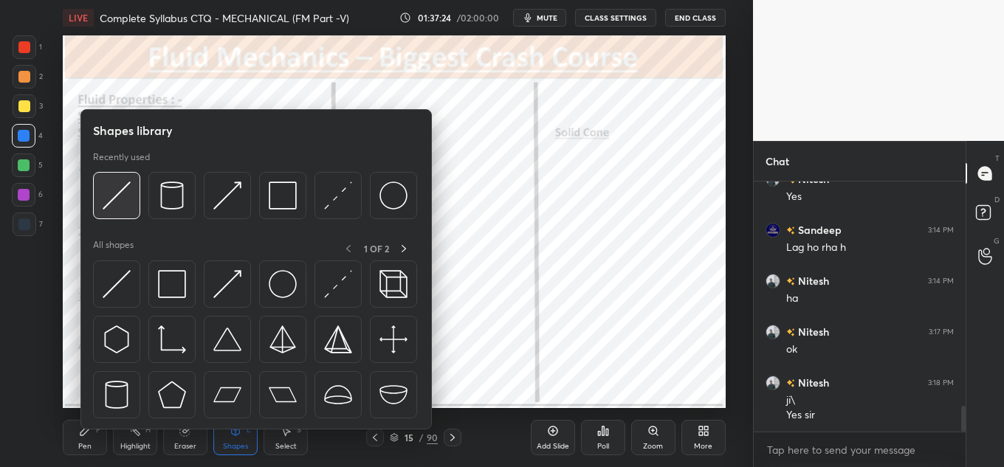
click at [119, 187] on img at bounding box center [117, 196] width 28 height 28
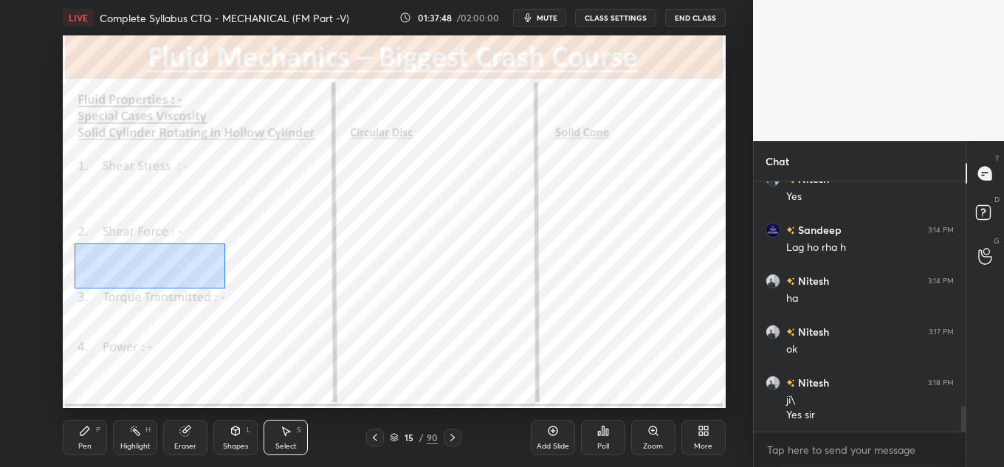
drag, startPoint x: 75, startPoint y: 244, endPoint x: 225, endPoint y: 289, distance: 157.2
click at [225, 289] on div "0 ° Undo Copy Duplicate Duplicate to new slide Delete" at bounding box center [394, 221] width 663 height 373
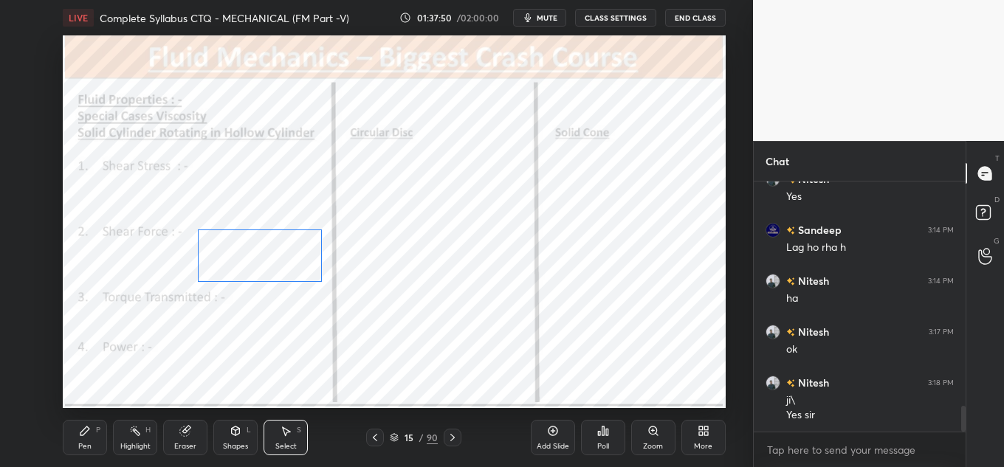
drag, startPoint x: 175, startPoint y: 256, endPoint x: 285, endPoint y: 243, distance: 110.8
click at [285, 248] on div "0 ° Undo Copy Duplicate Duplicate to new slide Delete" at bounding box center [394, 221] width 663 height 373
drag, startPoint x: 320, startPoint y: 281, endPoint x: 309, endPoint y: 273, distance: 13.3
click at [310, 275] on div at bounding box center [312, 278] width 6 height 6
drag, startPoint x: 275, startPoint y: 261, endPoint x: 263, endPoint y: 261, distance: 11.8
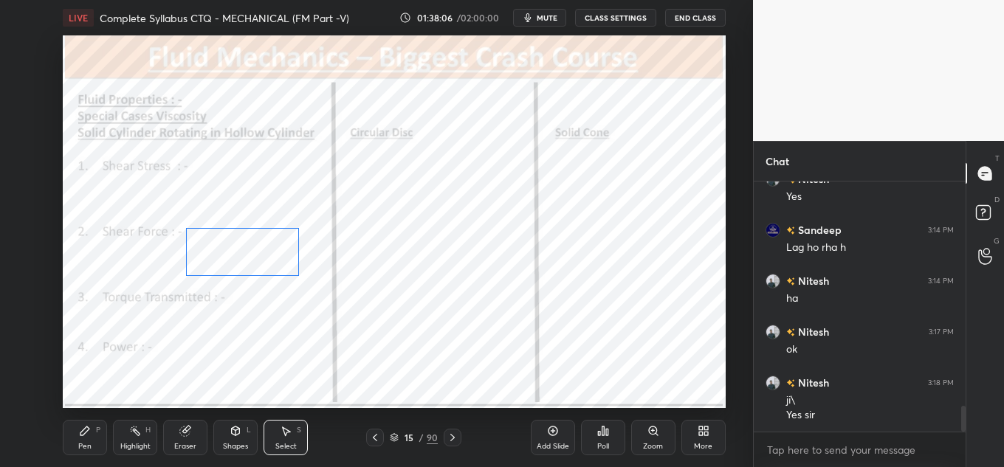
click at [263, 261] on div "0 ° Undo Copy Duplicate Duplicate to new slide Delete" at bounding box center [394, 221] width 663 height 373
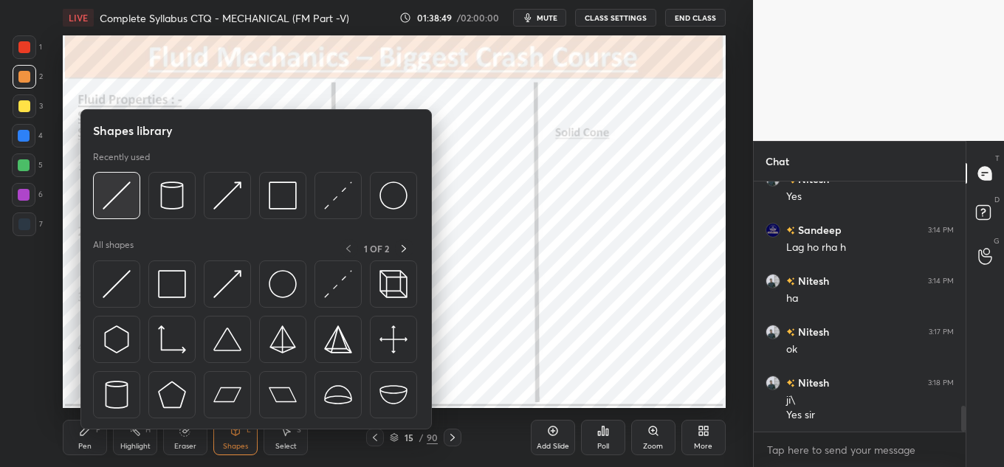
click at [109, 202] on img at bounding box center [117, 196] width 28 height 28
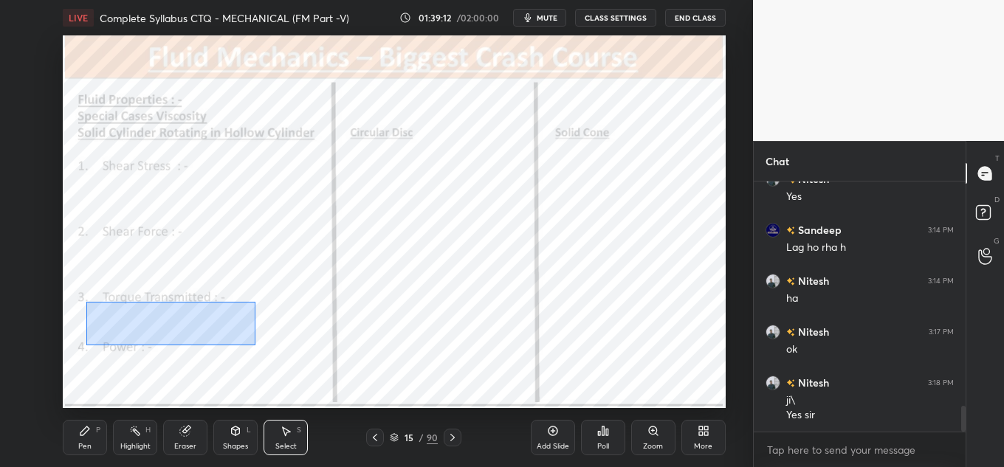
drag, startPoint x: 144, startPoint y: 321, endPoint x: 255, endPoint y: 345, distance: 114.1
click at [256, 345] on div "0 ° Undo Copy Duplicate Duplicate to new slide Delete" at bounding box center [394, 221] width 663 height 373
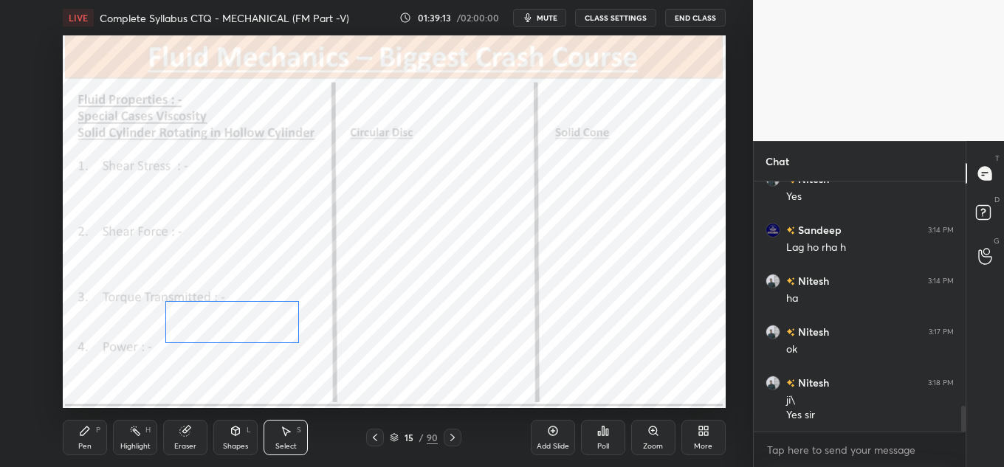
drag, startPoint x: 204, startPoint y: 322, endPoint x: 278, endPoint y: 315, distance: 74.9
click at [278, 320] on div "0 ° Undo Copy Duplicate Duplicate to new slide Delete" at bounding box center [394, 221] width 663 height 373
click at [275, 318] on div "0 ° Undo Copy Duplicate Duplicate to new slide Delete" at bounding box center [394, 221] width 663 height 373
drag, startPoint x: 303, startPoint y: 337, endPoint x: 282, endPoint y: 331, distance: 21.3
click at [285, 331] on div at bounding box center [288, 334] width 6 height 6
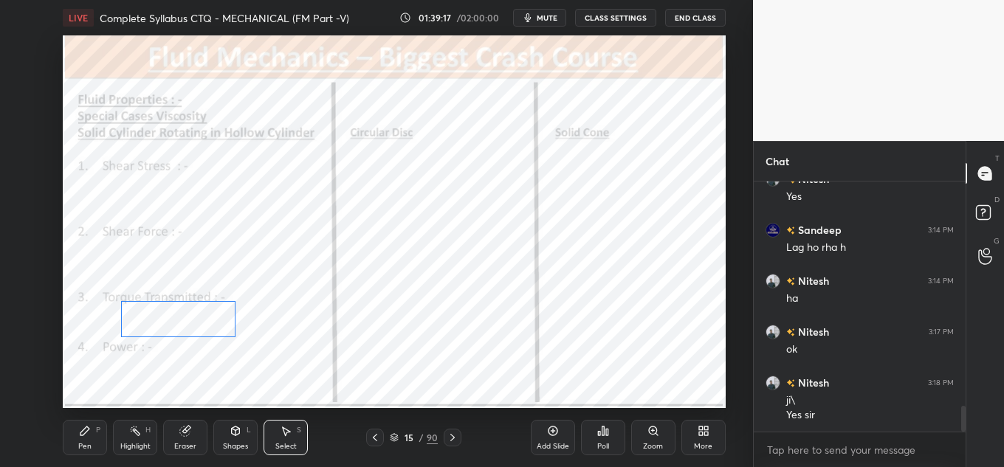
drag, startPoint x: 261, startPoint y: 320, endPoint x: 215, endPoint y: 326, distance: 46.8
click at [213, 326] on div "0 ° Undo Copy Duplicate Duplicate to new slide Delete" at bounding box center [394, 221] width 663 height 373
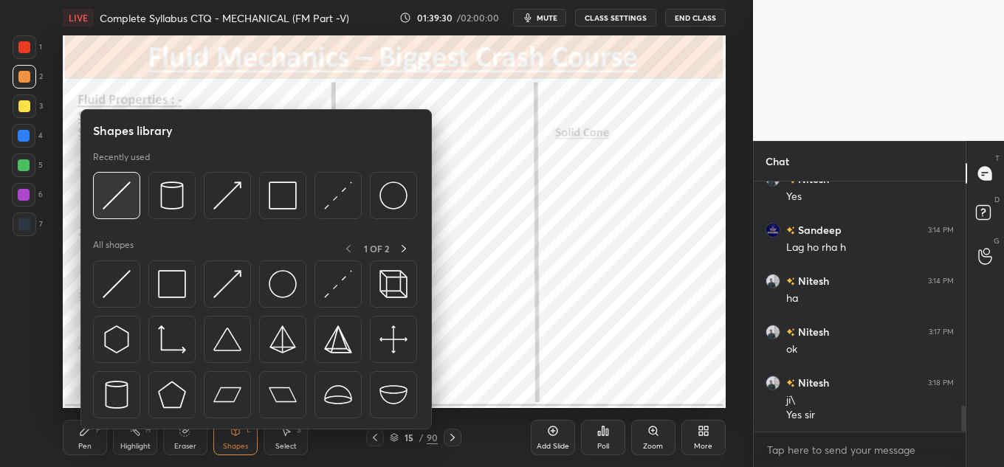
click at [115, 191] on img at bounding box center [117, 196] width 28 height 28
click at [281, 192] on img at bounding box center [283, 196] width 28 height 28
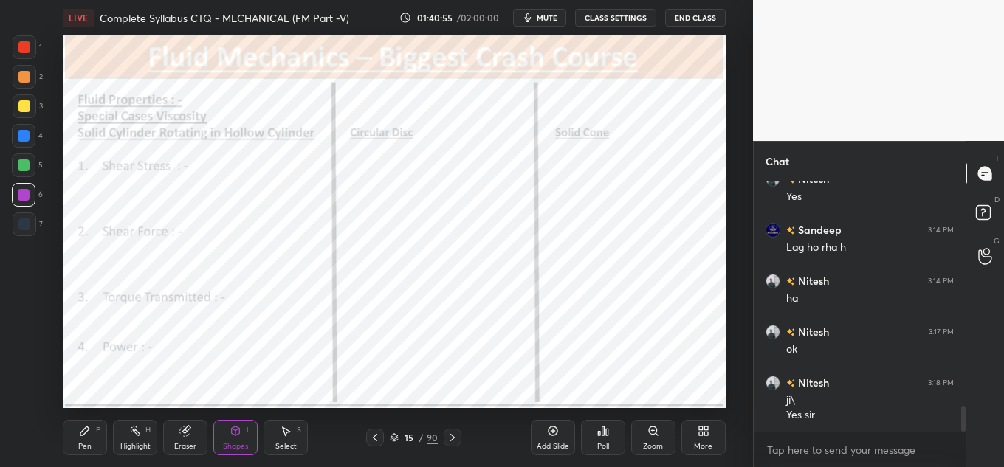
scroll to position [2191, 0]
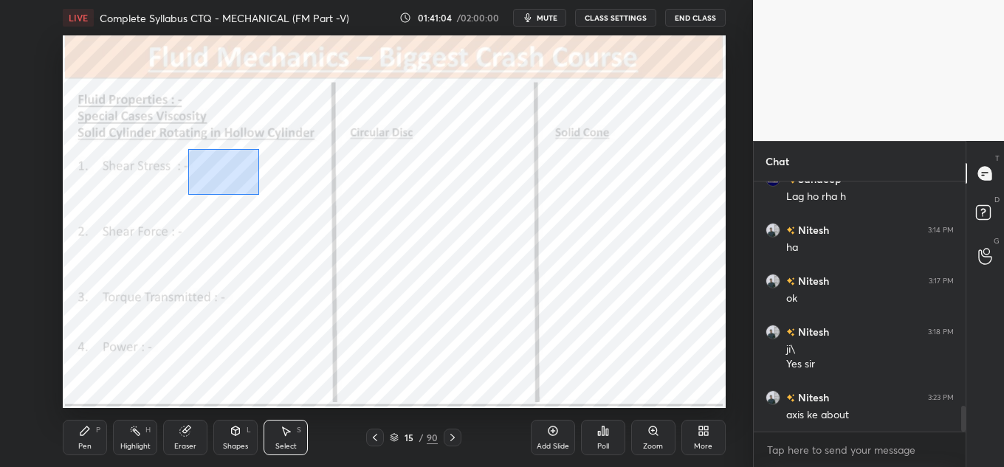
drag, startPoint x: 197, startPoint y: 157, endPoint x: 259, endPoint y: 196, distance: 72.9
click at [259, 196] on div "0 ° Undo Copy Duplicate Duplicate to new slide Delete" at bounding box center [394, 221] width 663 height 373
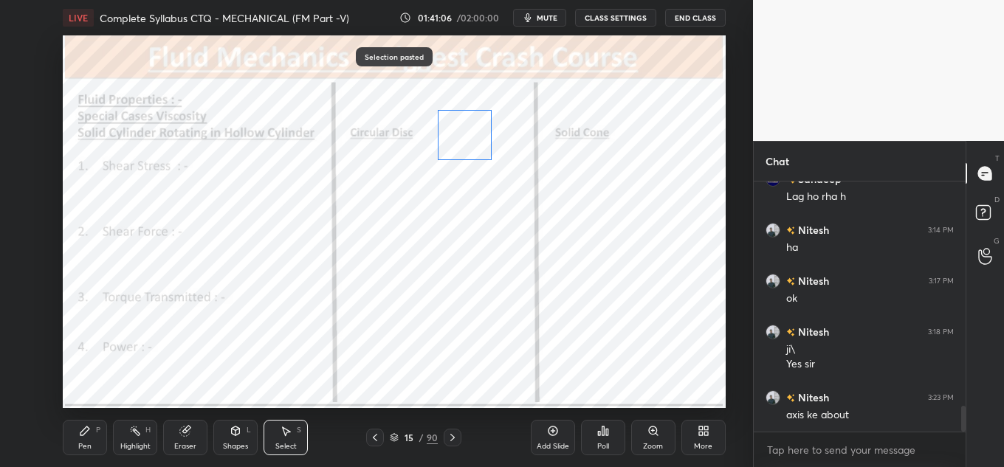
drag, startPoint x: 247, startPoint y: 185, endPoint x: 467, endPoint y: 134, distance: 226.7
click at [467, 134] on div "0 ° Undo Copy Paste here Duplicate Duplicate to new slide Delete" at bounding box center [394, 221] width 663 height 373
drag, startPoint x: 463, startPoint y: 148, endPoint x: 382, endPoint y: 170, distance: 84.2
click at [374, 172] on div "0 ° Undo Copy Paste here Duplicate Duplicate to new slide Delete" at bounding box center [394, 221] width 663 height 373
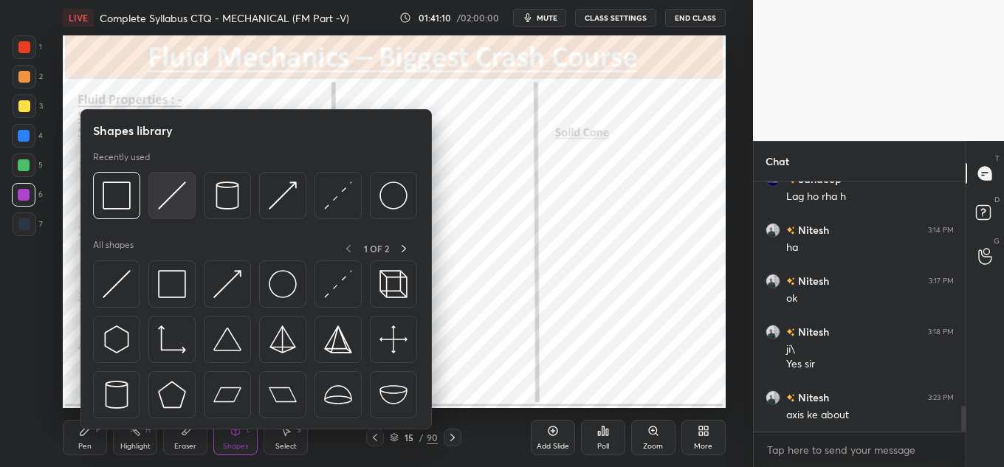
click at [164, 193] on img at bounding box center [172, 196] width 28 height 28
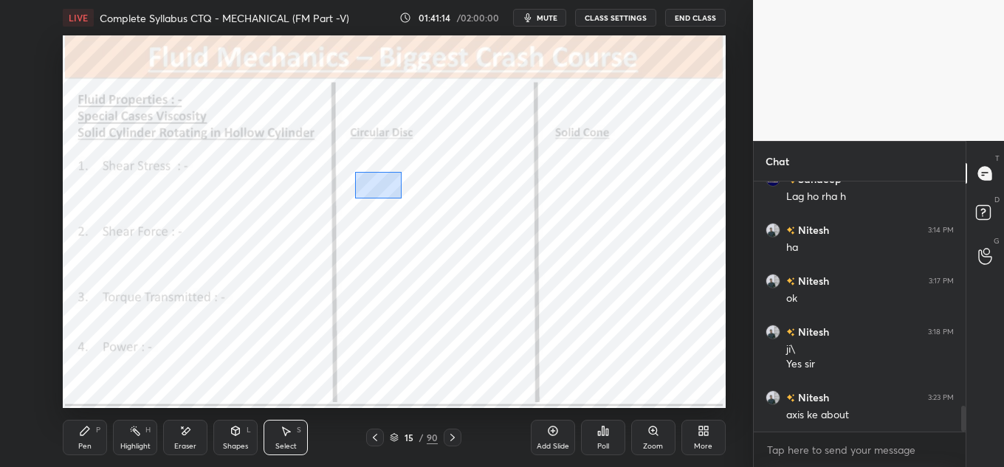
click at [401, 197] on div "0 ° Undo Copy Paste here Duplicate Duplicate to new slide Delete" at bounding box center [394, 221] width 663 height 373
click at [371, 175] on div "0 ° Undo Copy Paste here Duplicate Duplicate to new slide Delete" at bounding box center [394, 221] width 663 height 373
drag, startPoint x: 351, startPoint y: 142, endPoint x: 373, endPoint y: 169, distance: 34.1
click at [443, 199] on div "0 ° Undo Copy Paste here Duplicate Duplicate to new slide Delete" at bounding box center [394, 221] width 663 height 373
drag, startPoint x: 396, startPoint y: 165, endPoint x: 409, endPoint y: 165, distance: 12.5
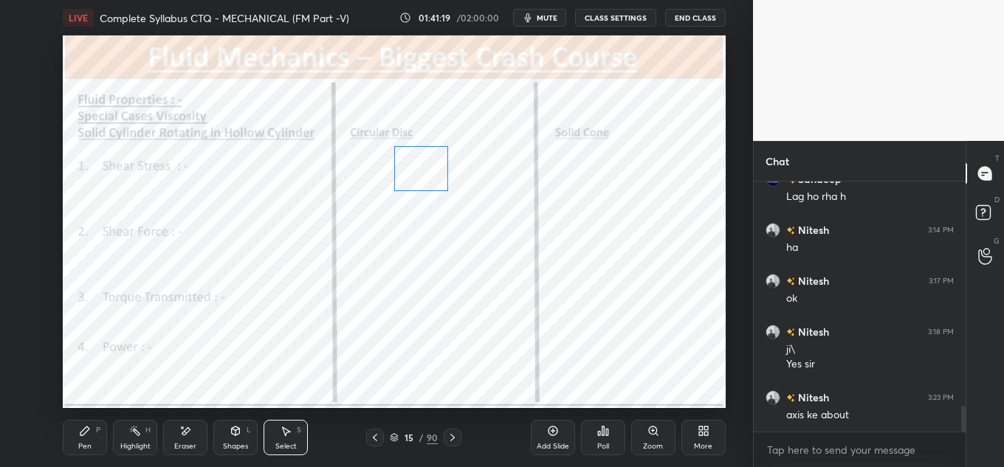
click at [410, 165] on div "0 ° Undo Copy Paste here Duplicate Duplicate to new slide Delete" at bounding box center [394, 221] width 663 height 373
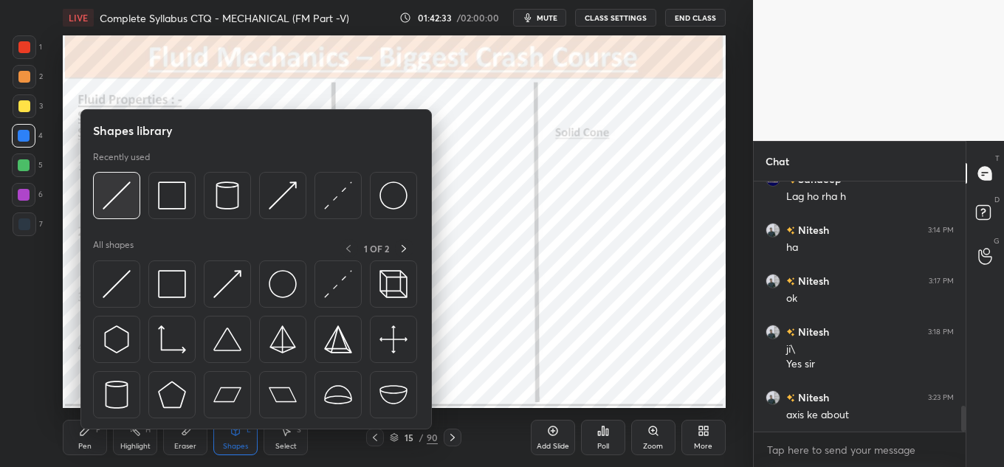
click at [110, 193] on img at bounding box center [117, 196] width 28 height 28
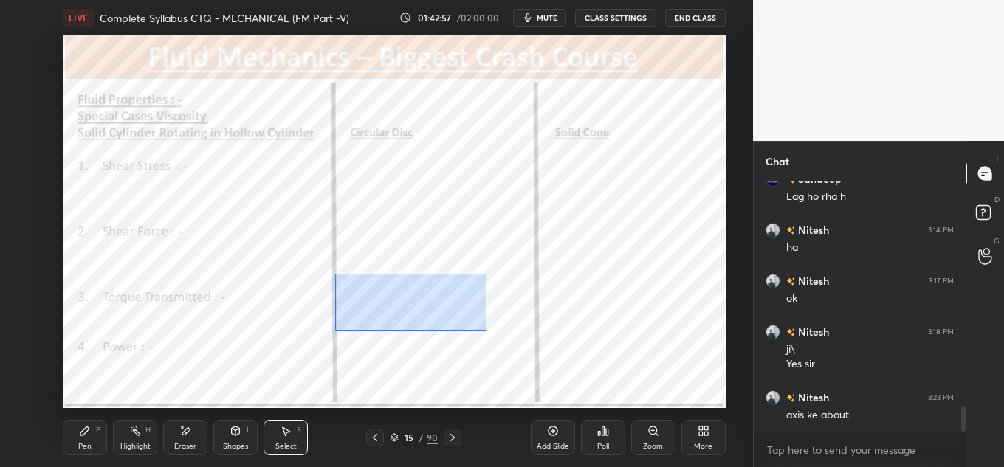
drag, startPoint x: 335, startPoint y: 274, endPoint x: 484, endPoint y: 329, distance: 159.1
click at [488, 331] on div "0 ° Undo Copy Paste here Duplicate Duplicate to new slide Delete" at bounding box center [394, 221] width 663 height 373
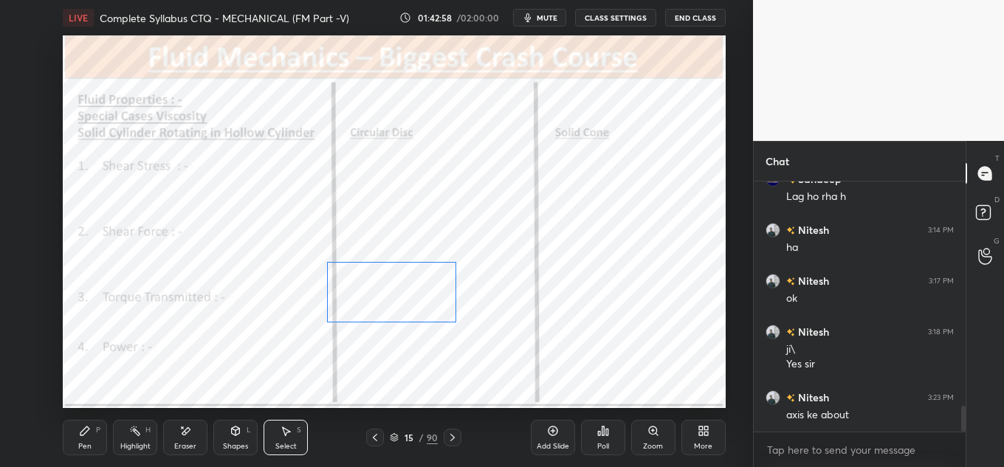
click at [464, 327] on div "0 ° Undo Copy Paste here Duplicate Duplicate to new slide Delete" at bounding box center [394, 221] width 663 height 373
drag, startPoint x: 462, startPoint y: 325, endPoint x: 455, endPoint y: 321, distance: 7.6
click at [455, 321] on div at bounding box center [456, 323] width 6 height 6
drag, startPoint x: 440, startPoint y: 307, endPoint x: 445, endPoint y: 313, distance: 7.8
click at [445, 313] on div "0 ° Undo Copy Paste here Duplicate Duplicate to new slide Delete" at bounding box center [394, 221] width 663 height 373
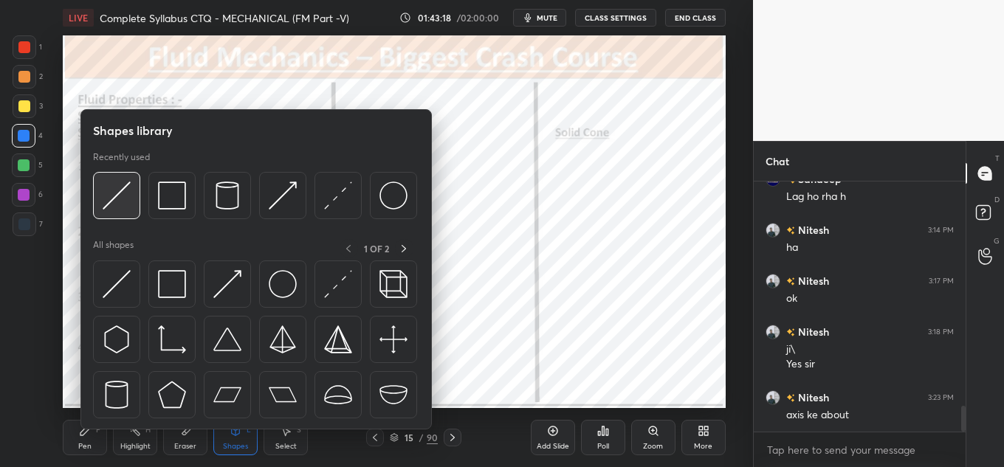
click at [100, 198] on div at bounding box center [116, 195] width 47 height 47
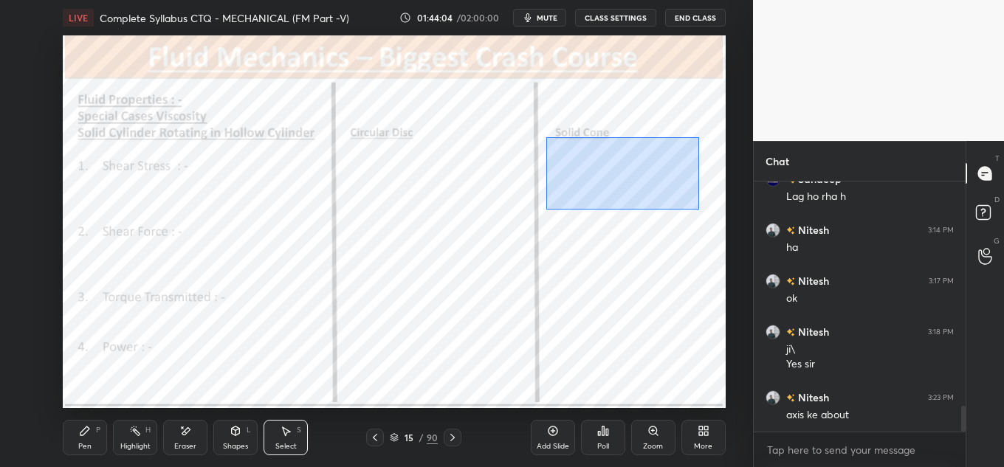
drag, startPoint x: 553, startPoint y: 142, endPoint x: 662, endPoint y: 181, distance: 115.8
click at [697, 208] on div "0 ° Undo Copy Paste here Duplicate Duplicate to new slide Delete" at bounding box center [394, 221] width 663 height 373
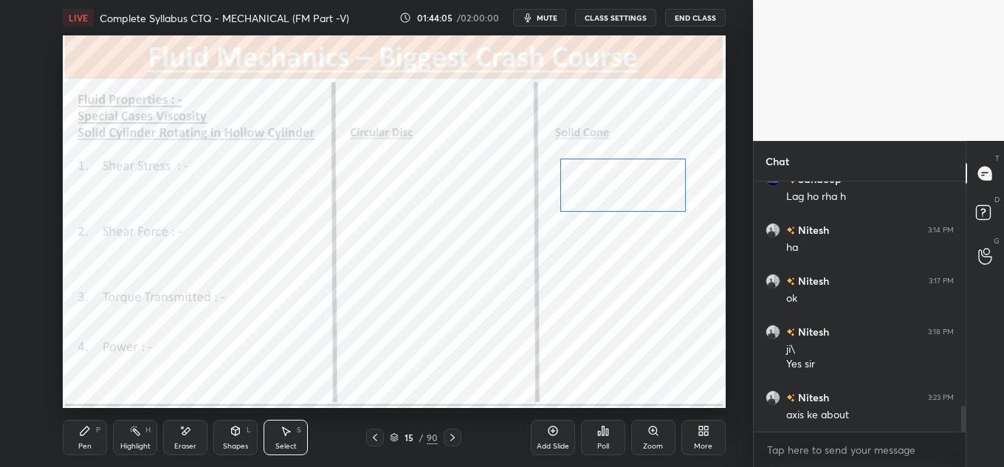
drag, startPoint x: 657, startPoint y: 178, endPoint x: 659, endPoint y: 187, distance: 9.8
click at [660, 190] on div "0 ° Undo Copy Paste here Duplicate Duplicate to new slide Delete" at bounding box center [394, 221] width 663 height 373
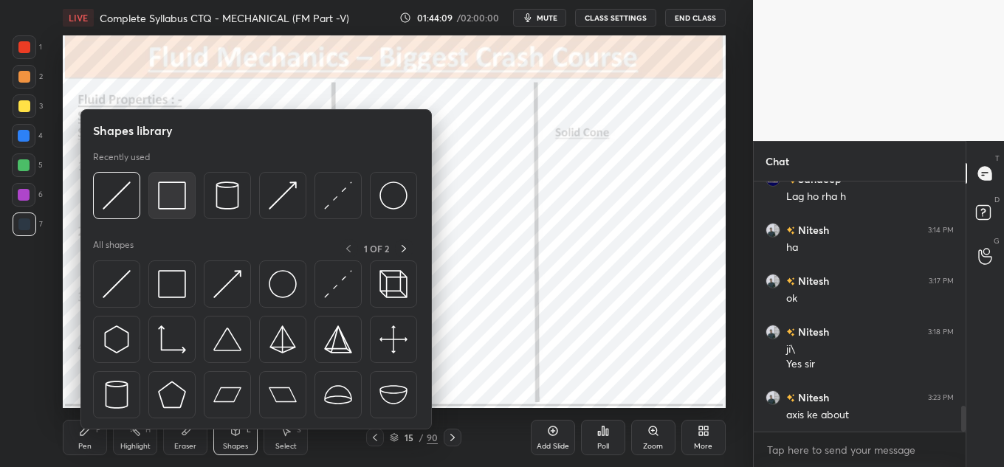
click at [178, 199] on img at bounding box center [172, 196] width 28 height 28
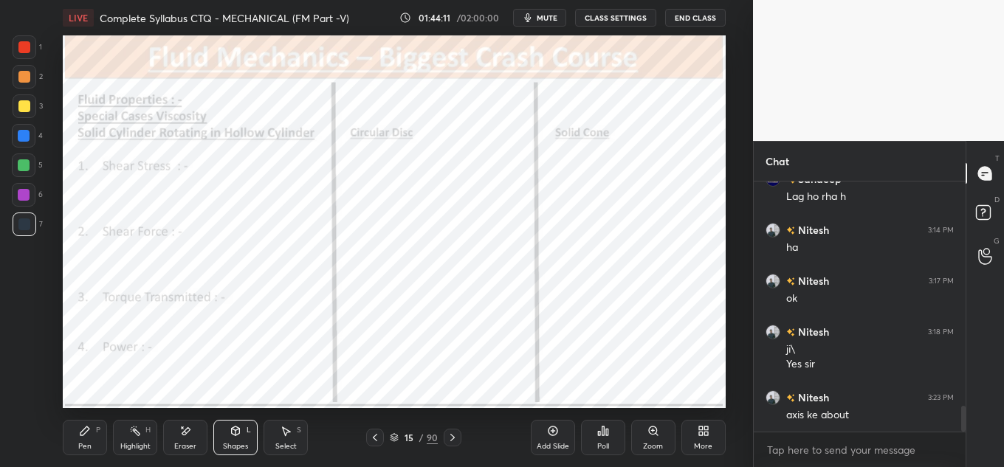
click at [121, 440] on div "Highlight H" at bounding box center [135, 437] width 44 height 35
click at [124, 440] on div "Highlight H" at bounding box center [135, 437] width 44 height 35
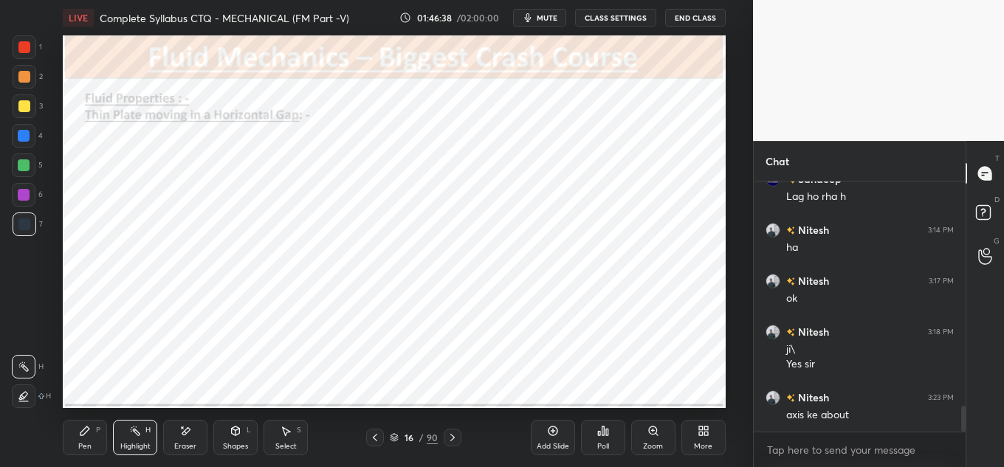
click at [238, 433] on icon at bounding box center [236, 431] width 12 height 12
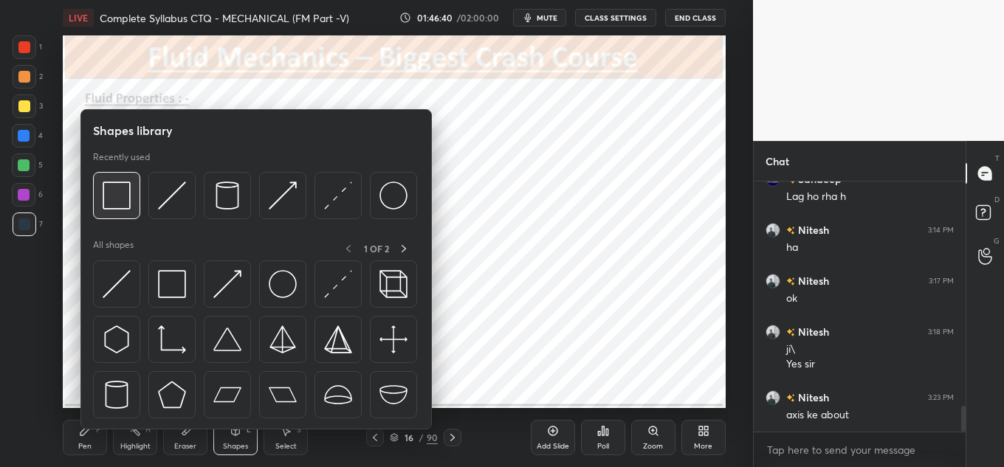
scroll to position [2242, 0]
click at [106, 193] on img at bounding box center [117, 196] width 28 height 28
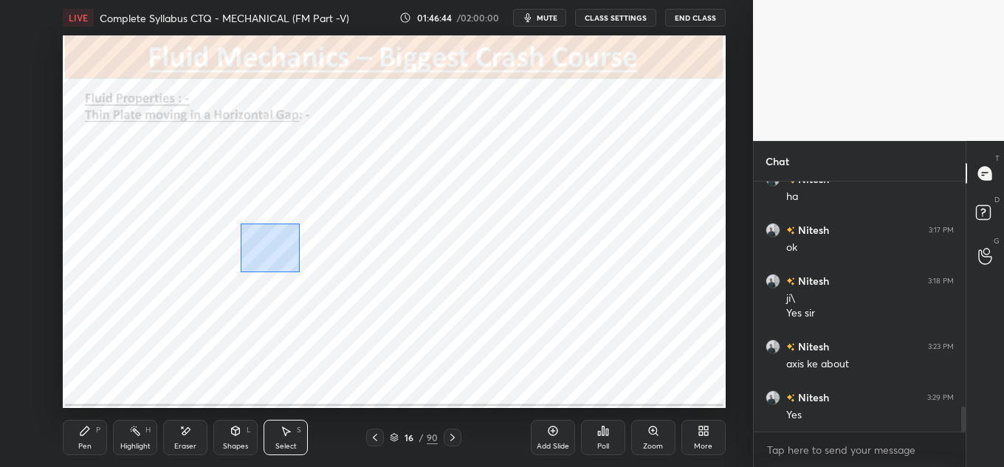
drag, startPoint x: 241, startPoint y: 224, endPoint x: 301, endPoint y: 272, distance: 77.2
click at [303, 272] on div "0 ° Undo Copy Paste here Duplicate Duplicate to new slide Delete" at bounding box center [394, 221] width 663 height 373
drag, startPoint x: 258, startPoint y: 264, endPoint x: 286, endPoint y: 270, distance: 28.7
click at [287, 273] on div "0 ° Undo Copy Paste here Duplicate Duplicate to new slide Delete" at bounding box center [394, 221] width 663 height 373
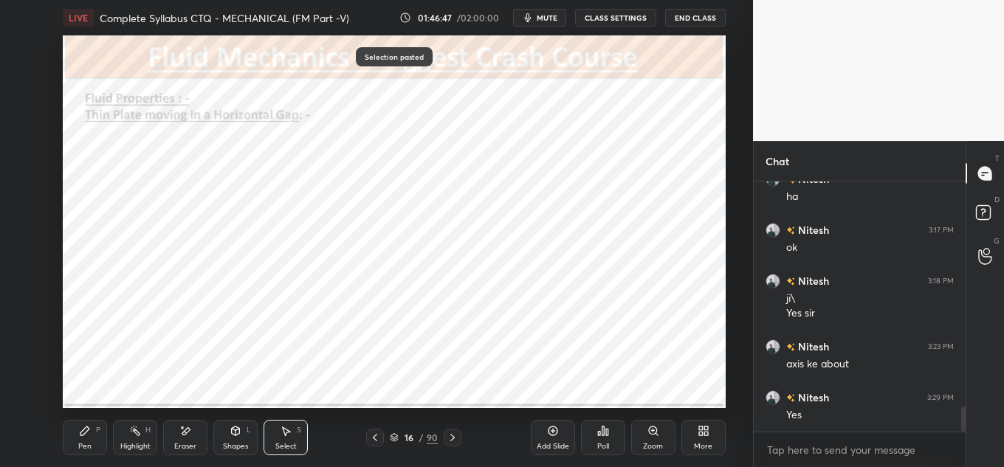
drag, startPoint x: 282, startPoint y: 268, endPoint x: 286, endPoint y: 278, distance: 10.3
click at [286, 278] on div "0 ° Undo Copy Paste here Duplicate Duplicate to new slide Delete" at bounding box center [394, 221] width 663 height 373
drag, startPoint x: 275, startPoint y: 262, endPoint x: 297, endPoint y: 272, distance: 25.1
click at [303, 277] on div "0 ° Undo Copy Paste here Duplicate Duplicate to new slide Delete" at bounding box center [394, 221] width 663 height 373
drag, startPoint x: 278, startPoint y: 265, endPoint x: 300, endPoint y: 284, distance: 29.3
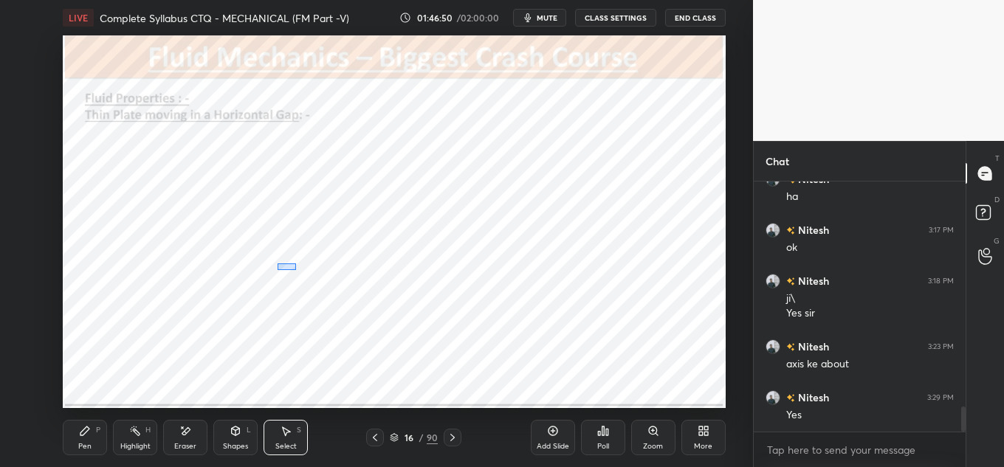
click at [301, 287] on div "0 ° Undo Copy Paste here Duplicate Duplicate to new slide Delete" at bounding box center [394, 221] width 663 height 373
drag, startPoint x: 281, startPoint y: 271, endPoint x: 295, endPoint y: 279, distance: 16.8
click at [303, 286] on div "0 ° Undo Copy Paste here Duplicate Duplicate to new slide Delete" at bounding box center [394, 221] width 663 height 373
drag, startPoint x: 260, startPoint y: 263, endPoint x: 249, endPoint y: 147, distance: 116.4
click at [248, 147] on div "0 ° Undo Copy Paste here Duplicate Duplicate to new slide Delete" at bounding box center [394, 221] width 663 height 373
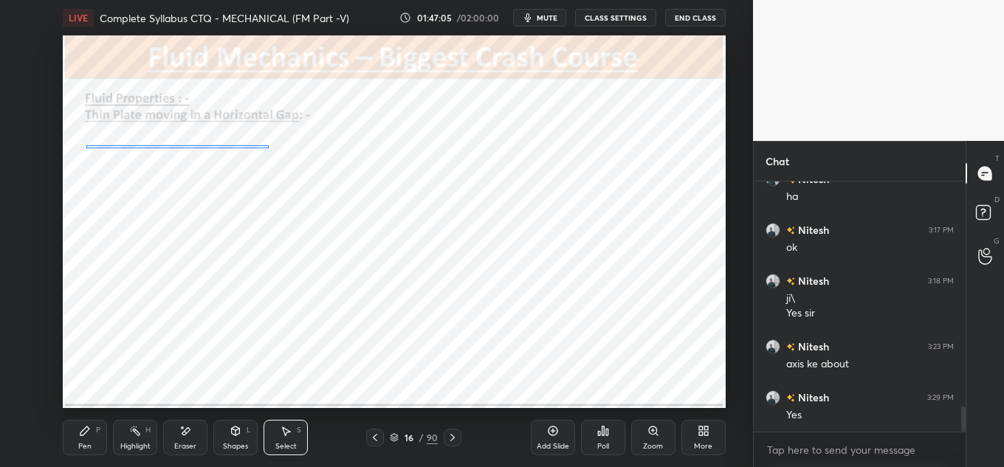
click at [239, 148] on div "0 ° Undo Copy Paste here Duplicate Duplicate to new slide Delete" at bounding box center [394, 221] width 663 height 373
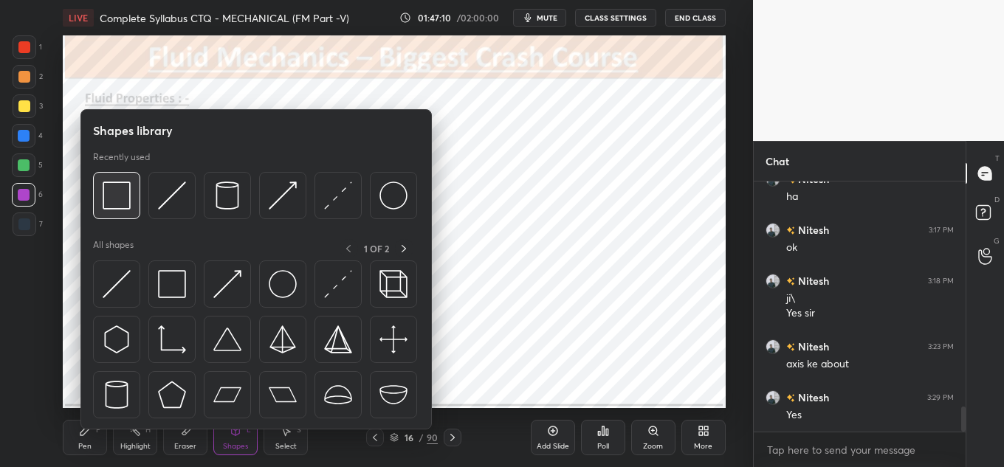
click at [131, 202] on div at bounding box center [116, 195] width 47 height 47
click at [352, 184] on div at bounding box center [337, 195] width 47 height 47
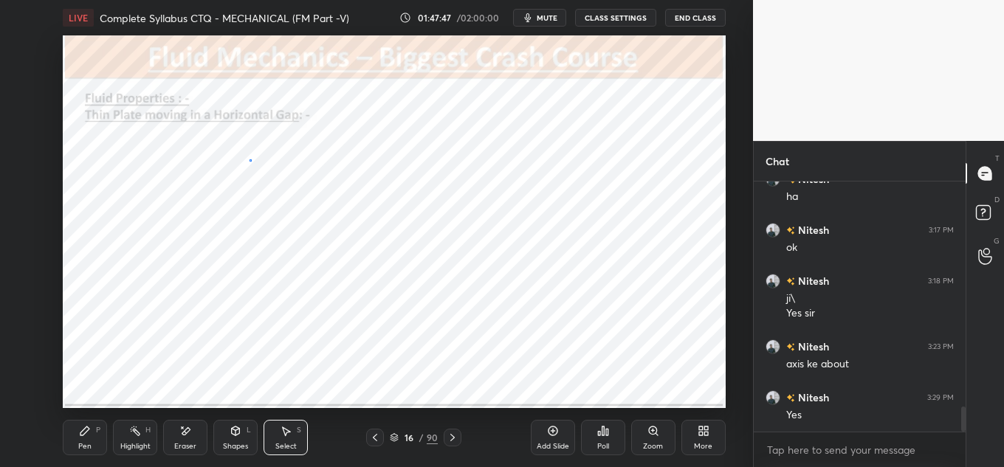
drag, startPoint x: 250, startPoint y: 159, endPoint x: 255, endPoint y: 165, distance: 7.8
click at [255, 165] on div "0 ° Undo Copy Paste here Duplicate Duplicate to new slide Delete" at bounding box center [394, 221] width 663 height 373
drag, startPoint x: 251, startPoint y: 154, endPoint x: 274, endPoint y: 187, distance: 40.3
click at [274, 187] on div "0 ° Undo Copy Paste here Duplicate Duplicate to new slide Delete" at bounding box center [394, 221] width 663 height 373
click at [250, 174] on div "0 ° Undo Copy Paste here Duplicate Duplicate to new slide Delete" at bounding box center [394, 221] width 663 height 373
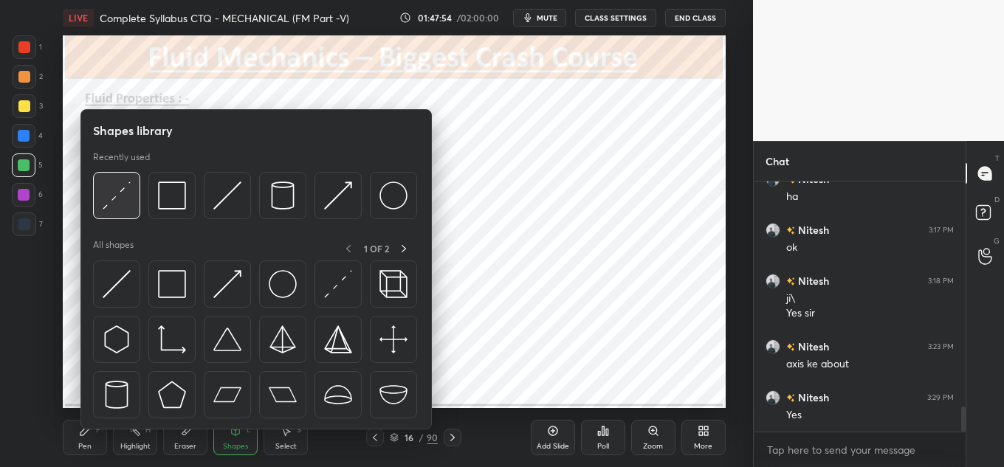
click at [116, 191] on img at bounding box center [117, 196] width 28 height 28
click at [322, 193] on div at bounding box center [337, 195] width 47 height 47
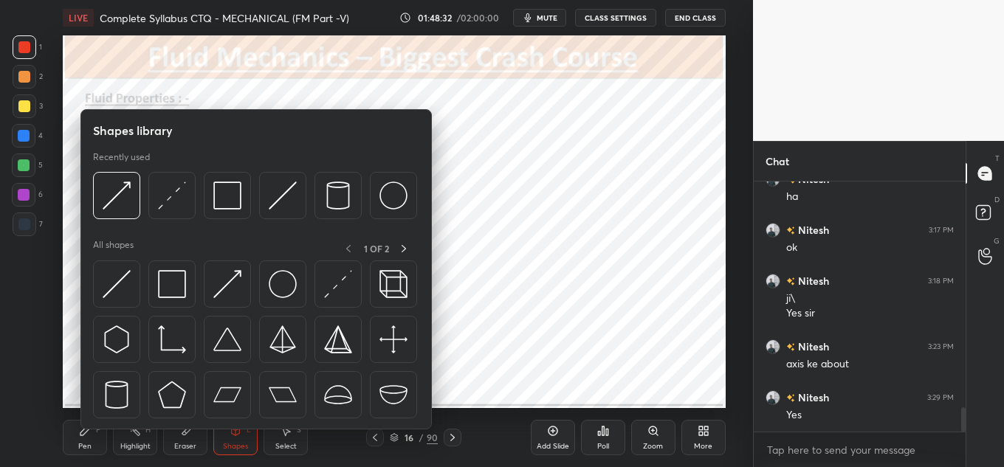
scroll to position [2293, 0]
click at [114, 193] on img at bounding box center [117, 196] width 28 height 28
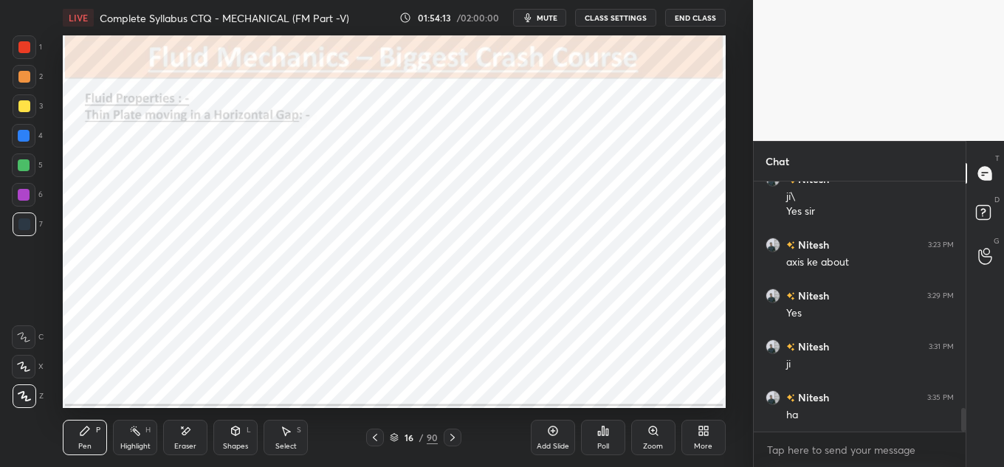
scroll to position [2408, 0]
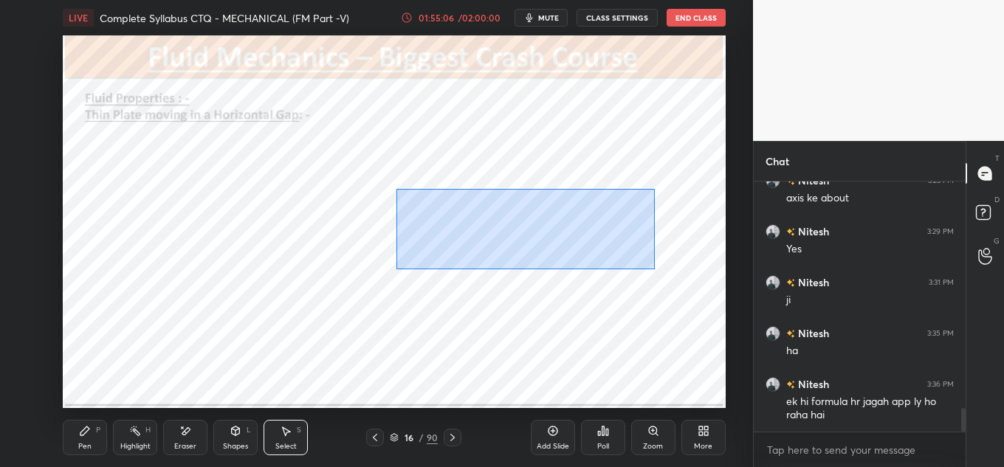
drag, startPoint x: 414, startPoint y: 194, endPoint x: 630, endPoint y: 250, distance: 222.5
click at [654, 268] on div "0 ° Undo Copy Paste here Duplicate Duplicate to new slide Delete" at bounding box center [394, 221] width 663 height 373
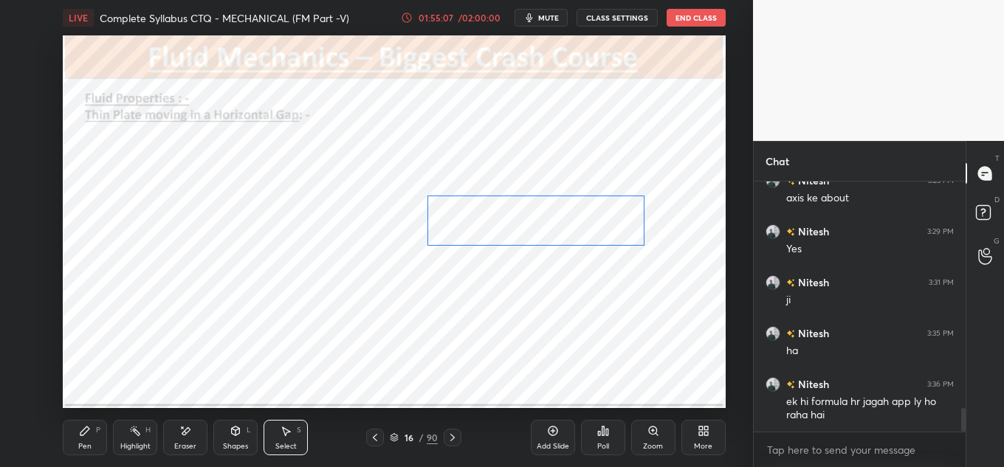
drag, startPoint x: 571, startPoint y: 224, endPoint x: 594, endPoint y: 228, distance: 22.6
click at [594, 228] on div "0 ° Undo Copy Paste here Duplicate Duplicate to new slide Delete" at bounding box center [394, 221] width 663 height 373
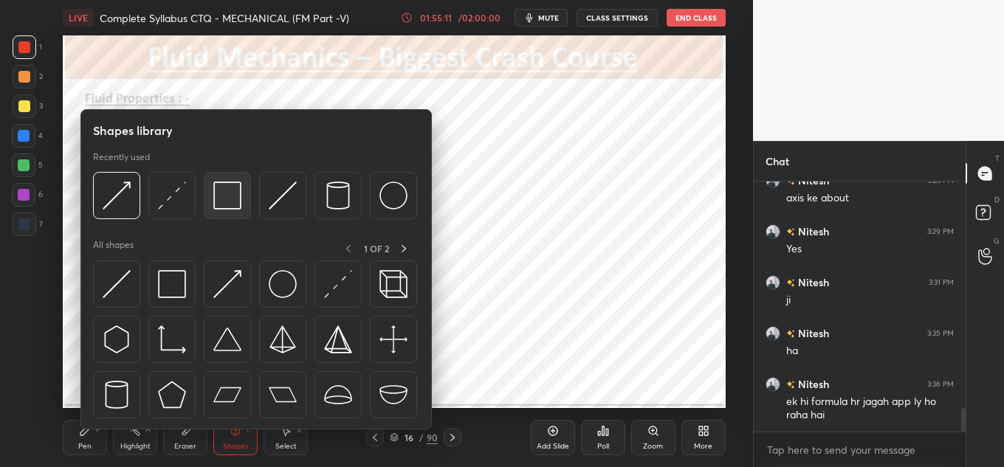
click at [206, 183] on div at bounding box center [227, 195] width 47 height 47
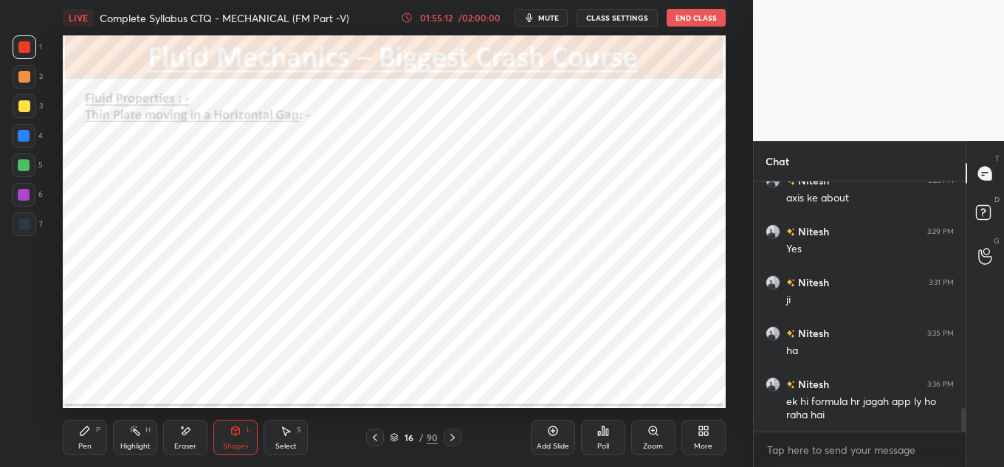
click at [237, 437] on div "Shapes L" at bounding box center [235, 437] width 44 height 35
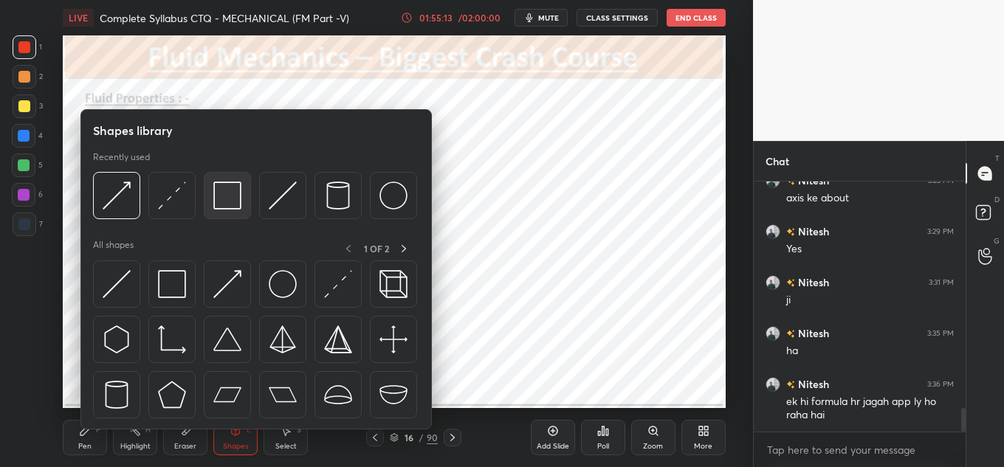
click at [226, 196] on img at bounding box center [227, 196] width 28 height 28
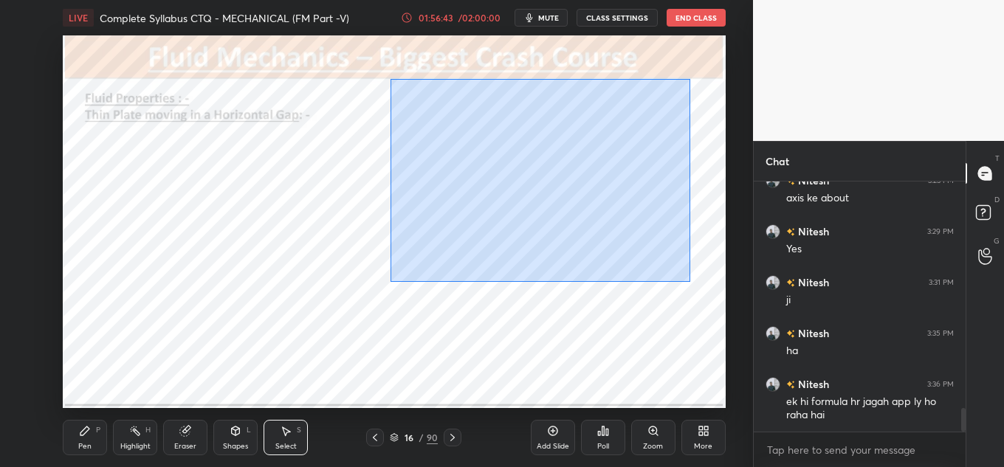
drag, startPoint x: 392, startPoint y: 80, endPoint x: 695, endPoint y: 281, distance: 362.8
click at [695, 281] on div "0 ° Undo Copy Paste here Duplicate Duplicate to new slide Delete" at bounding box center [394, 221] width 663 height 373
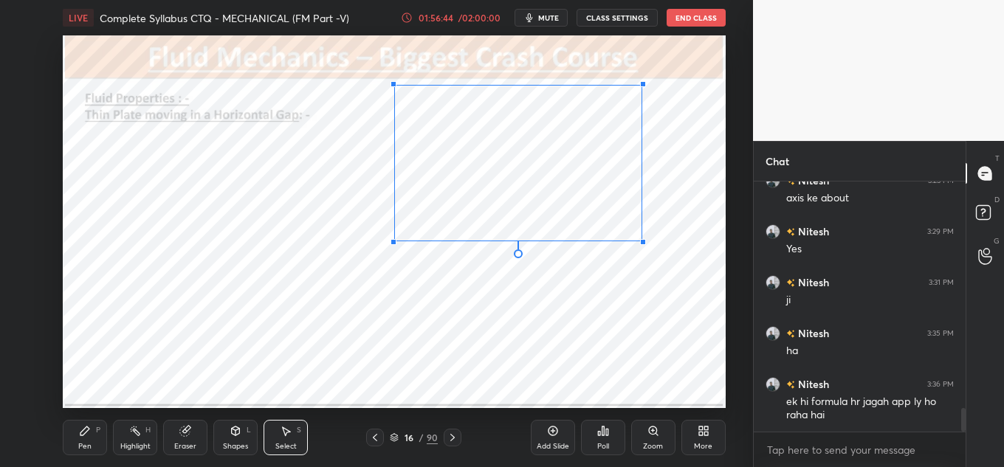
drag, startPoint x: 660, startPoint y: 258, endPoint x: 636, endPoint y: 233, distance: 35.0
click at [640, 239] on div at bounding box center [643, 242] width 6 height 6
drag, startPoint x: 609, startPoint y: 217, endPoint x: 616, endPoint y: 221, distance: 8.3
click at [616, 221] on div "0 ° Undo Copy Paste here Duplicate Duplicate to new slide Delete" at bounding box center [394, 221] width 663 height 373
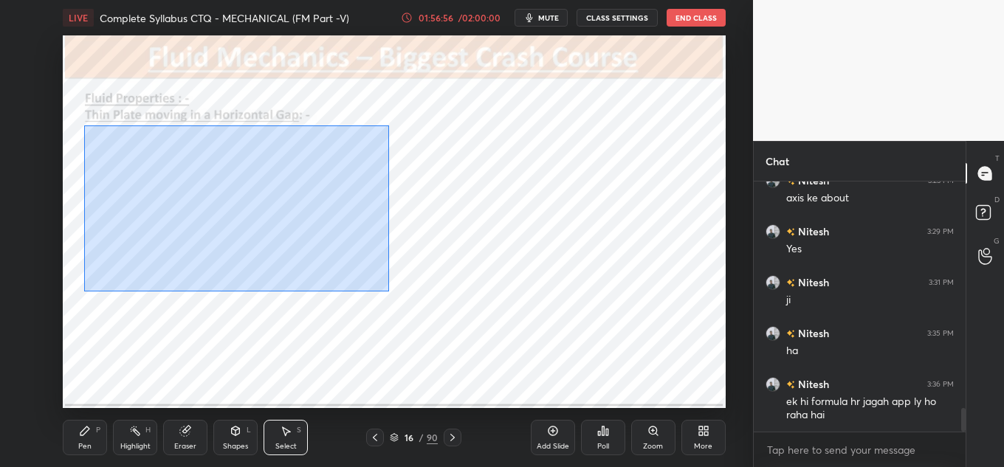
drag, startPoint x: 94, startPoint y: 130, endPoint x: 391, endPoint y: 289, distance: 336.2
click at [391, 290] on div "0 ° Undo Copy Paste here Duplicate Duplicate to new slide Delete" at bounding box center [394, 221] width 663 height 373
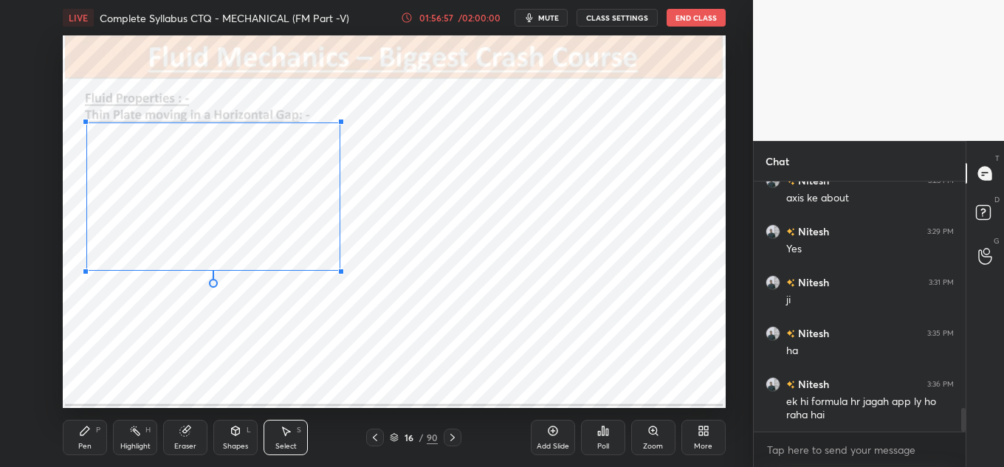
drag, startPoint x: 361, startPoint y: 277, endPoint x: 334, endPoint y: 258, distance: 33.0
click at [336, 260] on div "0 ° Undo Copy Paste here Duplicate Duplicate to new slide Delete" at bounding box center [394, 221] width 663 height 373
drag, startPoint x: 298, startPoint y: 241, endPoint x: 303, endPoint y: 249, distance: 9.0
click at [303, 249] on div "0 ° Undo Copy Paste here Duplicate Duplicate to new slide Delete" at bounding box center [394, 221] width 663 height 373
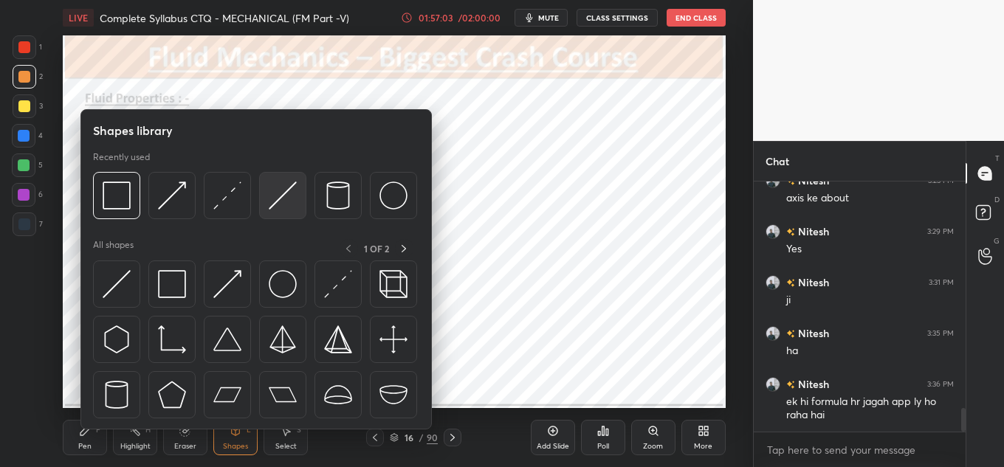
click at [270, 185] on img at bounding box center [283, 196] width 28 height 28
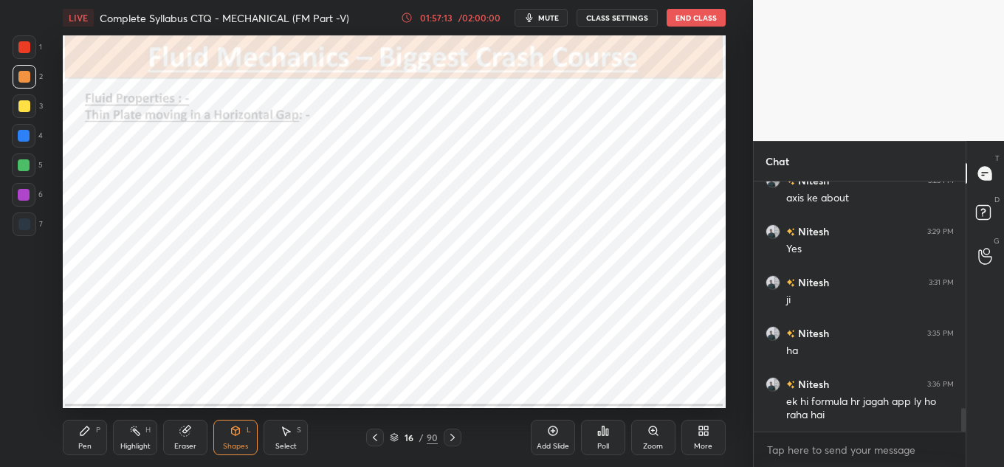
scroll to position [2459, 0]
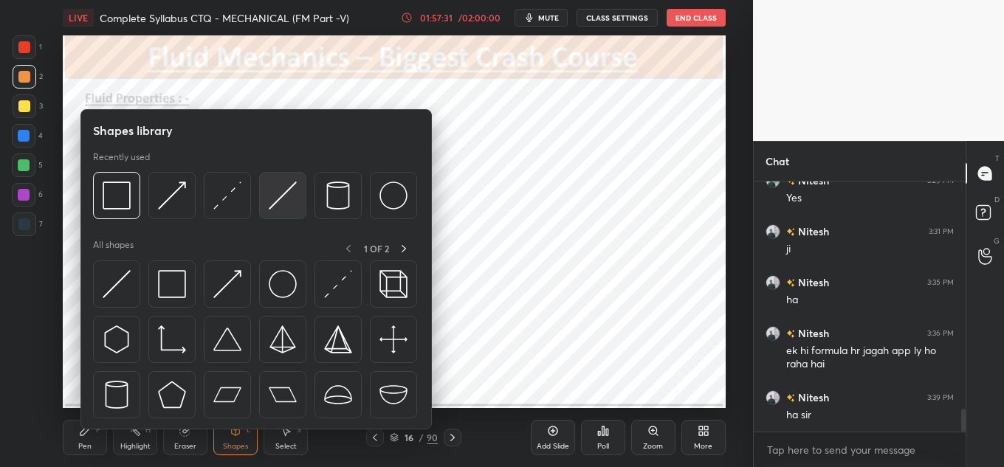
click at [288, 185] on img at bounding box center [283, 196] width 28 height 28
click at [181, 197] on img at bounding box center [172, 196] width 28 height 28
click at [172, 204] on img at bounding box center [172, 196] width 28 height 28
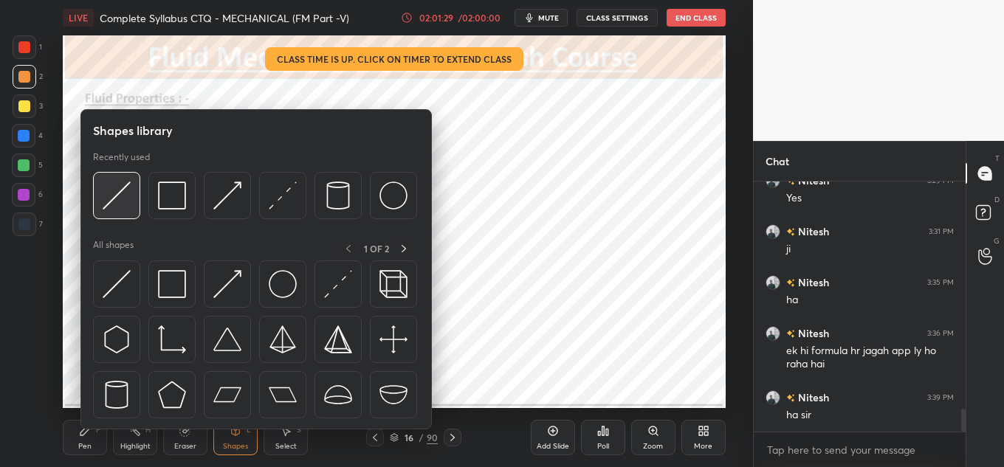
click at [114, 196] on img at bounding box center [117, 196] width 28 height 28
click at [105, 183] on img at bounding box center [117, 196] width 28 height 28
click at [123, 210] on div at bounding box center [116, 195] width 47 height 47
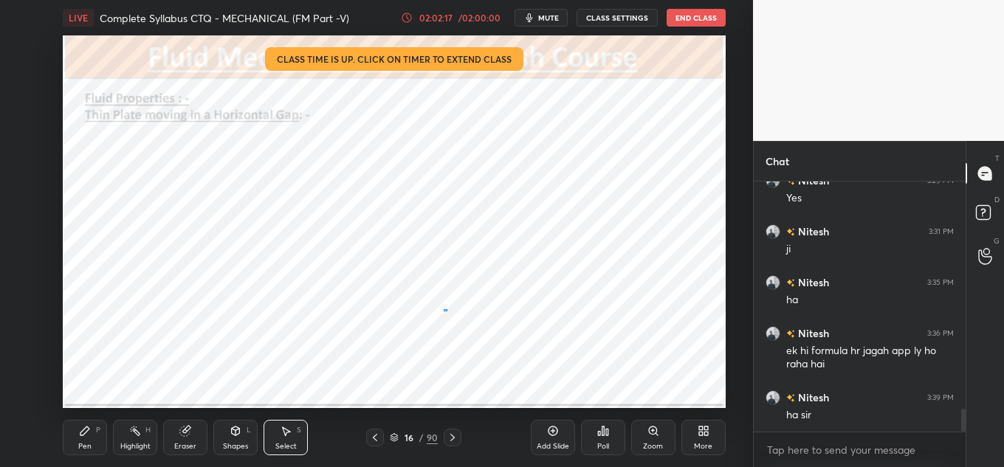
drag, startPoint x: 447, startPoint y: 311, endPoint x: 561, endPoint y: 385, distance: 135.5
click at [562, 386] on div "0 ° Undo Copy Paste here Duplicate Duplicate to new slide Delete" at bounding box center [394, 221] width 663 height 373
drag, startPoint x: 484, startPoint y: 343, endPoint x: 490, endPoint y: 351, distance: 11.1
click at [490, 351] on div "0 ° Undo Copy Paste here Duplicate Duplicate to new slide Delete" at bounding box center [394, 221] width 663 height 373
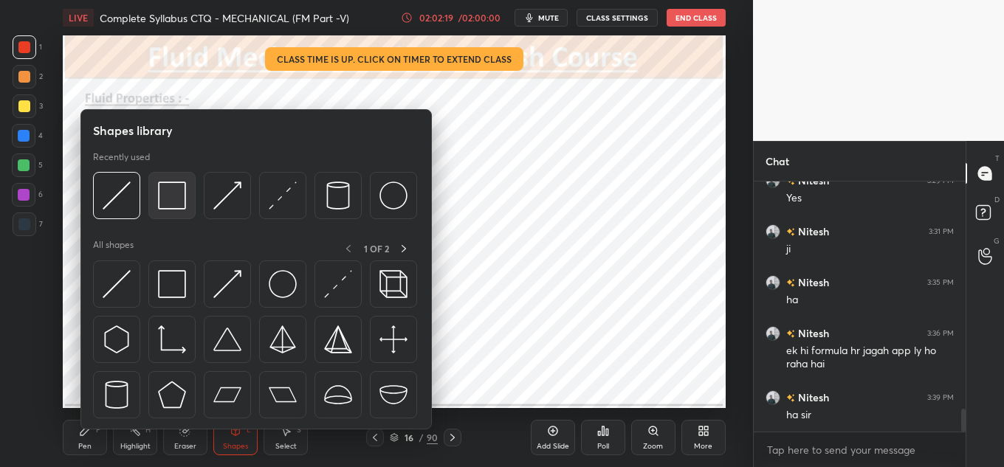
click at [166, 188] on img at bounding box center [172, 196] width 28 height 28
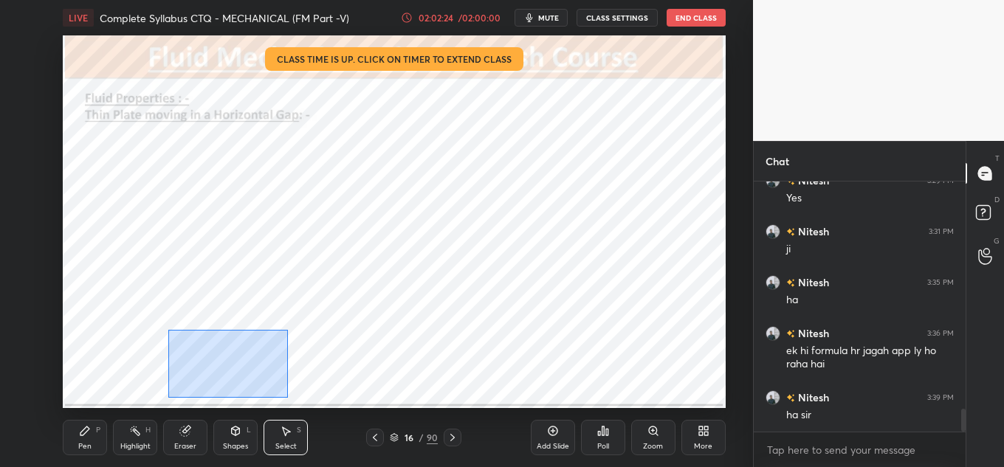
drag, startPoint x: 169, startPoint y: 331, endPoint x: 287, endPoint y: 397, distance: 135.5
click at [287, 397] on div "0 ° Undo Copy Paste here Duplicate Duplicate to new slide Delete" at bounding box center [394, 221] width 663 height 373
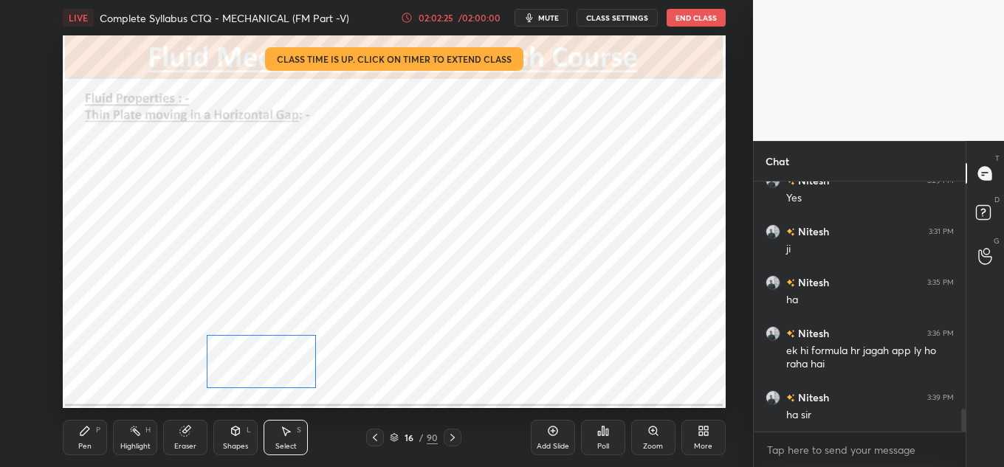
drag, startPoint x: 233, startPoint y: 368, endPoint x: 275, endPoint y: 368, distance: 42.8
click at [275, 368] on div "0 ° Undo Copy Paste here Duplicate Duplicate to new slide Delete" at bounding box center [394, 221] width 663 height 373
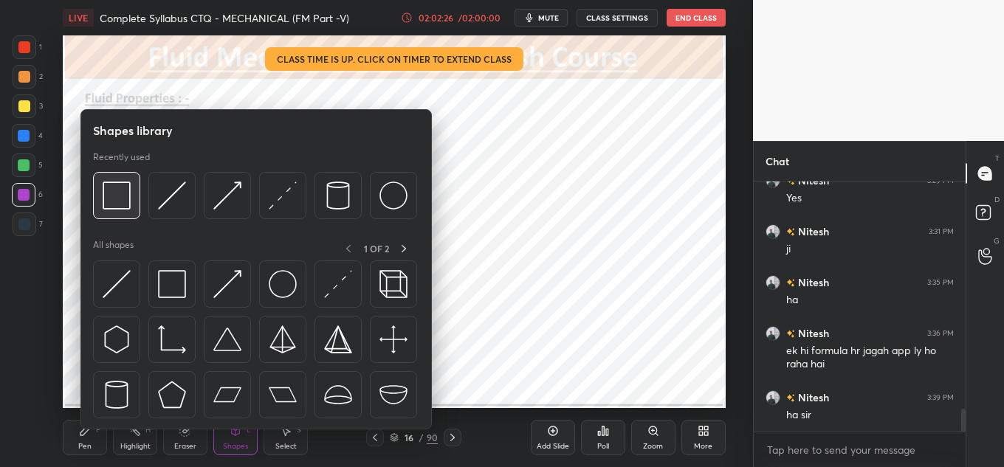
click at [122, 199] on img at bounding box center [117, 196] width 28 height 28
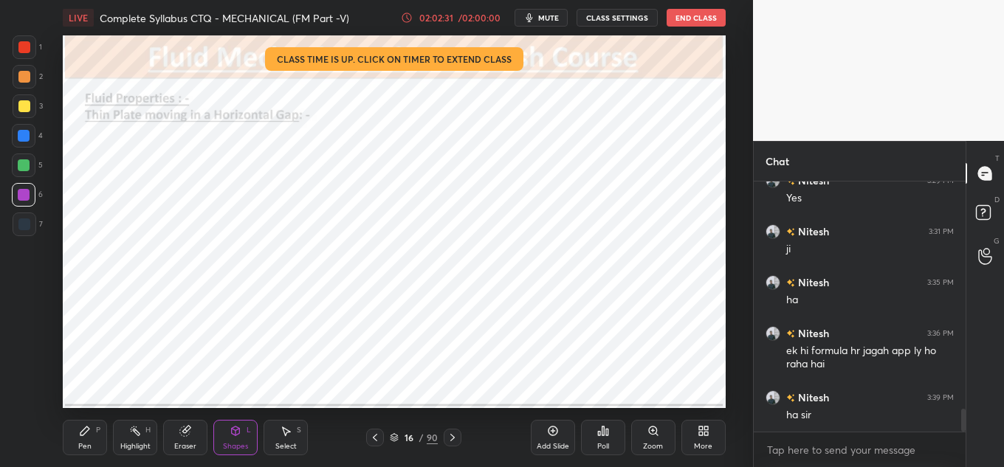
scroll to position [2510, 0]
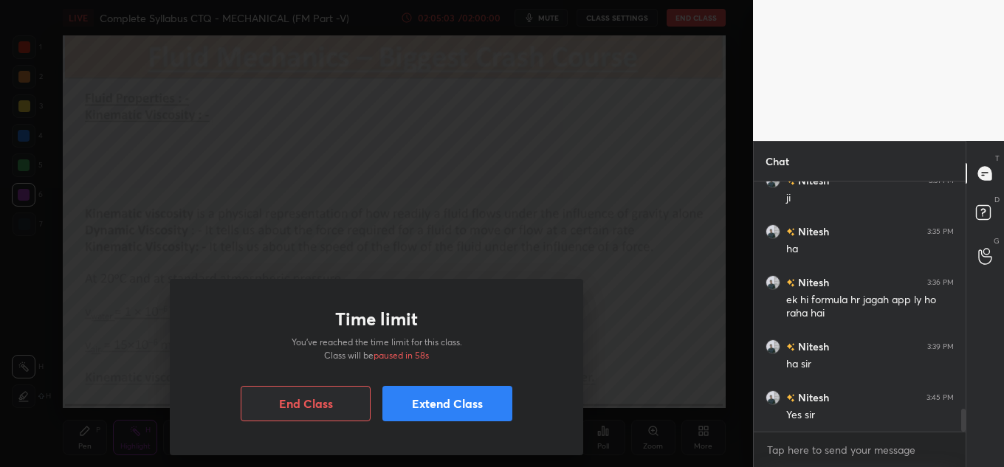
click at [425, 406] on button "Extend Class" at bounding box center [447, 403] width 130 height 35
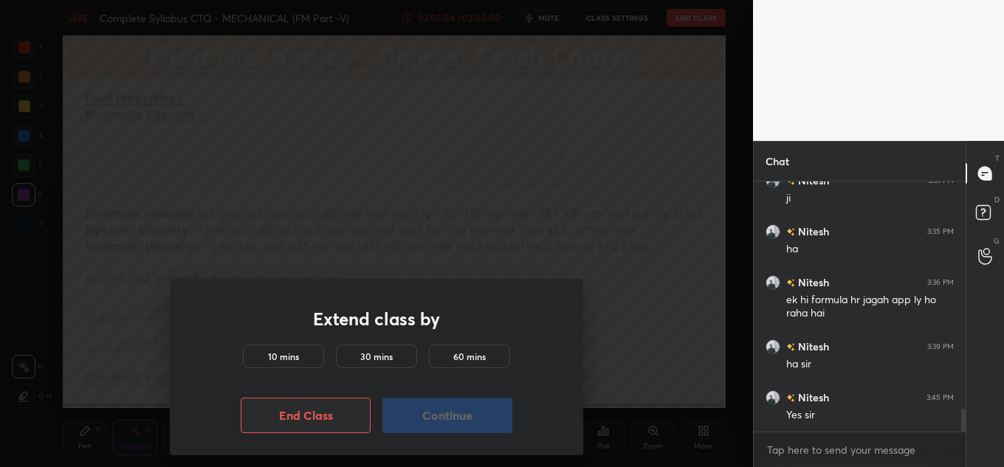
click at [303, 354] on div "10 mins" at bounding box center [283, 357] width 81 height 24
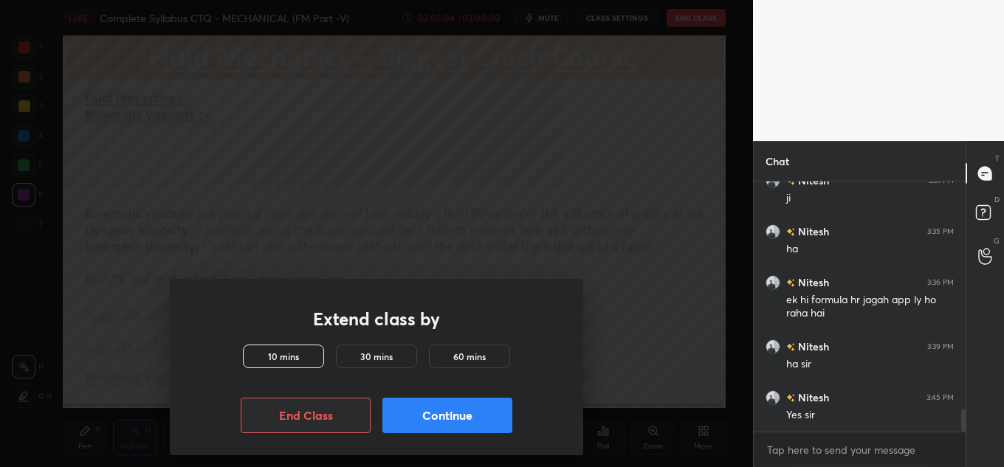
click at [459, 403] on button "Continue" at bounding box center [447, 415] width 130 height 35
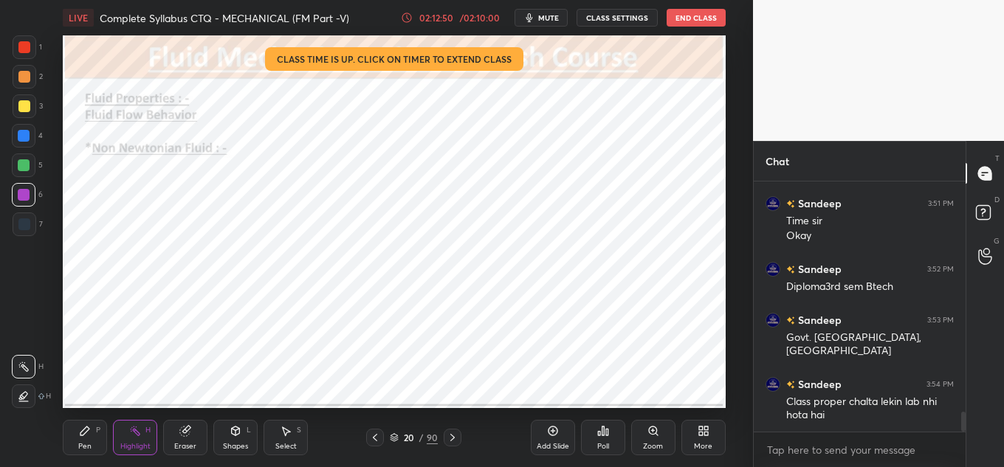
scroll to position [2972, 0]
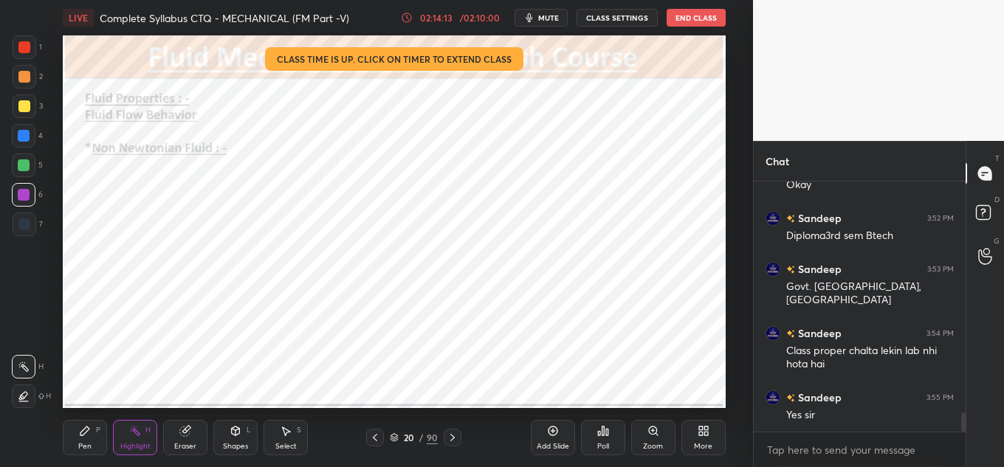
click at [692, 21] on button "End Class" at bounding box center [696, 18] width 59 height 18
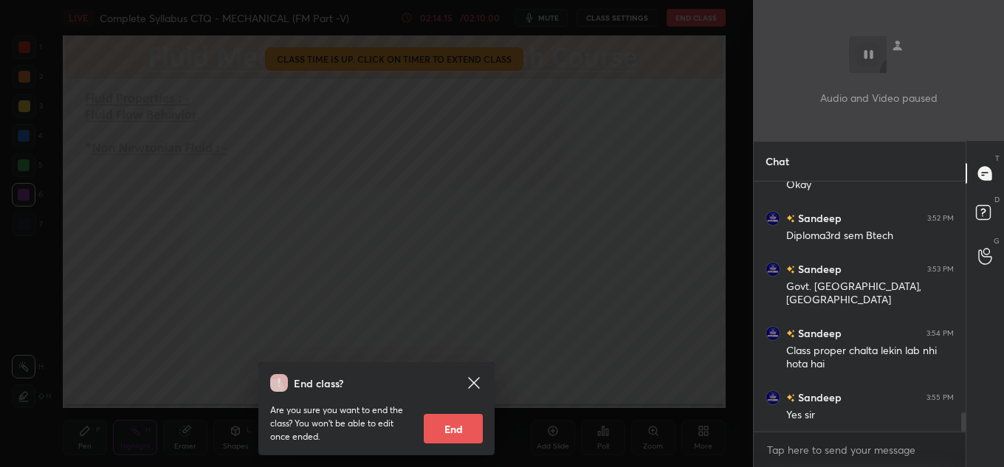
click at [453, 425] on button "End" at bounding box center [453, 429] width 59 height 30
type textarea "x"
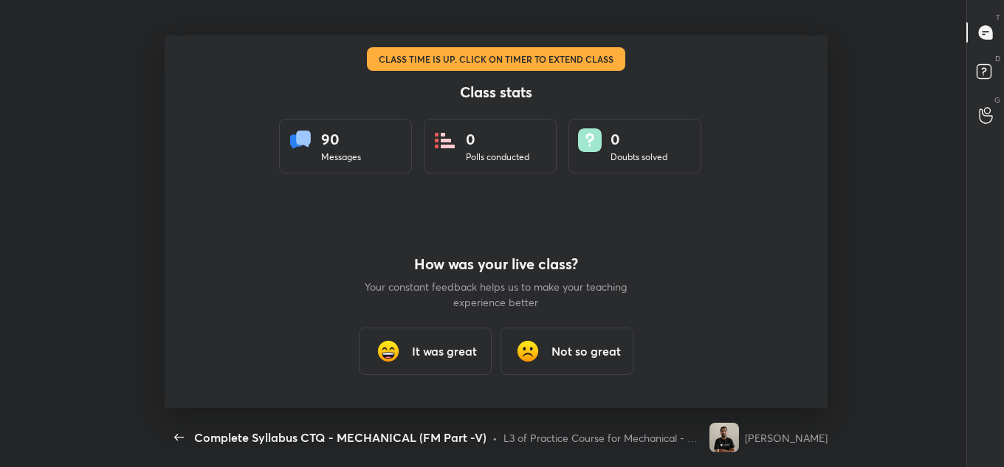
scroll to position [0, 0]
